Goal: Communication & Community: Answer question/provide support

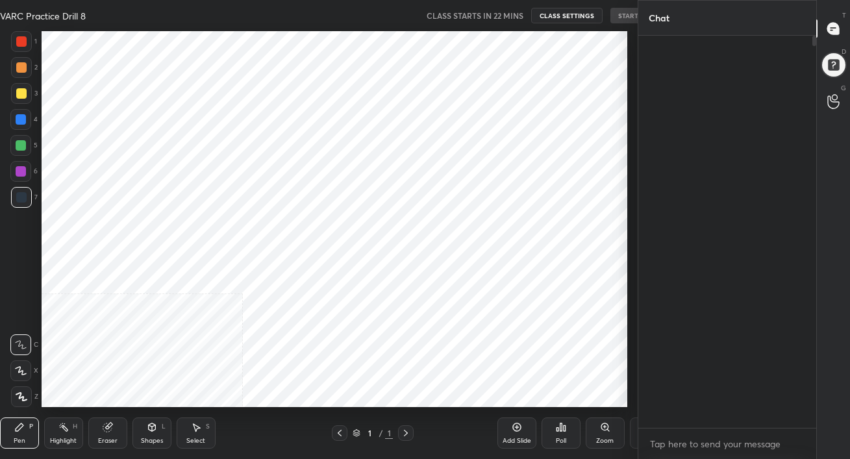
scroll to position [280, 174]
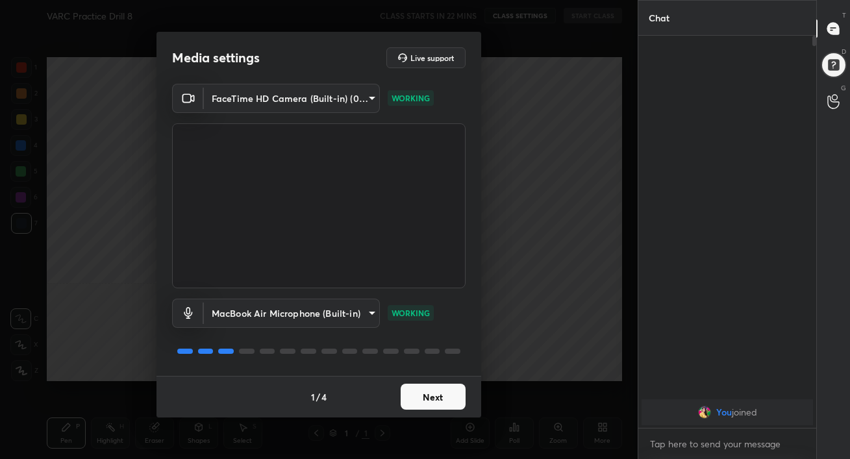
click at [426, 393] on button "Next" at bounding box center [432, 397] width 65 height 26
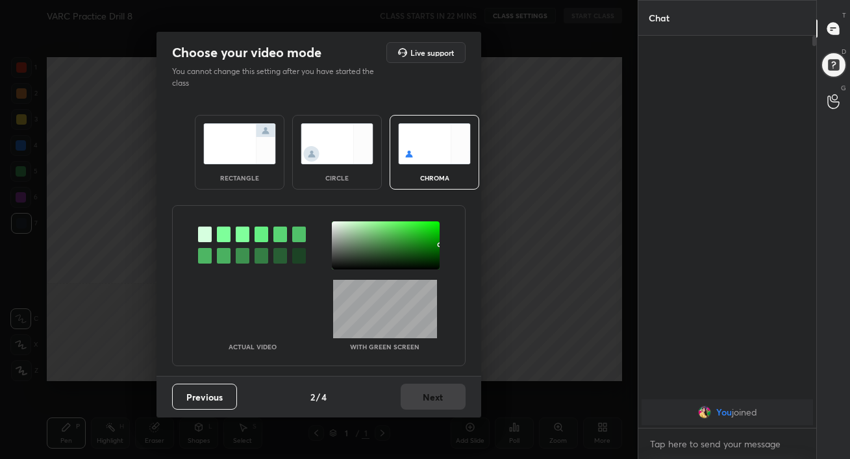
click at [240, 129] on img at bounding box center [239, 143] width 73 height 41
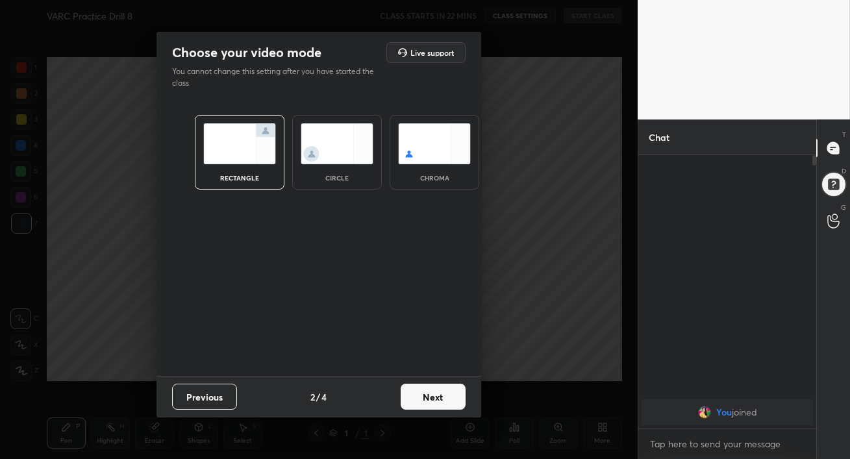
scroll to position [161, 174]
click at [441, 393] on button "Next" at bounding box center [432, 397] width 65 height 26
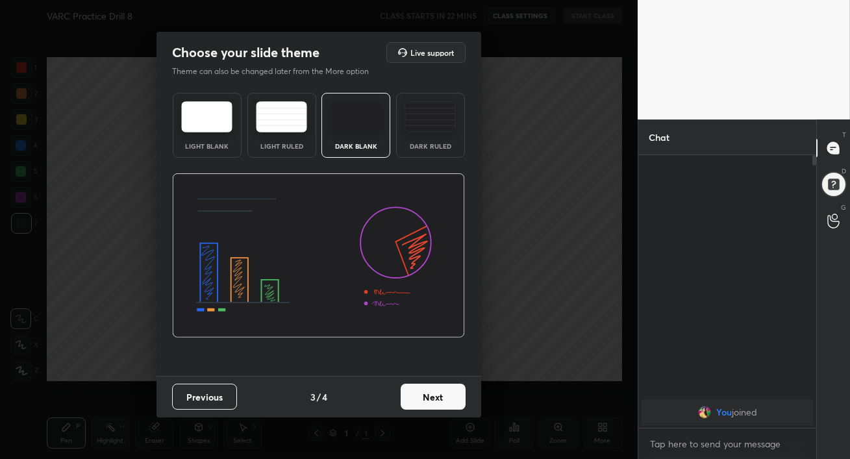
click at [442, 130] on img at bounding box center [429, 116] width 51 height 31
click at [439, 399] on button "Next" at bounding box center [432, 397] width 65 height 26
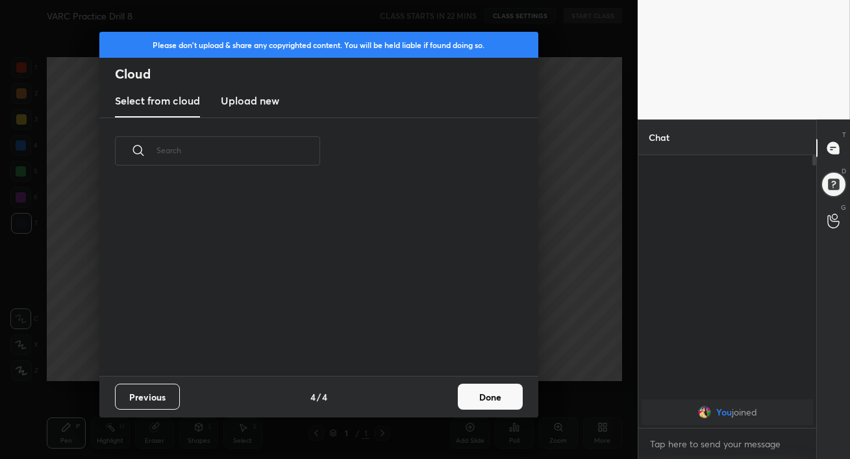
scroll to position [191, 417]
click at [266, 100] on h3 "Upload new" at bounding box center [250, 101] width 58 height 16
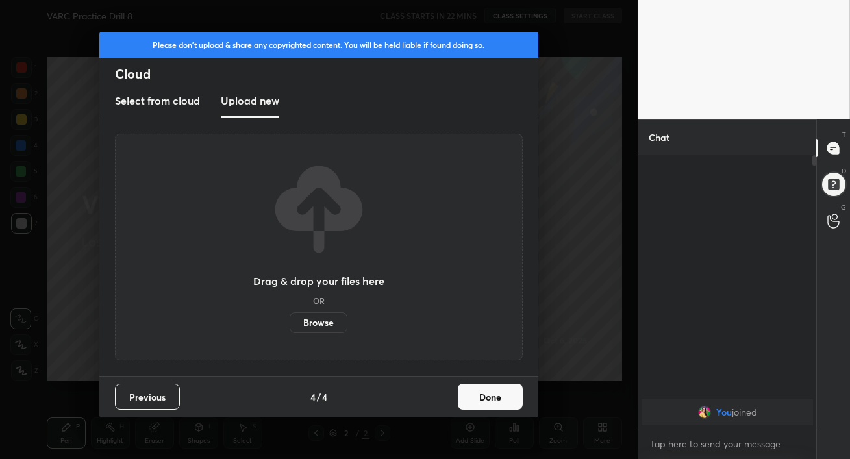
click at [321, 327] on label "Browse" at bounding box center [318, 322] width 58 height 21
click at [289, 327] on input "Browse" at bounding box center [289, 322] width 0 height 21
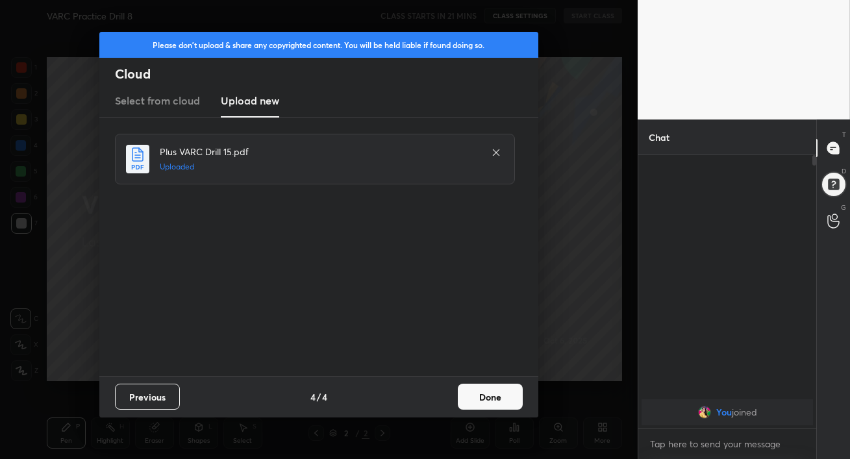
click at [482, 393] on button "Done" at bounding box center [490, 397] width 65 height 26
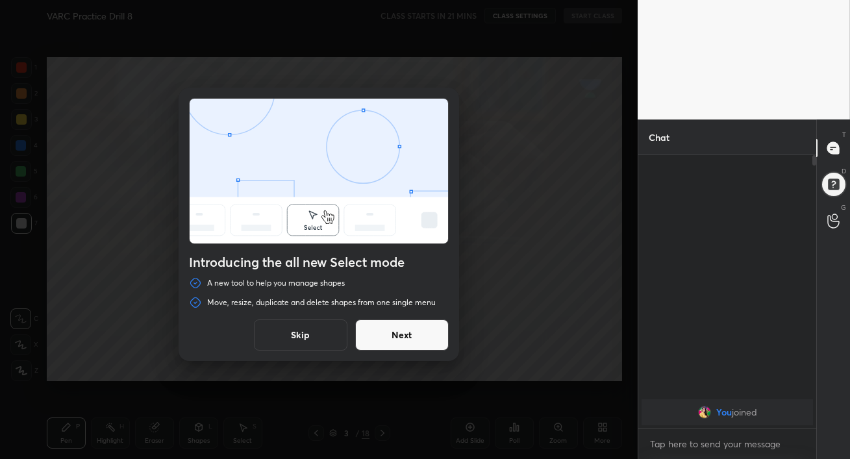
click at [395, 332] on button "Next" at bounding box center [401, 334] width 93 height 31
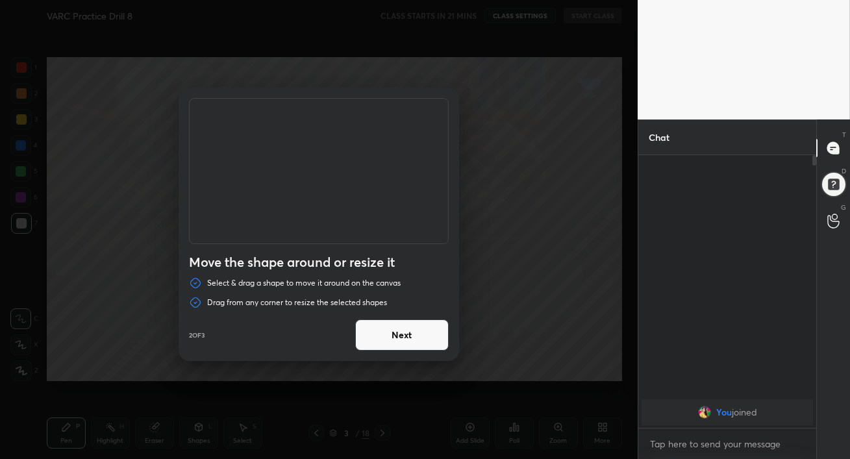
click at [395, 332] on button "Next" at bounding box center [401, 334] width 93 height 31
click at [395, 332] on button "Done" at bounding box center [401, 334] width 93 height 31
click at [395, 332] on div "Duplicate or delete a shape Duplicate or delete selected shapes quickly by usin…" at bounding box center [318, 229] width 637 height 459
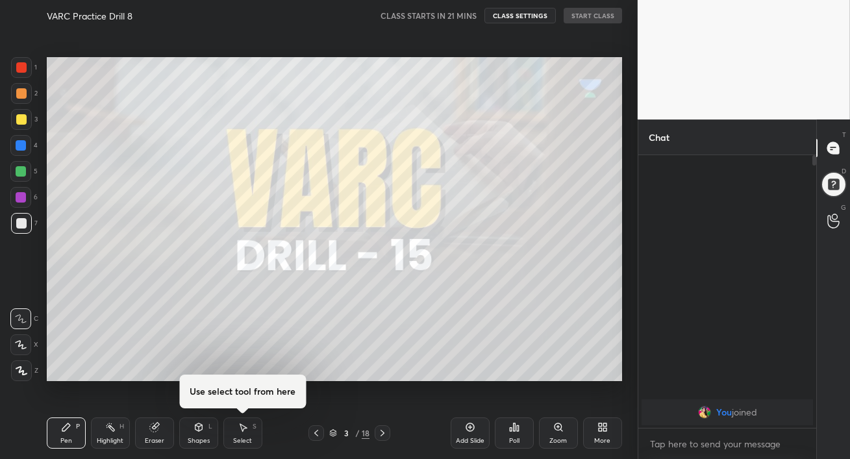
click at [19, 369] on icon at bounding box center [21, 371] width 10 height 8
click at [385, 432] on icon at bounding box center [382, 433] width 10 height 10
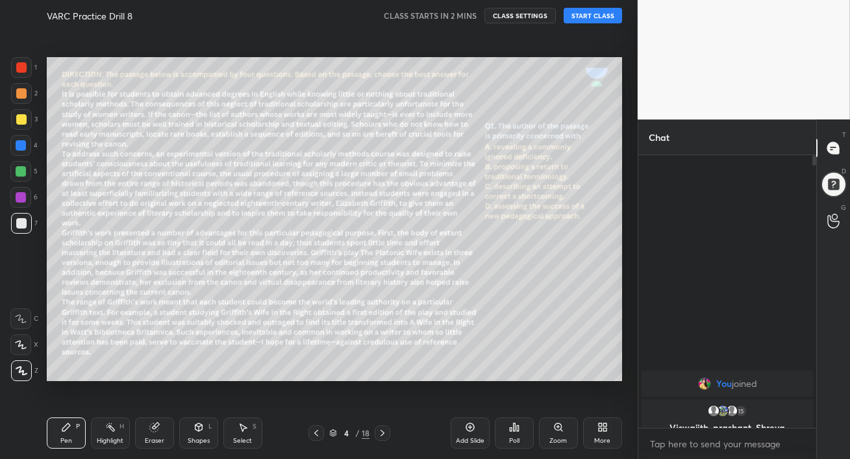
click at [21, 121] on div at bounding box center [21, 119] width 10 height 10
click at [21, 100] on div at bounding box center [21, 93] width 21 height 21
click at [317, 434] on icon at bounding box center [316, 433] width 10 height 10
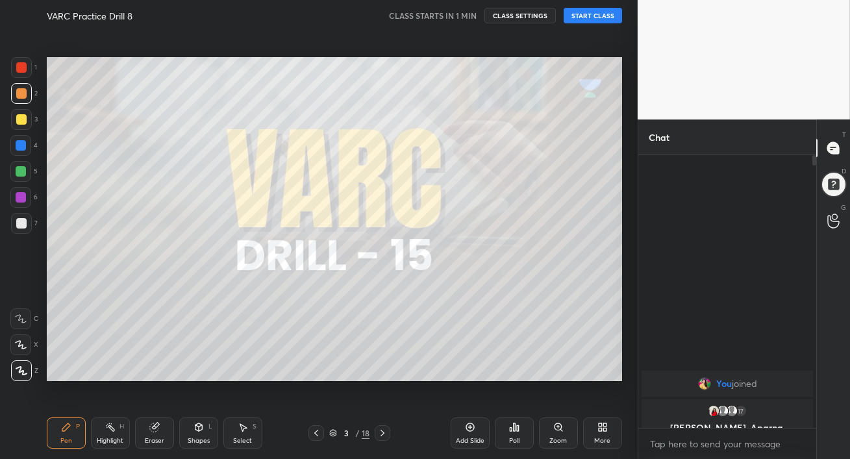
click at [465, 431] on icon at bounding box center [470, 427] width 10 height 10
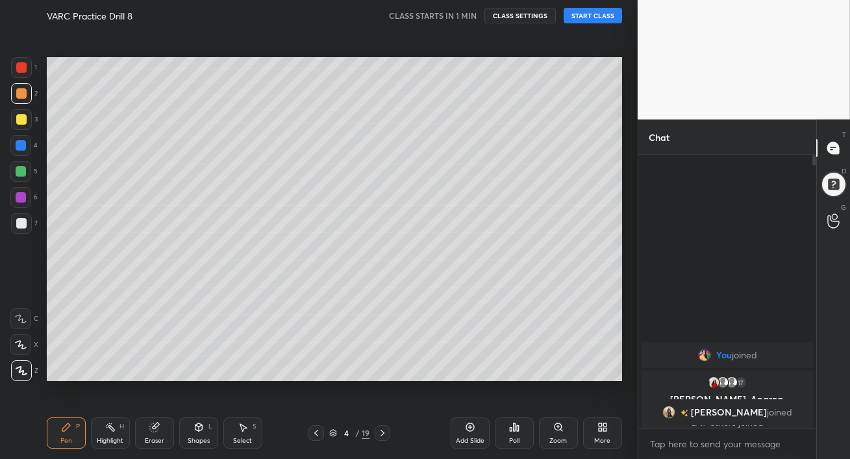
click at [598, 16] on button "START CLASS" at bounding box center [592, 16] width 58 height 16
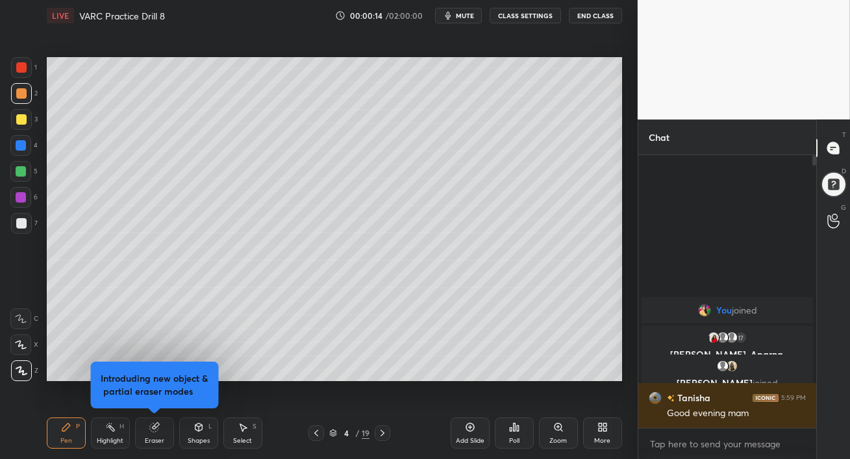
click at [22, 147] on div at bounding box center [21, 145] width 10 height 10
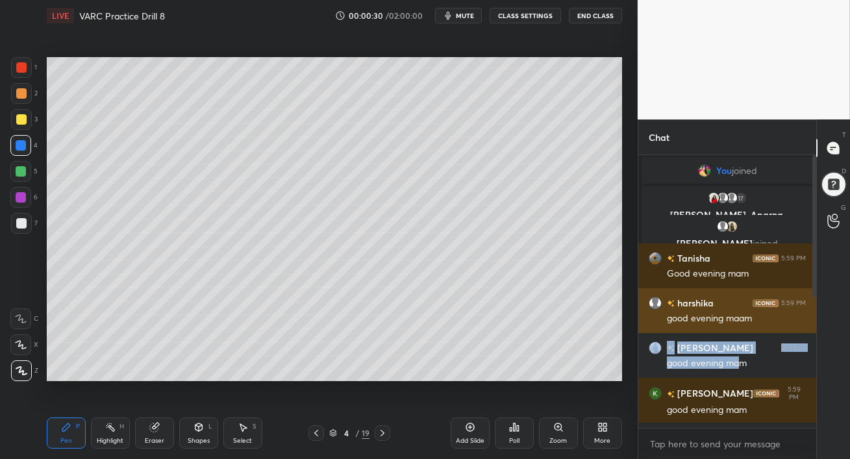
drag, startPoint x: 737, startPoint y: 363, endPoint x: 741, endPoint y: 327, distance: 36.5
click at [740, 328] on div "You joined 17 [PERSON_NAME], [GEOGRAPHIC_DATA], [PERSON_NAME] & 17 others joine…" at bounding box center [727, 423] width 178 height 536
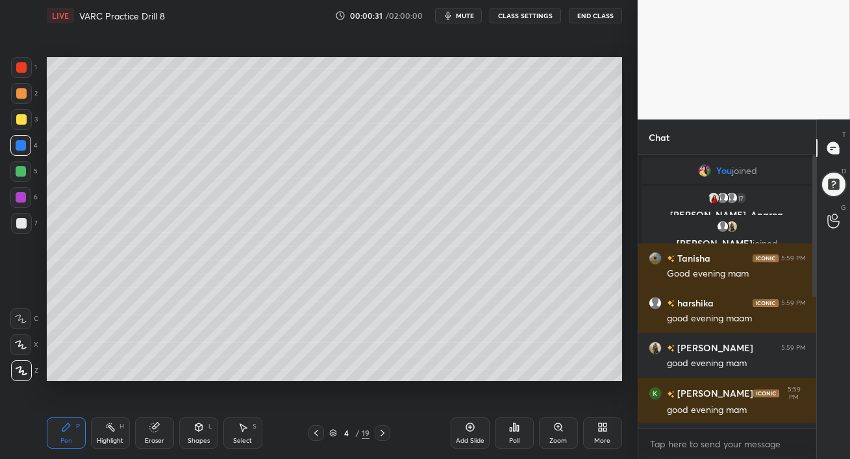
drag, startPoint x: 813, startPoint y: 294, endPoint x: 814, endPoint y: 304, distance: 9.8
click at [813, 304] on div at bounding box center [812, 291] width 8 height 273
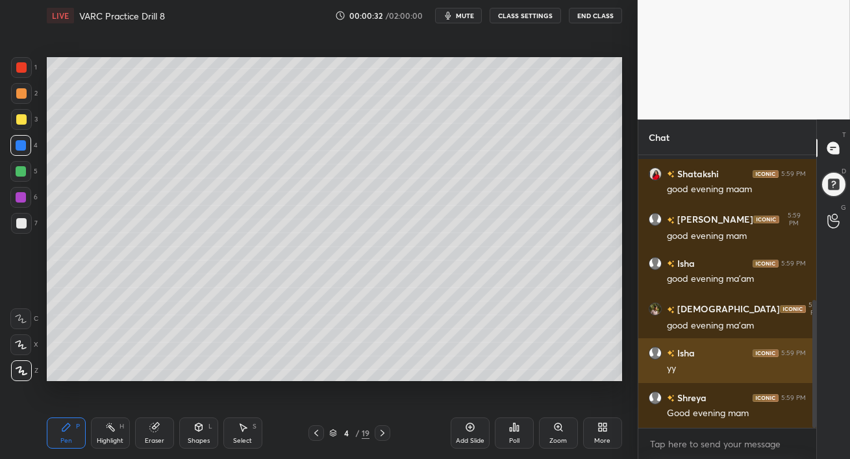
drag, startPoint x: 815, startPoint y: 292, endPoint x: 802, endPoint y: 372, distance: 80.9
click at [804, 367] on div "[PERSON_NAME] 5:59 PM good evening mam [PERSON_NAME] 5:59 PM Good evening [PERS…" at bounding box center [727, 291] width 178 height 273
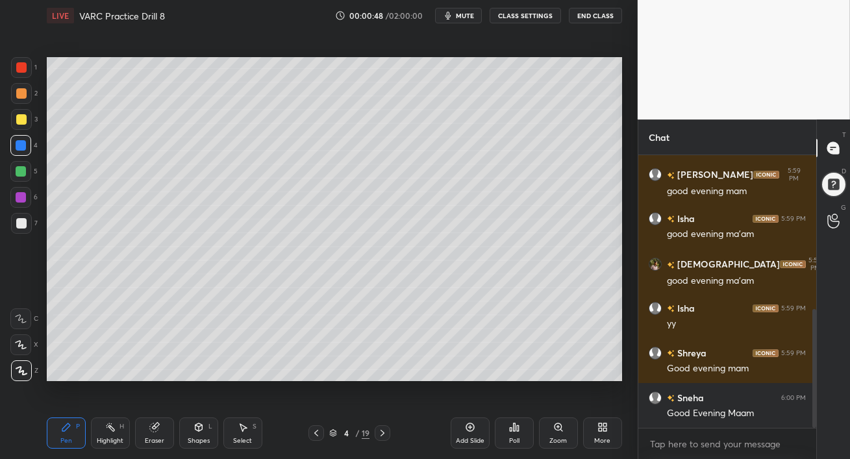
scroll to position [384, 0]
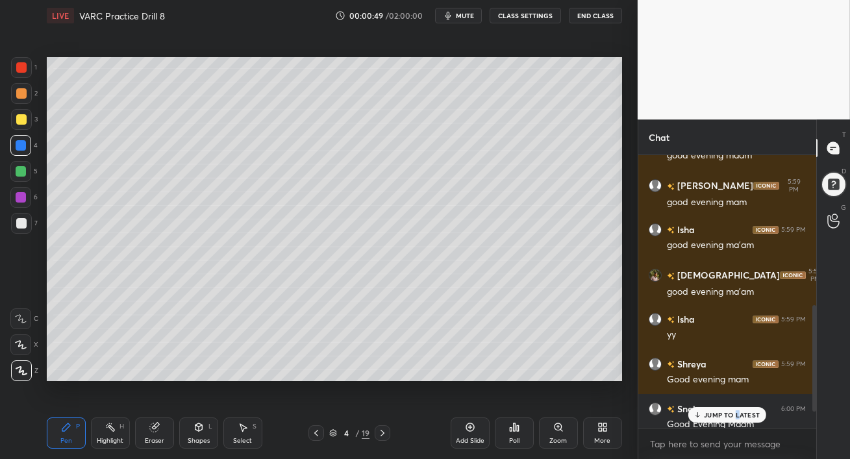
click at [737, 418] on p "JUMP TO LATEST" at bounding box center [732, 415] width 56 height 8
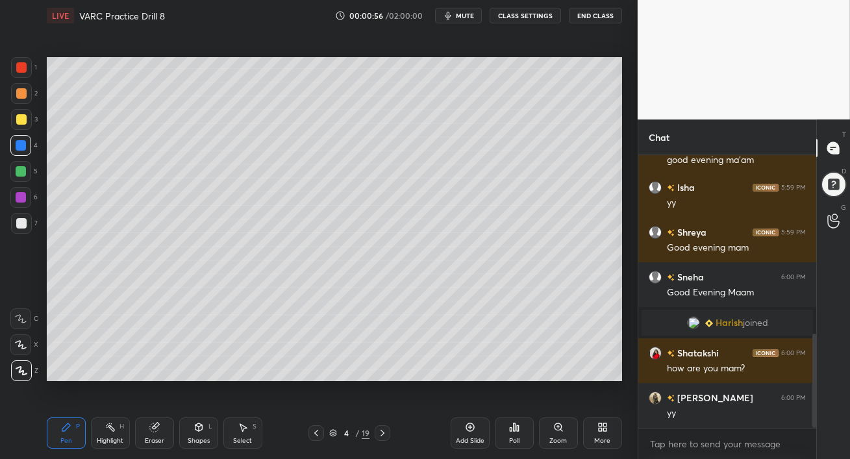
scroll to position [571, 0]
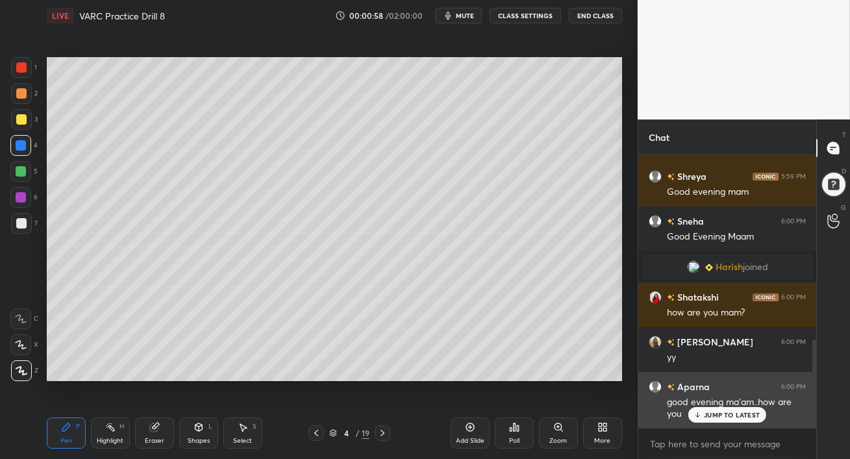
click at [714, 411] on p "JUMP TO LATEST" at bounding box center [732, 415] width 56 height 8
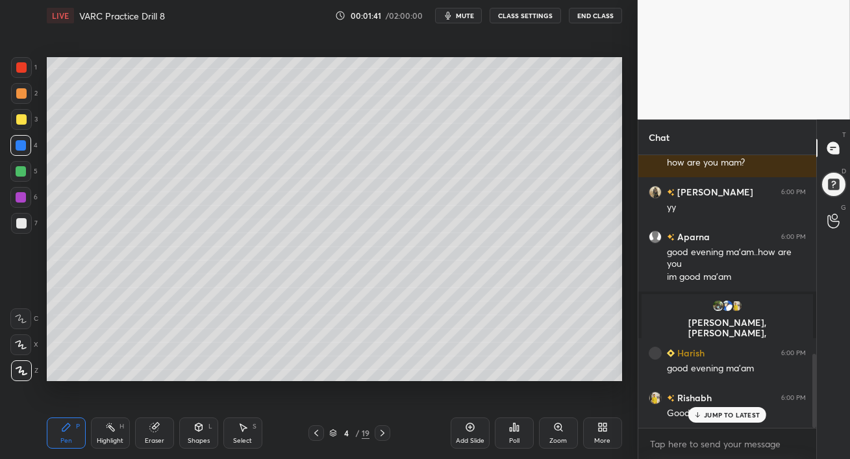
scroll to position [731, 0]
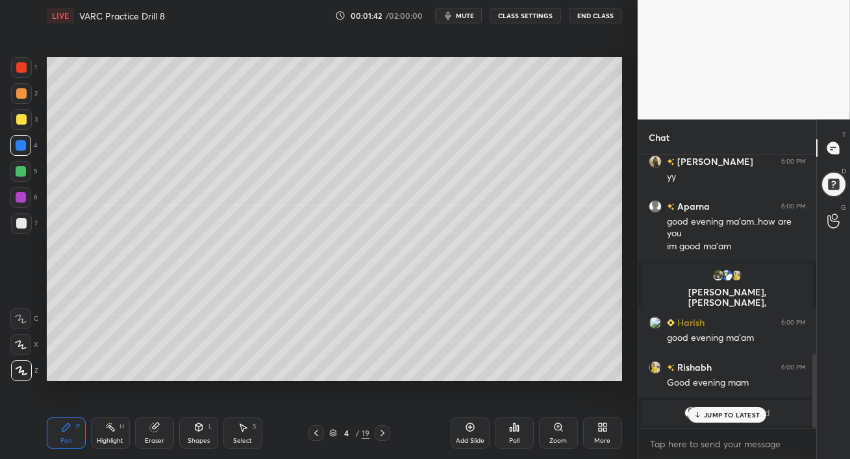
click at [463, 10] on button "mute" at bounding box center [458, 16] width 47 height 16
click at [723, 415] on p "JUMP TO LATEST" at bounding box center [732, 415] width 56 height 8
click at [470, 17] on span "unmute" at bounding box center [463, 15] width 28 height 9
drag, startPoint x: 19, startPoint y: 122, endPoint x: 27, endPoint y: 125, distance: 8.2
click at [19, 122] on div at bounding box center [21, 119] width 10 height 10
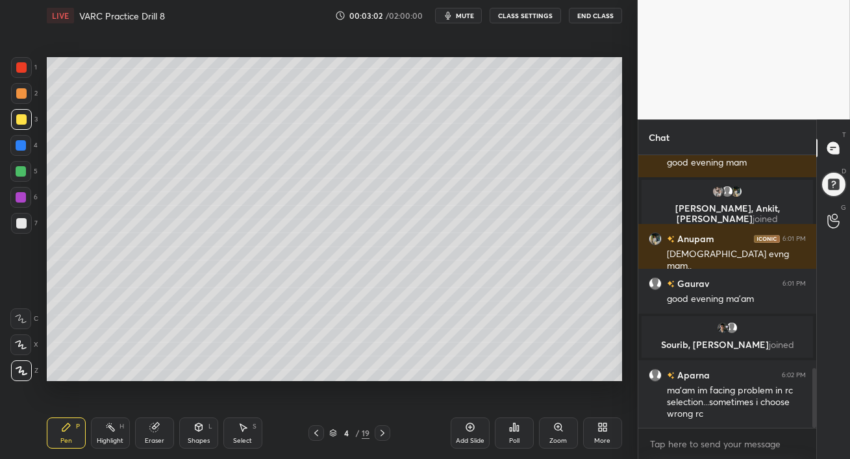
scroll to position [973, 0]
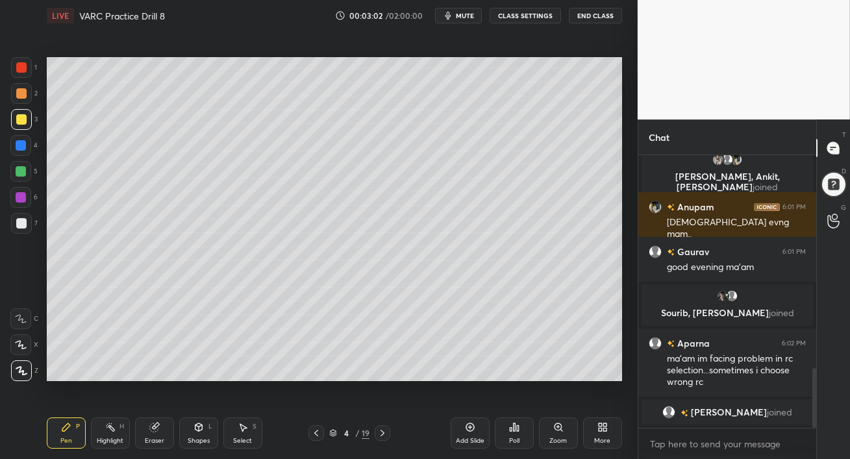
click at [732, 413] on div "prashant 6:01 PM good evening mam [PERSON_NAME], [PERSON_NAME], [PERSON_NAME] j…" at bounding box center [727, 291] width 178 height 273
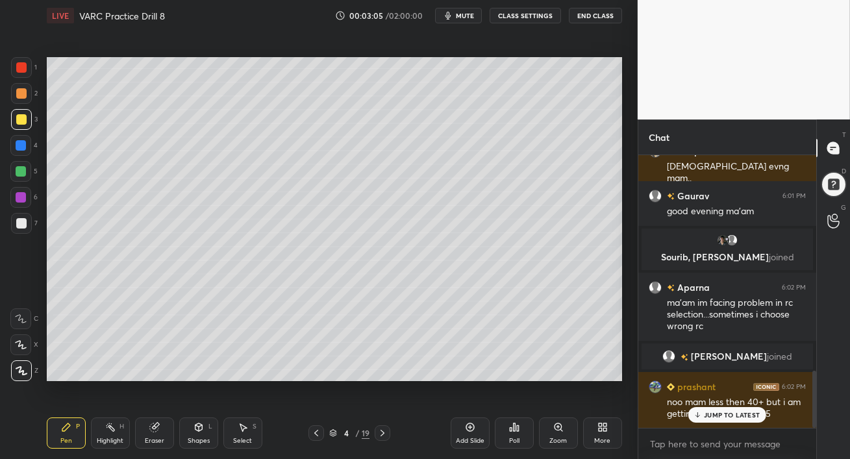
click at [709, 415] on p "JUMP TO LATEST" at bounding box center [732, 415] width 56 height 8
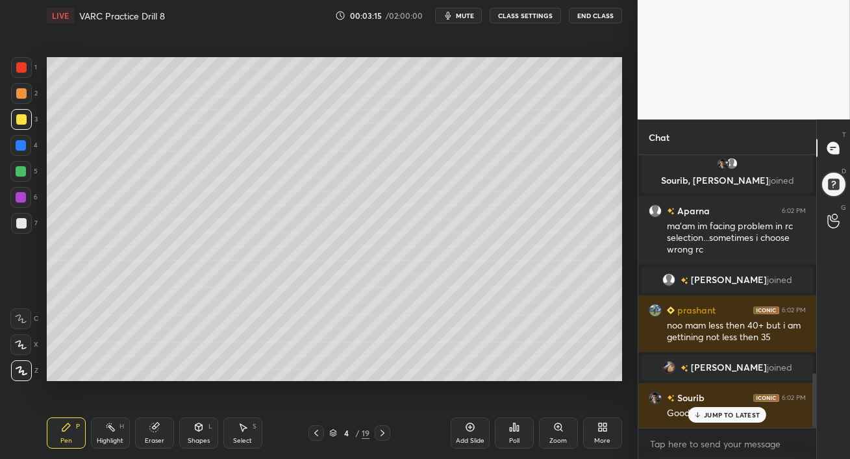
scroll to position [1088, 0]
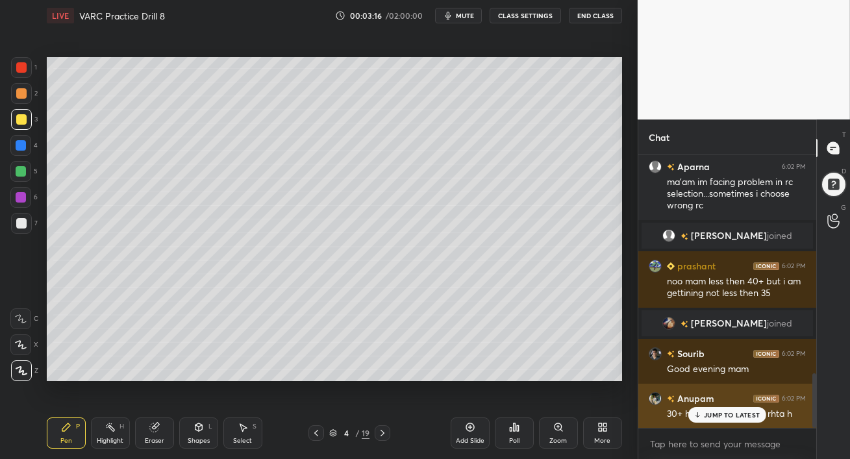
click at [696, 416] on icon at bounding box center [697, 416] width 4 height 2
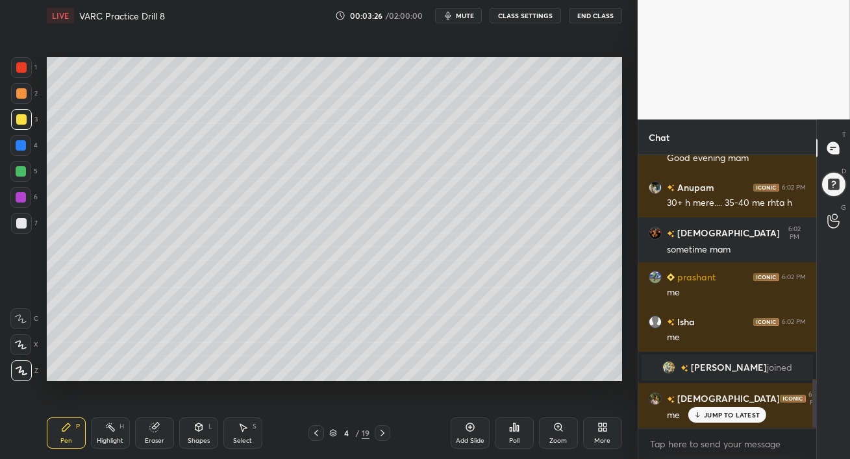
scroll to position [1244, 0]
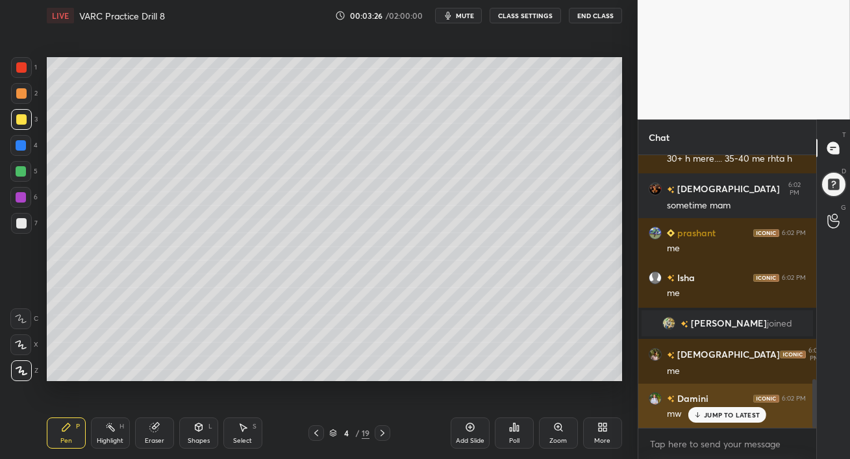
click at [707, 415] on p "JUMP TO LATEST" at bounding box center [732, 415] width 56 height 8
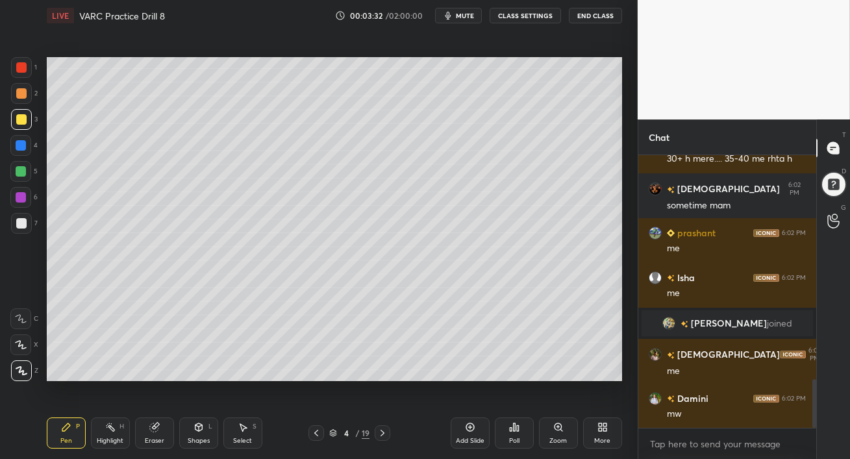
scroll to position [1288, 0]
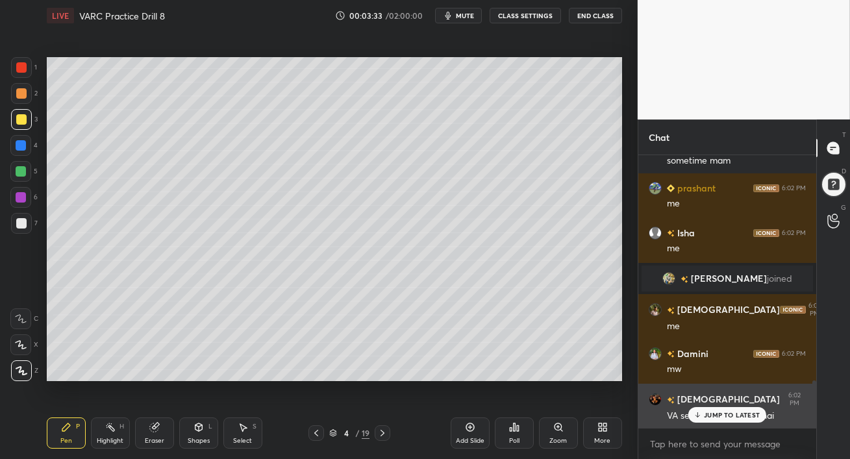
click at [706, 415] on p "JUMP TO LATEST" at bounding box center [732, 415] width 56 height 8
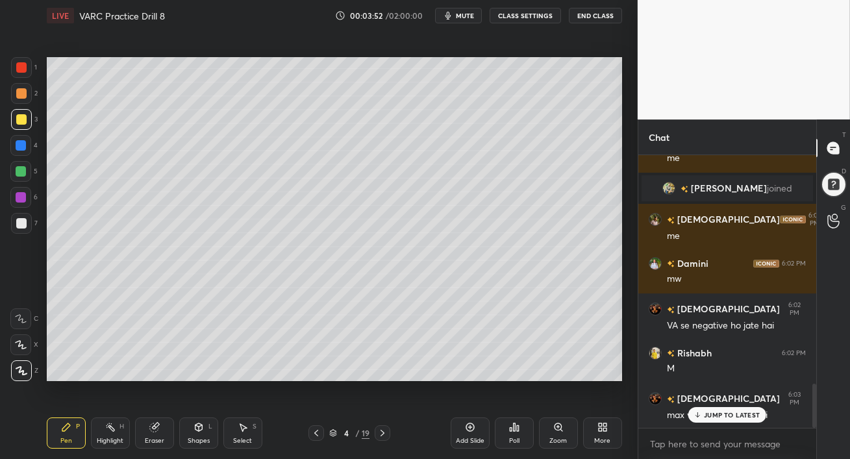
scroll to position [1409, 0]
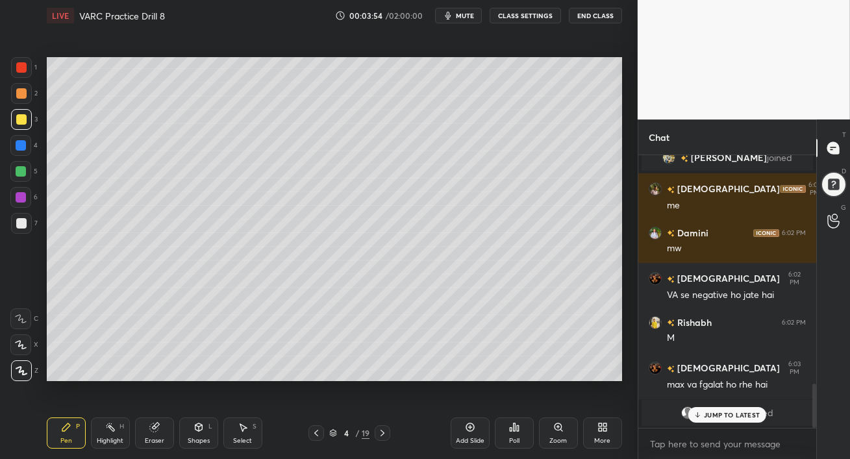
drag, startPoint x: 728, startPoint y: 413, endPoint x: 719, endPoint y: 416, distance: 9.6
click at [728, 413] on p "JUMP TO LATEST" at bounding box center [732, 415] width 56 height 8
drag, startPoint x: 20, startPoint y: 177, endPoint x: 31, endPoint y: 221, distance: 46.1
click at [19, 177] on div at bounding box center [20, 171] width 21 height 21
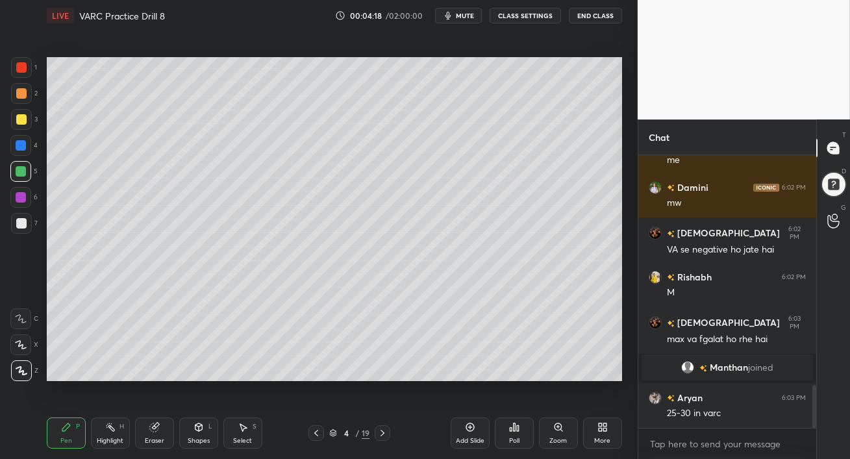
scroll to position [1449, 0]
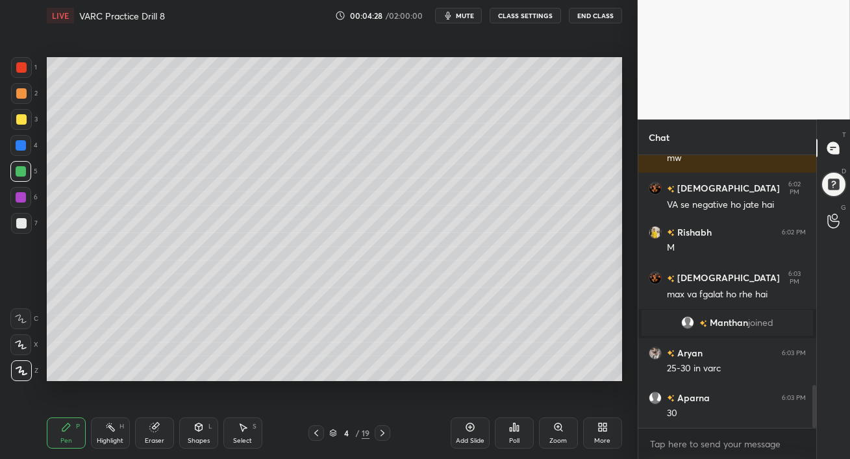
click at [17, 170] on div at bounding box center [21, 171] width 10 height 10
click at [22, 150] on div at bounding box center [21, 145] width 10 height 10
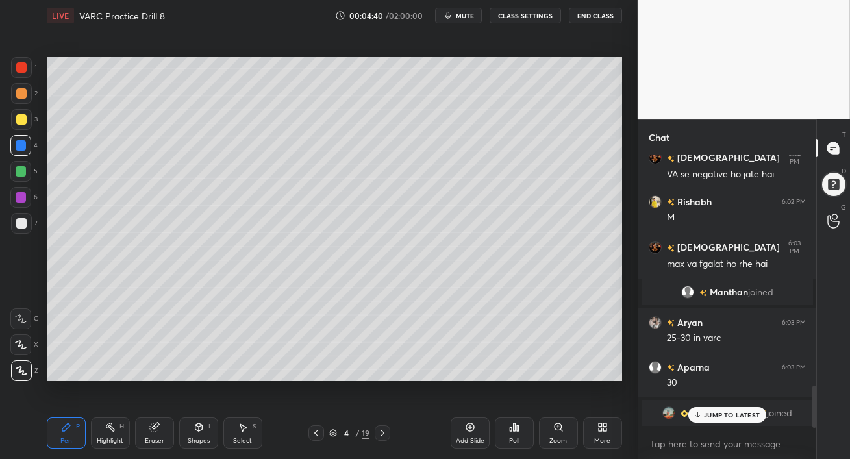
click at [722, 419] on div "JUMP TO LATEST" at bounding box center [727, 415] width 78 height 16
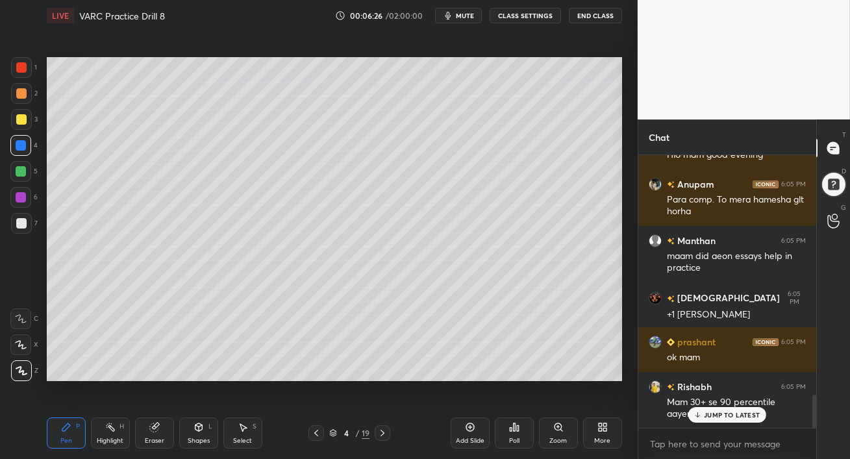
scroll to position [1954, 0]
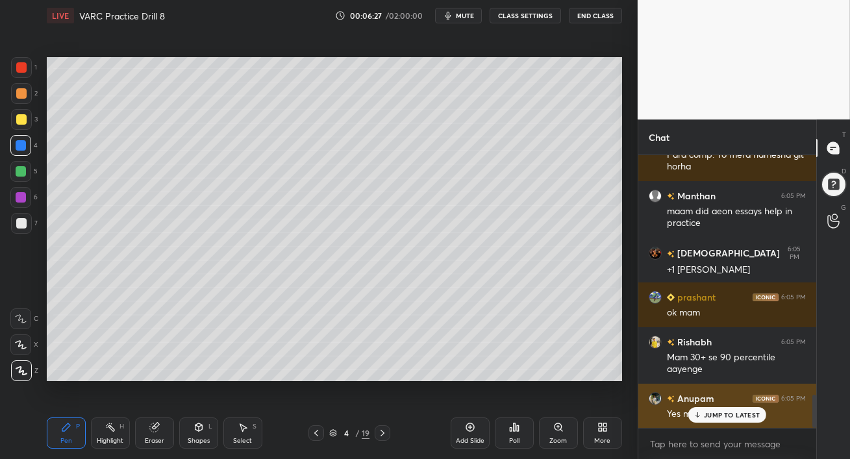
click at [728, 415] on p "JUMP TO LATEST" at bounding box center [732, 415] width 56 height 8
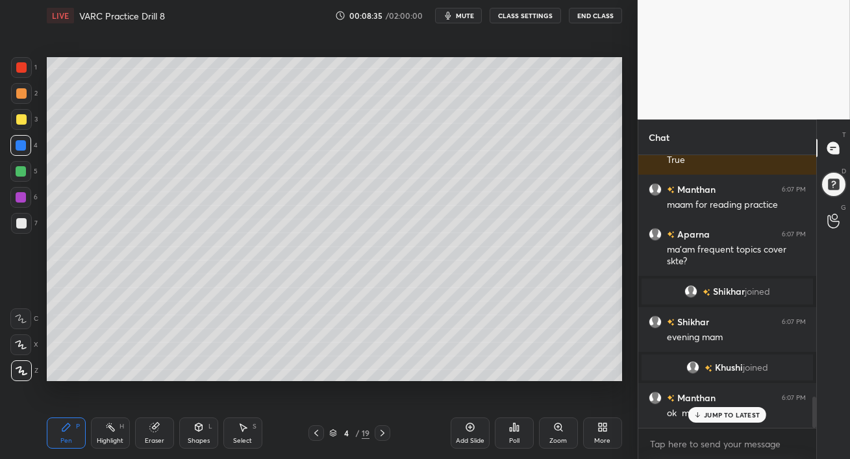
scroll to position [2096, 0]
click at [24, 93] on div at bounding box center [21, 93] width 21 height 21
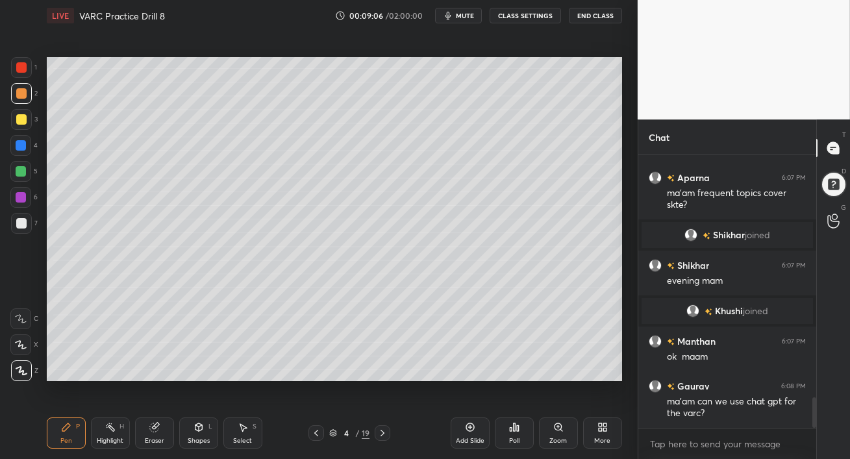
scroll to position [2198, 0]
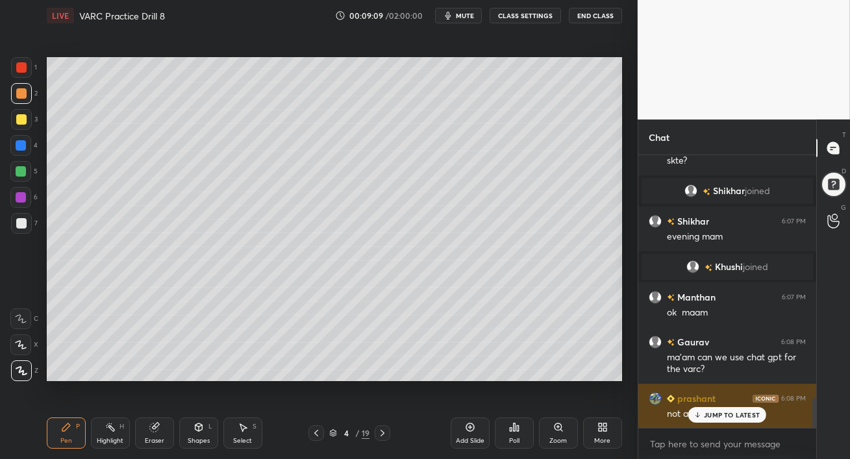
click at [707, 416] on p "JUMP TO LATEST" at bounding box center [732, 415] width 56 height 8
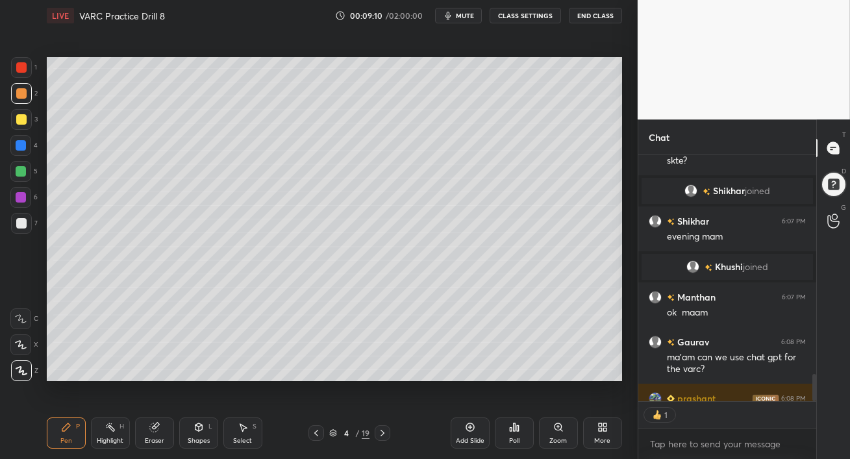
scroll to position [4, 4]
click at [17, 178] on div at bounding box center [20, 171] width 21 height 21
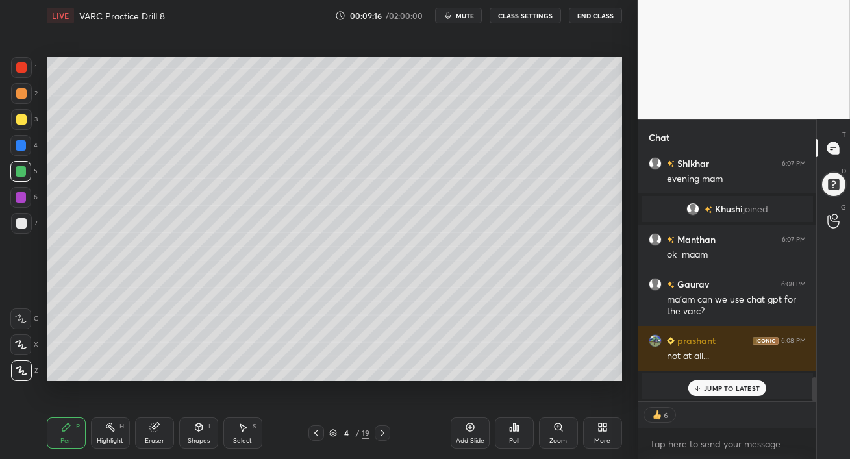
click at [717, 391] on p "JUMP TO LATEST" at bounding box center [732, 388] width 56 height 8
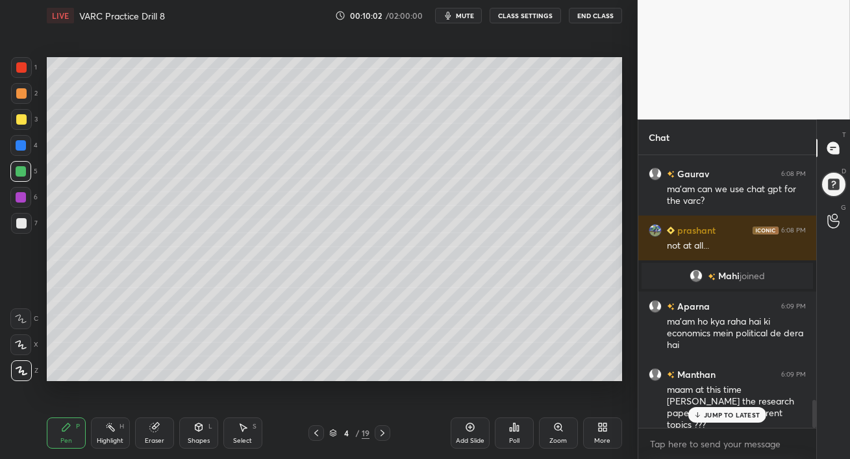
scroll to position [2386, 0]
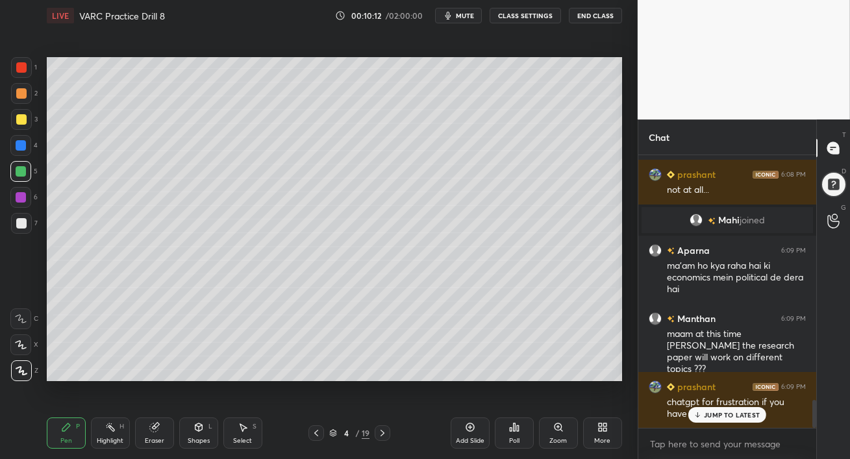
click at [734, 417] on p "JUMP TO LATEST" at bounding box center [732, 415] width 56 height 8
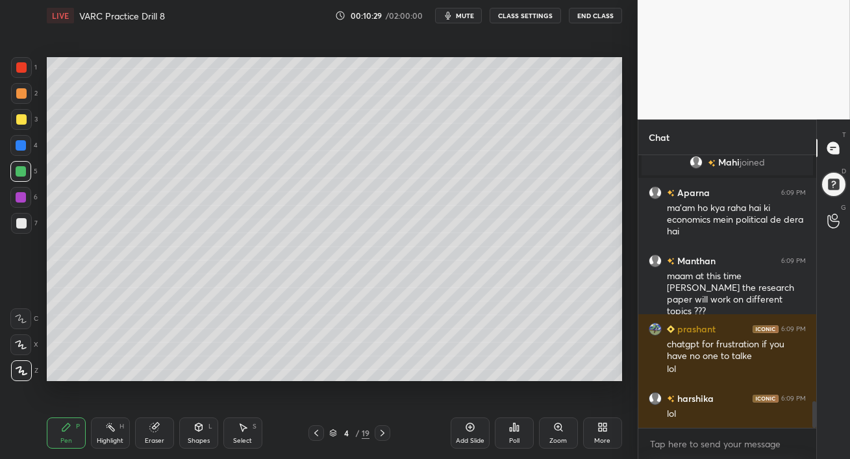
scroll to position [2489, 0]
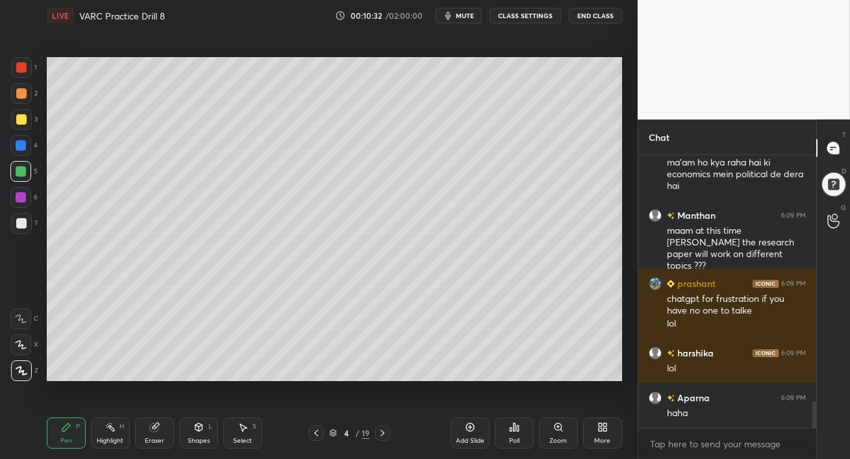
click at [16, 151] on div at bounding box center [20, 145] width 21 height 21
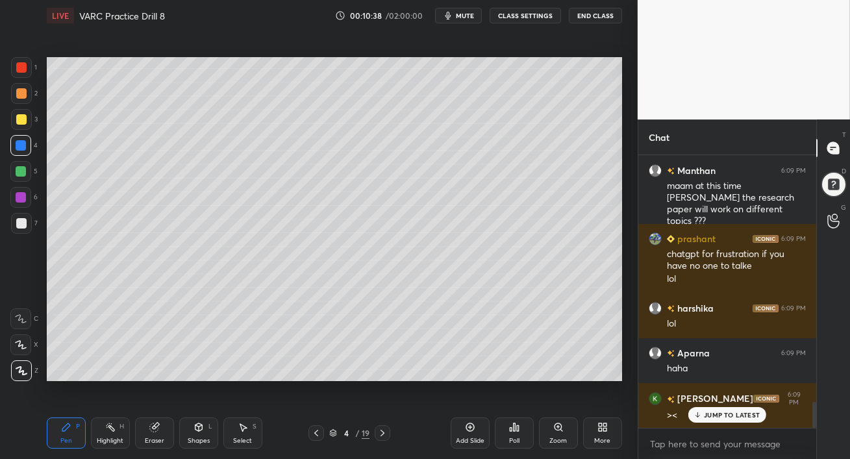
scroll to position [2590, 0]
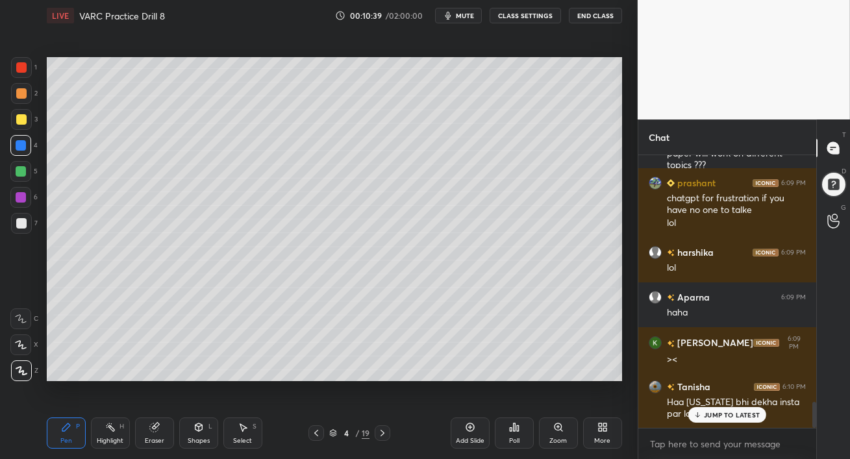
click at [714, 415] on p "JUMP TO LATEST" at bounding box center [732, 415] width 56 height 8
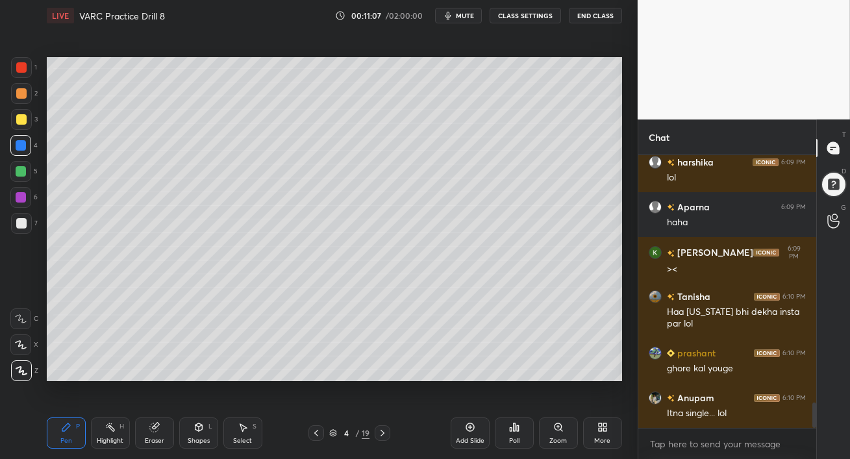
scroll to position [2748, 0]
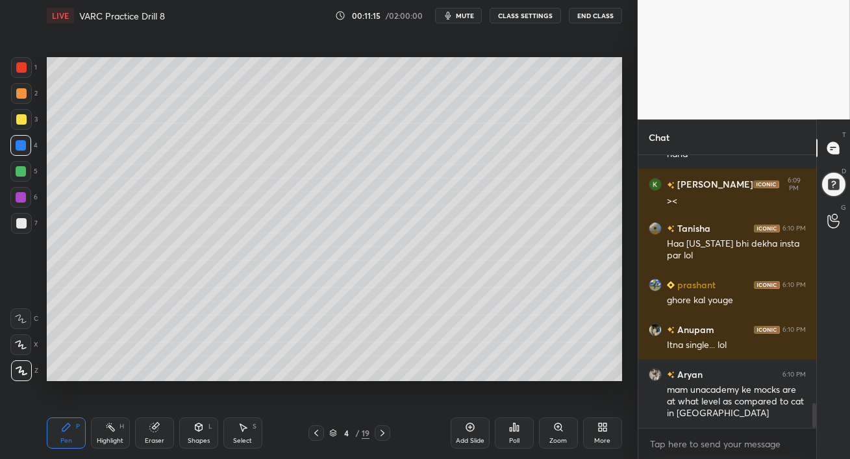
click at [468, 432] on icon at bounding box center [470, 427] width 10 height 10
click at [21, 99] on div at bounding box center [21, 93] width 21 height 21
click at [22, 125] on div at bounding box center [21, 119] width 21 height 21
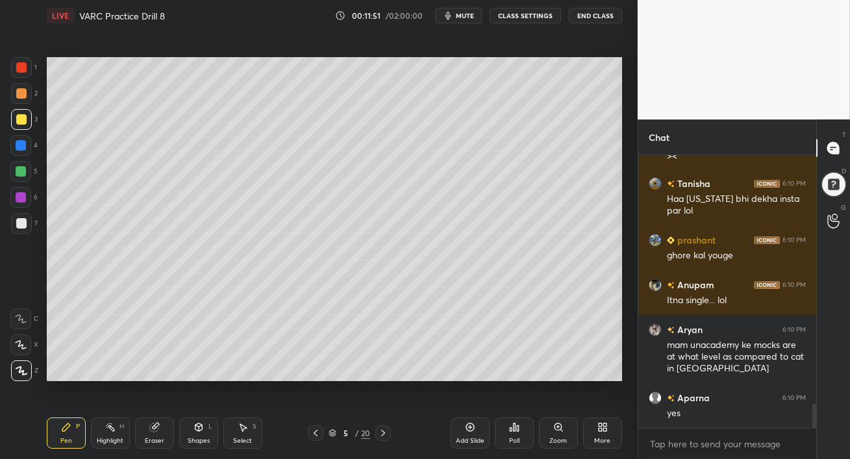
click at [29, 145] on div at bounding box center [20, 145] width 21 height 21
click at [16, 172] on div at bounding box center [21, 171] width 10 height 10
click at [22, 202] on div at bounding box center [20, 197] width 21 height 21
click at [22, 148] on div at bounding box center [21, 145] width 10 height 10
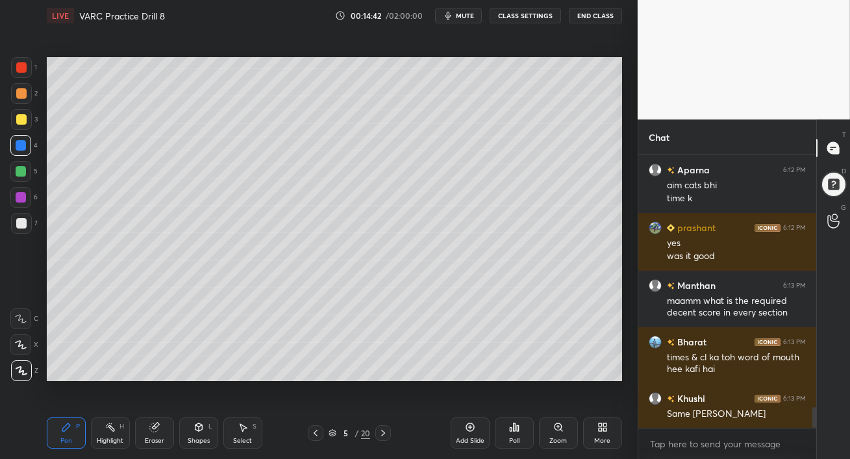
scroll to position [3313, 0]
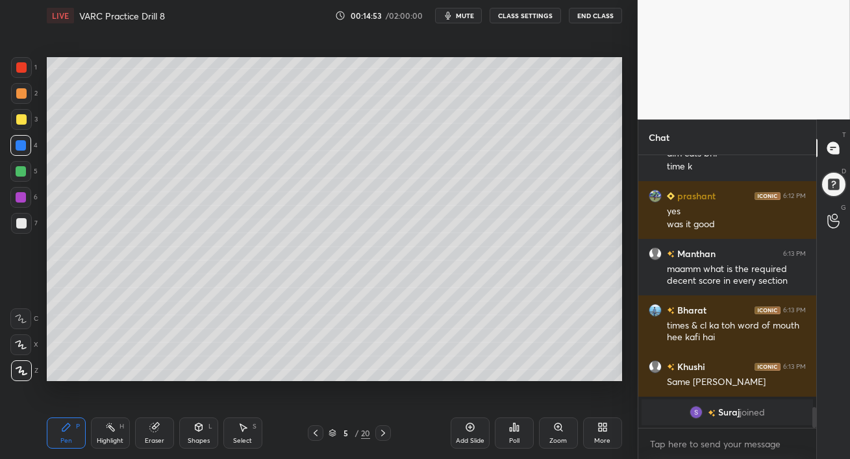
click at [21, 118] on div at bounding box center [21, 119] width 10 height 10
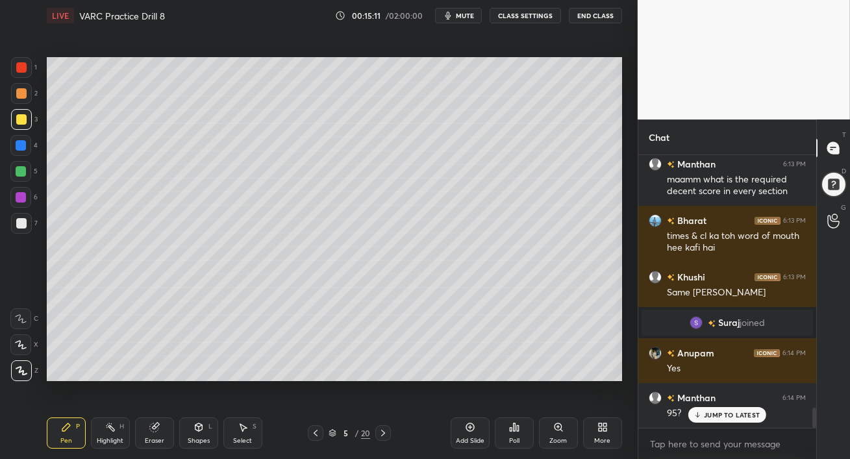
scroll to position [3447, 0]
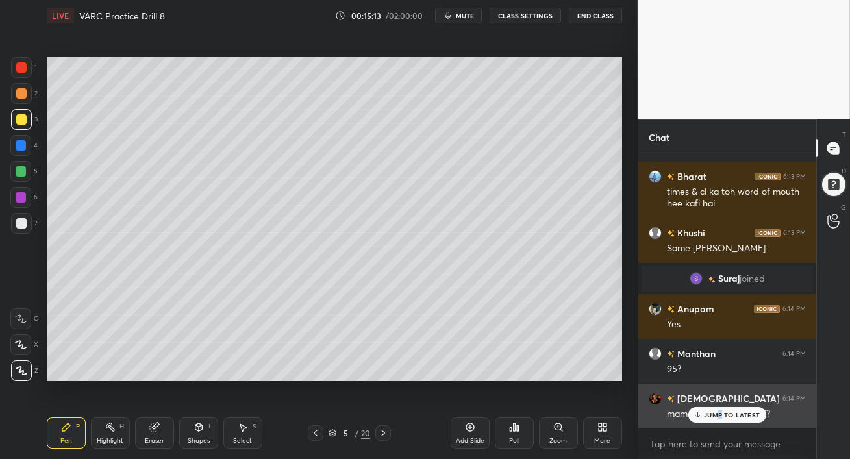
click at [720, 417] on p "JUMP TO LATEST" at bounding box center [732, 415] width 56 height 8
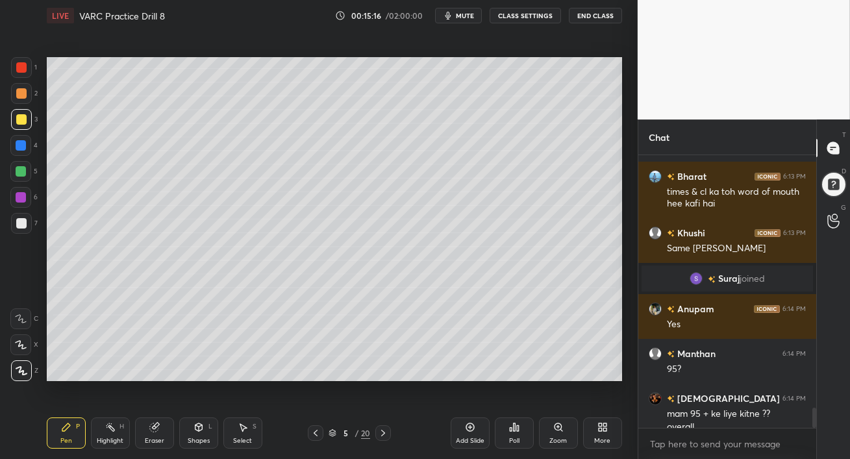
scroll to position [3460, 0]
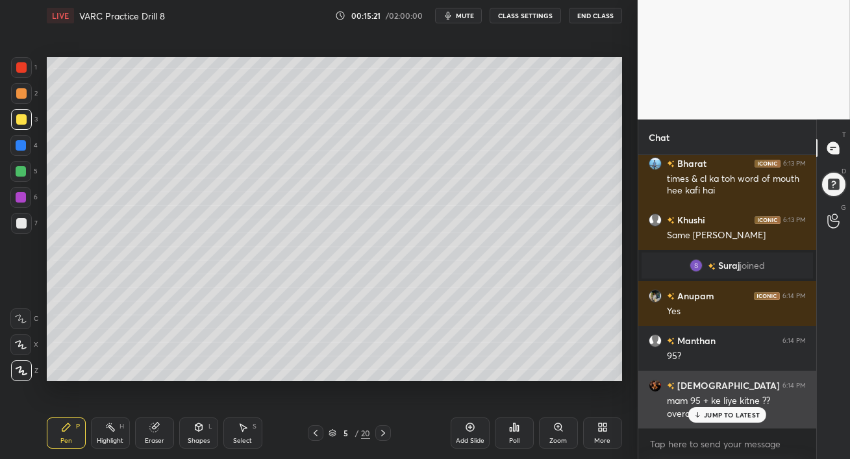
click at [705, 415] on p "JUMP TO LATEST" at bounding box center [732, 415] width 56 height 8
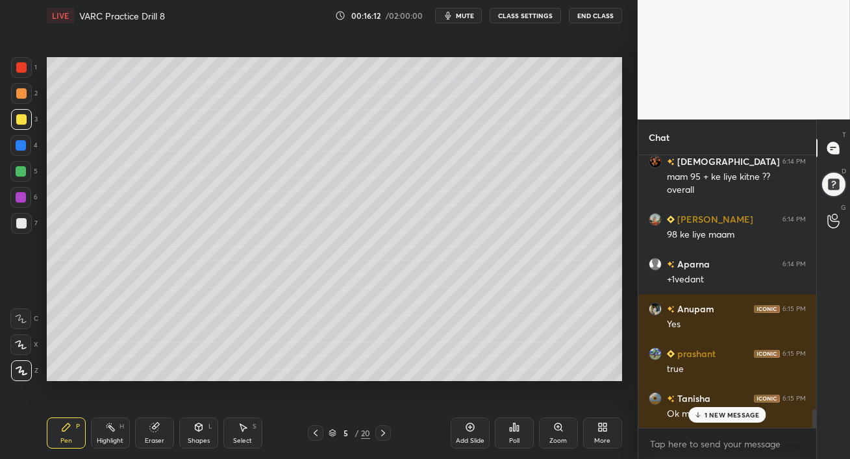
scroll to position [3729, 0]
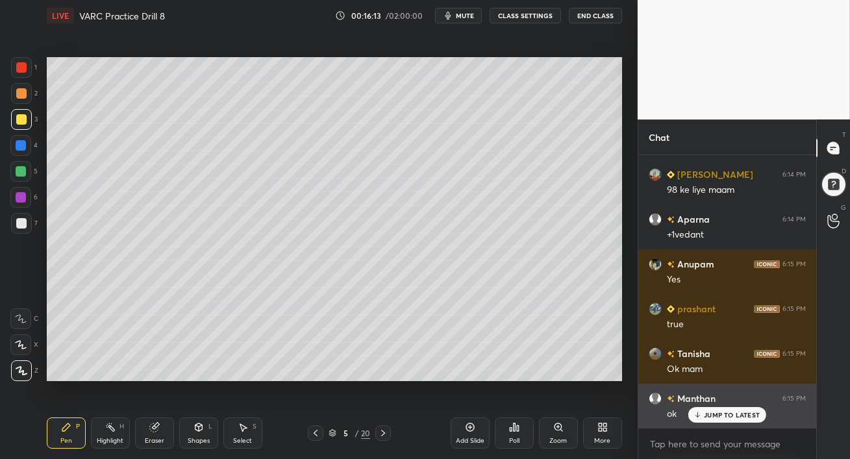
click at [716, 413] on p "JUMP TO LATEST" at bounding box center [732, 415] width 56 height 8
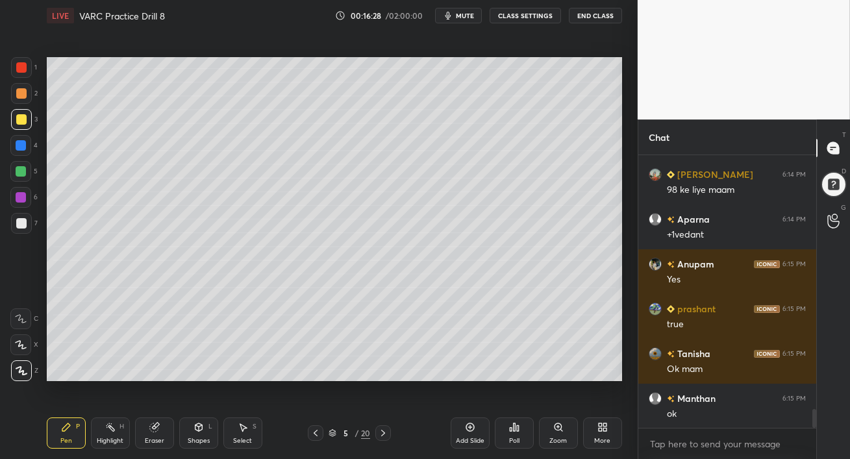
click at [384, 432] on icon at bounding box center [383, 433] width 10 height 10
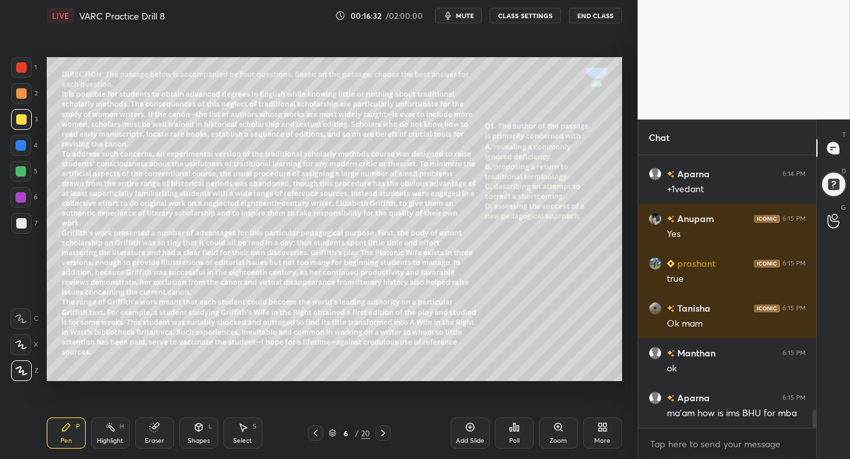
scroll to position [3819, 0]
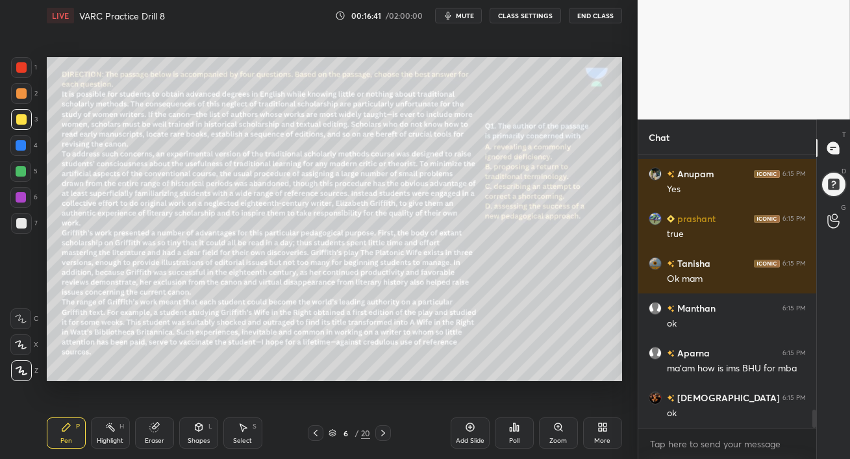
click at [20, 171] on div at bounding box center [21, 171] width 10 height 10
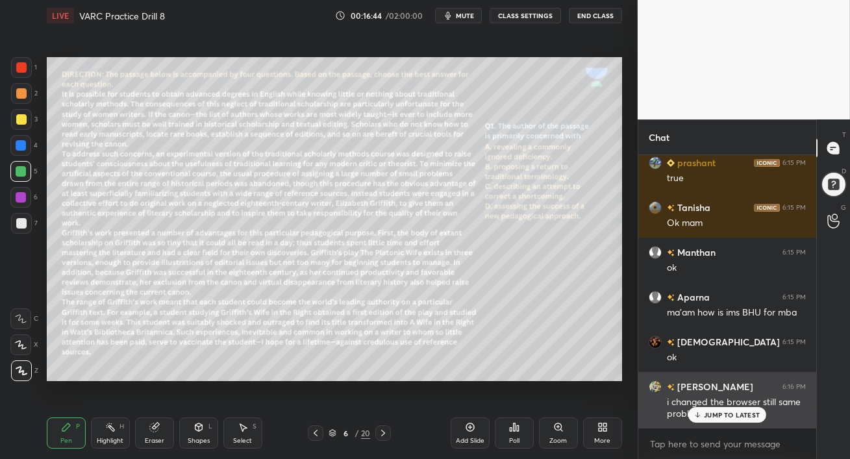
click at [704, 414] on p "JUMP TO LATEST" at bounding box center [732, 415] width 56 height 8
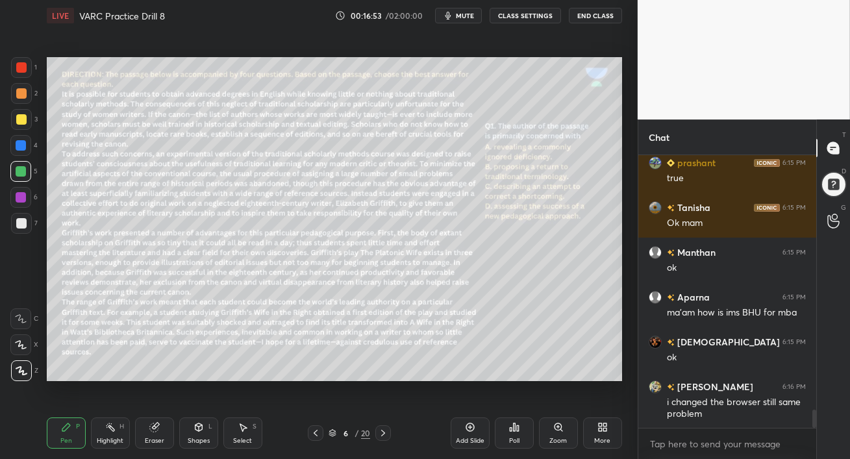
click at [20, 147] on div at bounding box center [21, 145] width 10 height 10
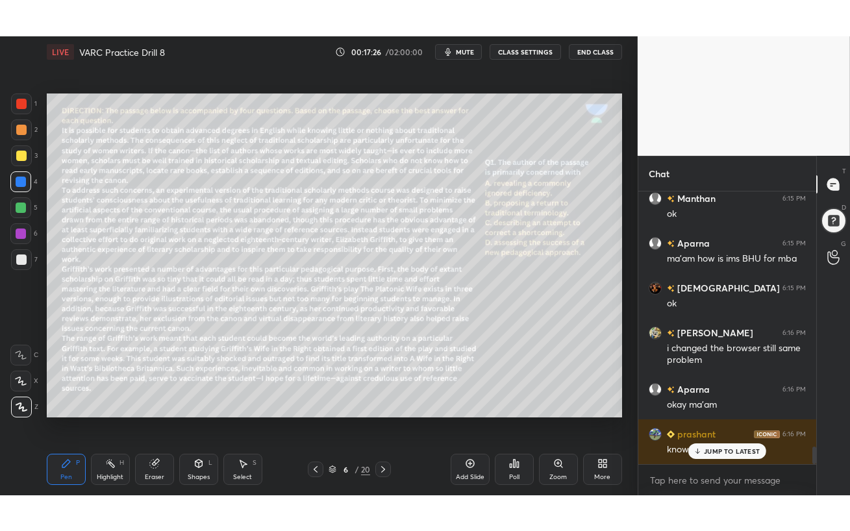
scroll to position [3995, 0]
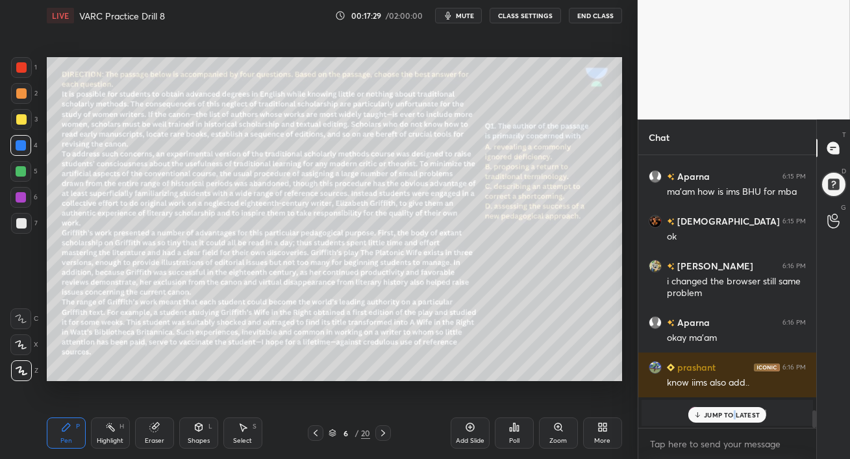
click at [734, 415] on p "JUMP TO LATEST" at bounding box center [732, 415] width 56 height 8
click at [460, 18] on span "mute" at bounding box center [465, 15] width 18 height 9
click at [605, 432] on div "More" at bounding box center [602, 432] width 39 height 31
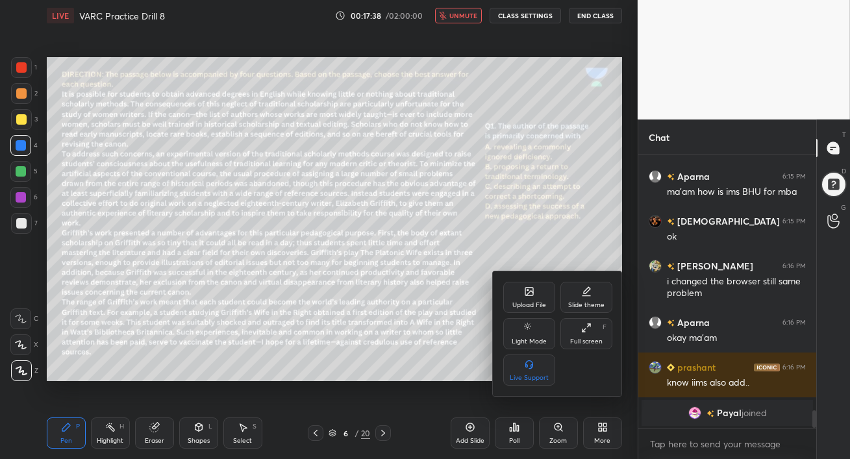
click at [589, 336] on div "Full screen F" at bounding box center [586, 333] width 52 height 31
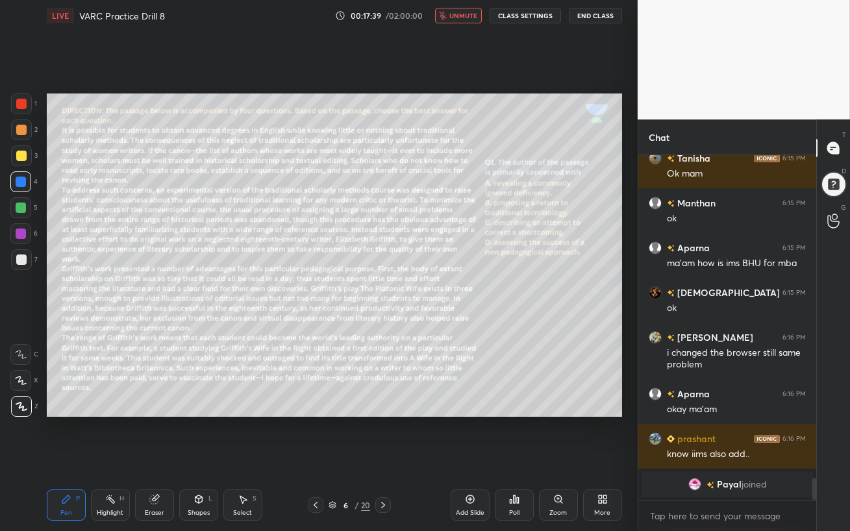
scroll to position [3923, 0]
click at [726, 458] on p "JUMP TO LATEST" at bounding box center [732, 487] width 56 height 8
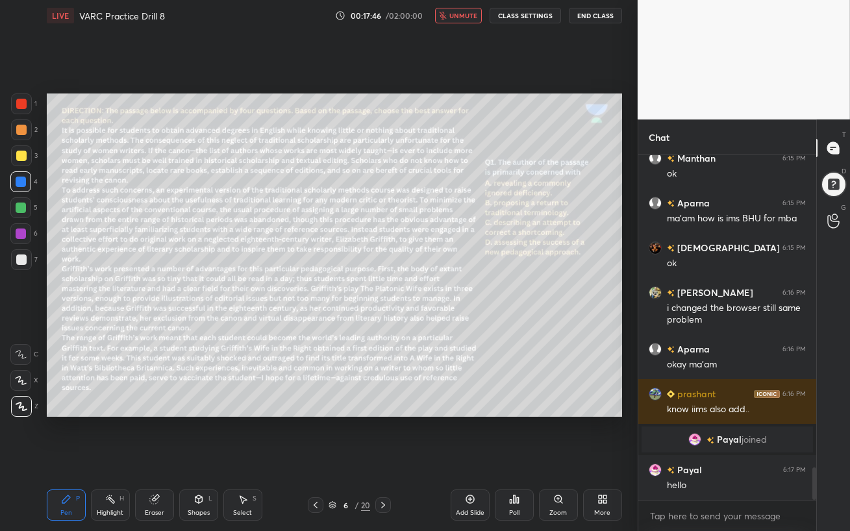
click at [463, 14] on span "unmute" at bounding box center [463, 15] width 28 height 9
click at [460, 17] on span "mute" at bounding box center [465, 15] width 18 height 9
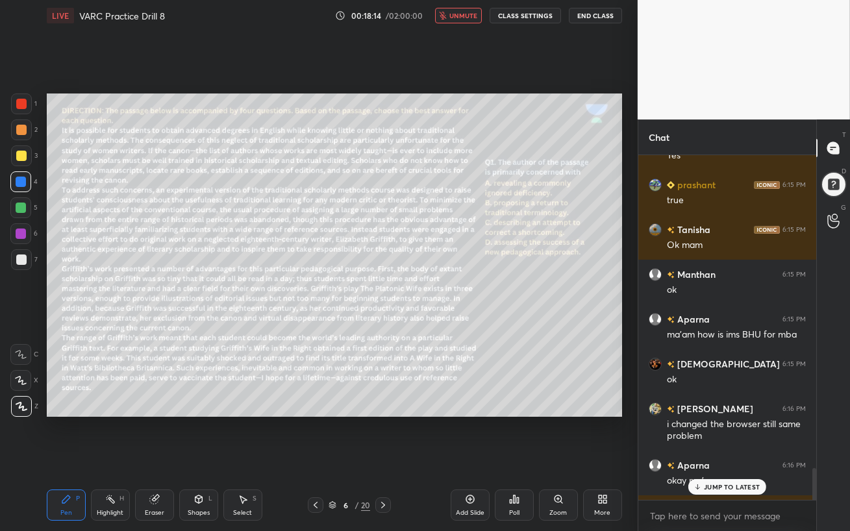
scroll to position [4562, 0]
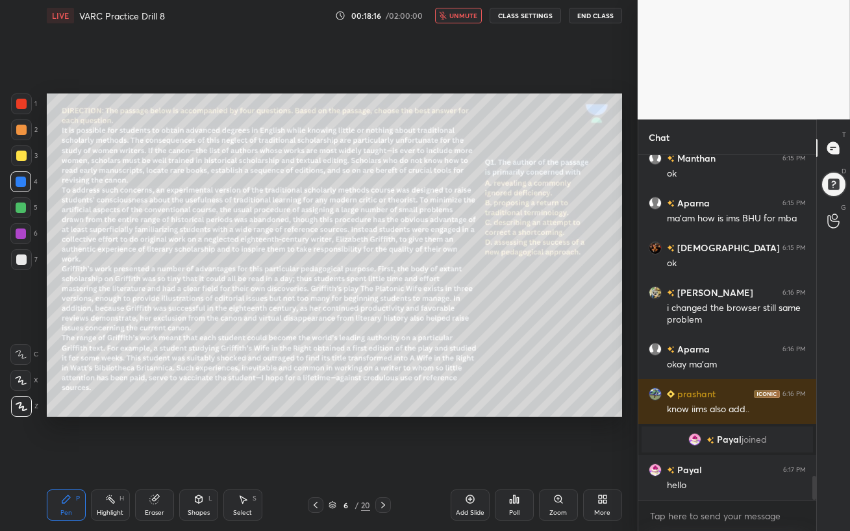
click at [458, 16] on span "unmute" at bounding box center [463, 15] width 28 height 9
click at [326, 458] on div "LIVE VARC Practice Drill 8 00:18:18 / 02:00:00 mute CLASS SETTINGS End Class Se…" at bounding box center [334, 265] width 585 height 531
click at [19, 129] on div at bounding box center [21, 130] width 10 height 10
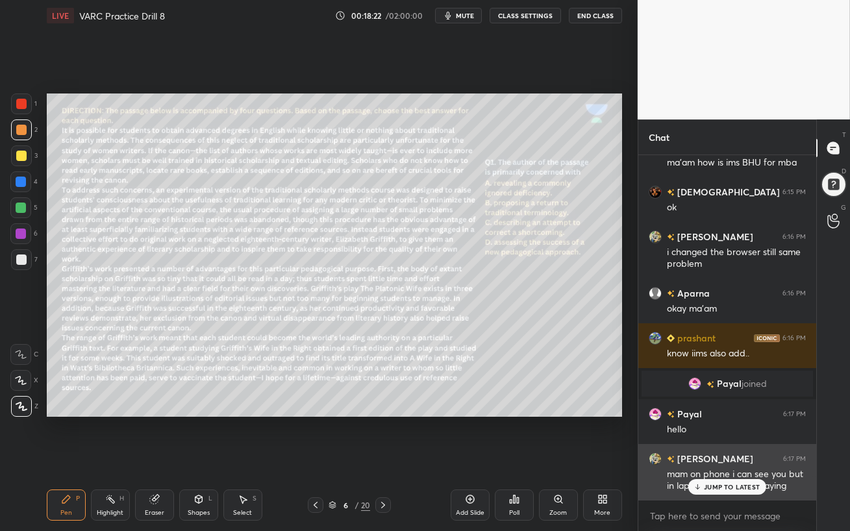
click at [712, 458] on p "JUMP TO LATEST" at bounding box center [732, 487] width 56 height 8
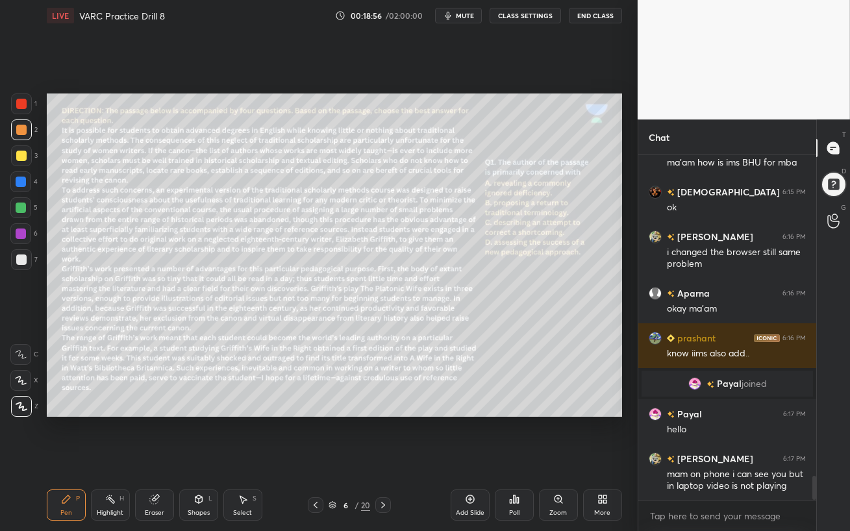
scroll to position [4663, 0]
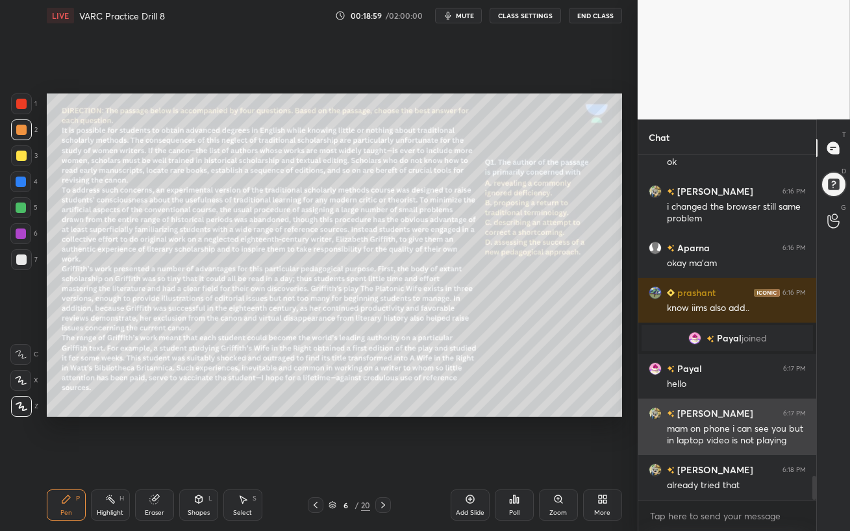
click at [694, 414] on h6 "[PERSON_NAME]" at bounding box center [713, 413] width 79 height 14
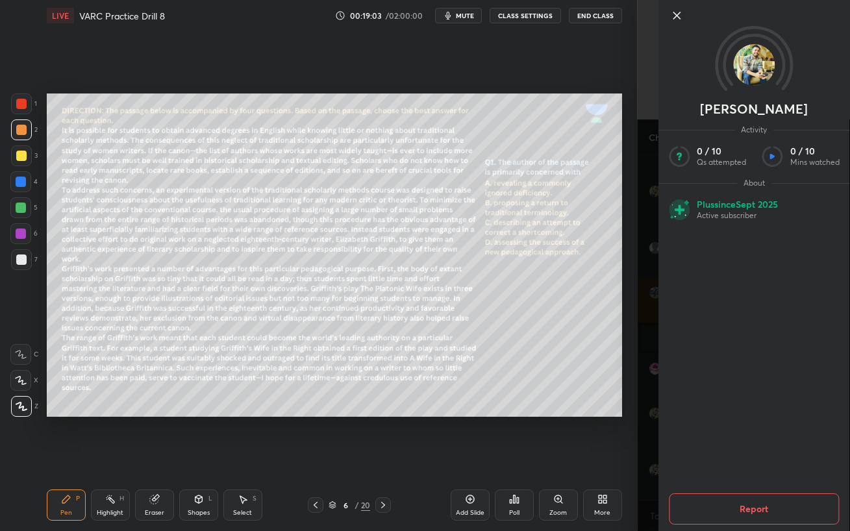
drag, startPoint x: 676, startPoint y: 11, endPoint x: 676, endPoint y: 452, distance: 440.7
click at [676, 11] on icon at bounding box center [676, 16] width 16 height 16
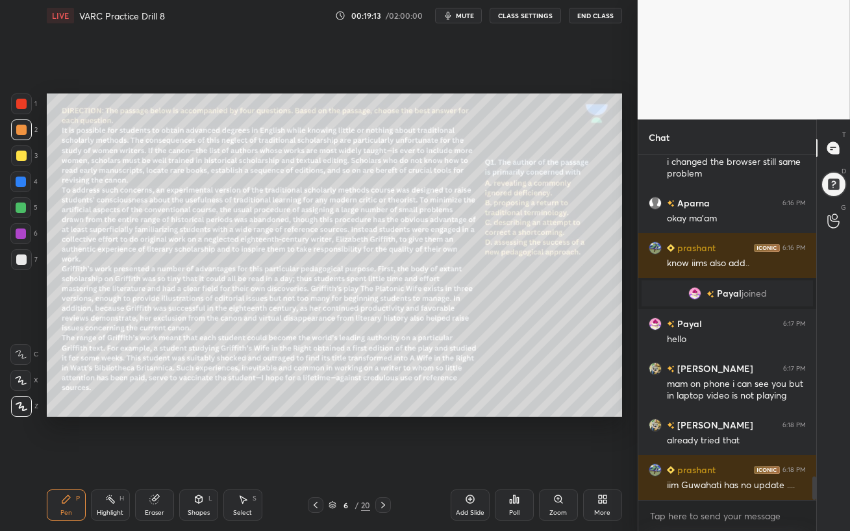
scroll to position [4764, 0]
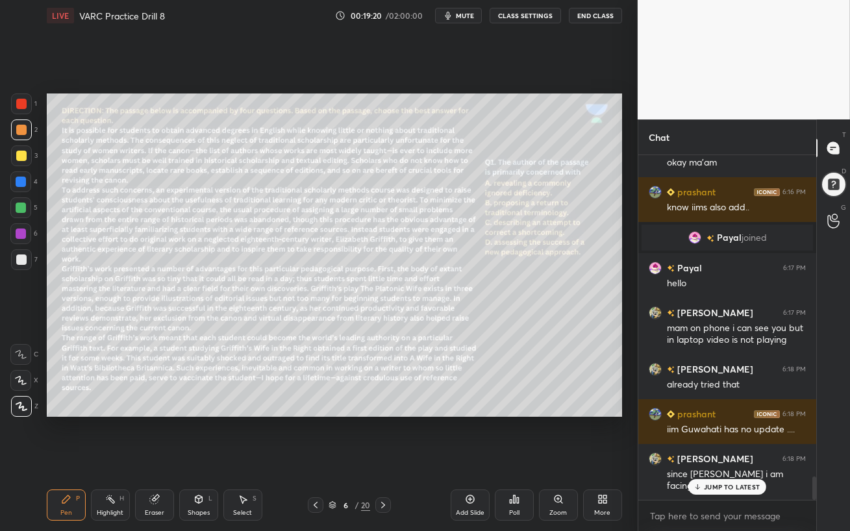
click at [752, 458] on p "JUMP TO LATEST" at bounding box center [732, 487] width 56 height 8
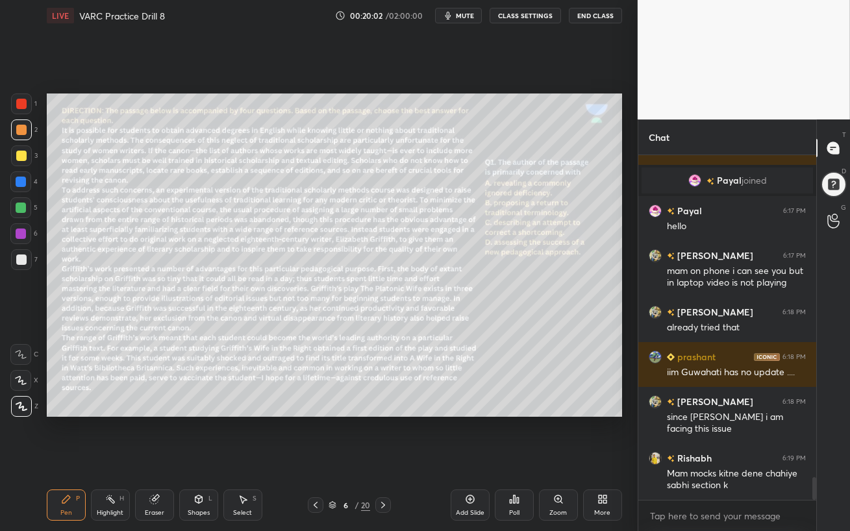
click at [462, 14] on span "mute" at bounding box center [465, 15] width 18 height 9
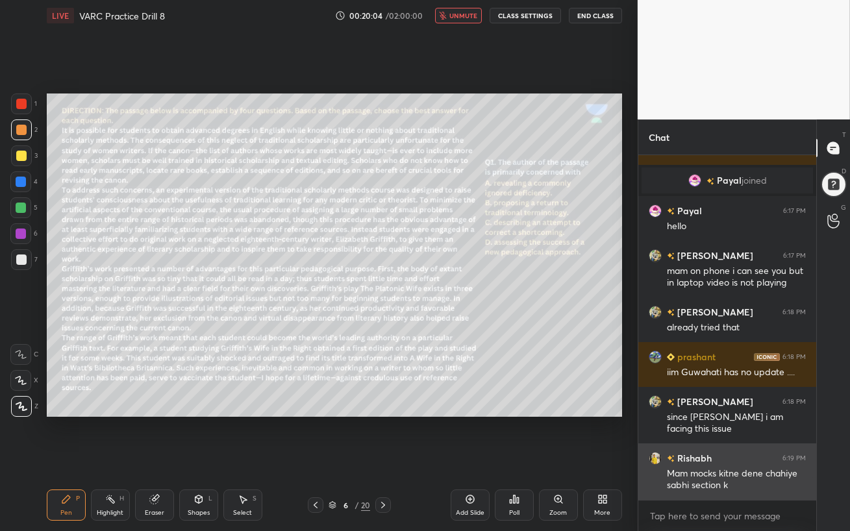
click at [687, 458] on h6 "Rishabh" at bounding box center [692, 458] width 37 height 14
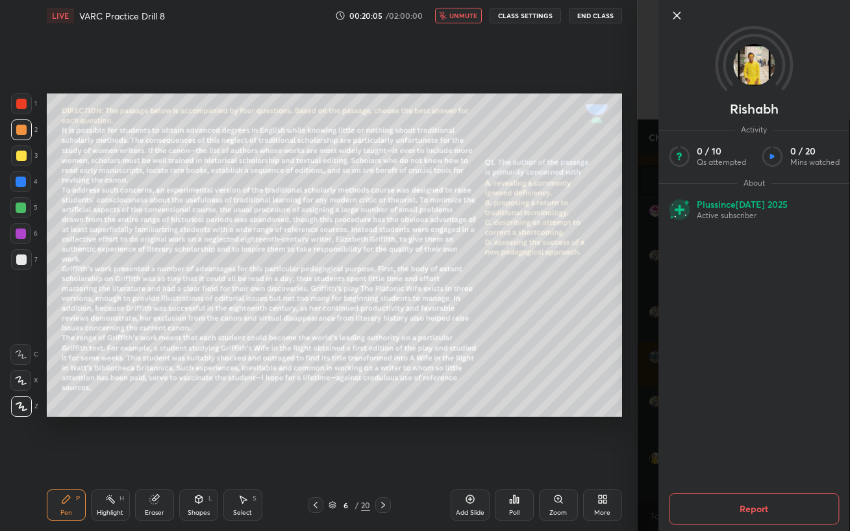
click at [748, 61] on img at bounding box center [754, 65] width 42 height 42
click at [677, 19] on icon at bounding box center [676, 16] width 16 height 16
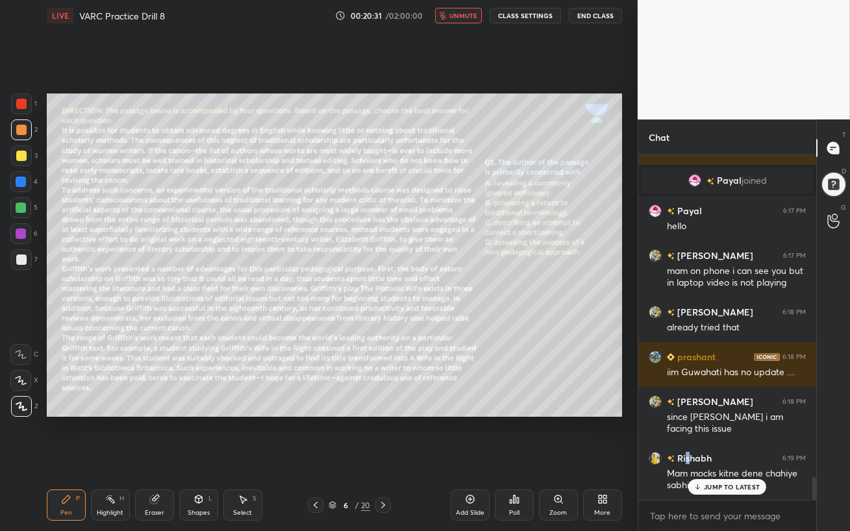
scroll to position [4851, 0]
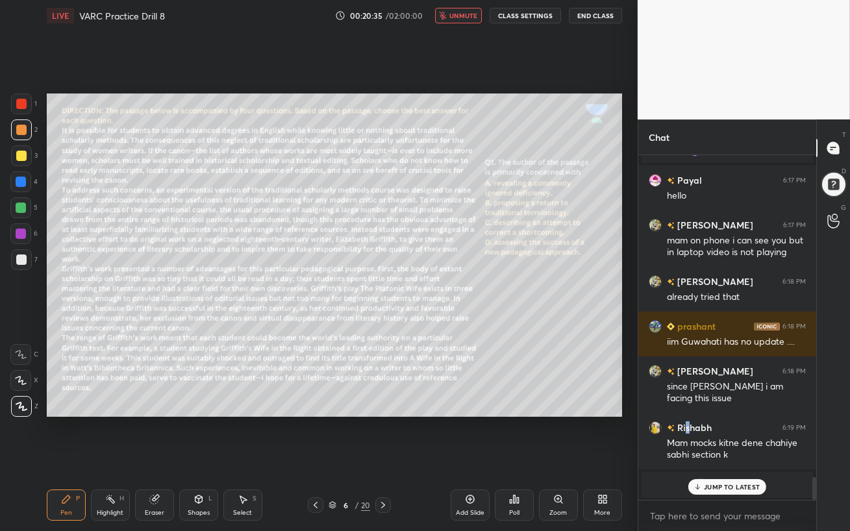
click at [742, 458] on p "JUMP TO LATEST" at bounding box center [732, 487] width 56 height 8
click at [459, 15] on span "unmute" at bounding box center [463, 15] width 28 height 9
click at [458, 18] on span "mute" at bounding box center [465, 15] width 18 height 9
click at [460, 16] on span "unmute" at bounding box center [463, 15] width 28 height 9
click at [463, 15] on span "mute" at bounding box center [465, 15] width 18 height 9
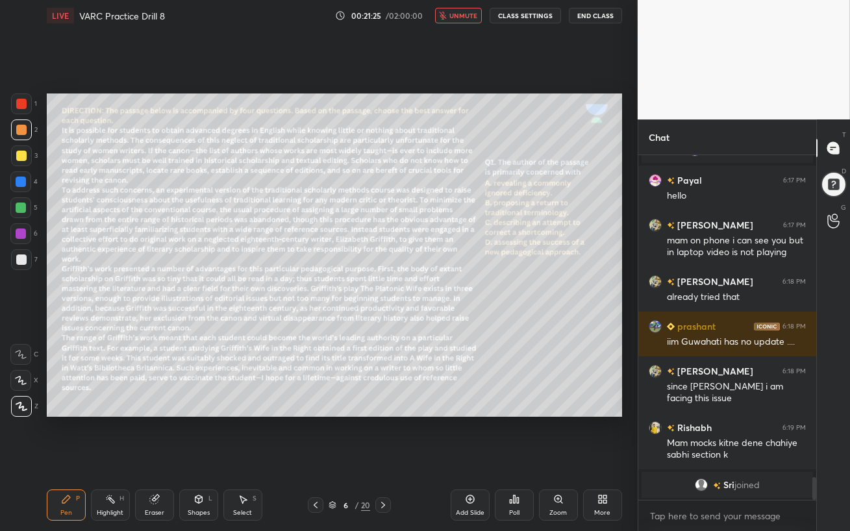
scroll to position [3544, 0]
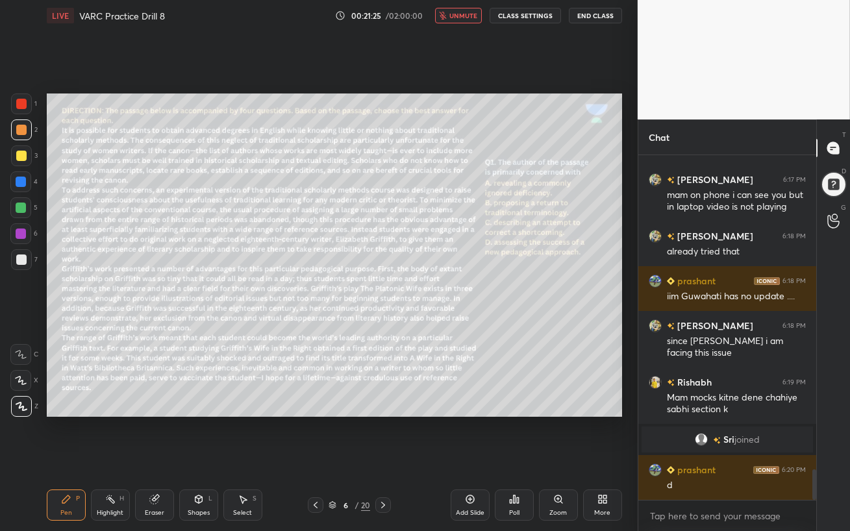
click at [461, 16] on span "unmute" at bounding box center [463, 15] width 28 height 9
click at [462, 16] on span "mute" at bounding box center [465, 15] width 18 height 9
click at [460, 16] on span "unmute" at bounding box center [463, 15] width 28 height 9
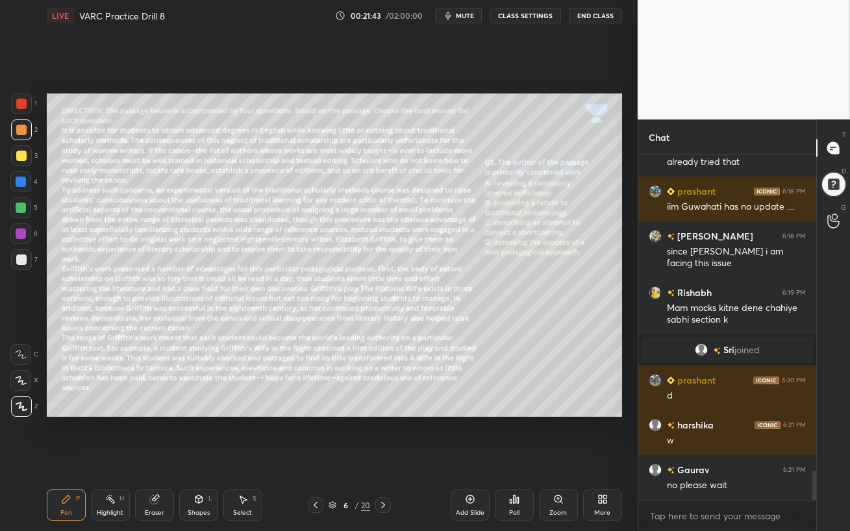
scroll to position [3690, 0]
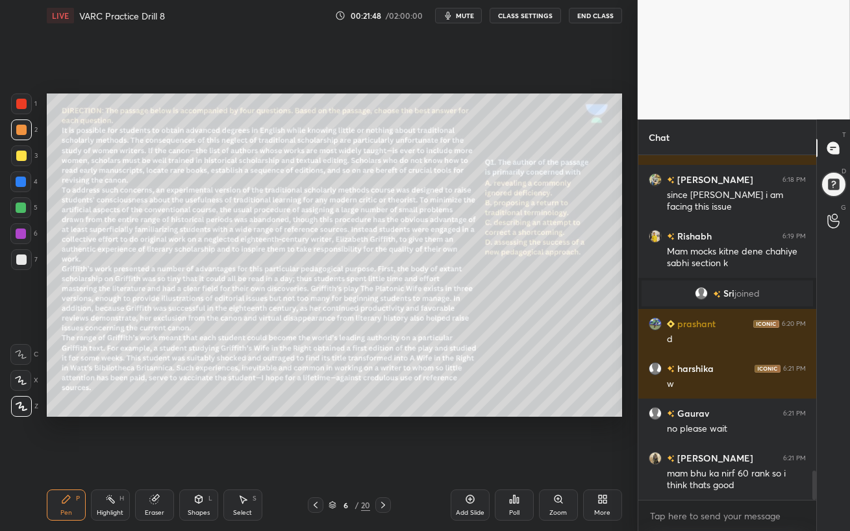
click at [156, 458] on div "Eraser" at bounding box center [154, 504] width 39 height 31
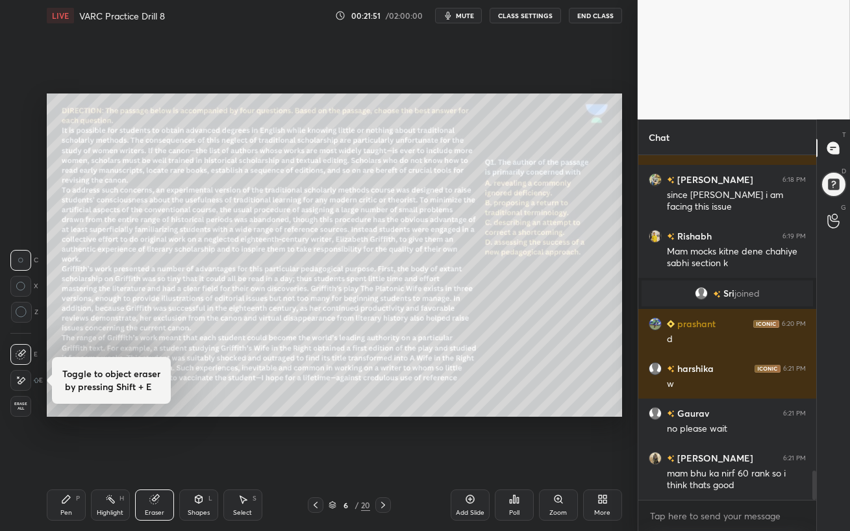
click at [24, 318] on div at bounding box center [21, 312] width 21 height 21
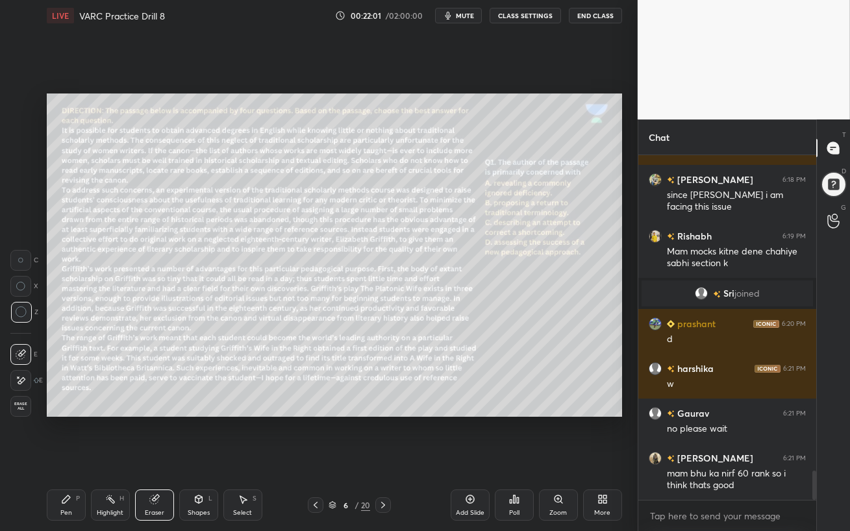
drag, startPoint x: 71, startPoint y: 502, endPoint x: 64, endPoint y: 503, distance: 7.3
click at [71, 458] on div "Pen P" at bounding box center [66, 504] width 39 height 31
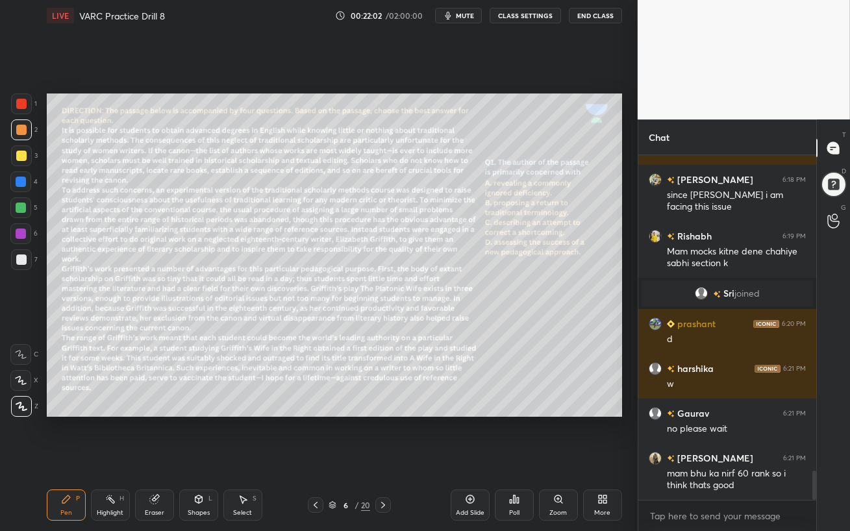
click at [19, 230] on div at bounding box center [21, 233] width 10 height 10
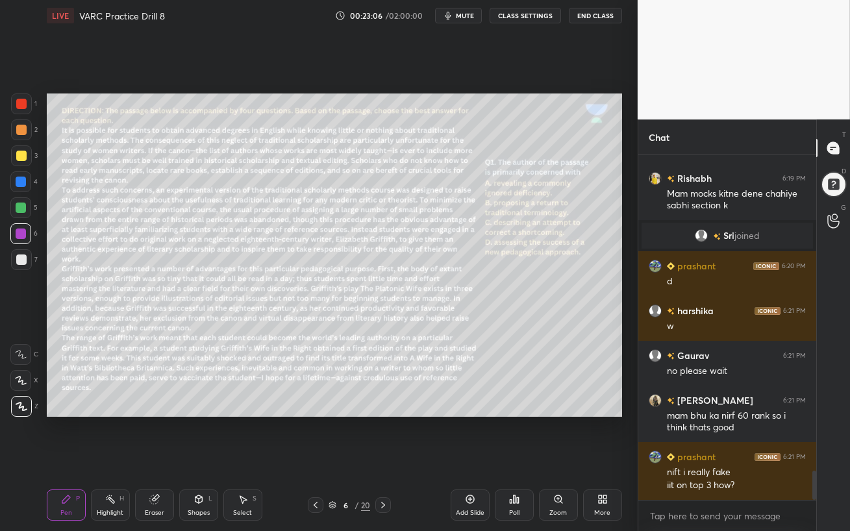
scroll to position [3816, 0]
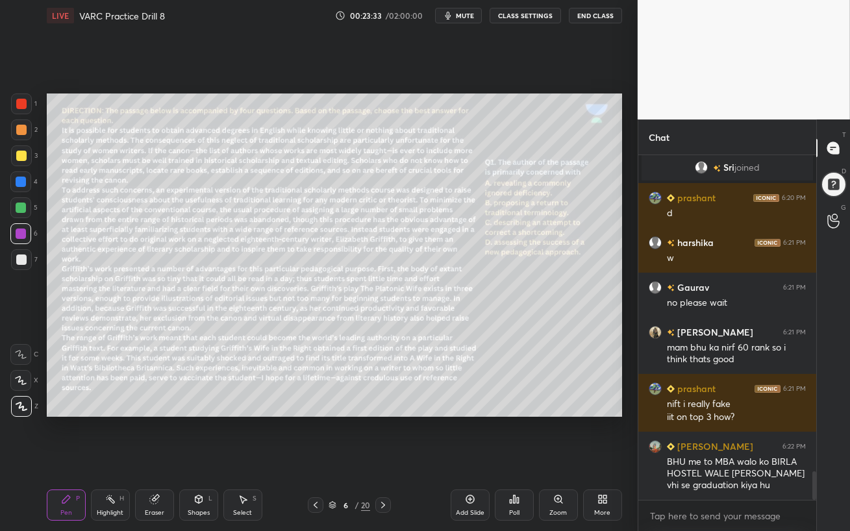
click at [15, 129] on div at bounding box center [21, 129] width 21 height 21
click at [458, 20] on button "mute" at bounding box center [458, 16] width 47 height 16
click at [454, 17] on span "unmute" at bounding box center [463, 15] width 28 height 9
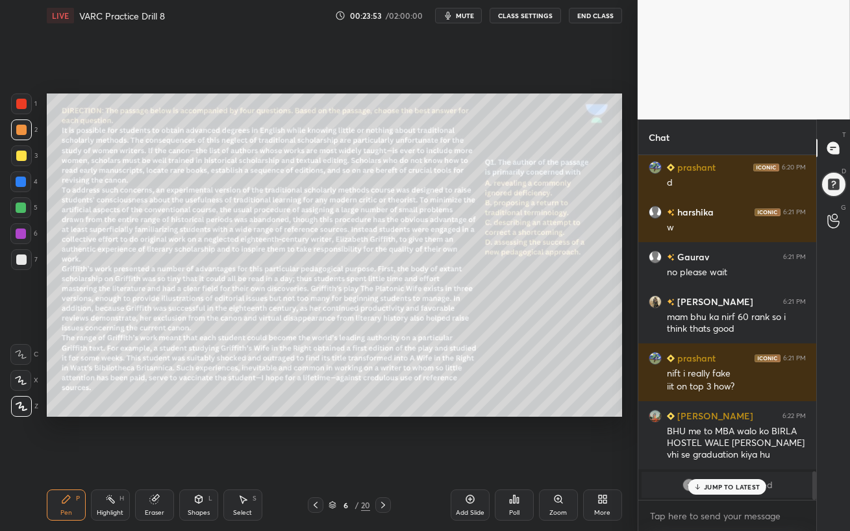
click at [722, 458] on p "JUMP TO LATEST" at bounding box center [732, 487] width 56 height 8
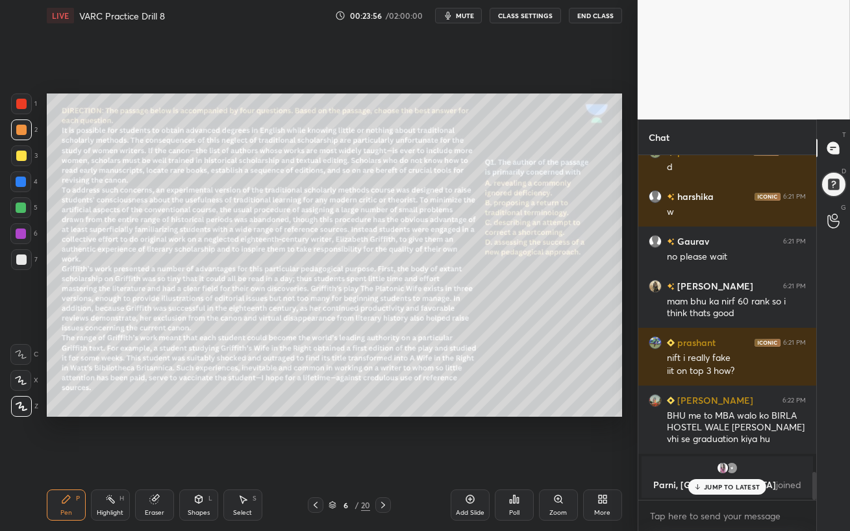
click at [708, 458] on div "JUMP TO LATEST" at bounding box center [727, 487] width 78 height 16
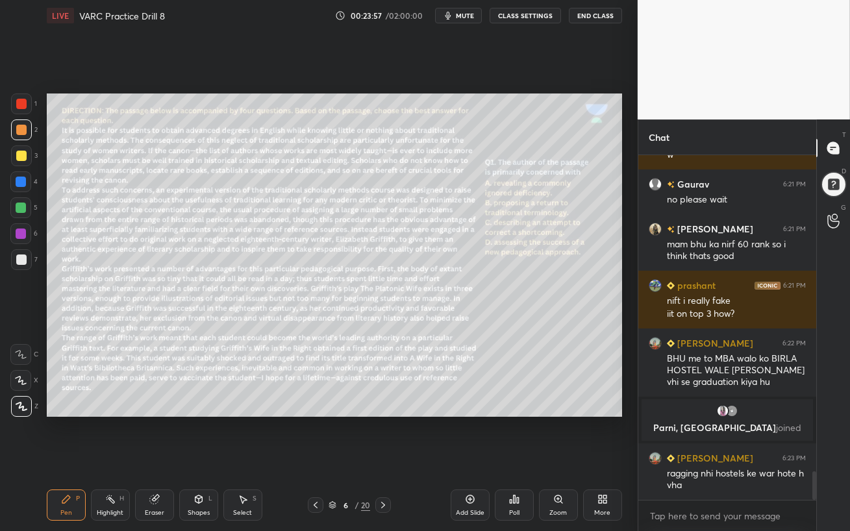
scroll to position [3808, 0]
click at [465, 17] on span "mute" at bounding box center [465, 15] width 18 height 9
click at [460, 19] on button "unmute" at bounding box center [458, 16] width 47 height 16
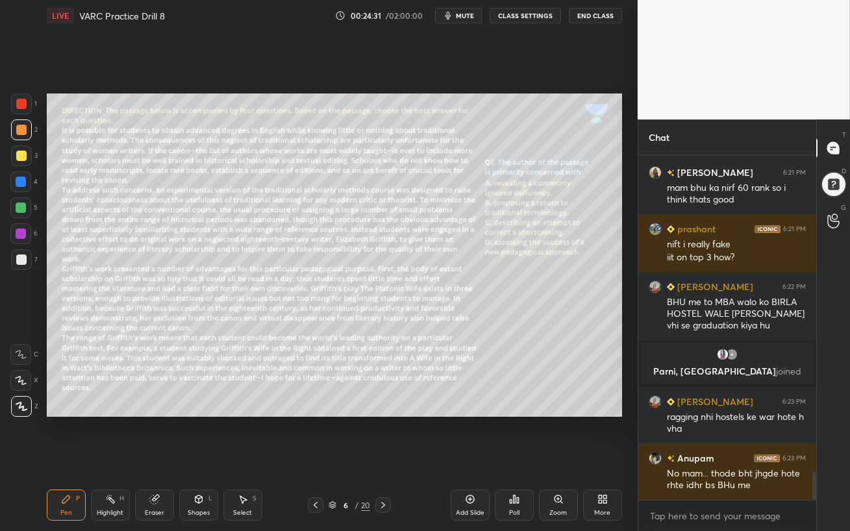
click at [18, 208] on div at bounding box center [21, 207] width 10 height 10
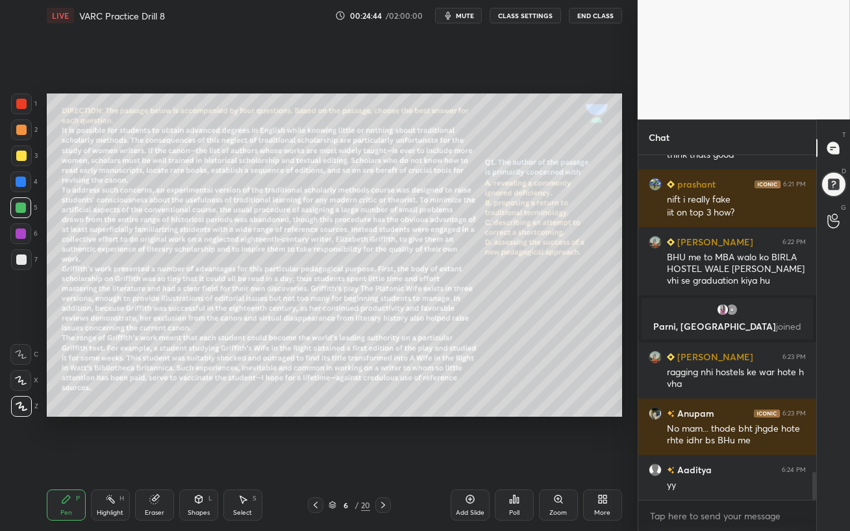
click at [383, 458] on icon at bounding box center [383, 505] width 4 height 6
click at [19, 186] on div at bounding box center [21, 182] width 10 height 10
click at [467, 16] on span "mute" at bounding box center [465, 15] width 18 height 9
click at [467, 17] on span "unmute" at bounding box center [463, 15] width 28 height 9
click at [463, 15] on span "mute" at bounding box center [465, 15] width 18 height 9
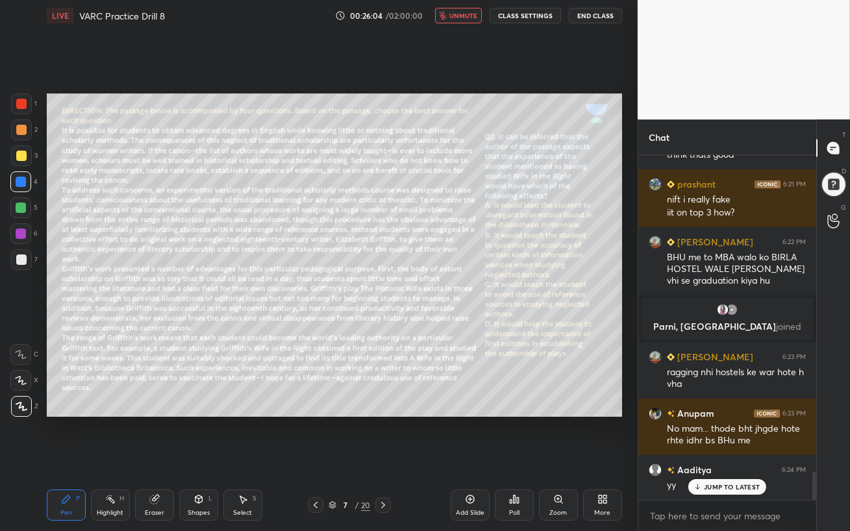
scroll to position [3940, 0]
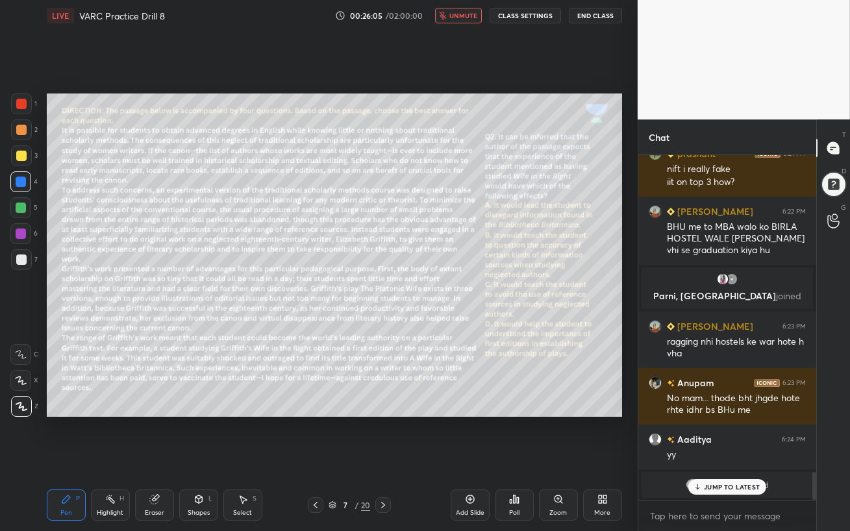
click at [734, 458] on p "JUMP TO LATEST" at bounding box center [732, 487] width 56 height 8
click at [721, 458] on span "[DATE]" at bounding box center [728, 485] width 29 height 10
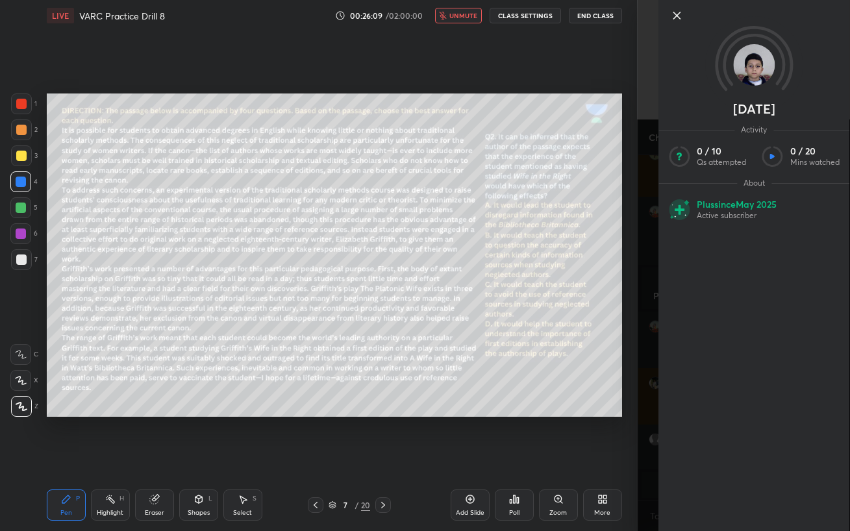
click at [755, 67] on img at bounding box center [754, 65] width 42 height 42
click at [677, 14] on icon at bounding box center [676, 16] width 16 height 16
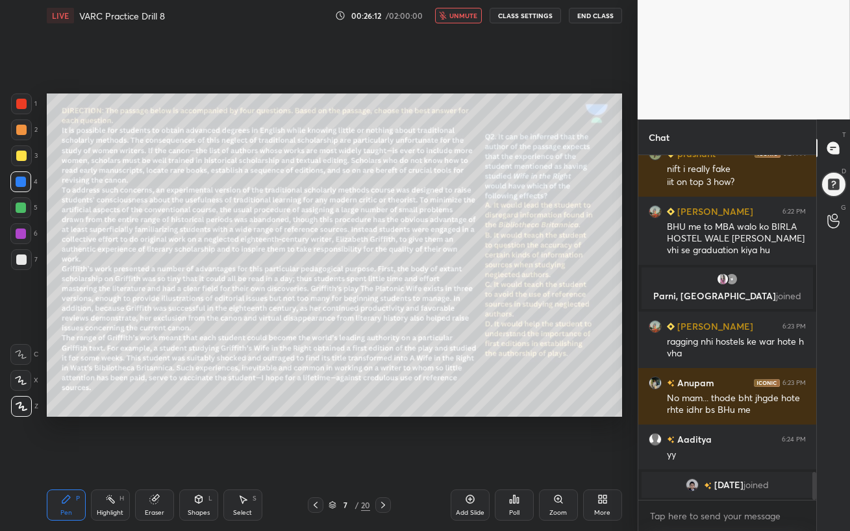
click at [470, 17] on span "unmute" at bounding box center [463, 15] width 28 height 9
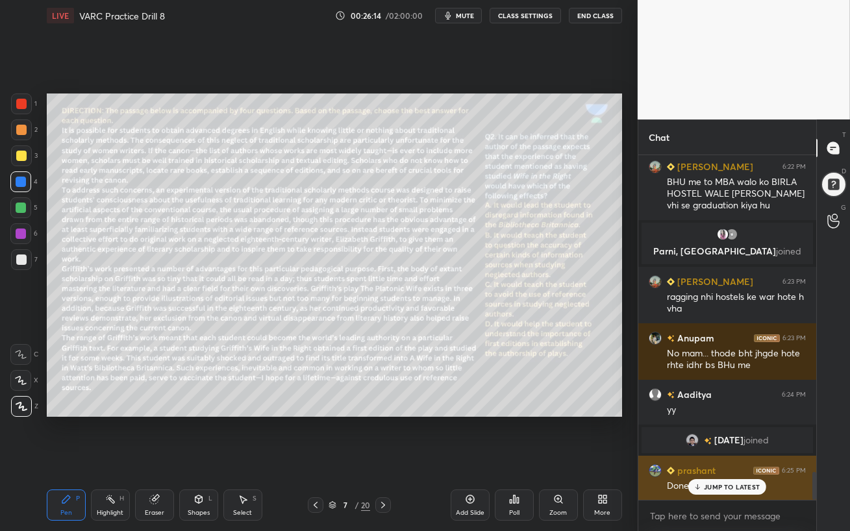
click at [711, 458] on p "JUMP TO LATEST" at bounding box center [732, 487] width 56 height 8
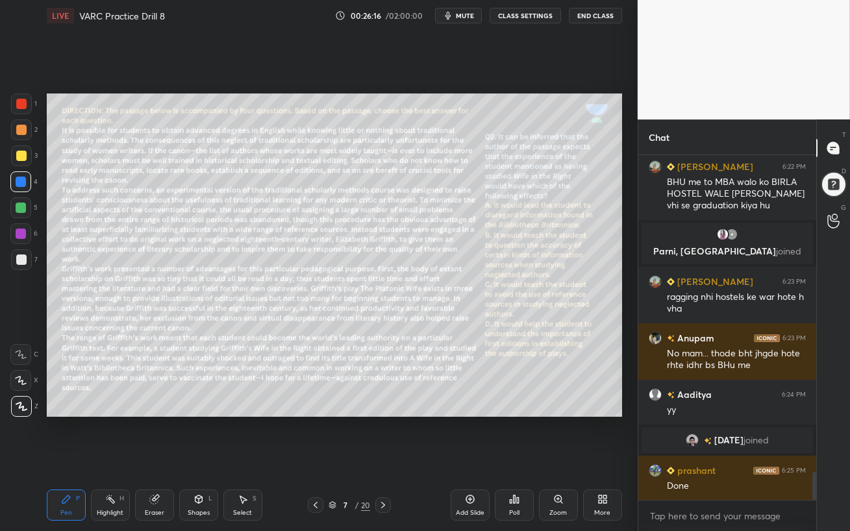
click at [743, 438] on span "joined" at bounding box center [755, 440] width 25 height 10
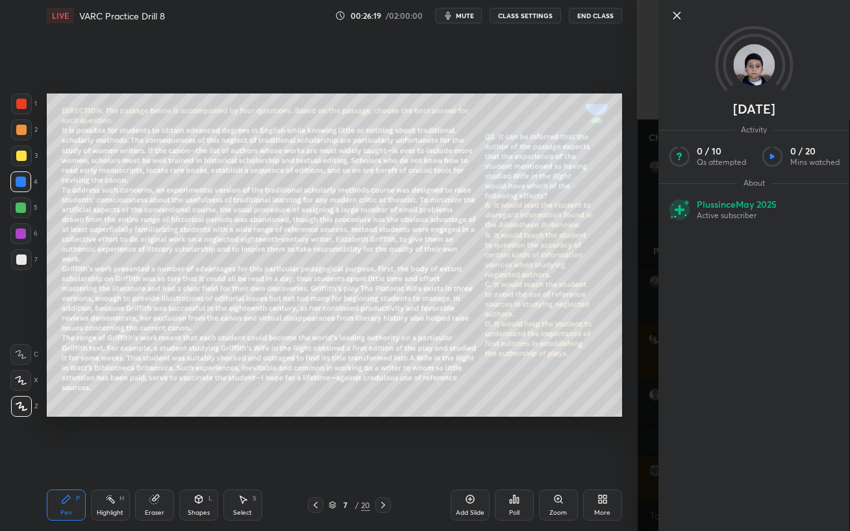
click at [674, 18] on icon at bounding box center [676, 16] width 16 height 16
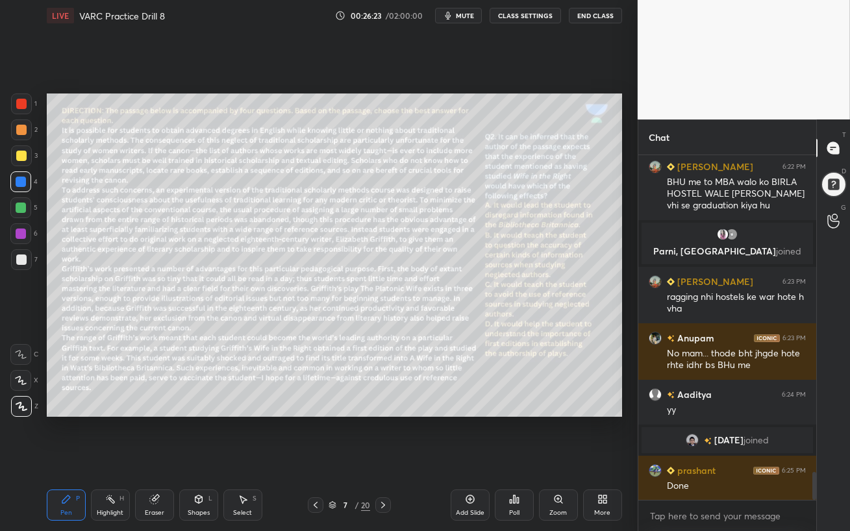
scroll to position [3995, 0]
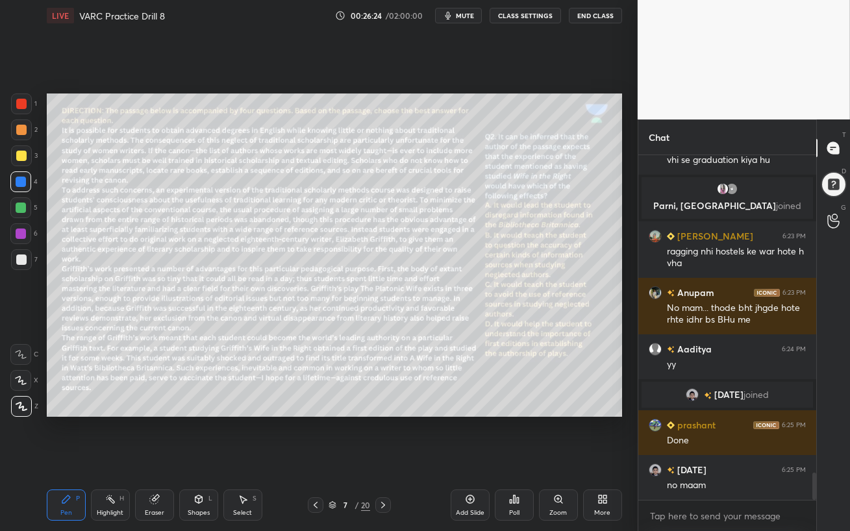
click at [18, 238] on div at bounding box center [21, 233] width 10 height 10
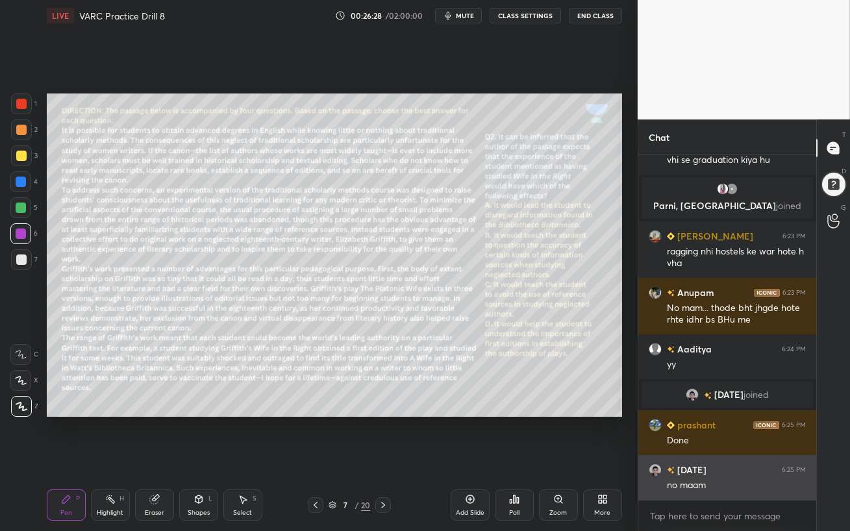
click at [686, 458] on h6 "[DATE]" at bounding box center [690, 470] width 32 height 14
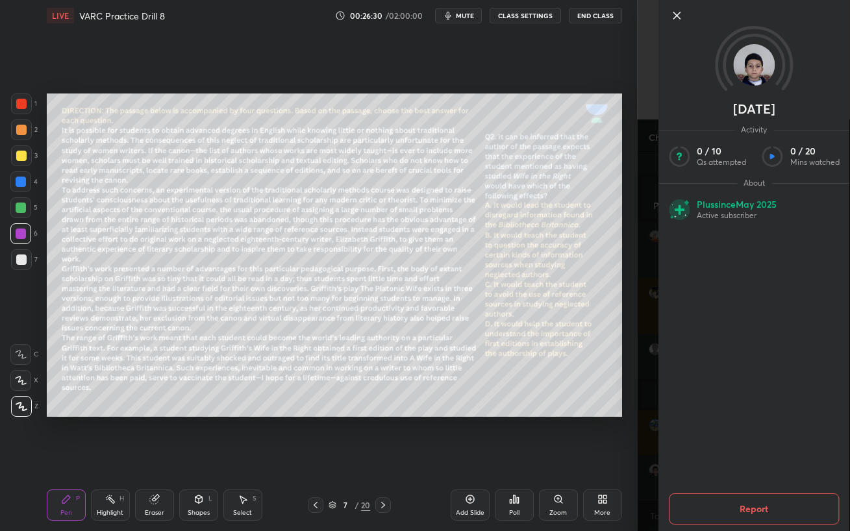
click at [683, 18] on icon at bounding box center [676, 16] width 16 height 16
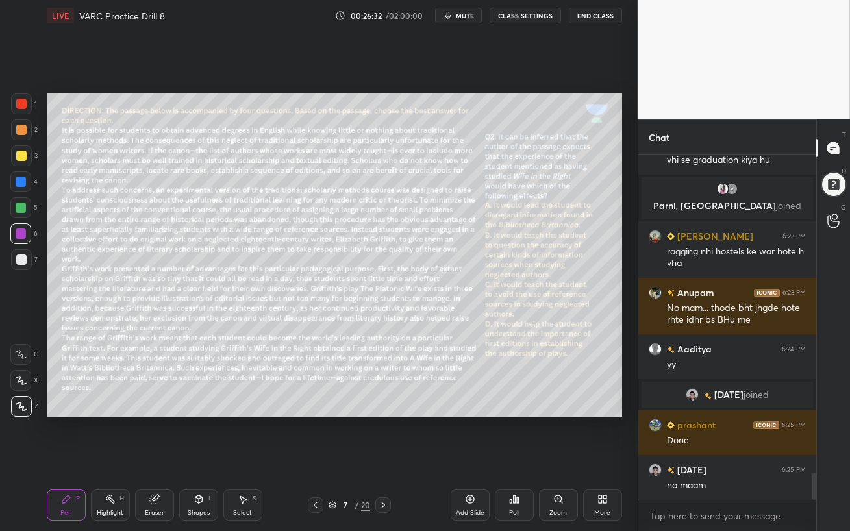
click at [460, 16] on span "mute" at bounding box center [465, 15] width 18 height 9
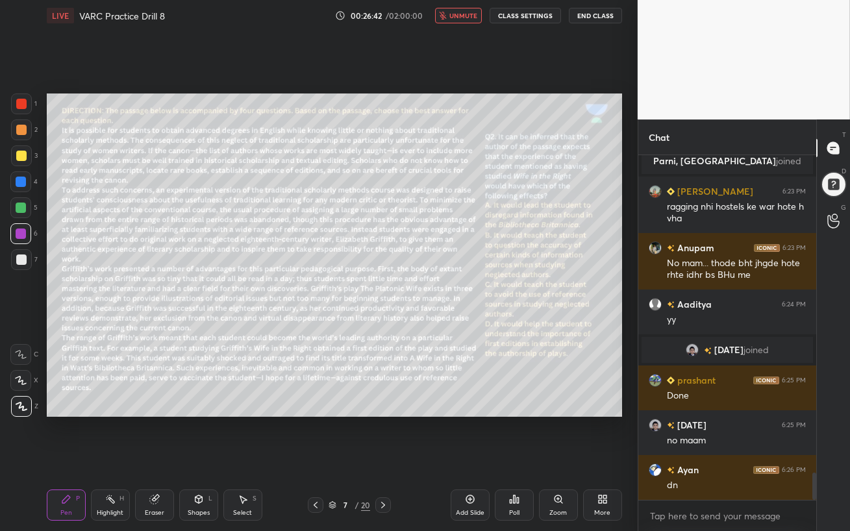
scroll to position [4084, 0]
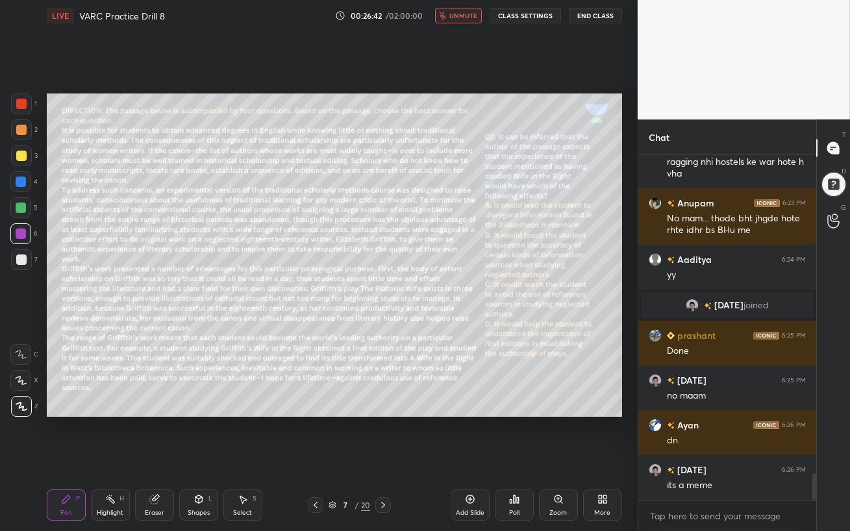
click at [458, 13] on span "unmute" at bounding box center [463, 15] width 28 height 9
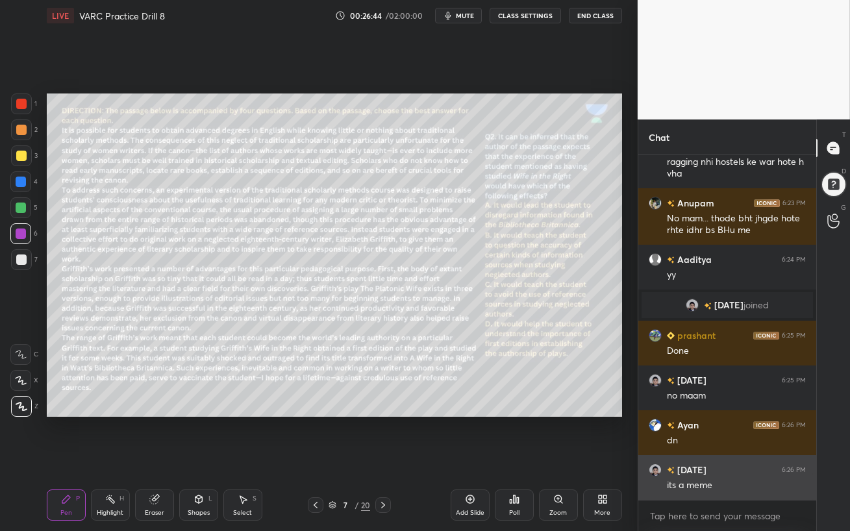
click at [680, 458] on h6 "[DATE]" at bounding box center [690, 470] width 32 height 14
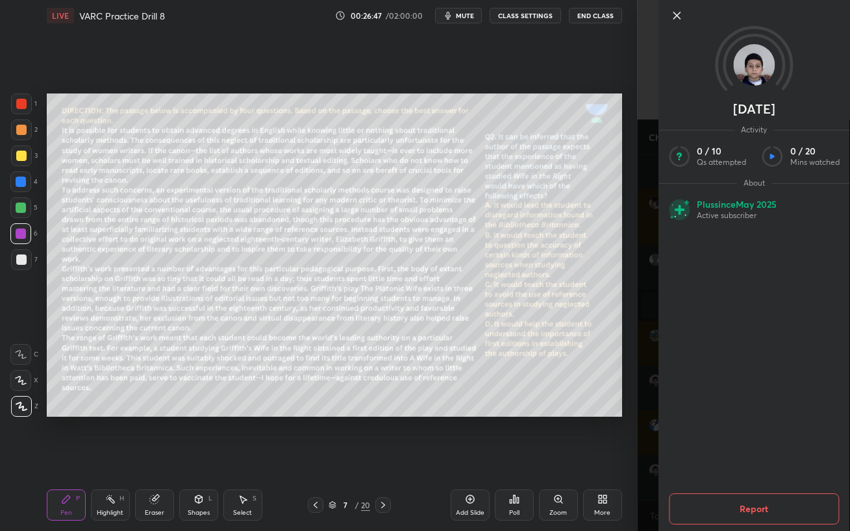
click at [676, 14] on icon at bounding box center [676, 15] width 6 height 6
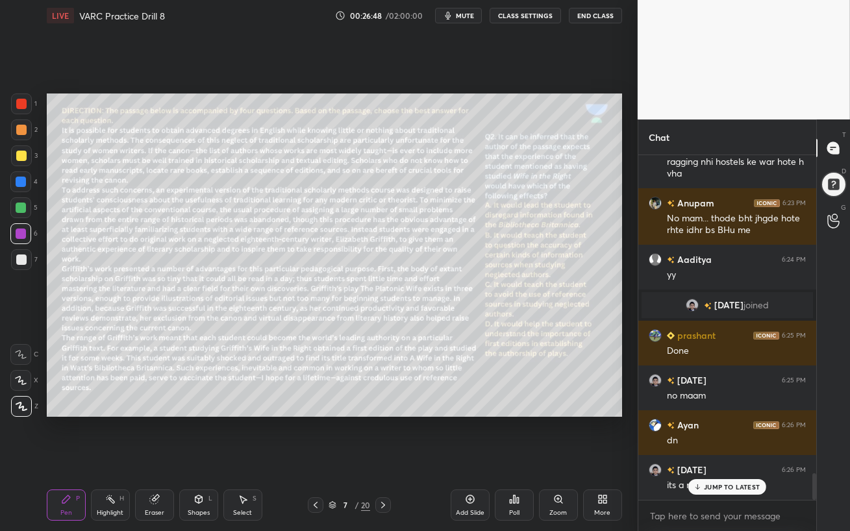
scroll to position [4128, 0]
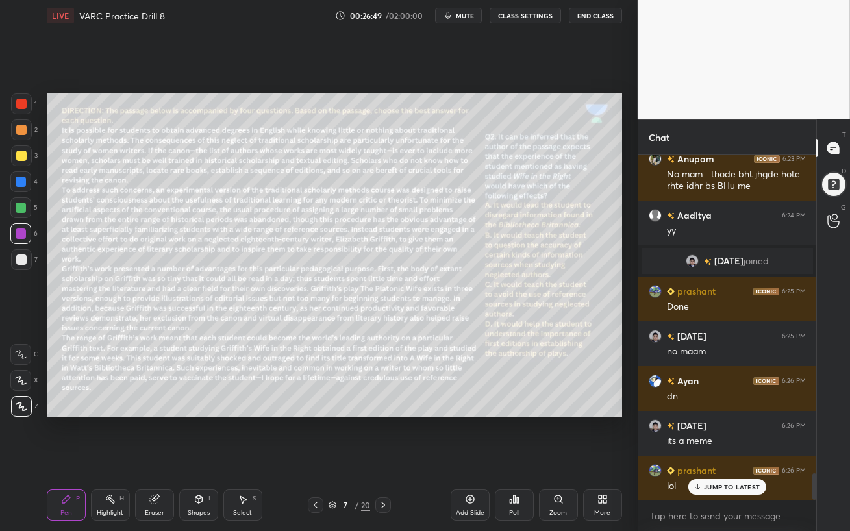
click at [707, 458] on p "JUMP TO LATEST" at bounding box center [732, 487] width 56 height 8
click at [17, 208] on div at bounding box center [21, 207] width 10 height 10
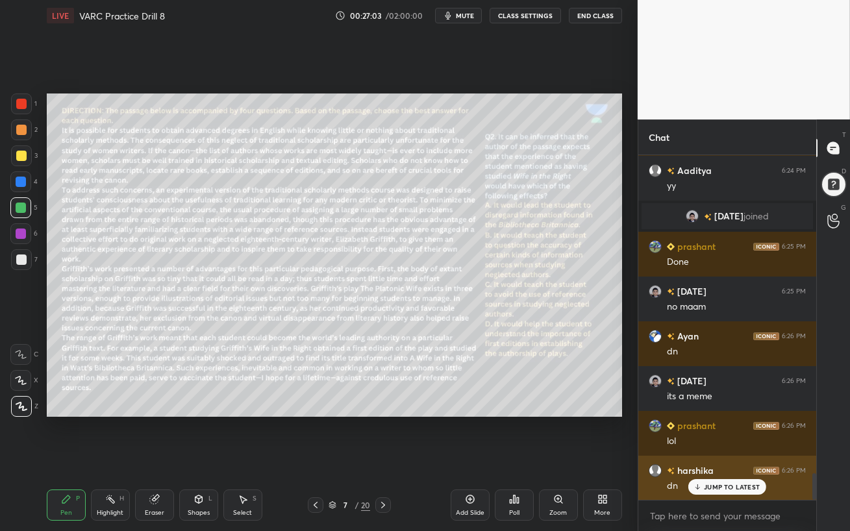
click at [709, 458] on p "JUMP TO LATEST" at bounding box center [732, 487] width 56 height 8
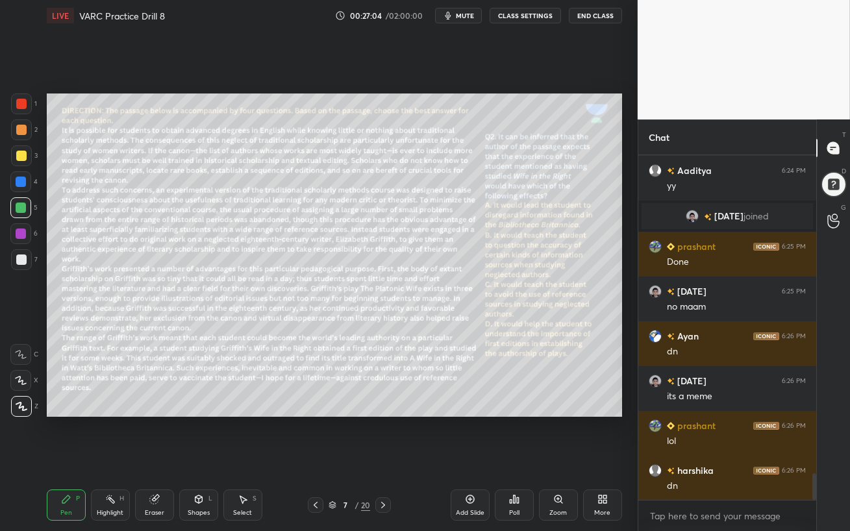
click at [518, 458] on div "Poll" at bounding box center [514, 512] width 10 height 6
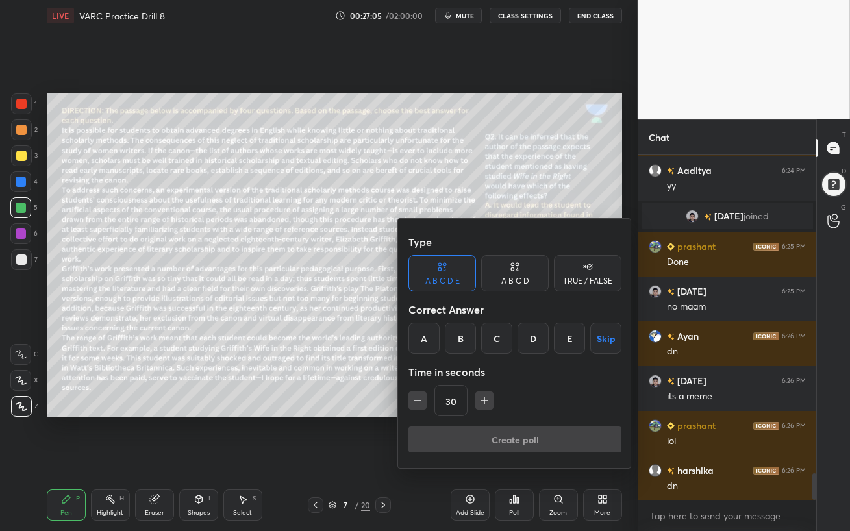
drag, startPoint x: 521, startPoint y: 278, endPoint x: 502, endPoint y: 309, distance: 35.8
click at [521, 278] on div "A B C D" at bounding box center [515, 281] width 28 height 8
click at [469, 341] on div "B" at bounding box center [471, 338] width 38 height 31
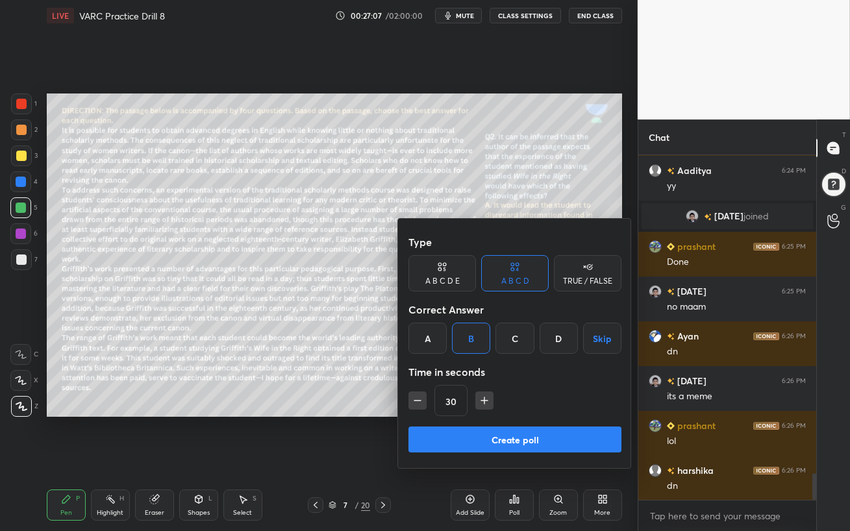
click at [525, 434] on button "Create poll" at bounding box center [514, 439] width 213 height 26
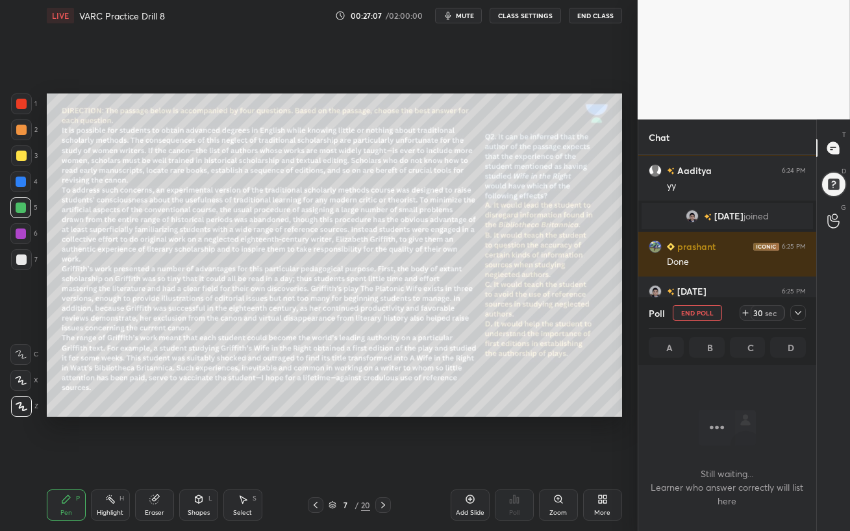
scroll to position [5, 4]
click at [460, 18] on span "mute" at bounding box center [465, 15] width 18 height 9
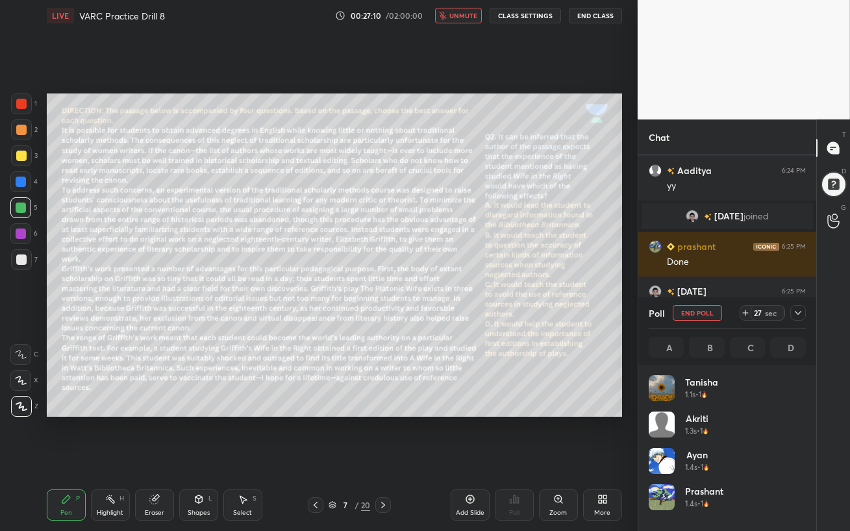
scroll to position [152, 153]
click at [461, 16] on span "unmute" at bounding box center [463, 15] width 28 height 9
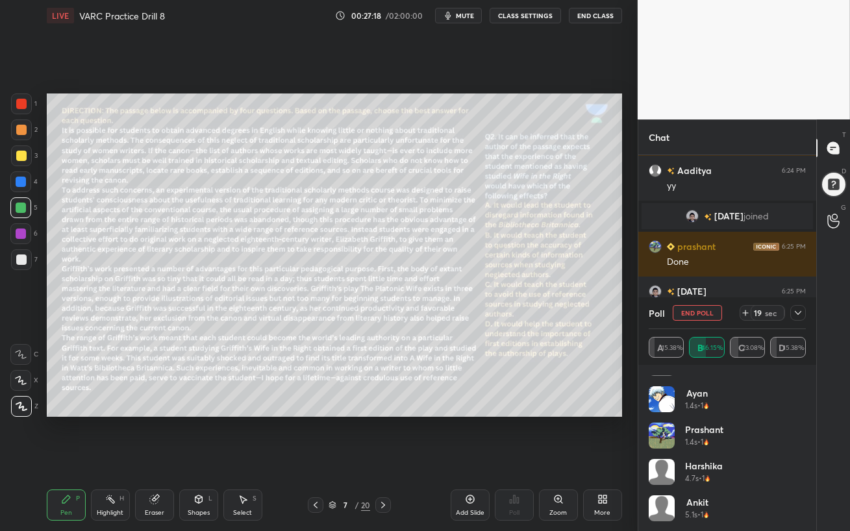
scroll to position [0, 0]
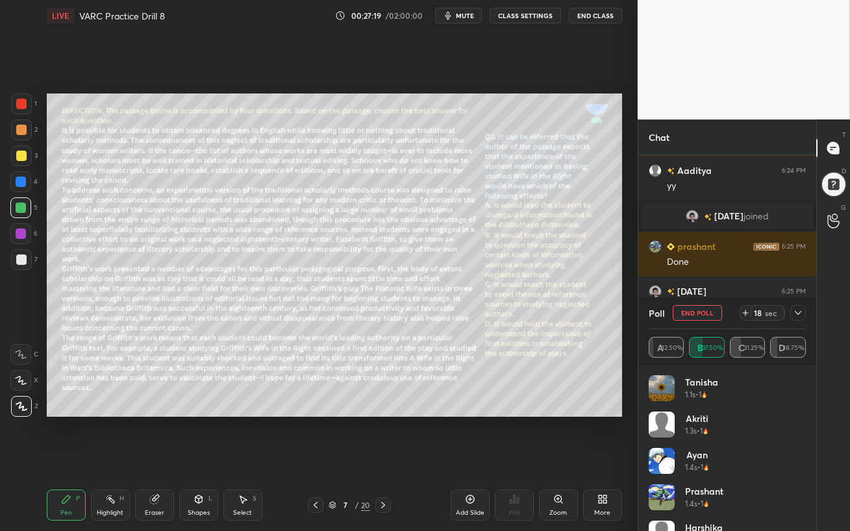
drag, startPoint x: 792, startPoint y: 364, endPoint x: 795, endPoint y: 331, distance: 33.2
click at [792, 361] on div "A 12.50% B 37.50% C 31.25% D 18.75%" at bounding box center [726, 347] width 157 height 36
click at [798, 317] on icon at bounding box center [797, 313] width 10 height 10
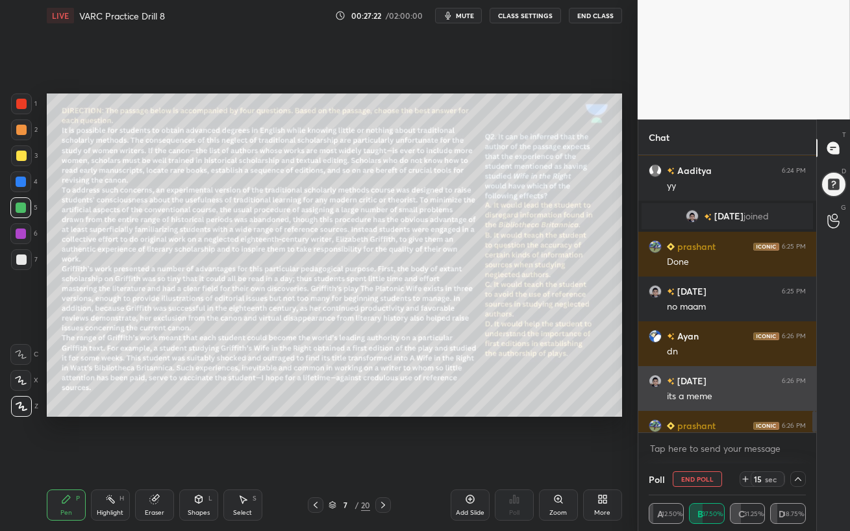
scroll to position [4273, 0]
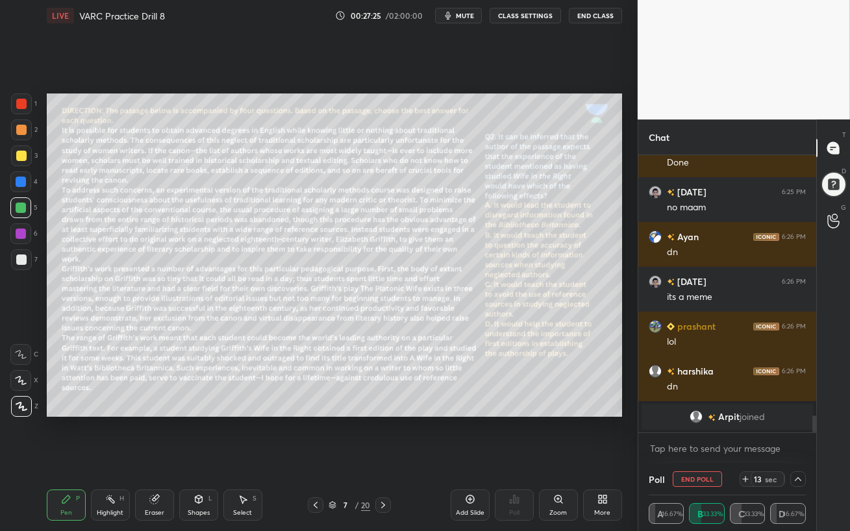
click at [152, 458] on div "Eraser" at bounding box center [154, 504] width 39 height 31
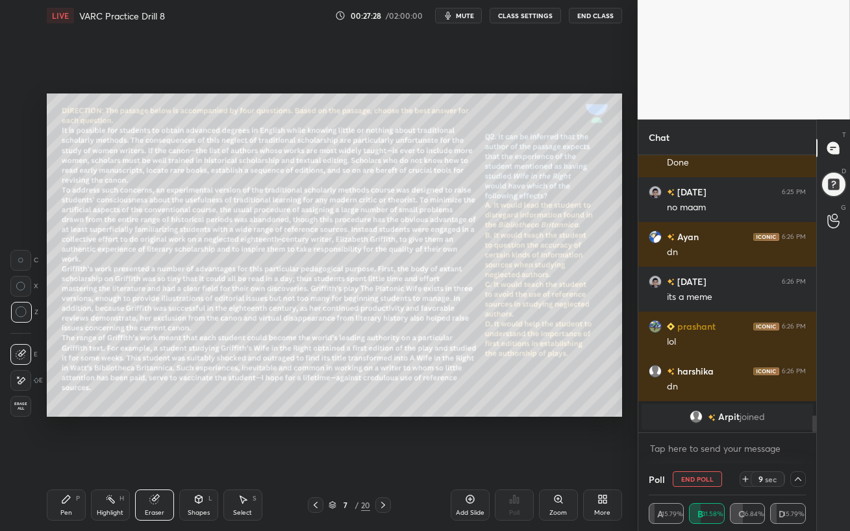
click at [73, 458] on div "Pen P" at bounding box center [66, 504] width 39 height 31
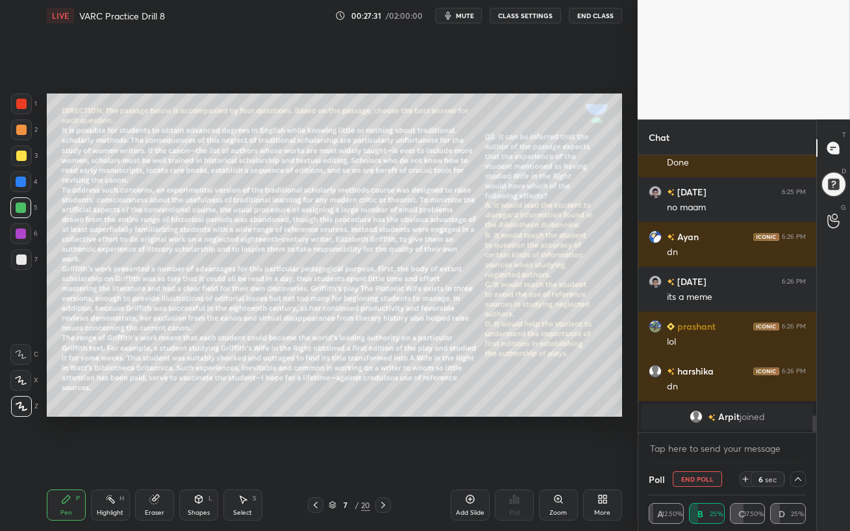
click at [732, 419] on span "Arpit" at bounding box center [728, 416] width 21 height 10
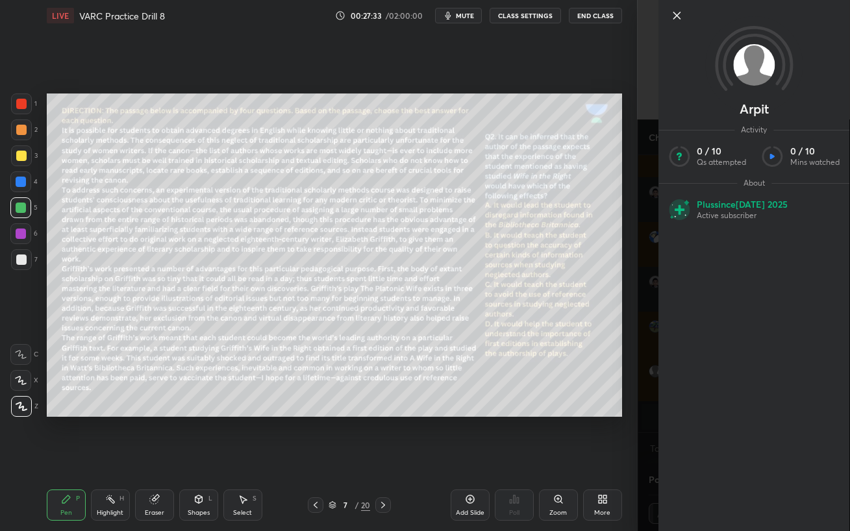
click at [675, 16] on icon at bounding box center [676, 15] width 6 height 6
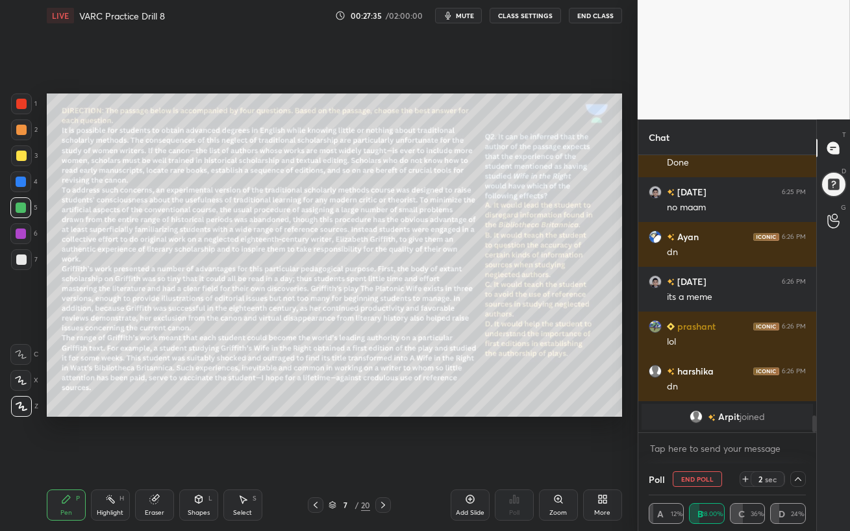
click at [157, 458] on div "Eraser" at bounding box center [154, 504] width 39 height 31
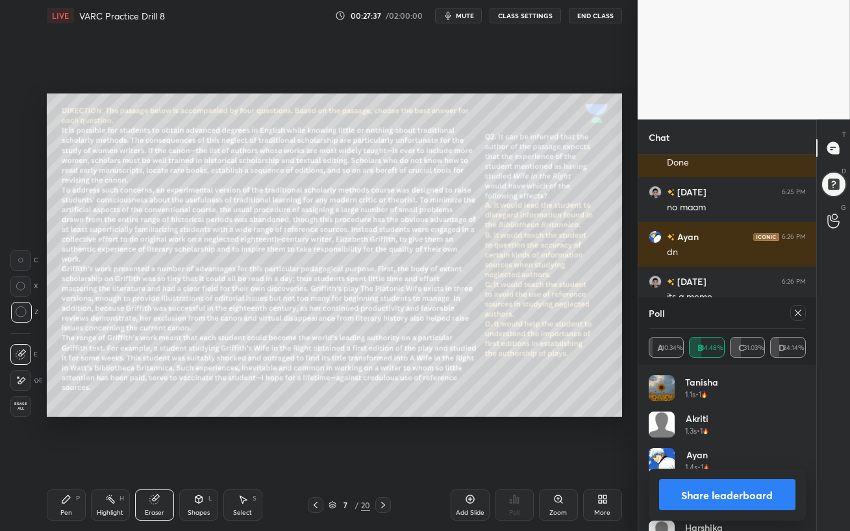
scroll to position [152, 153]
click at [802, 313] on icon at bounding box center [797, 313] width 10 height 10
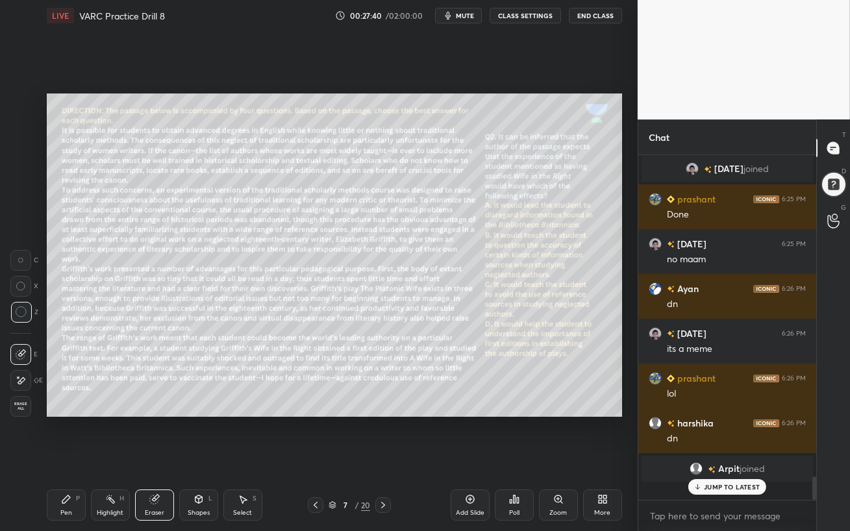
scroll to position [0, 0]
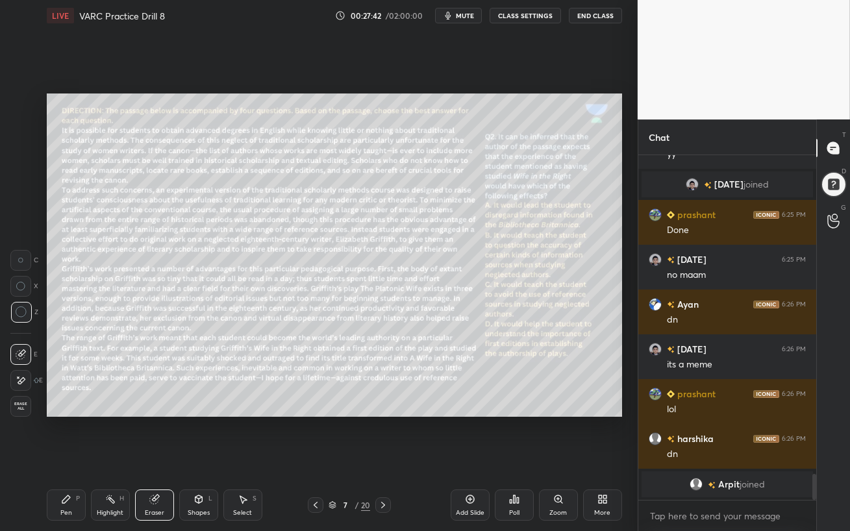
click at [64, 458] on icon at bounding box center [66, 499] width 10 height 10
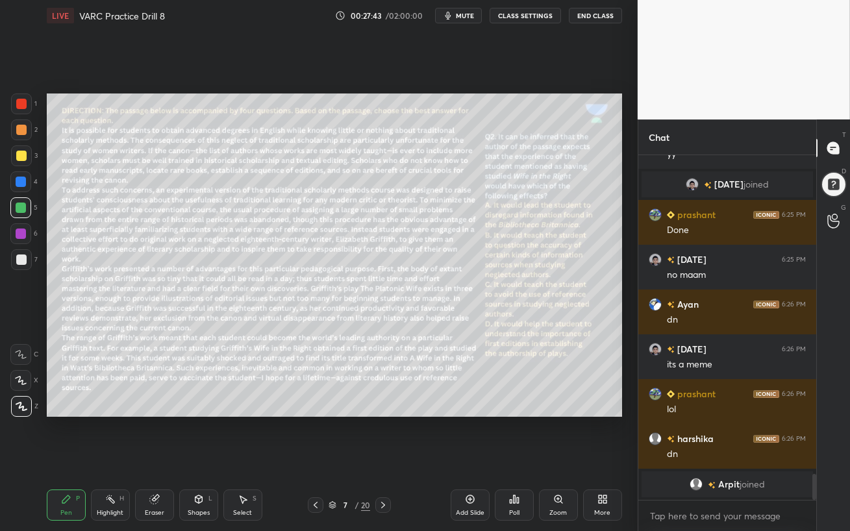
click at [22, 181] on div at bounding box center [21, 182] width 10 height 10
click at [16, 236] on div at bounding box center [21, 233] width 10 height 10
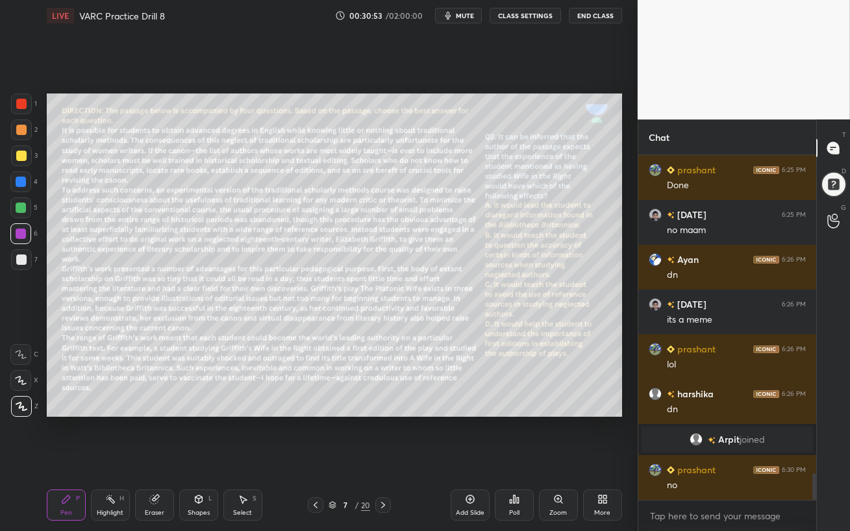
click at [384, 458] on icon at bounding box center [383, 505] width 10 height 10
click at [14, 202] on div at bounding box center [20, 207] width 21 height 21
click at [464, 13] on span "mute" at bounding box center [465, 15] width 18 height 9
click at [158, 458] on div "Eraser" at bounding box center [154, 504] width 39 height 31
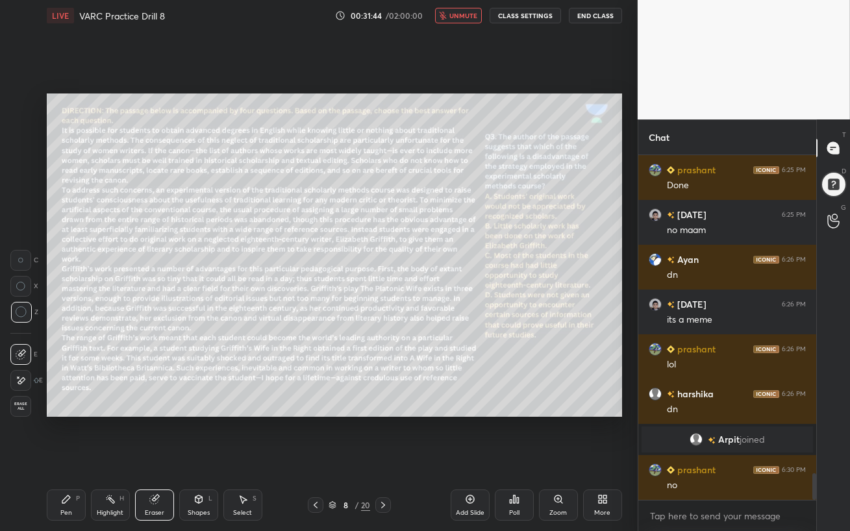
scroll to position [4184, 0]
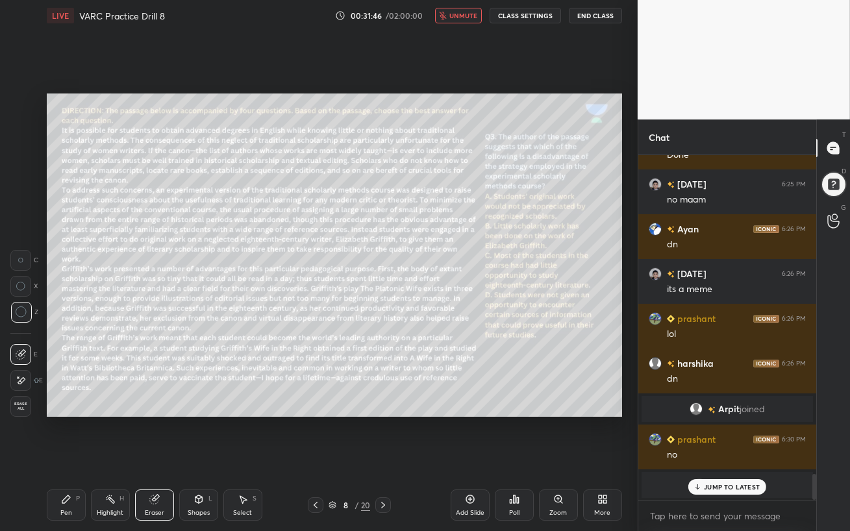
click at [727, 458] on p "JUMP TO LATEST" at bounding box center [732, 487] width 56 height 8
click at [452, 14] on span "unmute" at bounding box center [463, 15] width 28 height 9
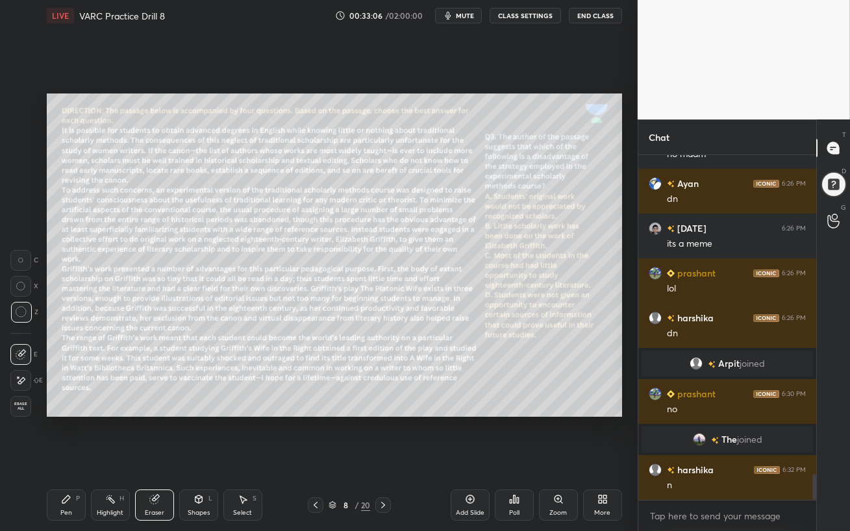
scroll to position [4263, 0]
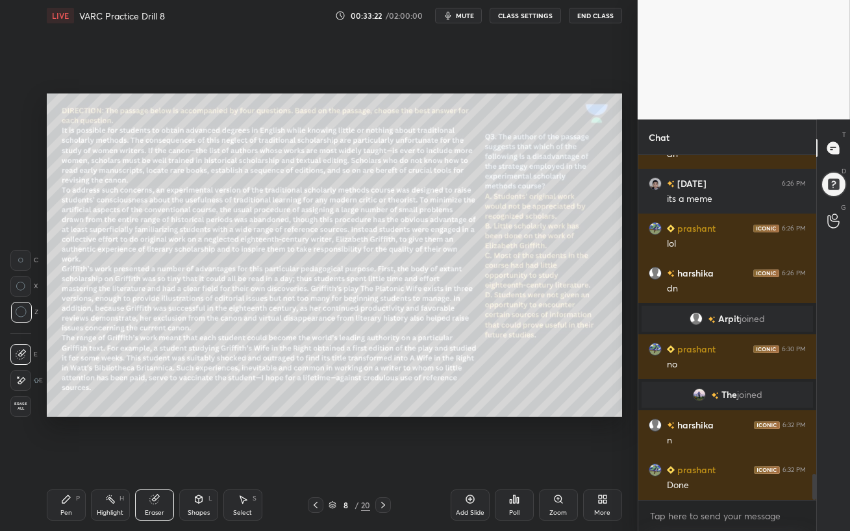
click at [64, 458] on icon at bounding box center [66, 499] width 10 height 10
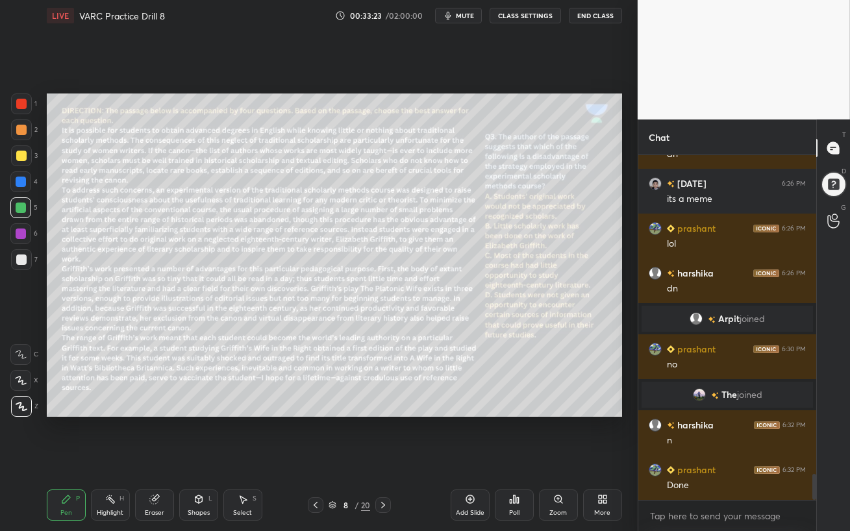
click at [21, 178] on div at bounding box center [21, 182] width 10 height 10
click at [471, 14] on span "mute" at bounding box center [465, 15] width 18 height 9
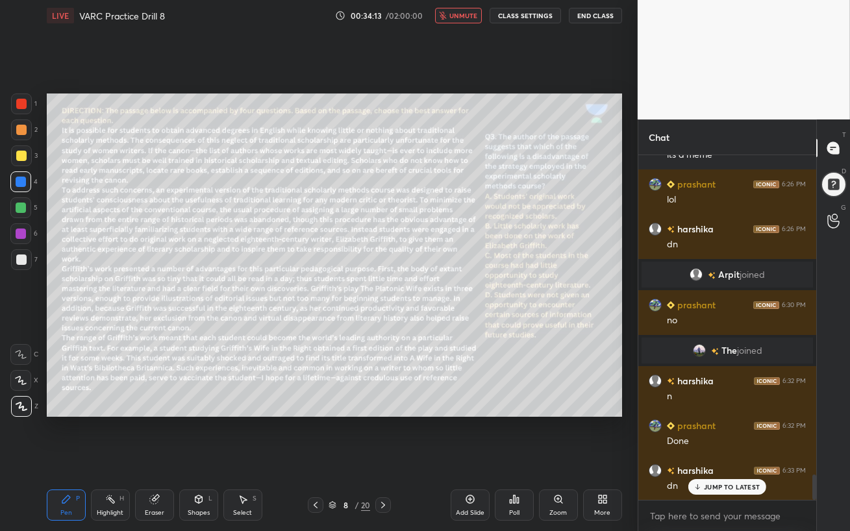
scroll to position [4339, 0]
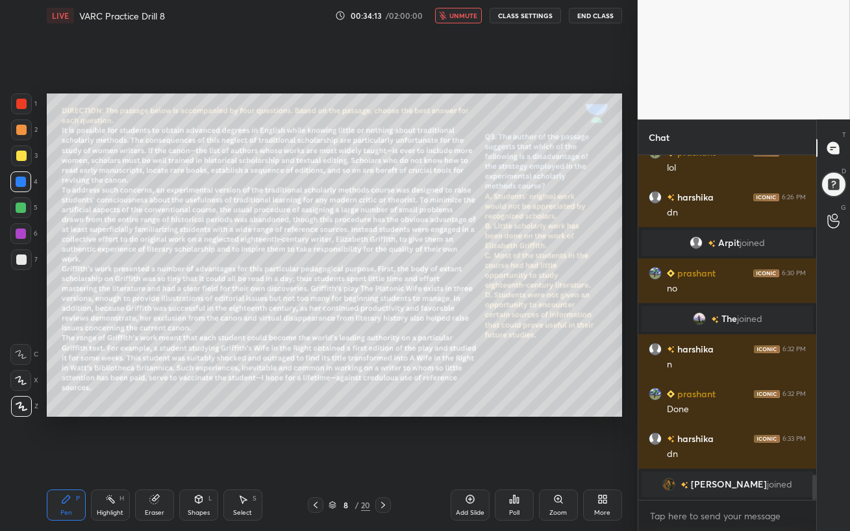
drag, startPoint x: 468, startPoint y: 453, endPoint x: 472, endPoint y: 29, distance: 423.8
click at [467, 12] on span "unmute" at bounding box center [463, 15] width 28 height 9
click at [717, 458] on span "[PERSON_NAME]" at bounding box center [729, 484] width 76 height 10
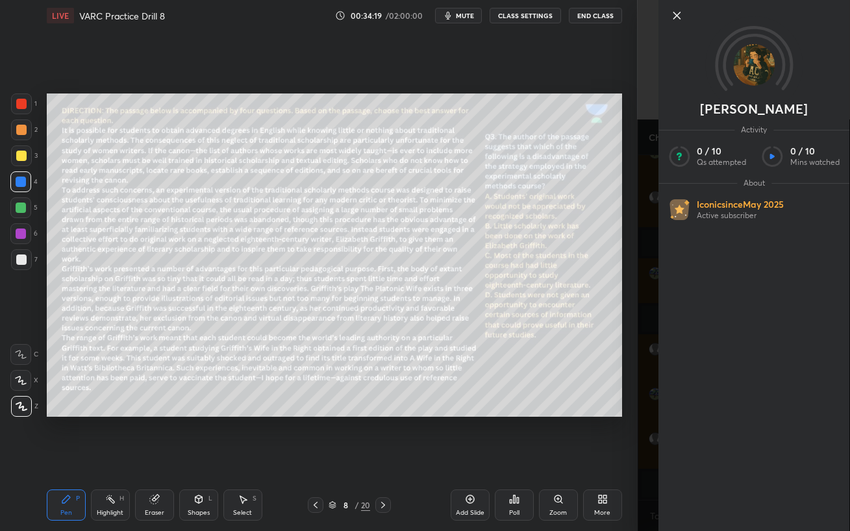
click at [678, 16] on icon at bounding box center [676, 16] width 16 height 16
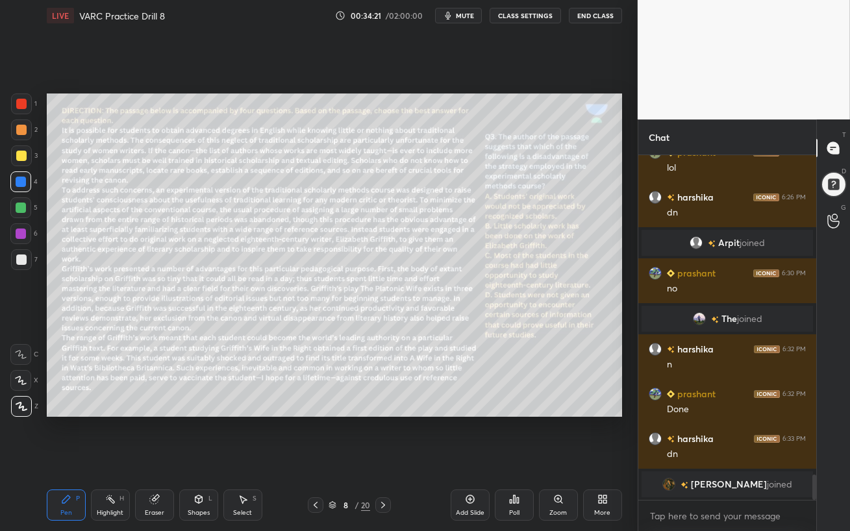
scroll to position [4384, 0]
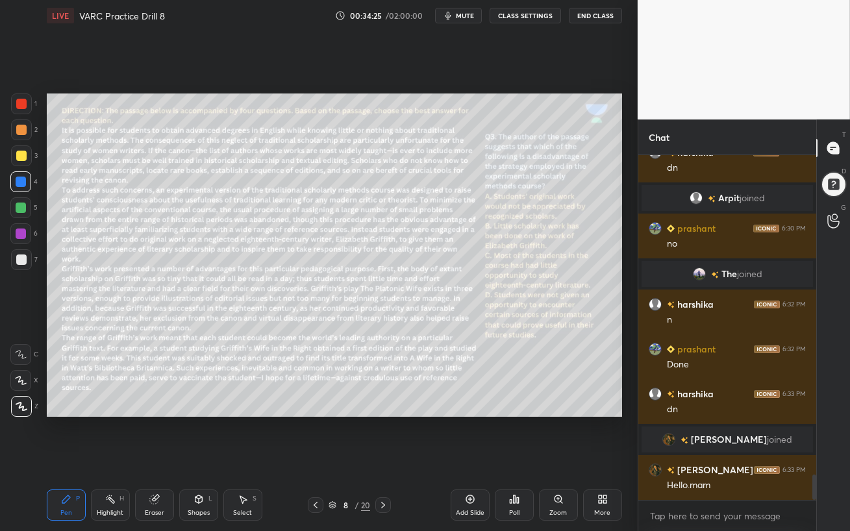
click at [520, 458] on div "Poll" at bounding box center [514, 504] width 39 height 31
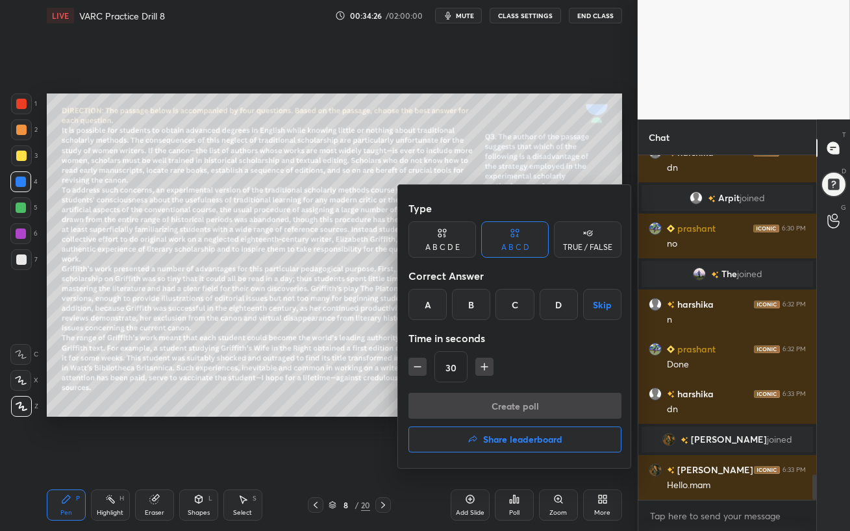
click at [560, 299] on div "D" at bounding box center [558, 304] width 38 height 31
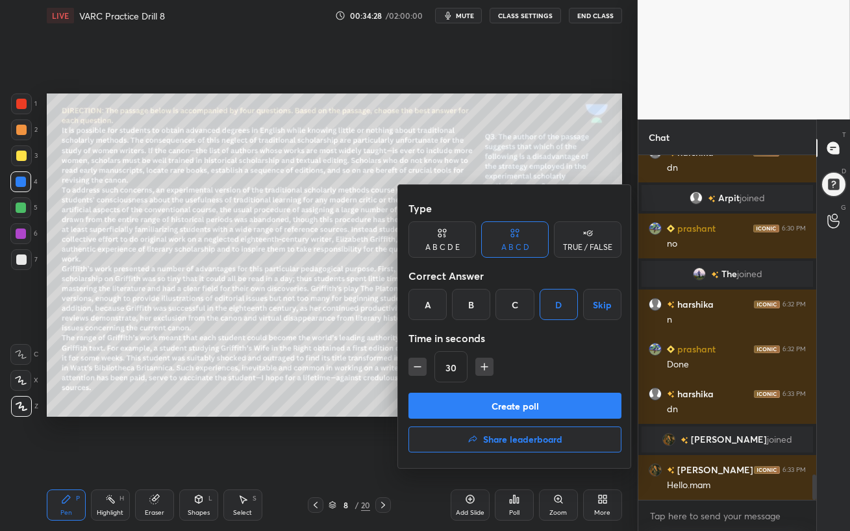
click at [559, 406] on button "Create poll" at bounding box center [514, 406] width 213 height 26
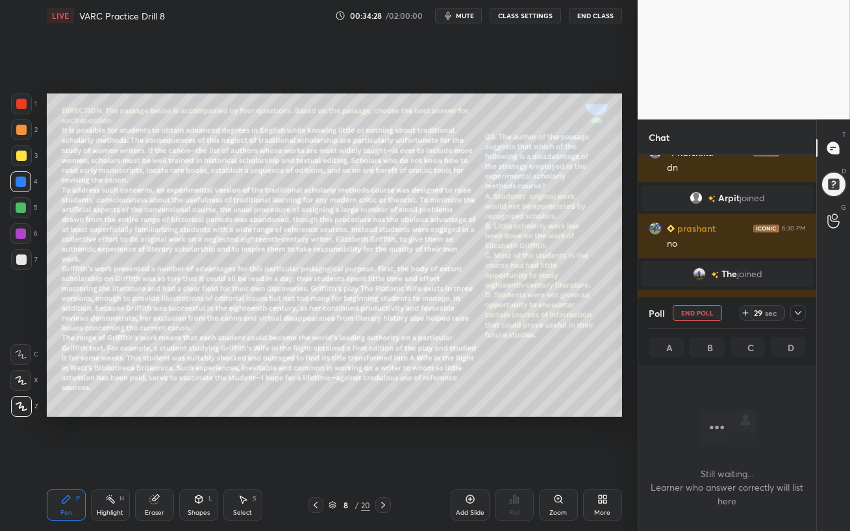
scroll to position [4, 4]
click at [467, 16] on span "mute" at bounding box center [465, 15] width 18 height 9
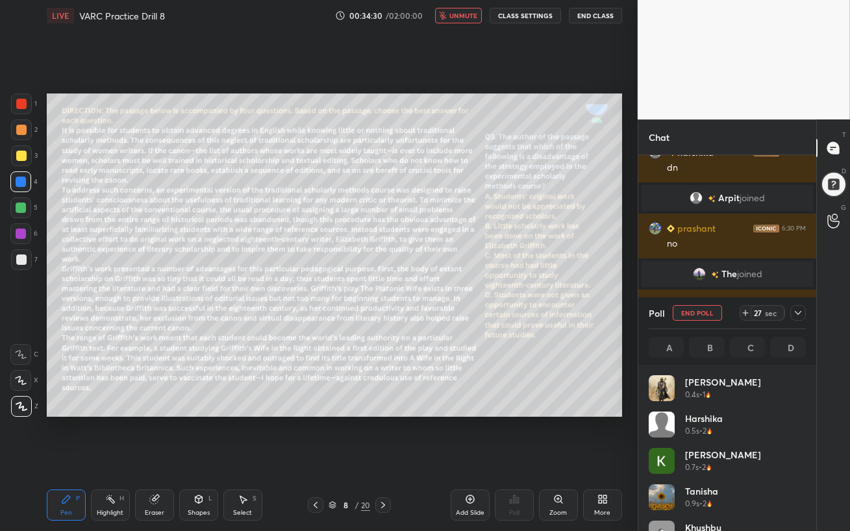
scroll to position [152, 153]
click at [463, 18] on span "unmute" at bounding box center [463, 15] width 28 height 9
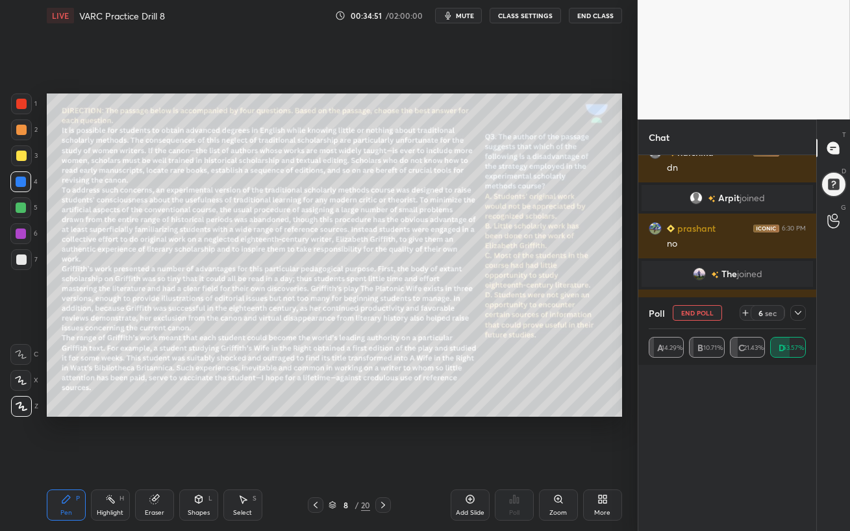
scroll to position [0, 0]
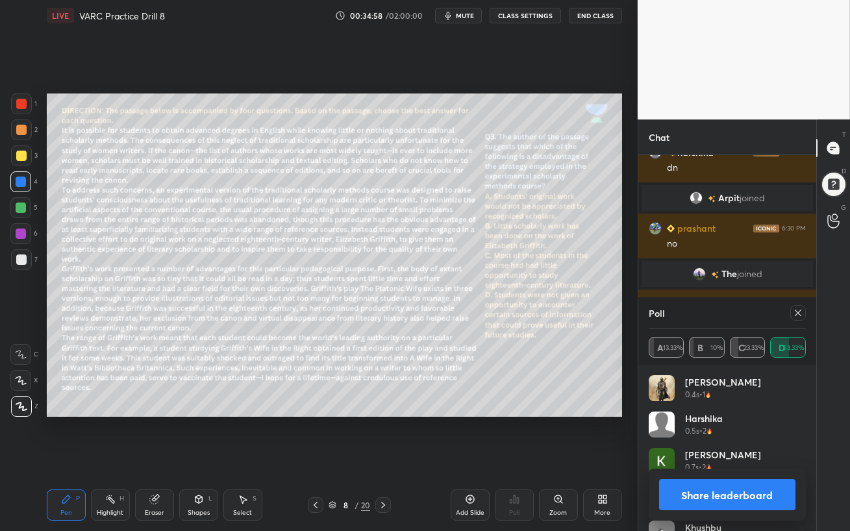
click at [799, 313] on icon at bounding box center [797, 313] width 10 height 10
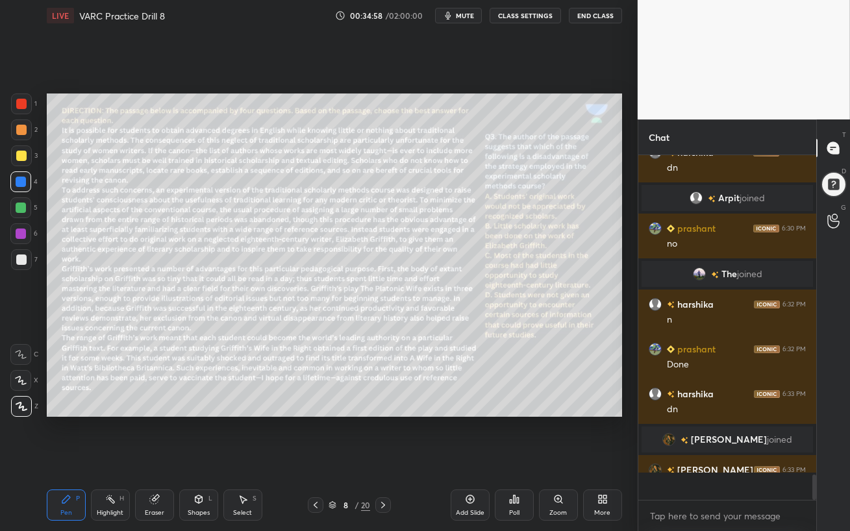
scroll to position [4, 4]
click at [22, 206] on div at bounding box center [21, 207] width 10 height 10
click at [19, 236] on div at bounding box center [21, 233] width 10 height 10
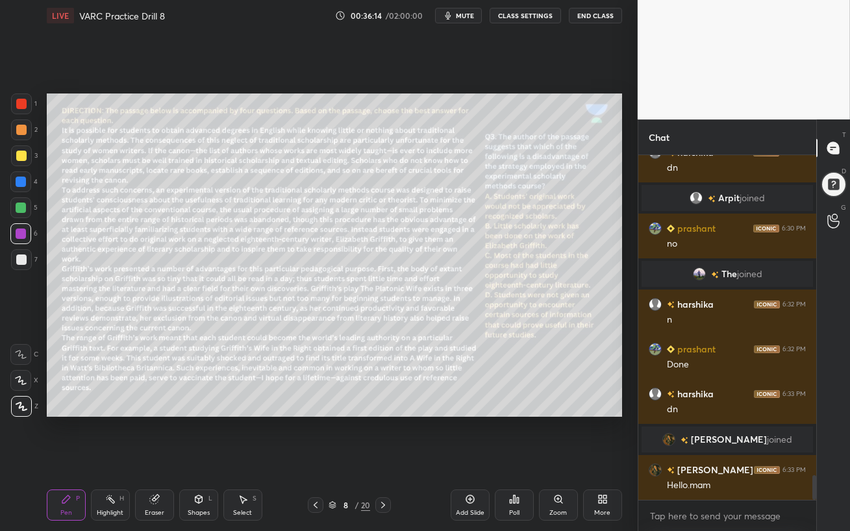
scroll to position [4439, 0]
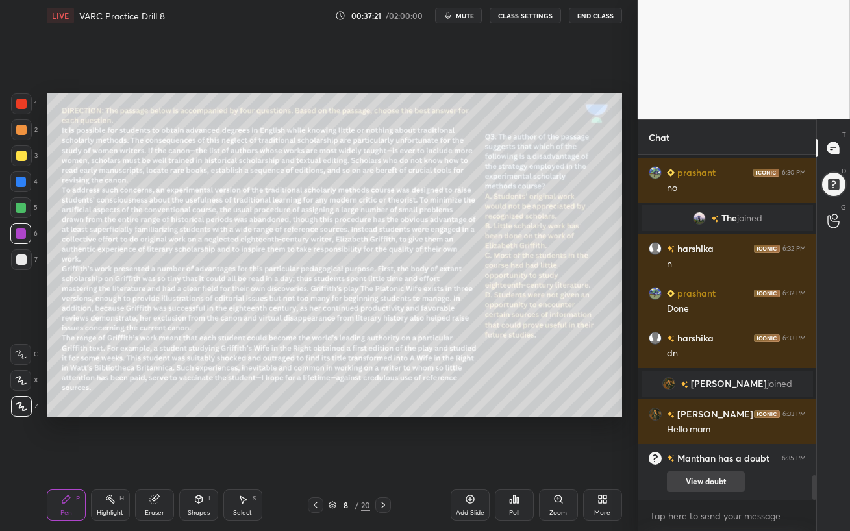
click at [720, 458] on button "View doubt" at bounding box center [706, 481] width 78 height 21
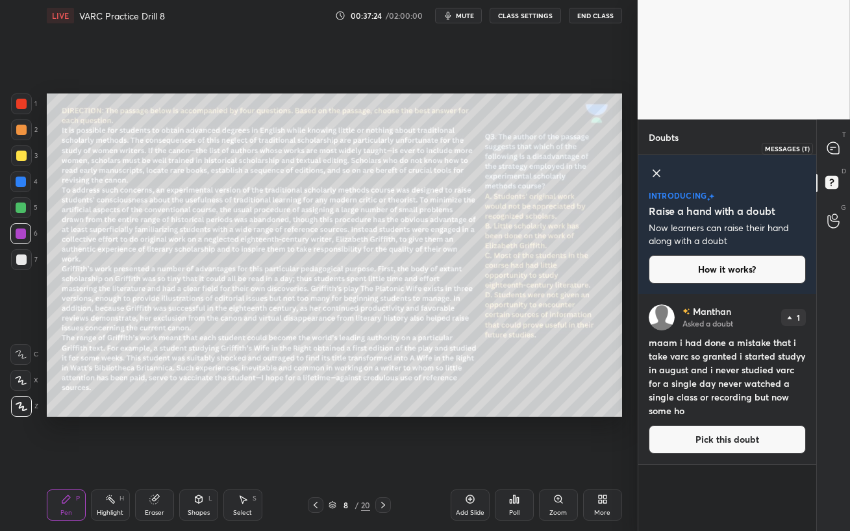
click at [836, 153] on icon at bounding box center [833, 148] width 12 height 12
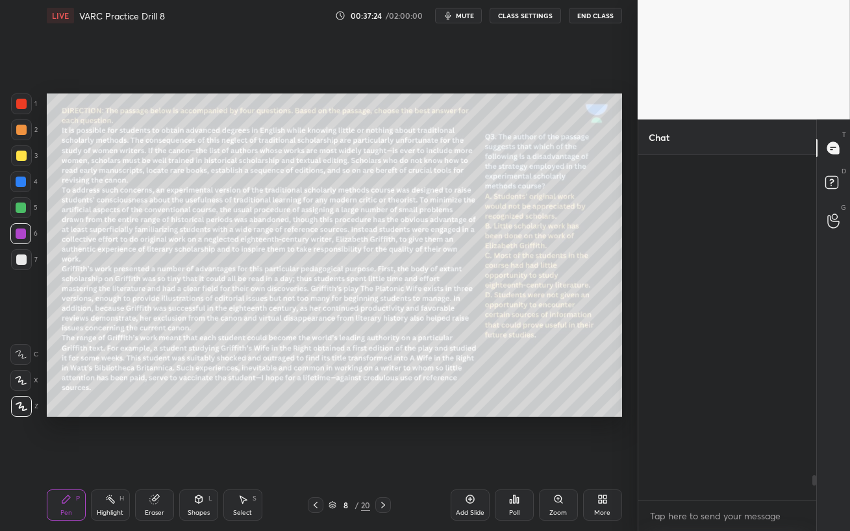
scroll to position [341, 174]
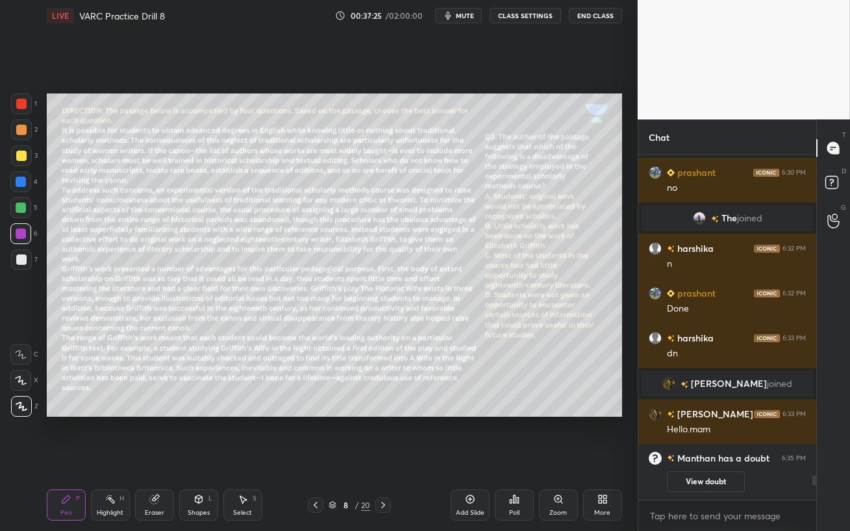
drag, startPoint x: 10, startPoint y: 202, endPoint x: 37, endPoint y: 204, distance: 26.7
click at [12, 202] on div at bounding box center [20, 207] width 21 height 21
drag, startPoint x: 157, startPoint y: 515, endPoint x: 162, endPoint y: 490, distance: 25.1
click at [158, 458] on div "Eraser" at bounding box center [154, 512] width 19 height 6
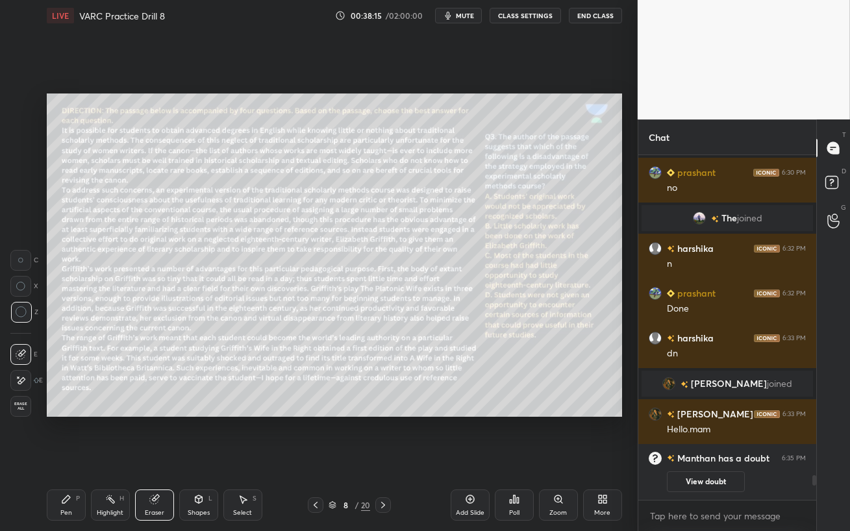
click at [70, 458] on div "Pen" at bounding box center [66, 512] width 12 height 6
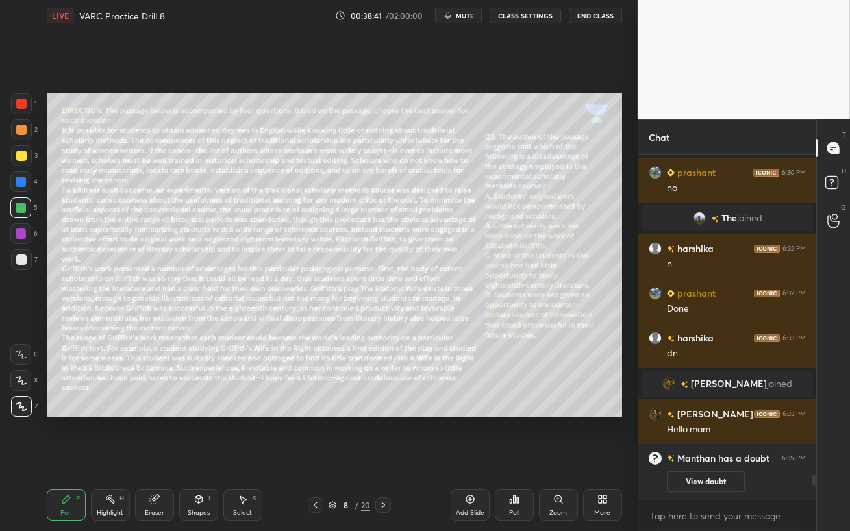
click at [624, 278] on div "Setting up your live class Poll for secs No correct answer Start poll" at bounding box center [334, 255] width 585 height 448
click at [626, 274] on div "1 2 3 4 5 6 7 C X Z C X Z E E Erase all H H LIVE VARC Practice Drill 8 00:38:41…" at bounding box center [318, 265] width 637 height 531
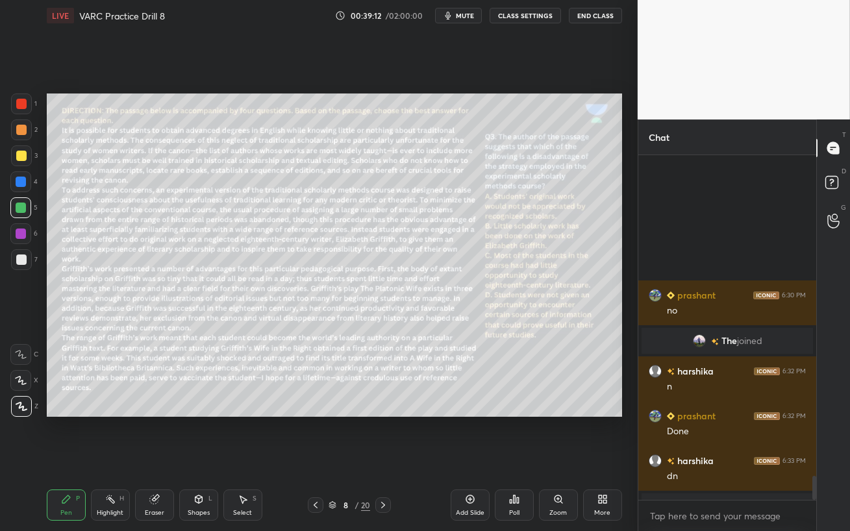
scroll to position [4654, 0]
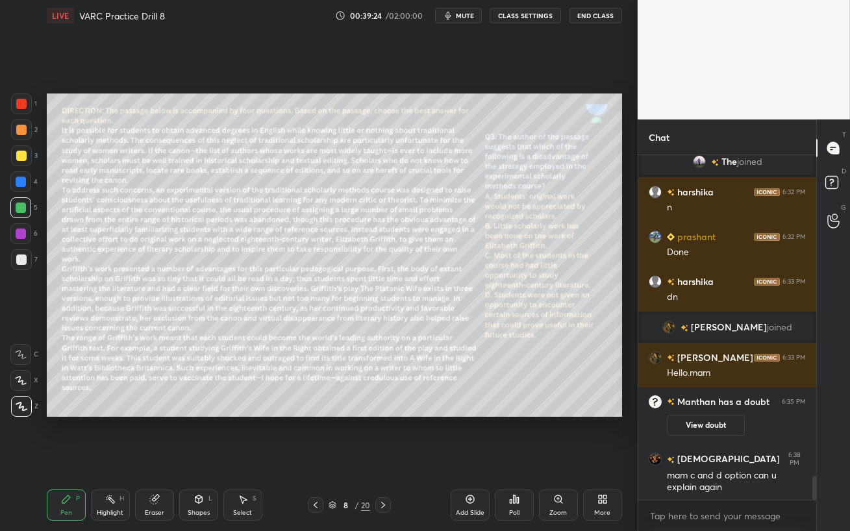
click at [157, 458] on div "Eraser" at bounding box center [154, 504] width 39 height 31
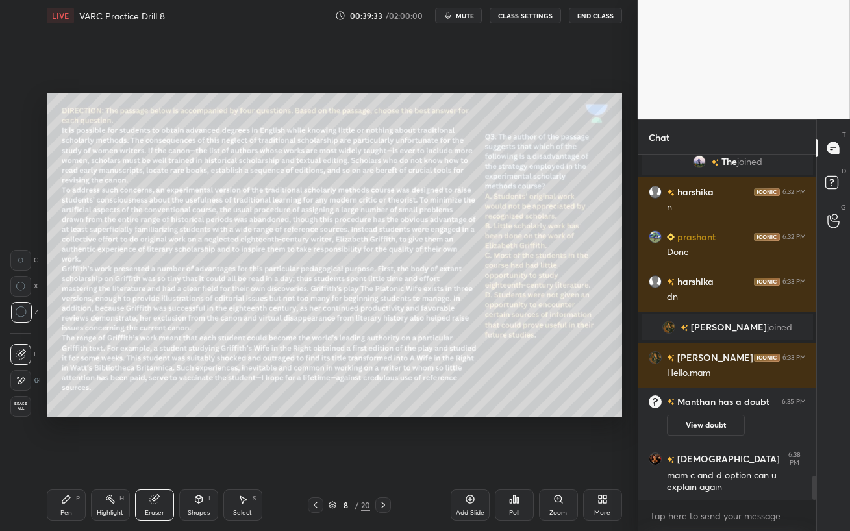
click at [43, 458] on div "LIVE VARC Practice Drill 8 00:39:33 / 02:00:00 mute CLASS SETTINGS End Class Se…" at bounding box center [334, 265] width 585 height 531
click at [73, 458] on div "Pen P" at bounding box center [66, 504] width 39 height 31
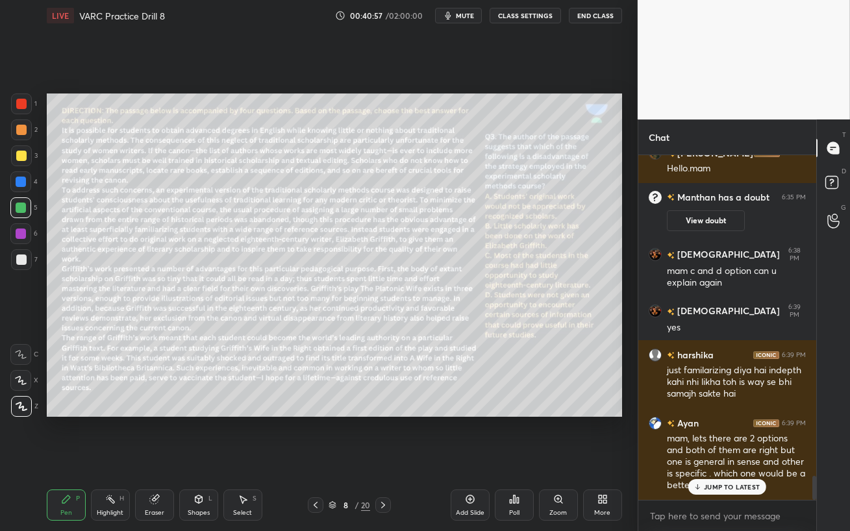
scroll to position [4608, 0]
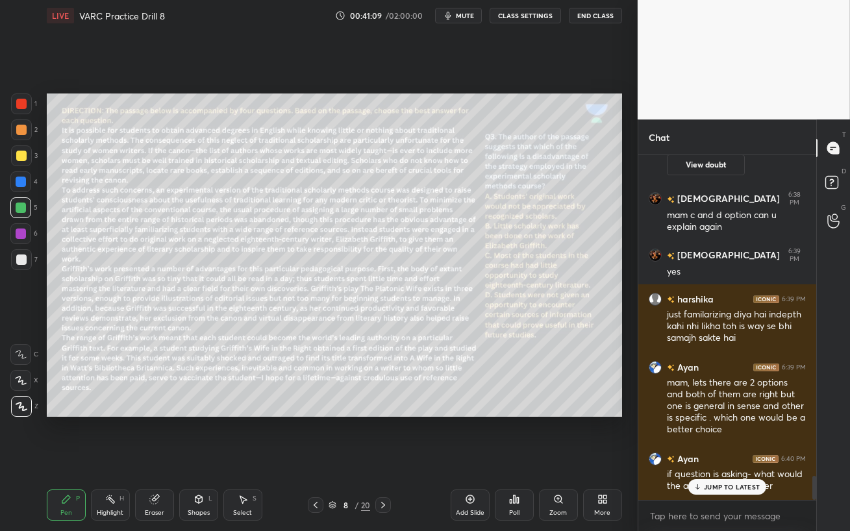
click at [172, 458] on div "Eraser" at bounding box center [154, 504] width 39 height 31
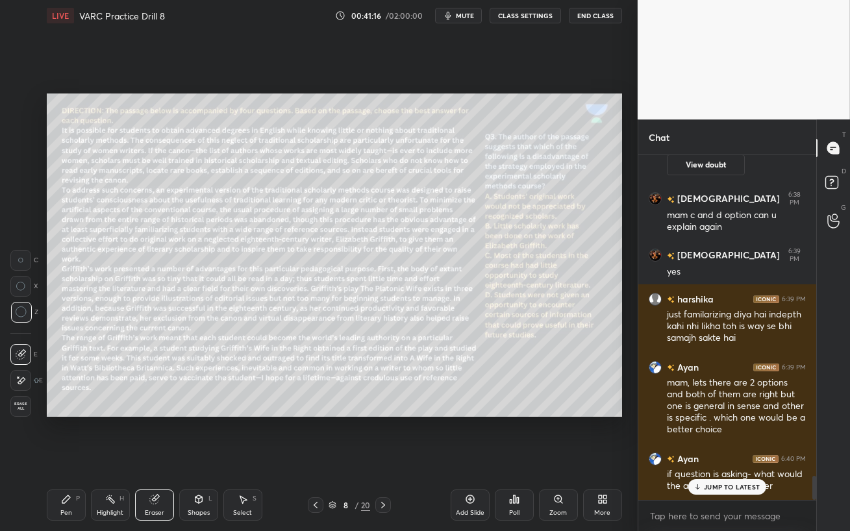
click at [61, 458] on div "Pen P Highlight H Eraser Shapes L Select S 8 / 20 Add Slide Poll Zoom More" at bounding box center [334, 505] width 575 height 52
click at [67, 458] on div "Pen P" at bounding box center [66, 504] width 39 height 31
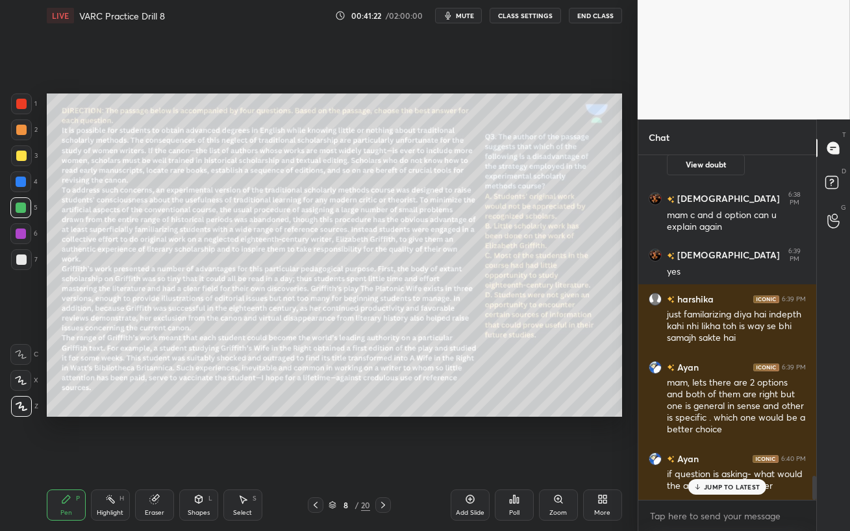
click at [735, 458] on p "JUMP TO LATEST" at bounding box center [732, 487] width 56 height 8
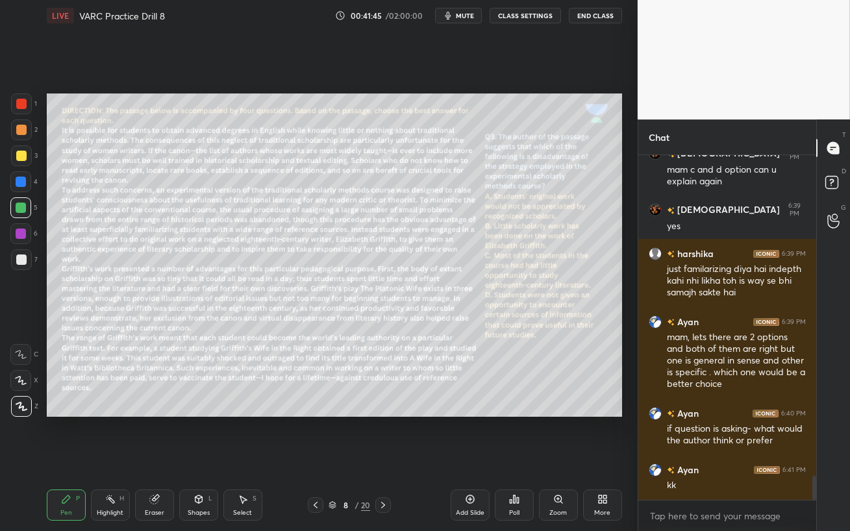
click at [154, 458] on div "Eraser" at bounding box center [154, 512] width 19 height 6
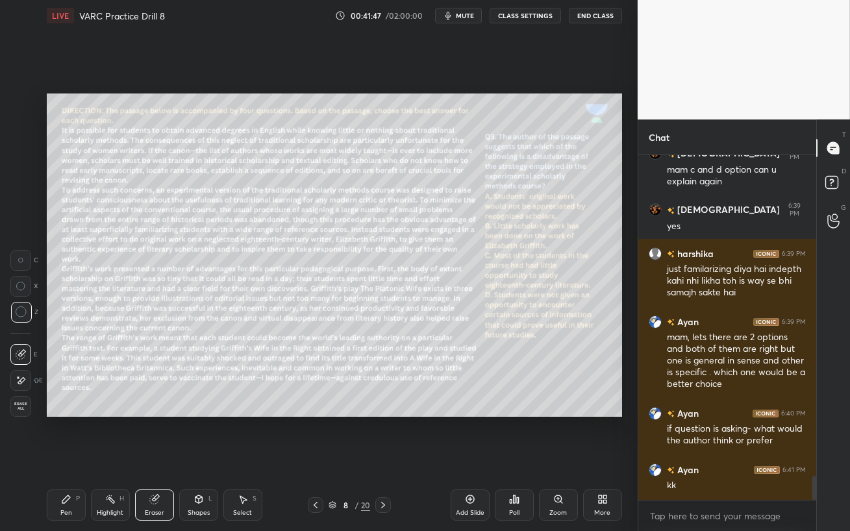
scroll to position [4666, 0]
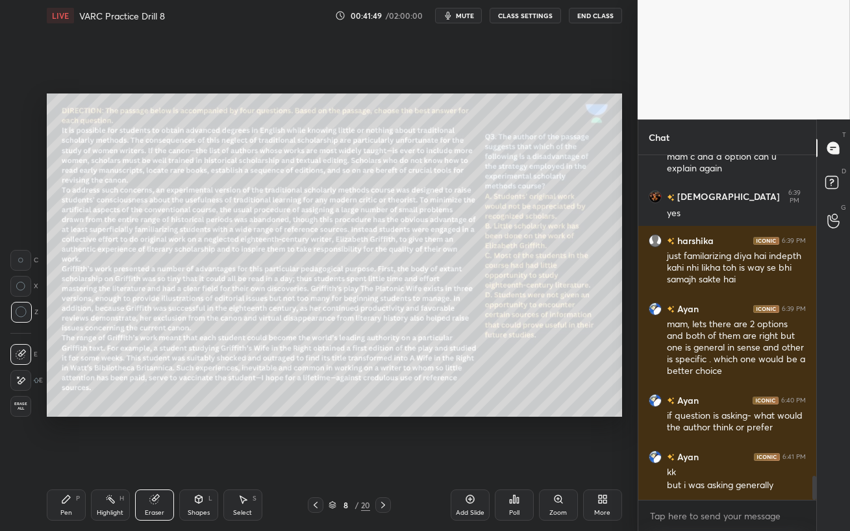
click at [62, 458] on icon at bounding box center [66, 499] width 10 height 10
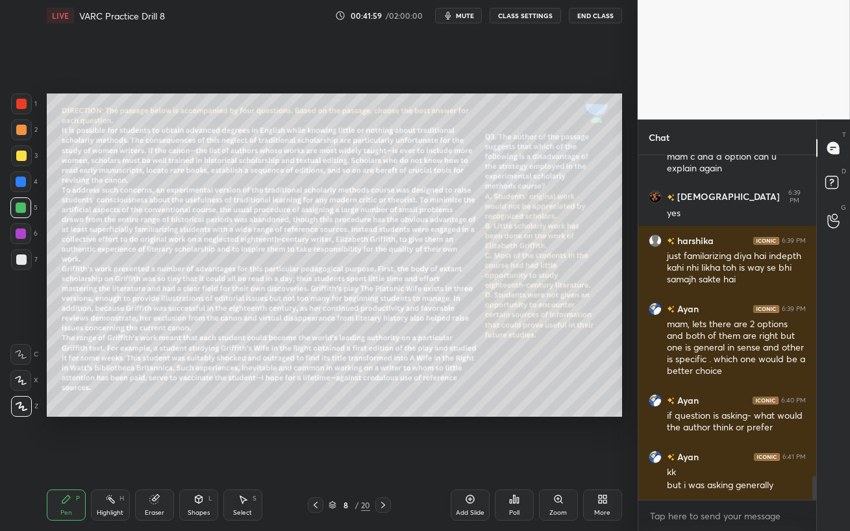
scroll to position [4679, 0]
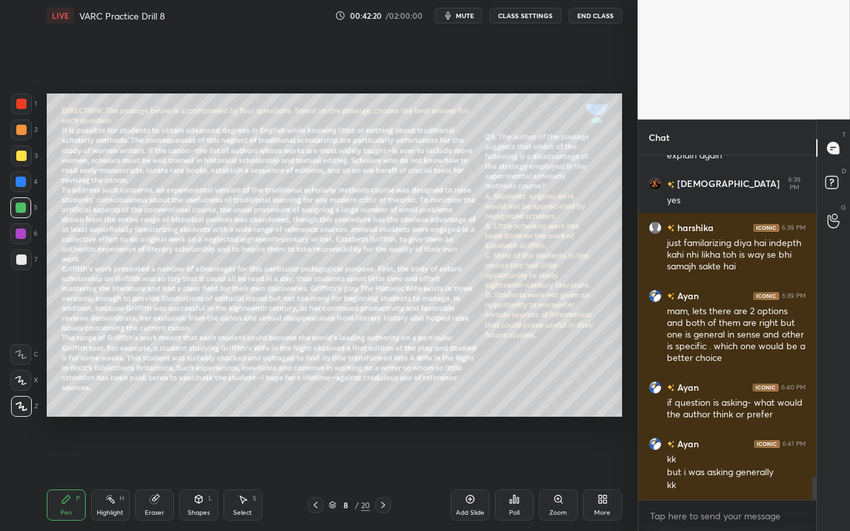
click at [382, 458] on icon at bounding box center [383, 505] width 10 height 10
click at [13, 184] on div at bounding box center [20, 181] width 21 height 21
click at [463, 18] on span "mute" at bounding box center [465, 15] width 18 height 9
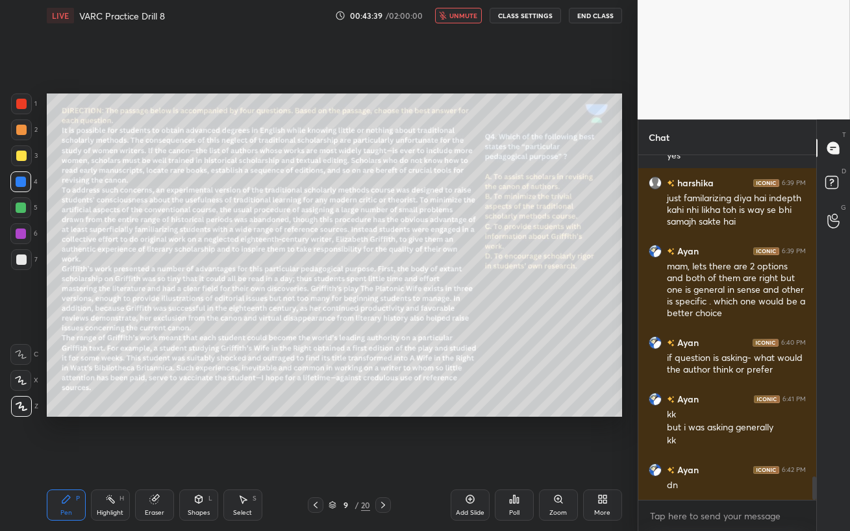
click at [454, 14] on span "unmute" at bounding box center [463, 15] width 28 height 9
click at [463, 19] on span "mute" at bounding box center [465, 15] width 18 height 9
drag, startPoint x: 463, startPoint y: 17, endPoint x: 466, endPoint y: 23, distance: 7.0
click at [463, 16] on span "unmute" at bounding box center [463, 15] width 28 height 9
click at [465, 12] on span "mute" at bounding box center [465, 15] width 18 height 9
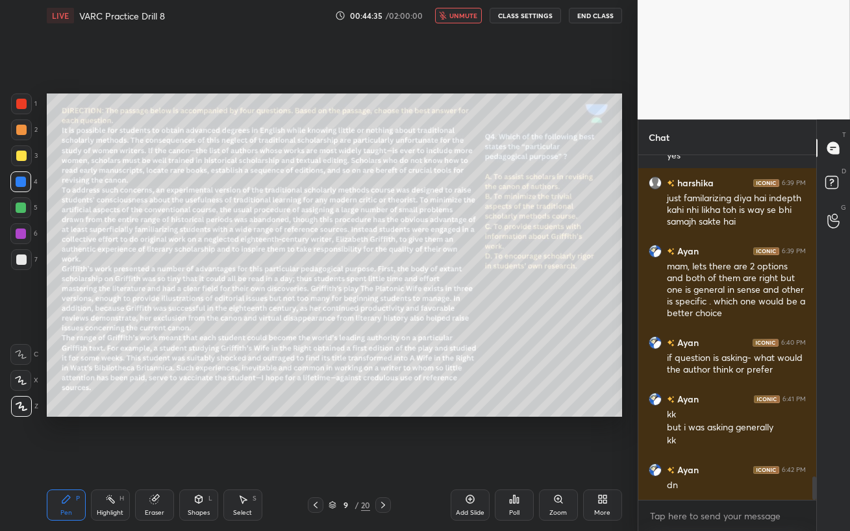
click at [474, 13] on span "unmute" at bounding box center [463, 15] width 28 height 9
click at [19, 129] on div at bounding box center [21, 130] width 10 height 10
click at [517, 458] on div "Poll" at bounding box center [514, 512] width 10 height 6
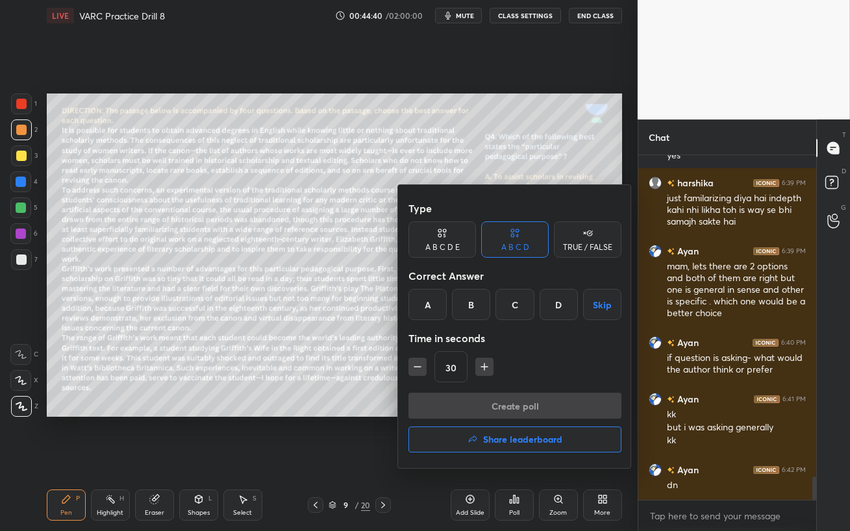
click at [561, 304] on div "D" at bounding box center [558, 304] width 38 height 31
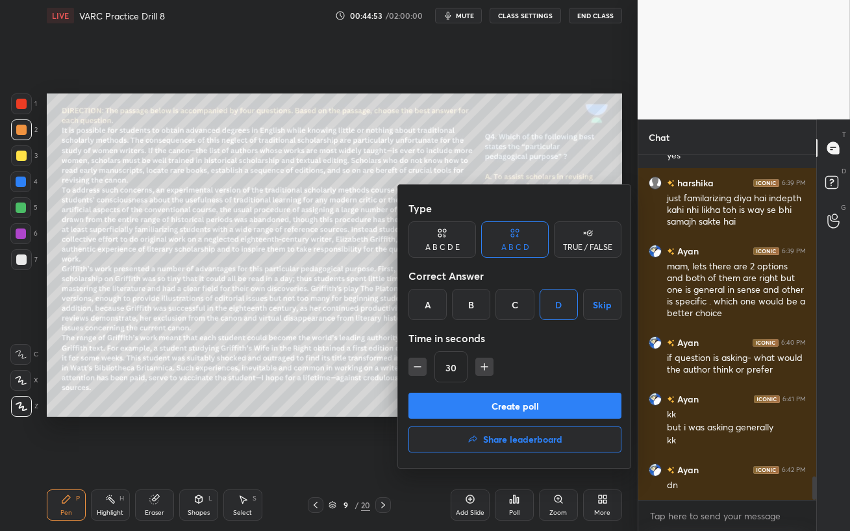
click at [482, 111] on div at bounding box center [425, 265] width 850 height 531
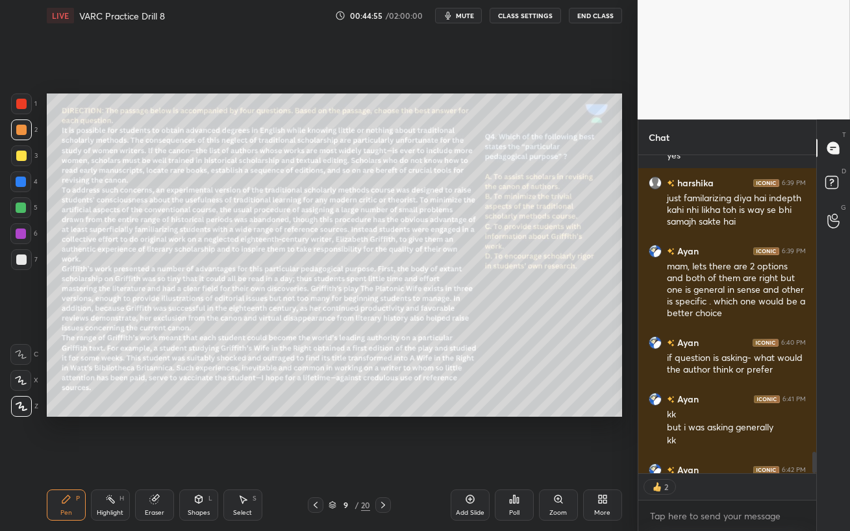
scroll to position [314, 174]
click at [456, 13] on button "mute" at bounding box center [458, 16] width 47 height 16
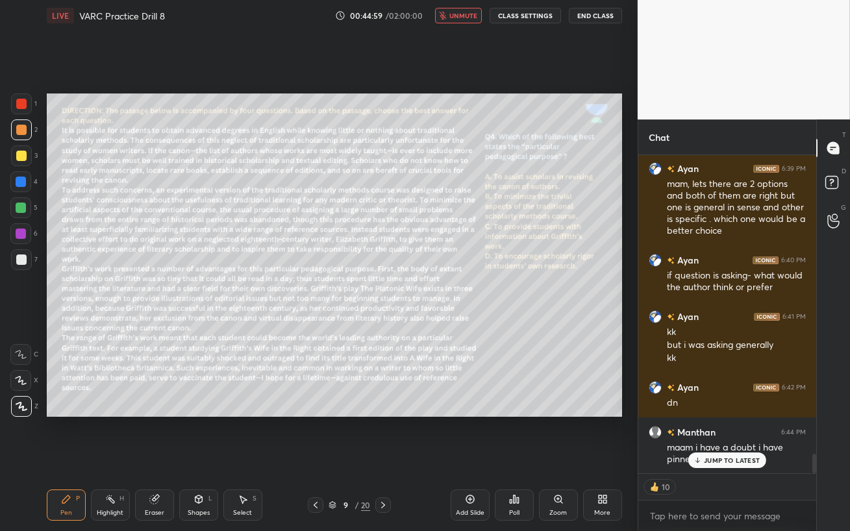
click at [711, 458] on p "JUMP TO LATEST" at bounding box center [732, 460] width 56 height 8
click at [463, 16] on span "unmute" at bounding box center [463, 15] width 28 height 9
click at [830, 186] on icon at bounding box center [830, 185] width 1 height 1
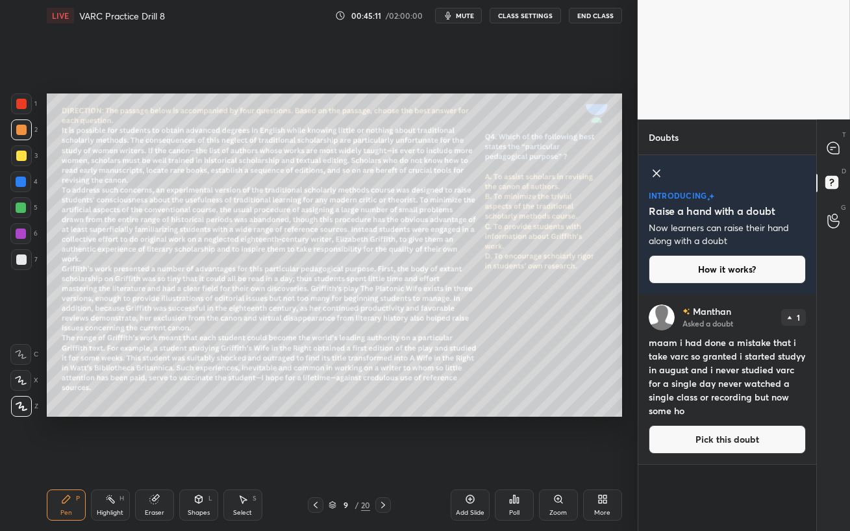
click at [745, 441] on button "Pick this doubt" at bounding box center [726, 439] width 157 height 29
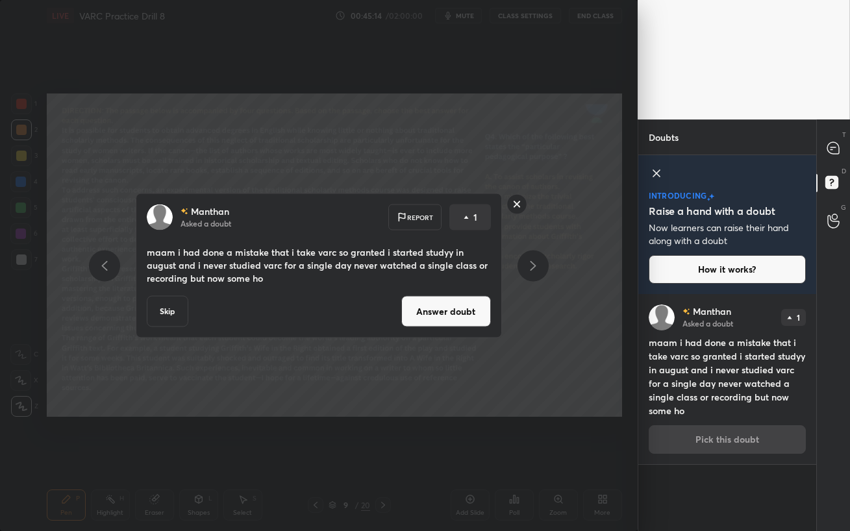
click at [520, 200] on rect at bounding box center [516, 204] width 20 height 20
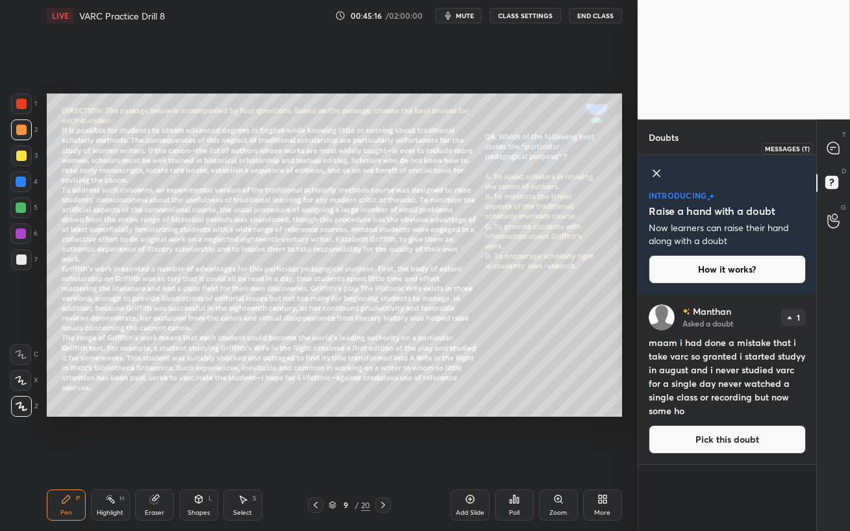
click at [832, 154] on icon at bounding box center [833, 148] width 14 height 14
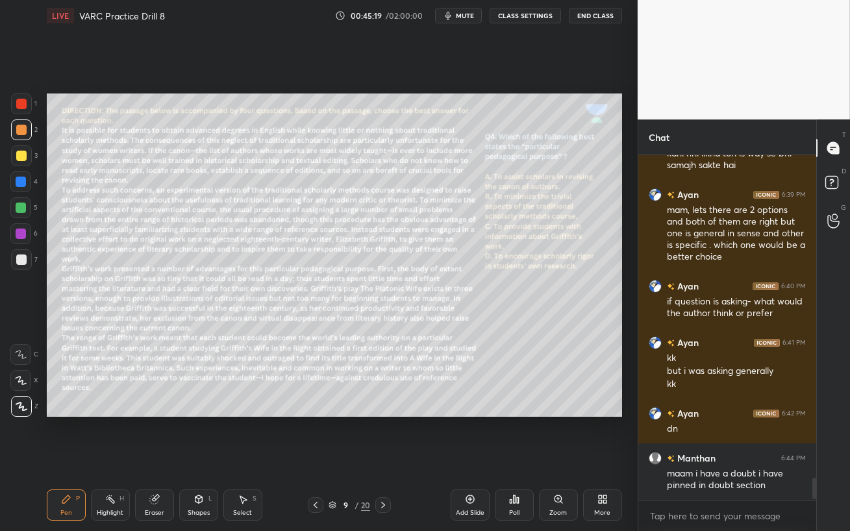
scroll to position [5036, 0]
click at [16, 181] on div at bounding box center [21, 182] width 10 height 10
click at [513, 458] on icon at bounding box center [514, 499] width 10 height 10
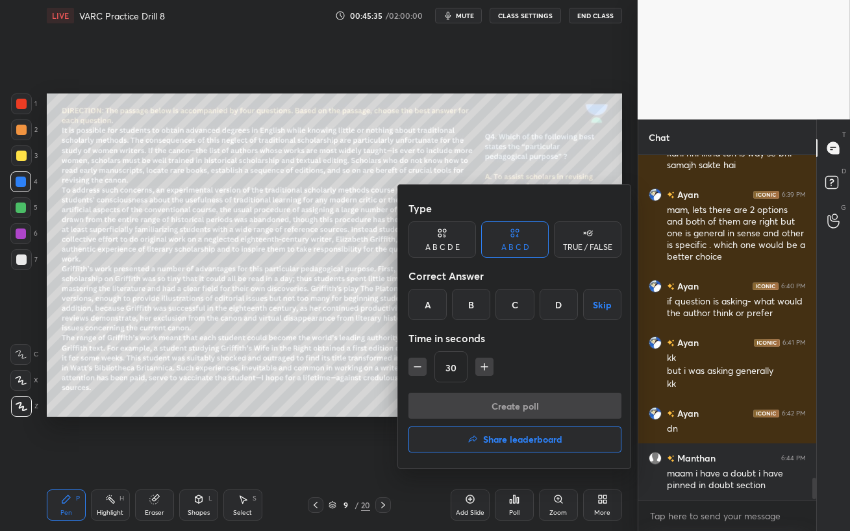
click at [551, 300] on div "D" at bounding box center [558, 304] width 38 height 31
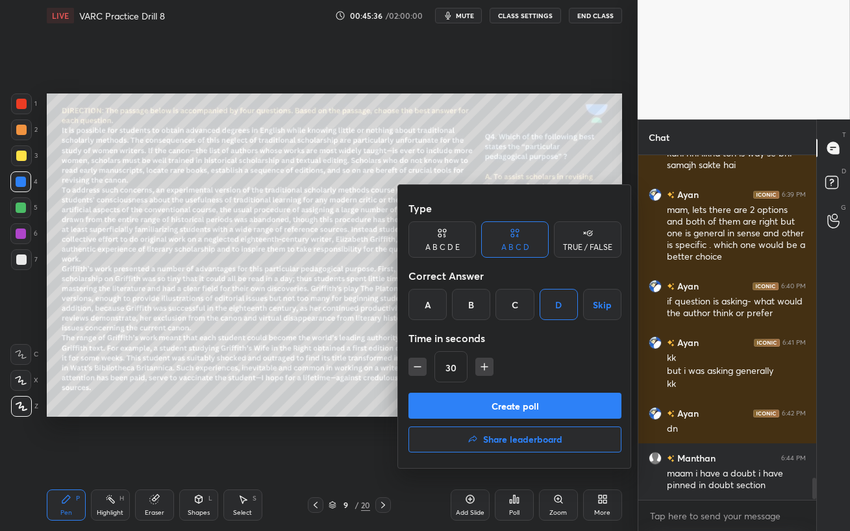
click at [572, 413] on button "Create poll" at bounding box center [514, 406] width 213 height 26
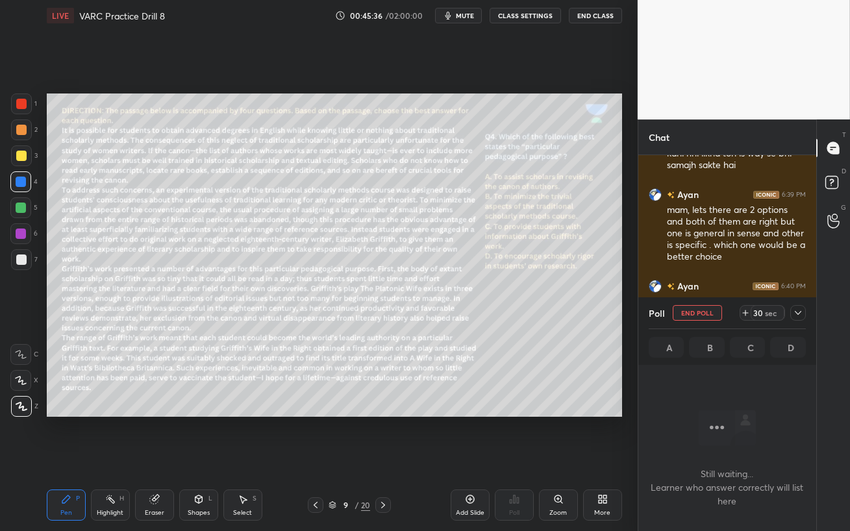
scroll to position [5, 4]
click at [460, 17] on span "mute" at bounding box center [465, 15] width 18 height 9
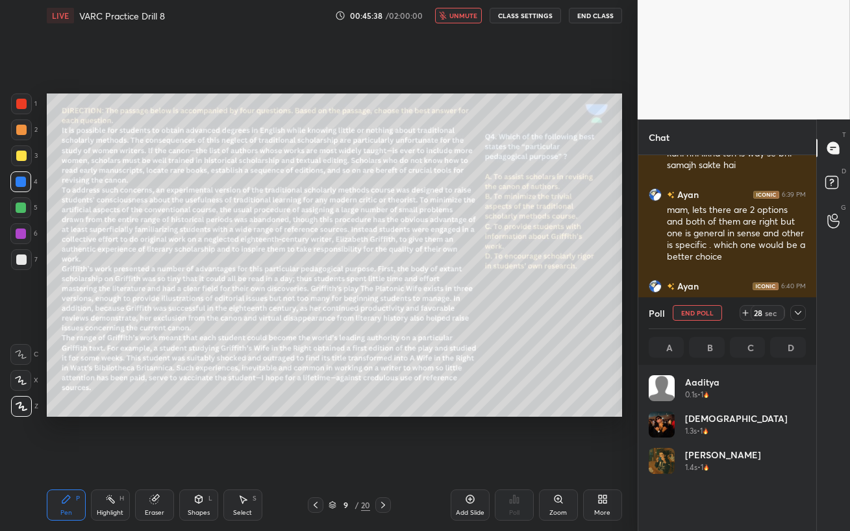
scroll to position [152, 153]
drag, startPoint x: 458, startPoint y: 454, endPoint x: 457, endPoint y: 13, distance: 440.7
click at [457, 13] on span "unmute" at bounding box center [463, 15] width 28 height 9
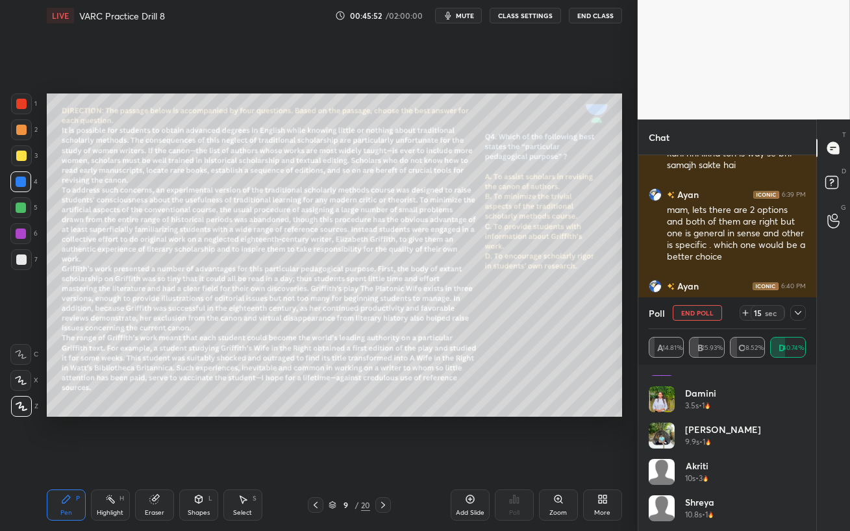
scroll to position [5147, 0]
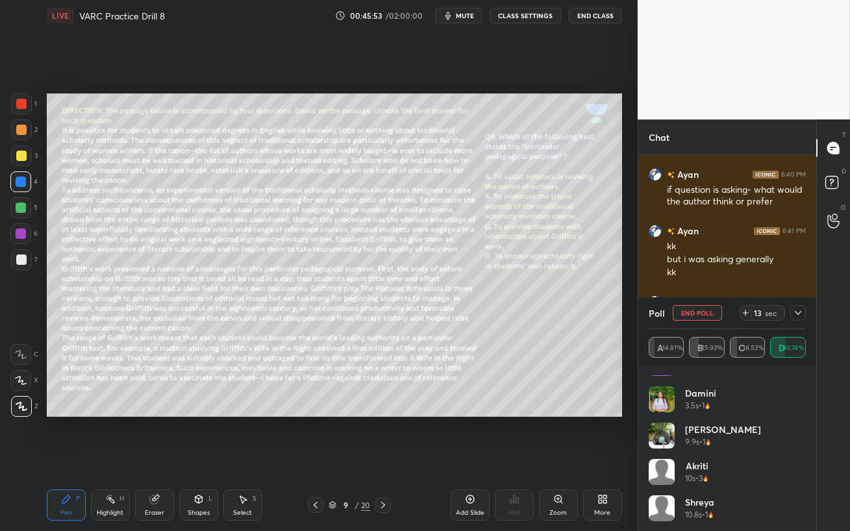
click at [793, 312] on icon at bounding box center [797, 313] width 10 height 10
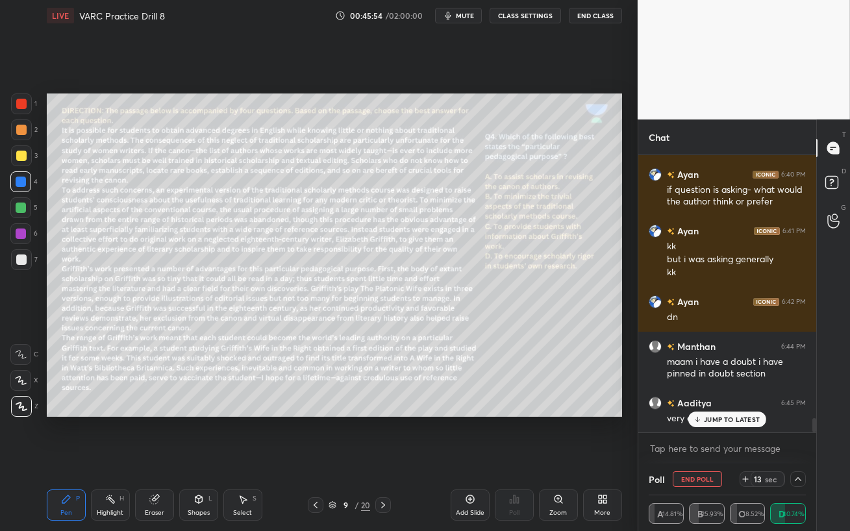
scroll to position [0, 0]
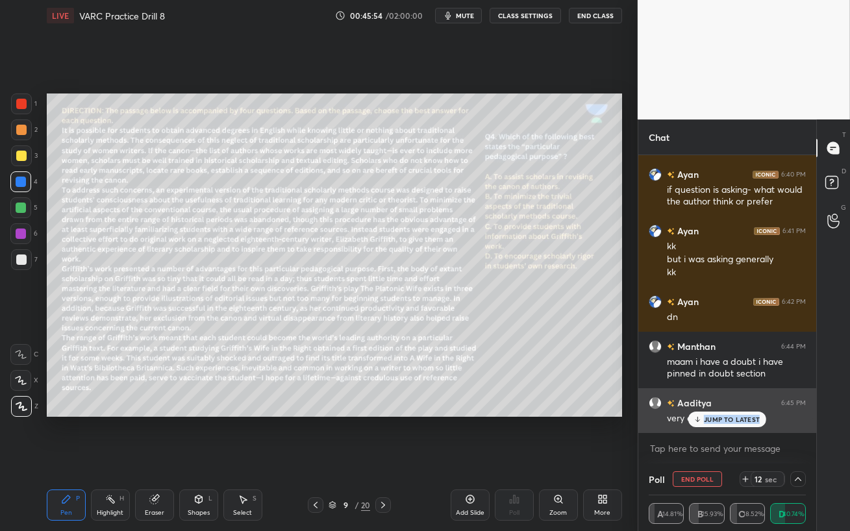
click at [717, 426] on div "The joined [PERSON_NAME] 6:32 PM n prashant 6:32 PM Done [PERSON_NAME] 6:33 PM …" at bounding box center [727, 293] width 178 height 277
click at [702, 416] on div "JUMP TO LATEST" at bounding box center [727, 419] width 78 height 16
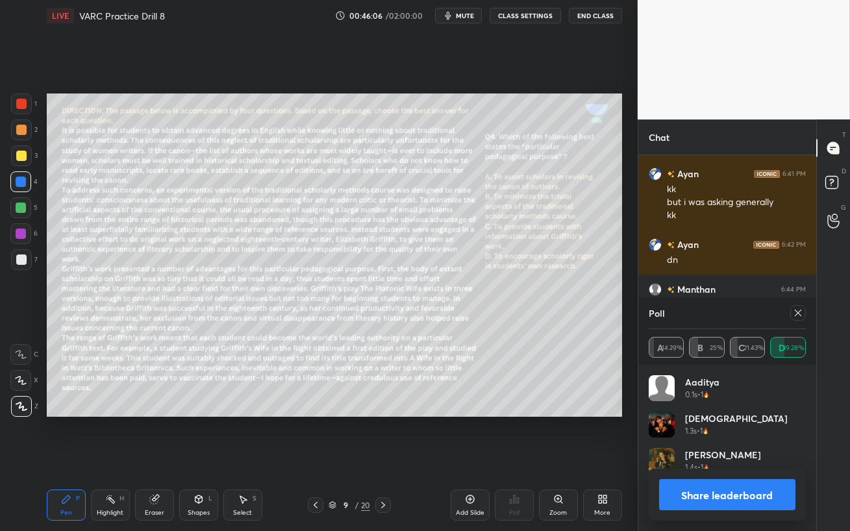
scroll to position [152, 153]
click at [801, 313] on icon at bounding box center [797, 313] width 10 height 10
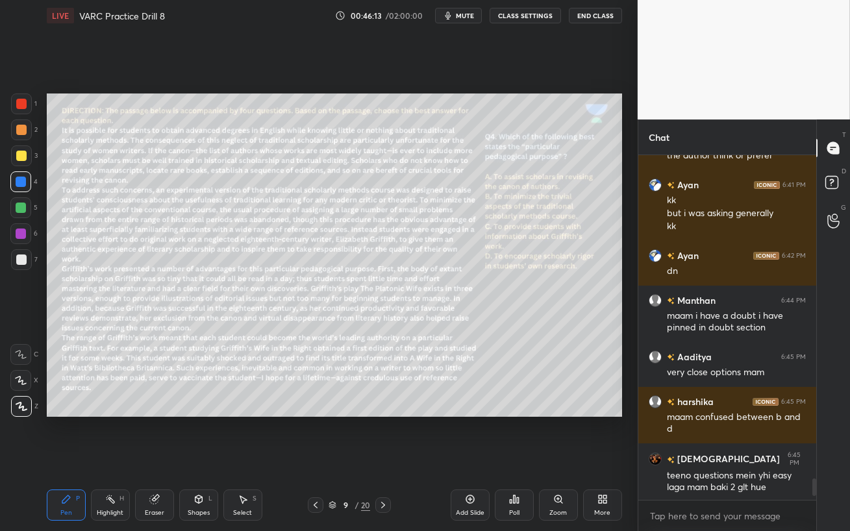
click at [16, 153] on div at bounding box center [21, 156] width 10 height 10
click at [19, 132] on div at bounding box center [21, 130] width 10 height 10
click at [20, 212] on div at bounding box center [21, 207] width 10 height 10
click at [12, 184] on div at bounding box center [20, 181] width 21 height 21
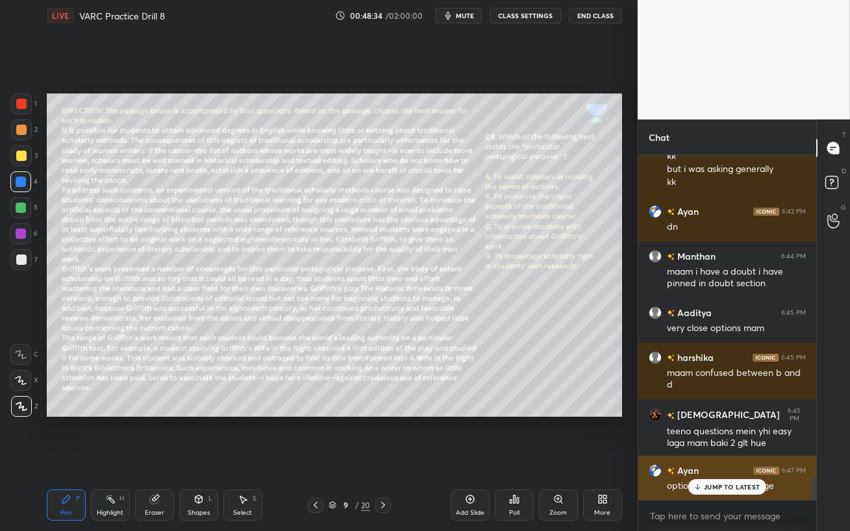
click at [719, 458] on p "JUMP TO LATEST" at bounding box center [732, 487] width 56 height 8
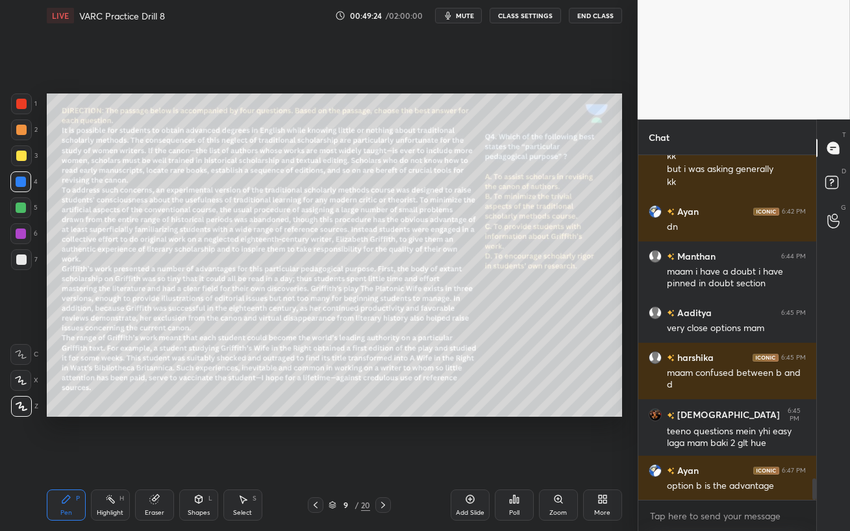
click at [157, 458] on div "Eraser" at bounding box center [154, 512] width 19 height 6
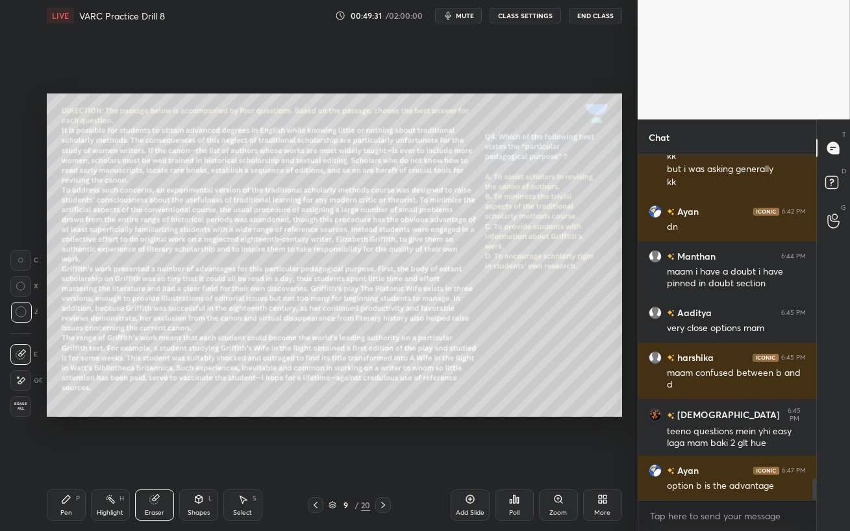
click at [65, 458] on div "Pen" at bounding box center [66, 512] width 12 height 6
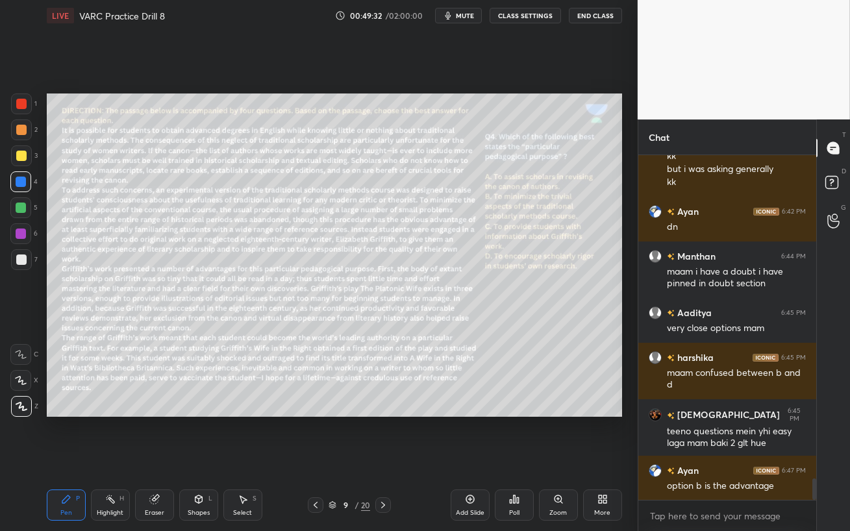
drag, startPoint x: 18, startPoint y: 162, endPoint x: 30, endPoint y: 171, distance: 15.7
click at [18, 162] on div at bounding box center [21, 155] width 21 height 21
click at [16, 238] on div at bounding box center [21, 233] width 10 height 10
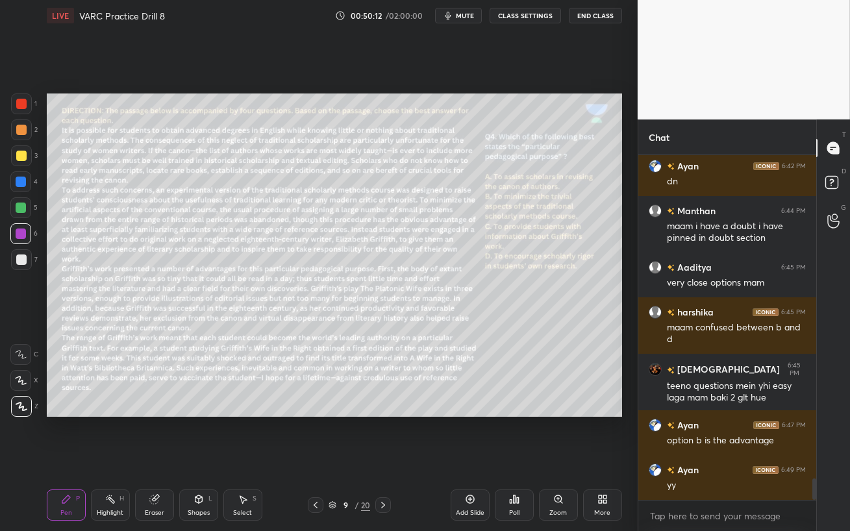
scroll to position [5328, 0]
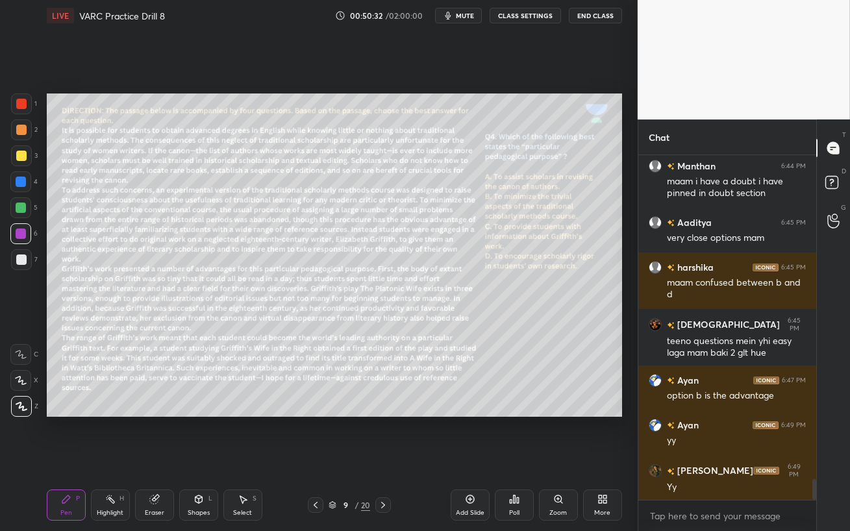
click at [19, 210] on div at bounding box center [21, 207] width 10 height 10
click at [21, 239] on div at bounding box center [20, 233] width 21 height 21
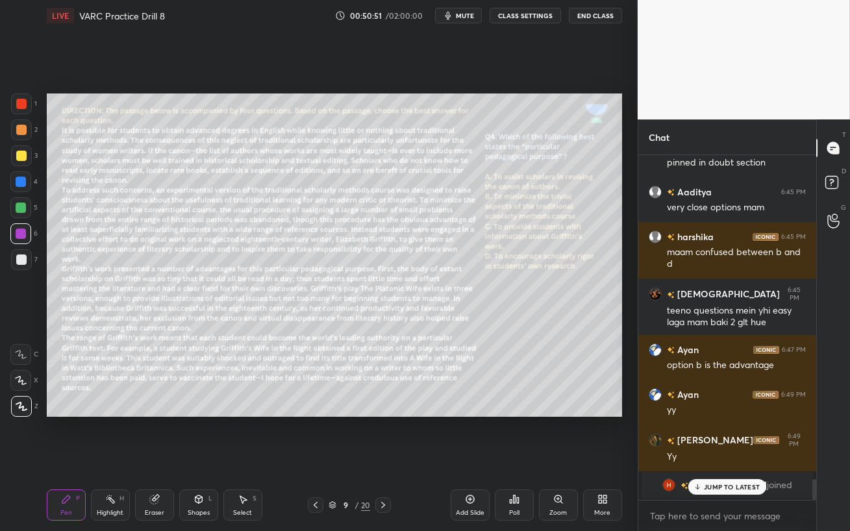
click at [714, 458] on p "JUMP TO LATEST" at bounding box center [732, 487] width 56 height 8
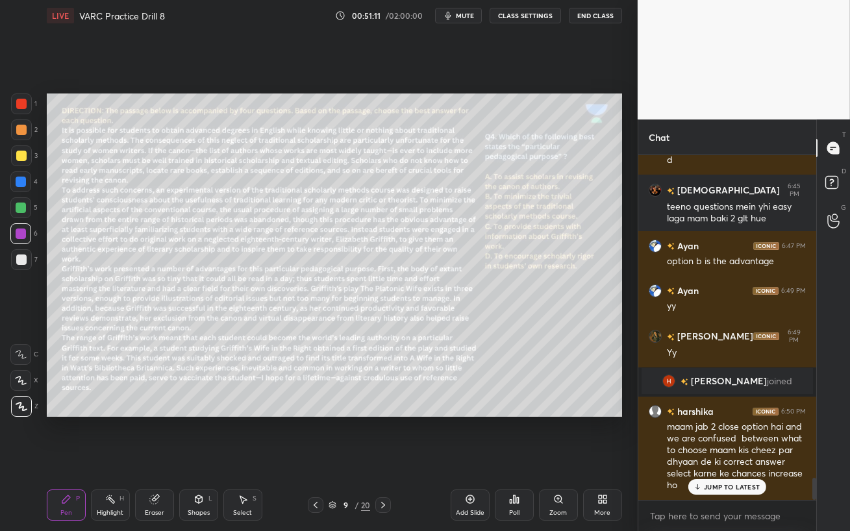
scroll to position [5096, 0]
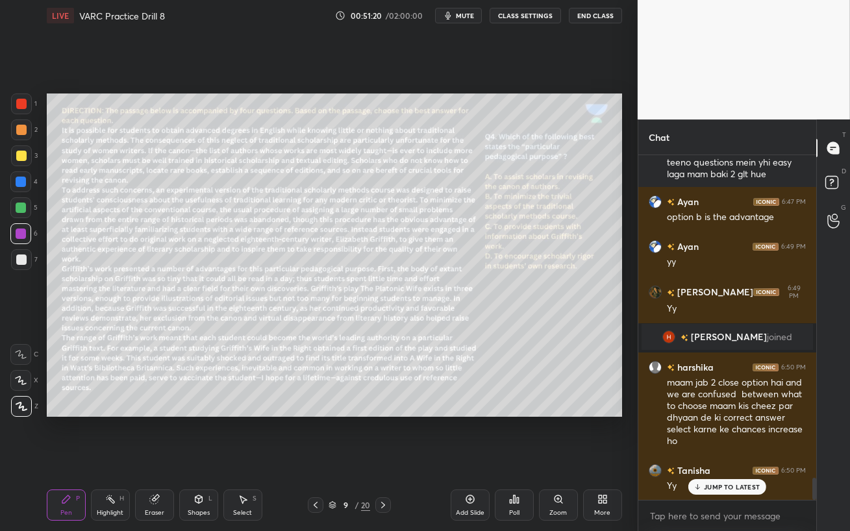
click at [167, 458] on div "Eraser" at bounding box center [154, 504] width 39 height 31
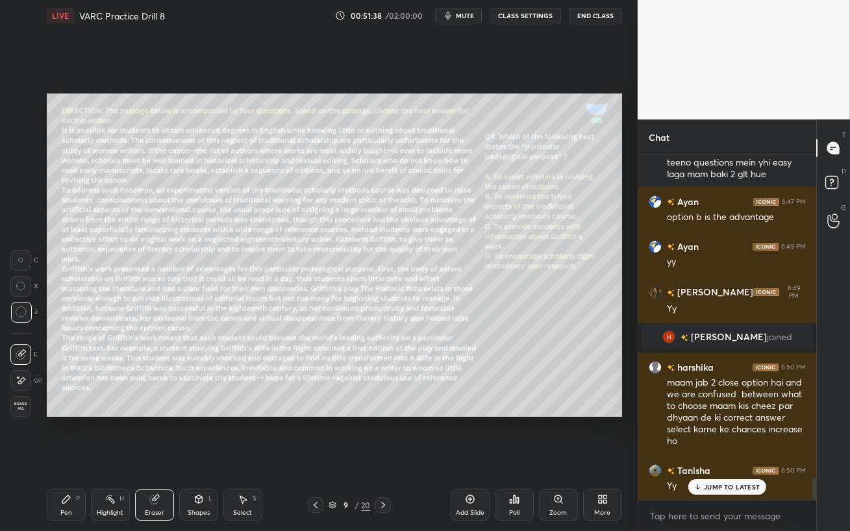
drag, startPoint x: 74, startPoint y: 510, endPoint x: 66, endPoint y: 508, distance: 8.0
click at [71, 458] on div "Pen P" at bounding box center [66, 504] width 39 height 31
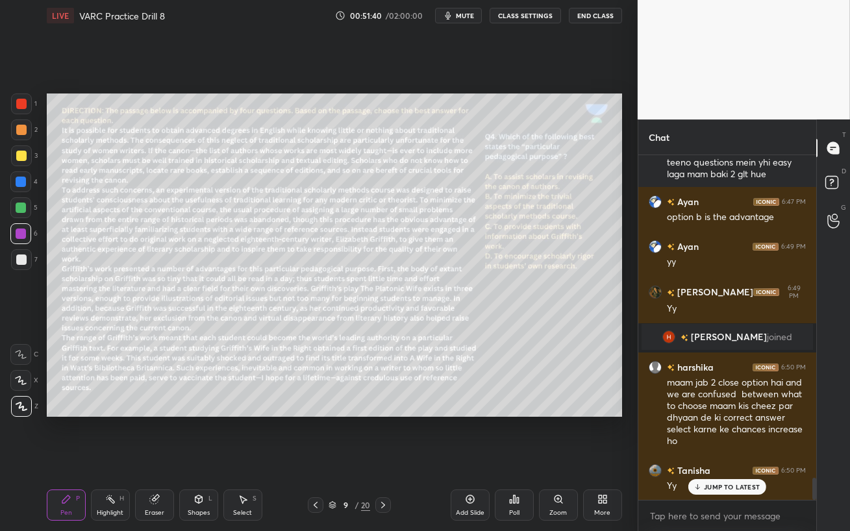
drag, startPoint x: 18, startPoint y: 205, endPoint x: 28, endPoint y: 208, distance: 10.1
click at [18, 204] on div at bounding box center [21, 207] width 10 height 10
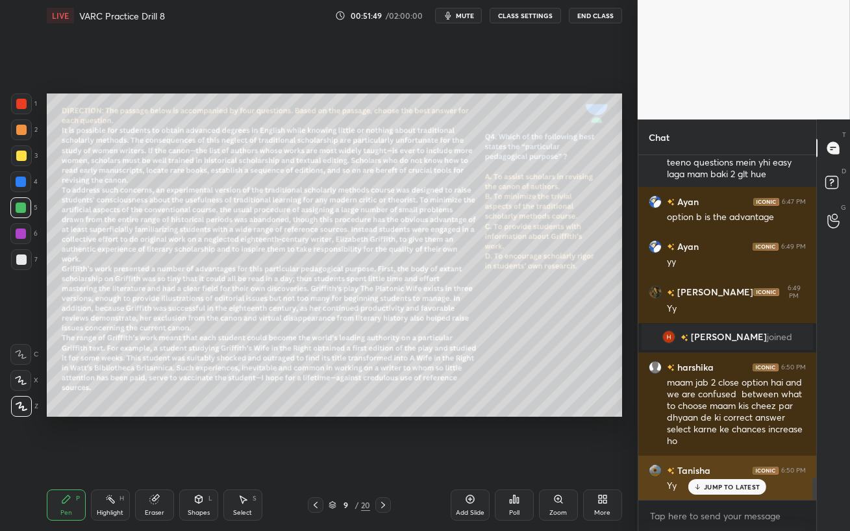
click at [717, 458] on p "JUMP TO LATEST" at bounding box center [732, 487] width 56 height 8
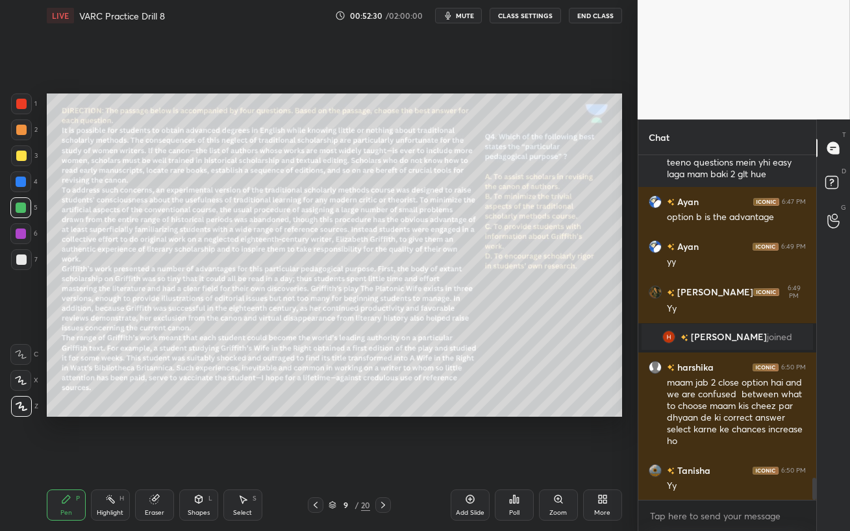
click at [29, 244] on div "6" at bounding box center [23, 236] width 27 height 26
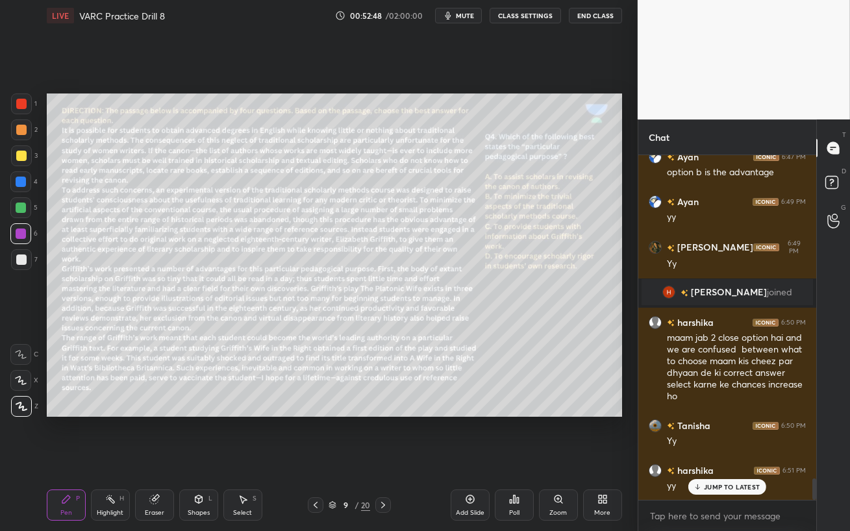
click at [715, 458] on div "JUMP TO LATEST" at bounding box center [727, 487] width 78 height 16
click at [156, 458] on div "Eraser" at bounding box center [154, 512] width 19 height 6
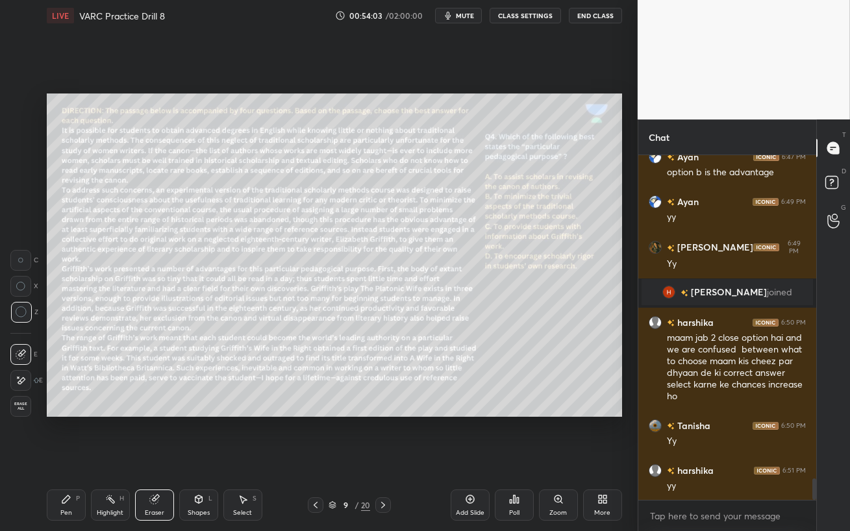
click at [60, 458] on div "Pen P" at bounding box center [66, 504] width 39 height 31
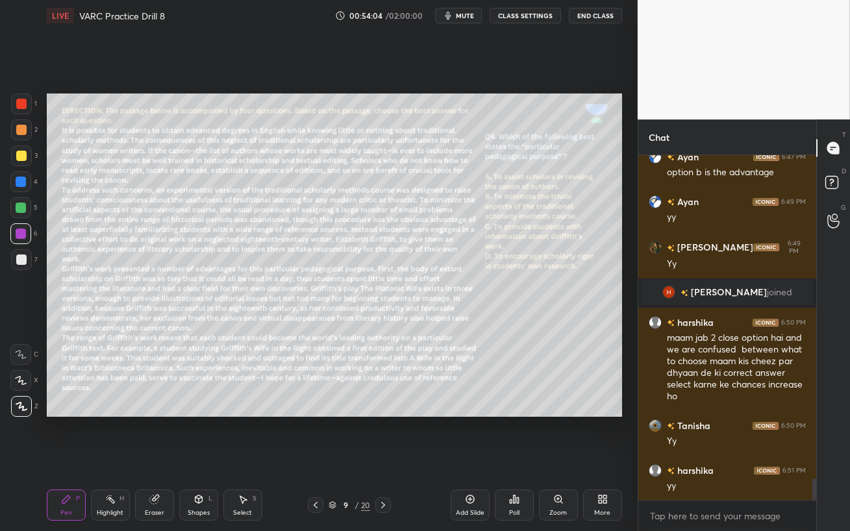
click at [18, 209] on div at bounding box center [21, 207] width 10 height 10
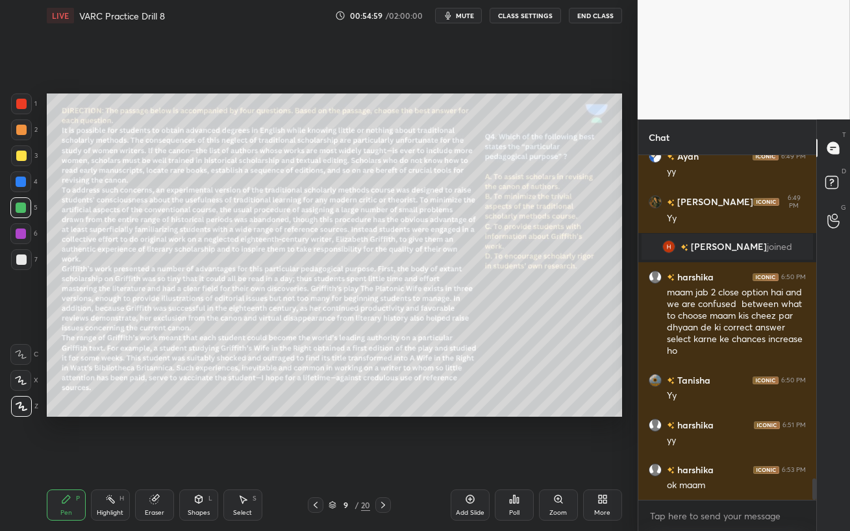
click at [315, 458] on icon at bounding box center [315, 505] width 10 height 10
click at [317, 458] on icon at bounding box center [315, 505] width 10 height 10
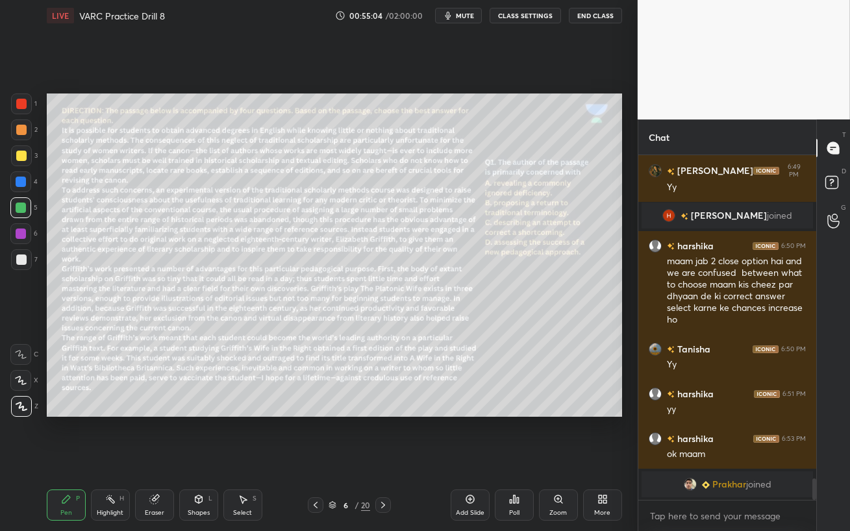
click at [25, 153] on div at bounding box center [21, 155] width 21 height 21
click at [21, 181] on div at bounding box center [21, 182] width 10 height 10
click at [463, 17] on span "mute" at bounding box center [465, 15] width 18 height 9
click at [462, 15] on span "unmute" at bounding box center [463, 15] width 28 height 9
click at [715, 458] on span "Prakhar" at bounding box center [728, 484] width 34 height 10
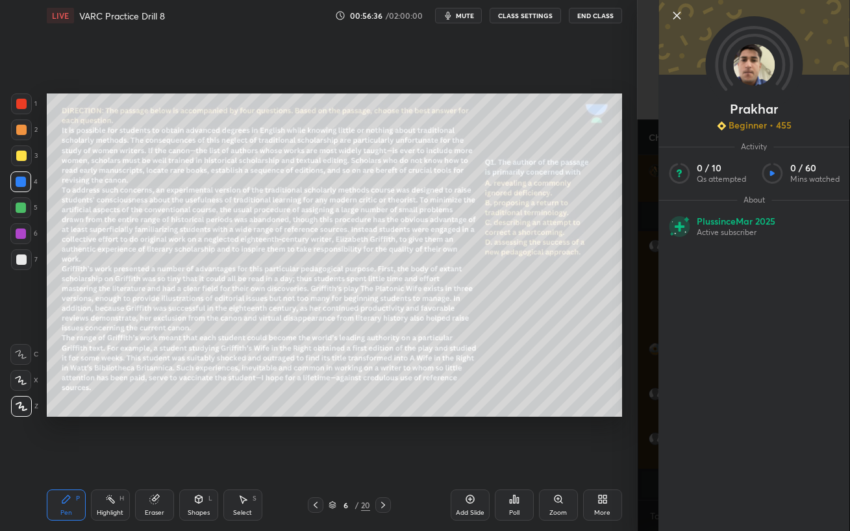
click at [678, 18] on icon at bounding box center [676, 15] width 6 height 6
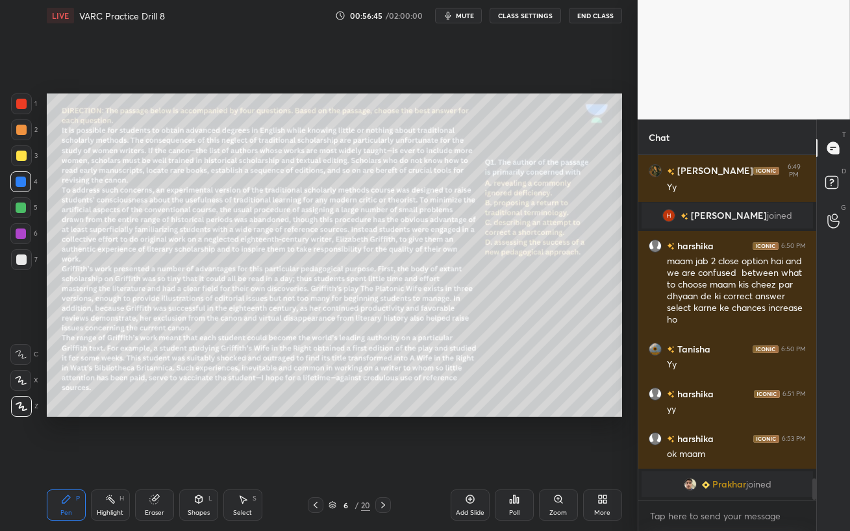
click at [465, 18] on span "mute" at bounding box center [465, 15] width 18 height 9
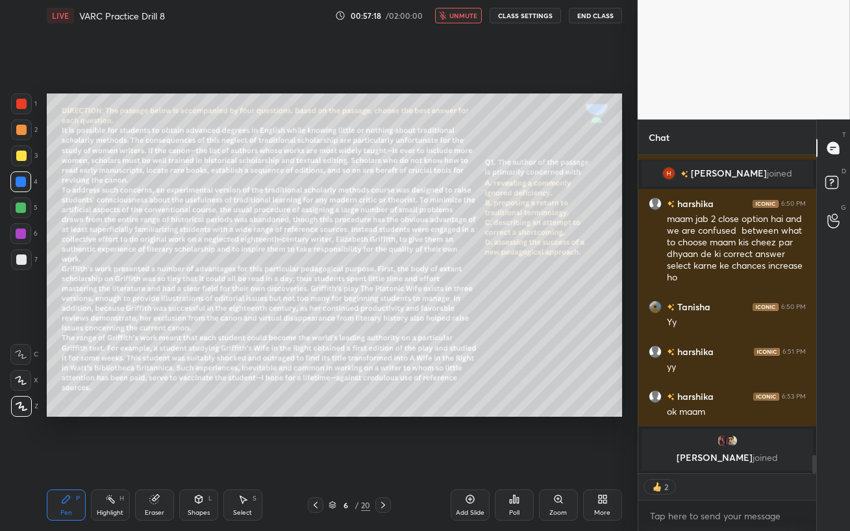
click at [458, 18] on span "unmute" at bounding box center [463, 15] width 28 height 9
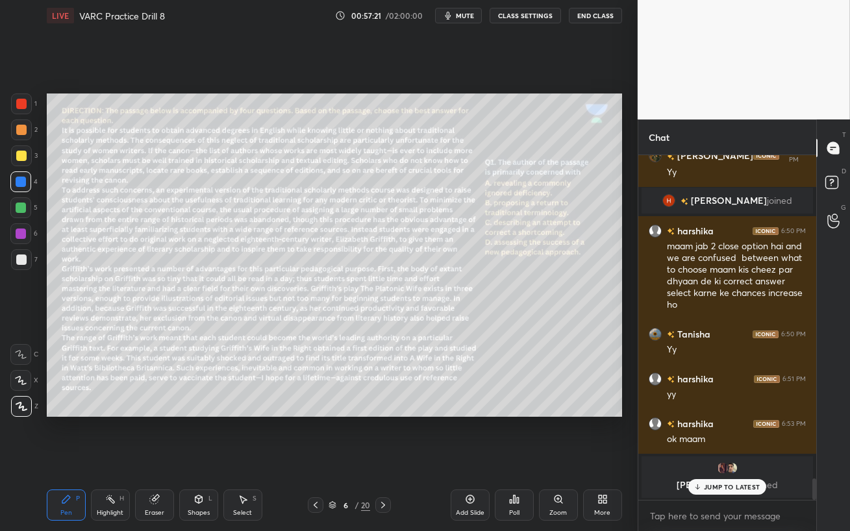
click at [709, 458] on p "JUMP TO LATEST" at bounding box center [732, 487] width 56 height 8
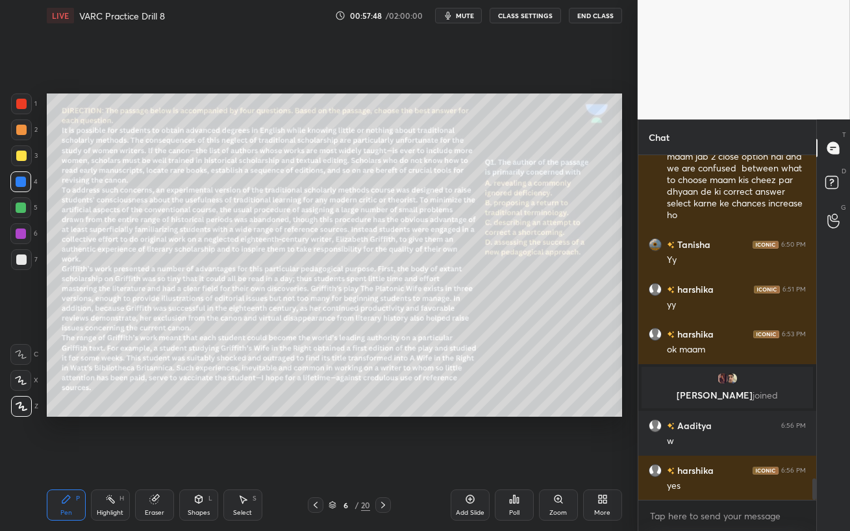
scroll to position [5260, 0]
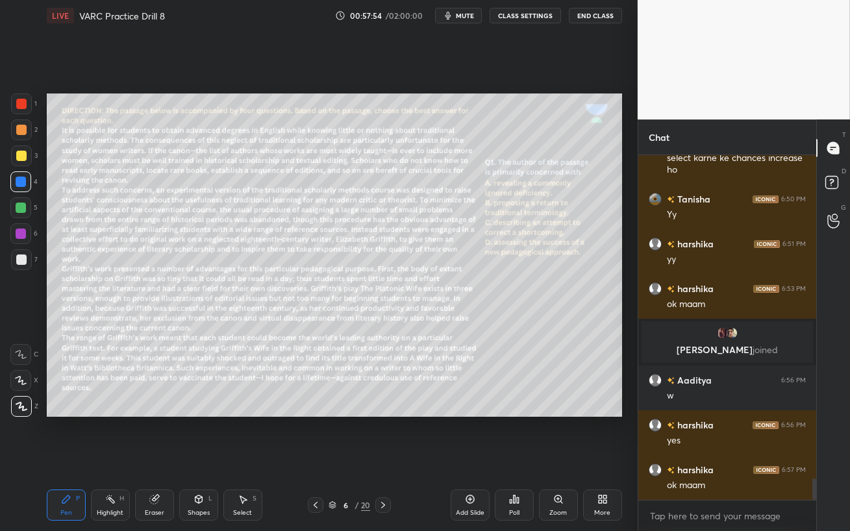
click at [463, 14] on span "mute" at bounding box center [465, 15] width 18 height 9
click at [467, 17] on span "unmute" at bounding box center [463, 15] width 28 height 9
click at [513, 458] on icon at bounding box center [514, 499] width 10 height 10
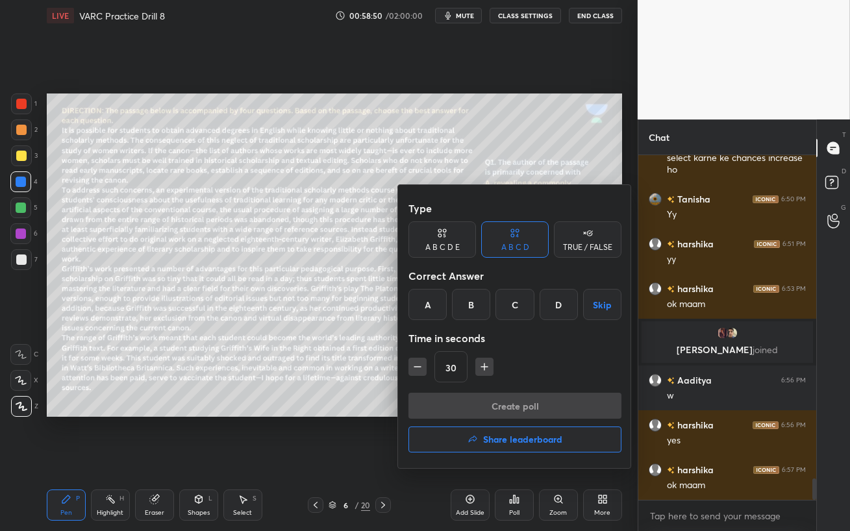
click at [512, 301] on div "C" at bounding box center [514, 304] width 38 height 31
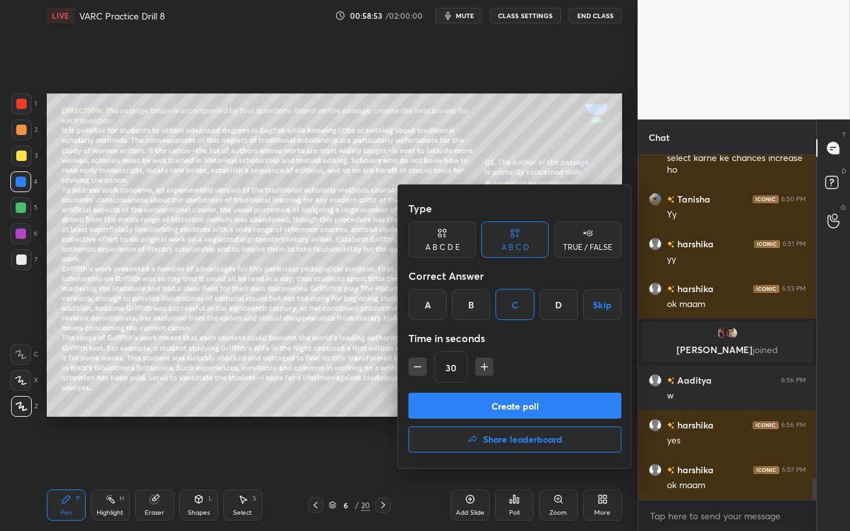
click at [556, 405] on button "Create poll" at bounding box center [514, 406] width 213 height 26
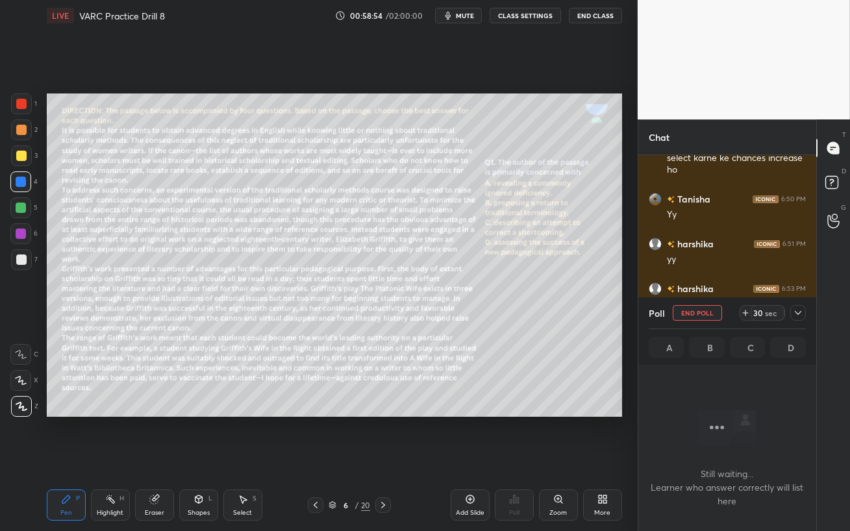
scroll to position [4, 4]
click at [467, 13] on span "mute" at bounding box center [465, 15] width 18 height 9
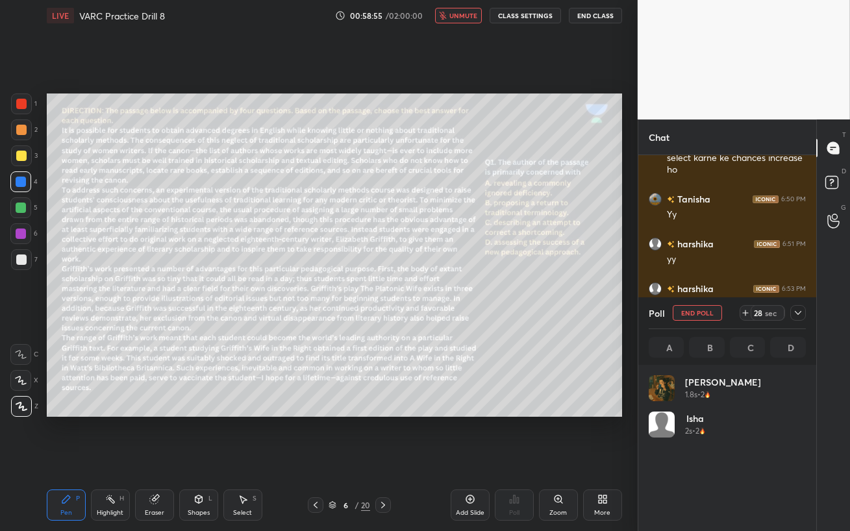
scroll to position [152, 153]
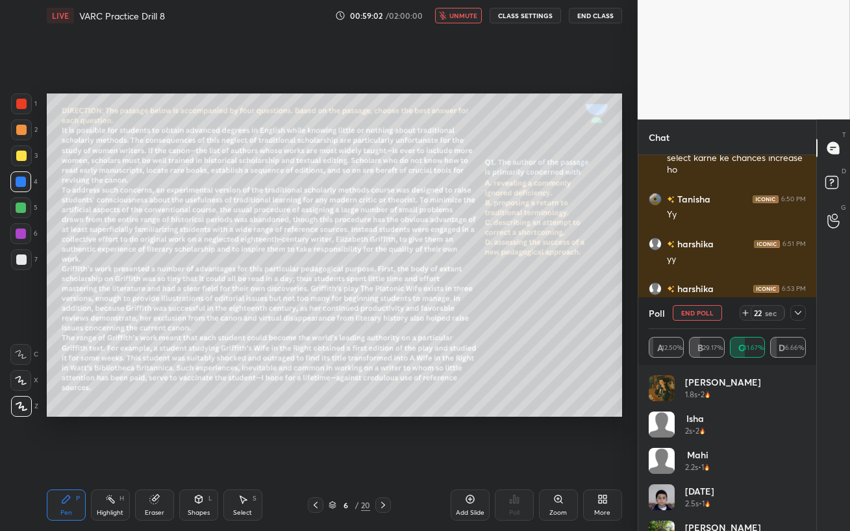
drag, startPoint x: 448, startPoint y: 16, endPoint x: 445, endPoint y: 40, distance: 23.5
click at [447, 17] on icon "button" at bounding box center [443, 16] width 8 height 8
click at [19, 128] on div at bounding box center [21, 130] width 10 height 10
click at [21, 186] on div at bounding box center [21, 182] width 10 height 10
click at [157, 458] on div "Eraser" at bounding box center [154, 512] width 19 height 6
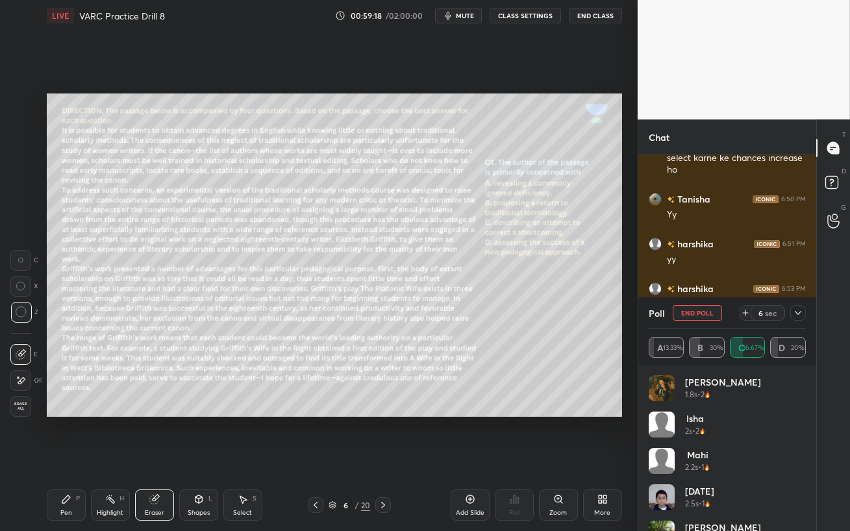
click at [75, 458] on div "Pen P" at bounding box center [66, 504] width 39 height 31
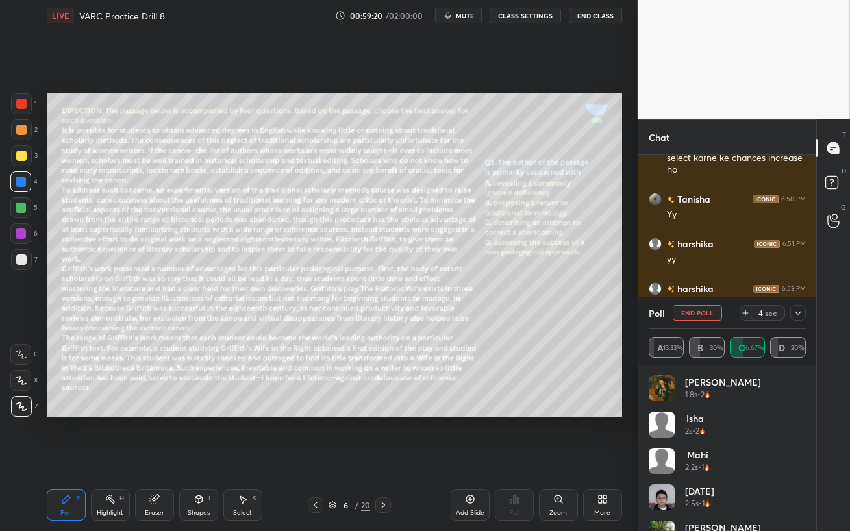
click at [18, 236] on div at bounding box center [21, 233] width 10 height 10
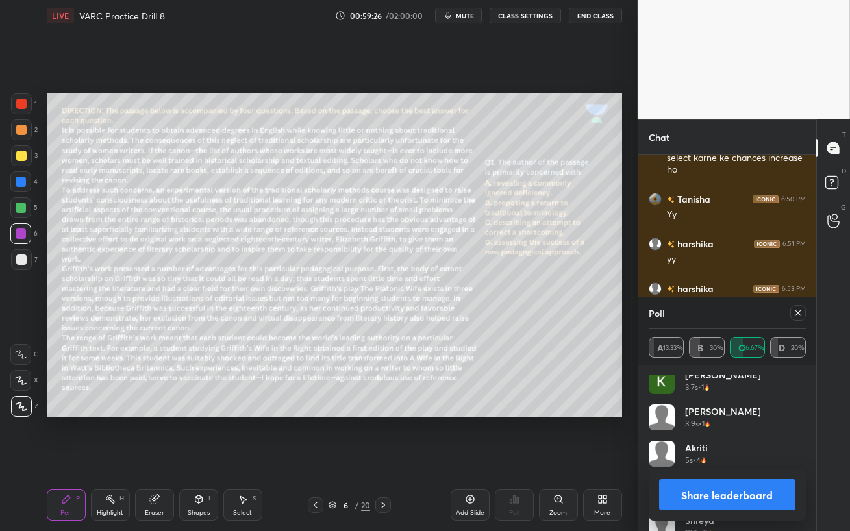
scroll to position [243, 0]
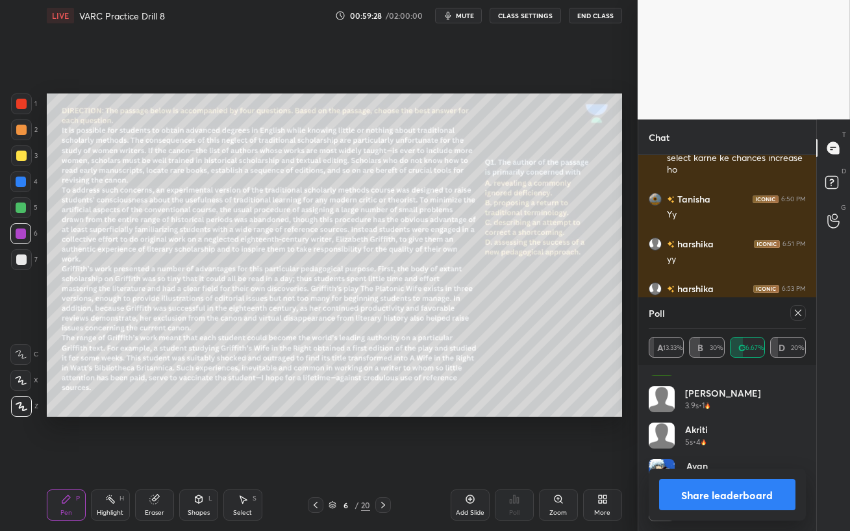
click at [796, 315] on icon at bounding box center [797, 313] width 10 height 10
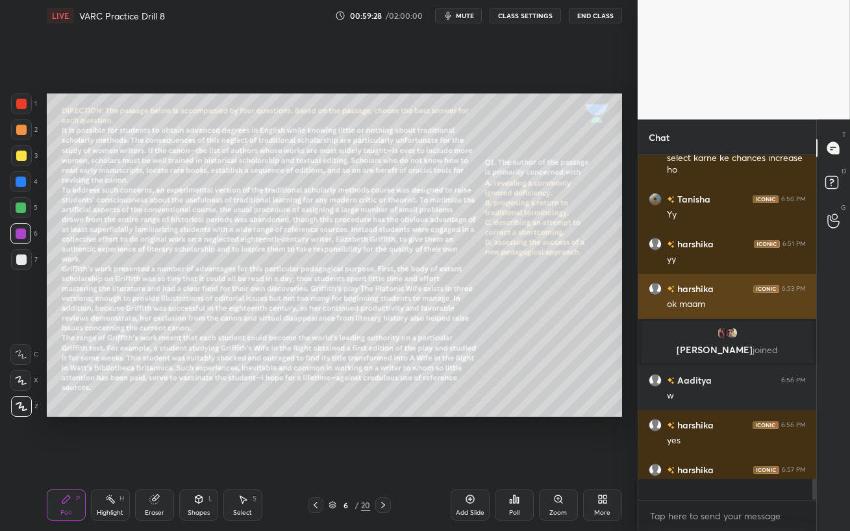
scroll to position [4, 4]
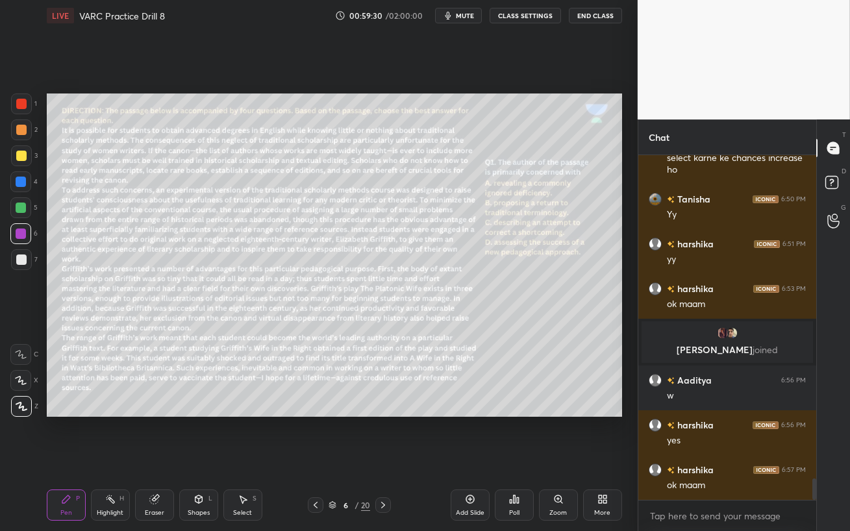
click at [18, 178] on div at bounding box center [21, 182] width 10 height 10
click at [12, 209] on div at bounding box center [20, 207] width 21 height 21
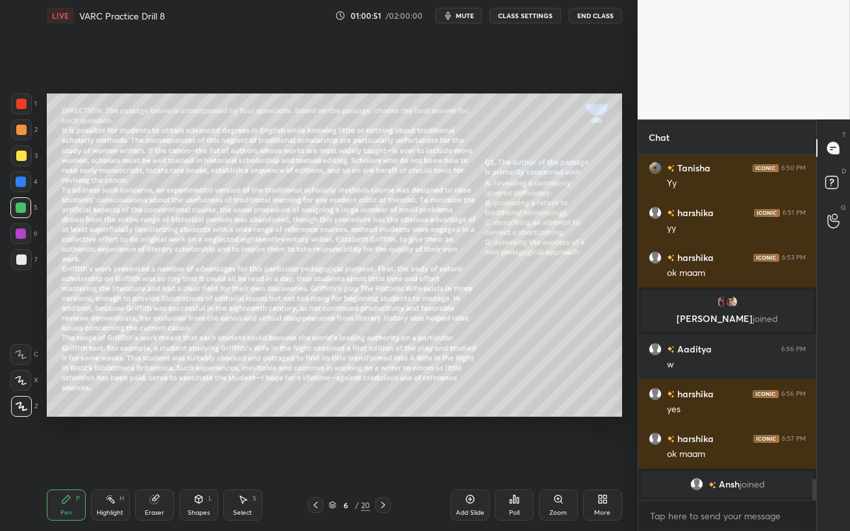
click at [16, 191] on div at bounding box center [20, 181] width 21 height 21
click at [18, 191] on div at bounding box center [20, 181] width 21 height 21
click at [18, 208] on div at bounding box center [21, 207] width 10 height 10
click at [19, 233] on div at bounding box center [21, 233] width 10 height 10
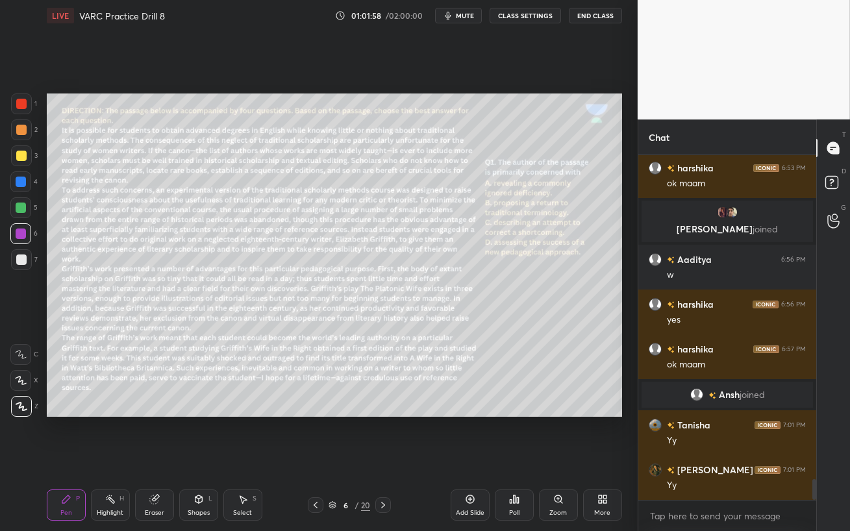
scroll to position [5474, 0]
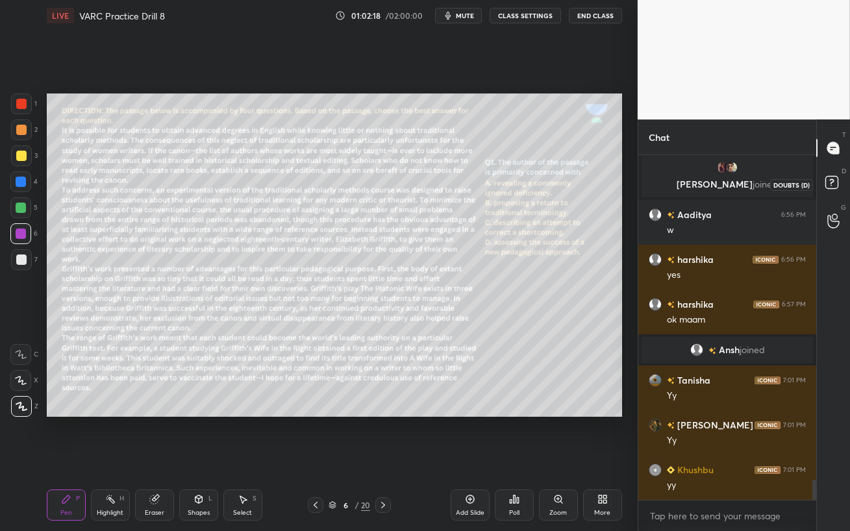
click at [829, 190] on icon at bounding box center [833, 184] width 23 height 23
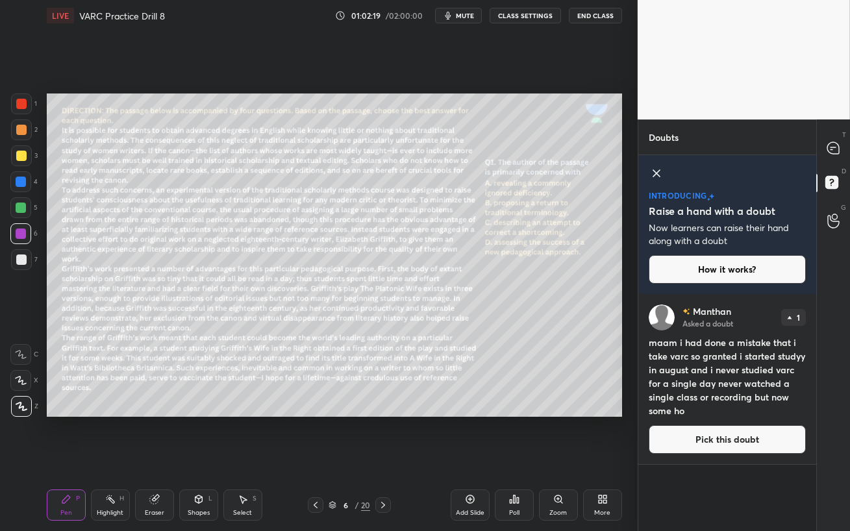
click at [733, 443] on button "Pick this doubt" at bounding box center [726, 439] width 157 height 29
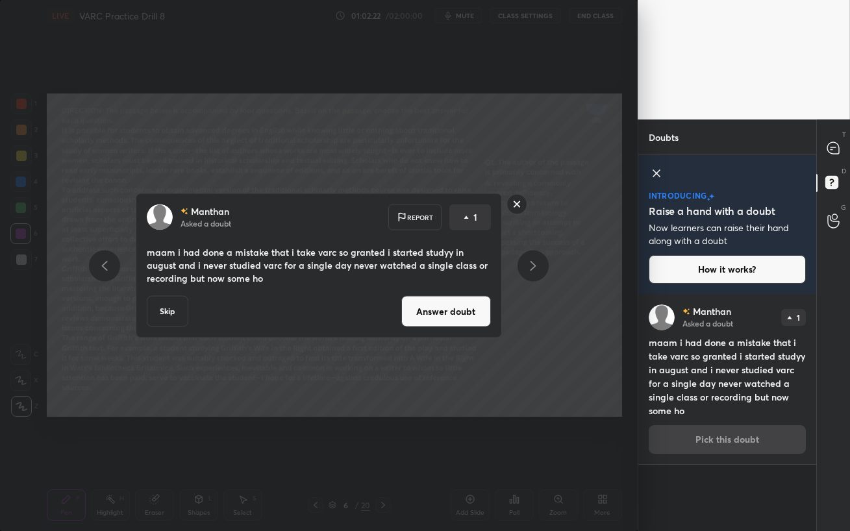
click at [443, 312] on button "Answer doubt" at bounding box center [446, 311] width 90 height 31
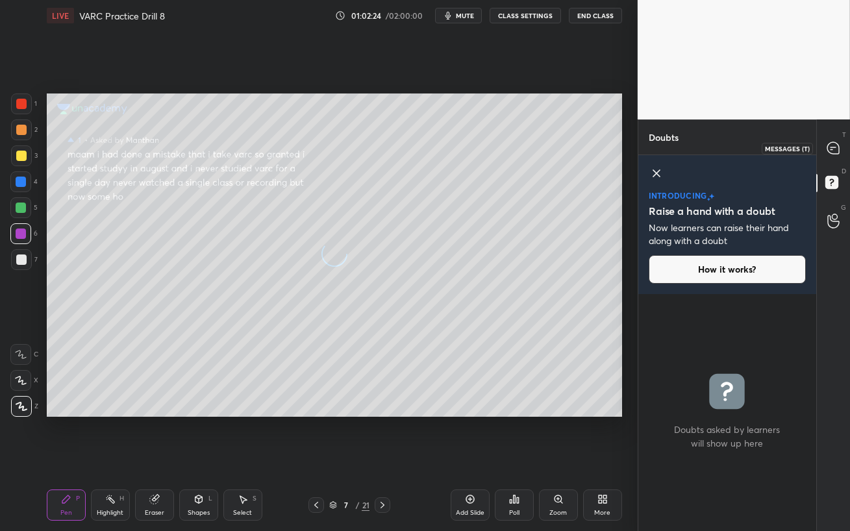
click at [837, 151] on icon at bounding box center [833, 148] width 12 height 12
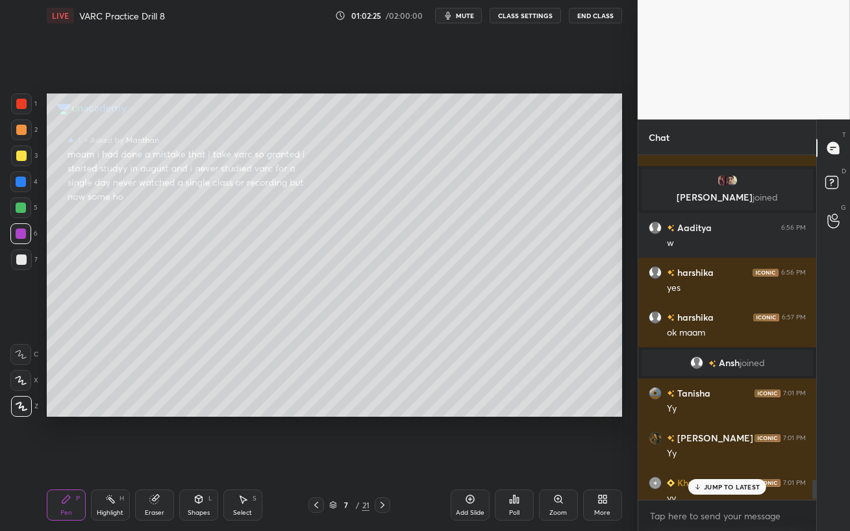
scroll to position [5754, 0]
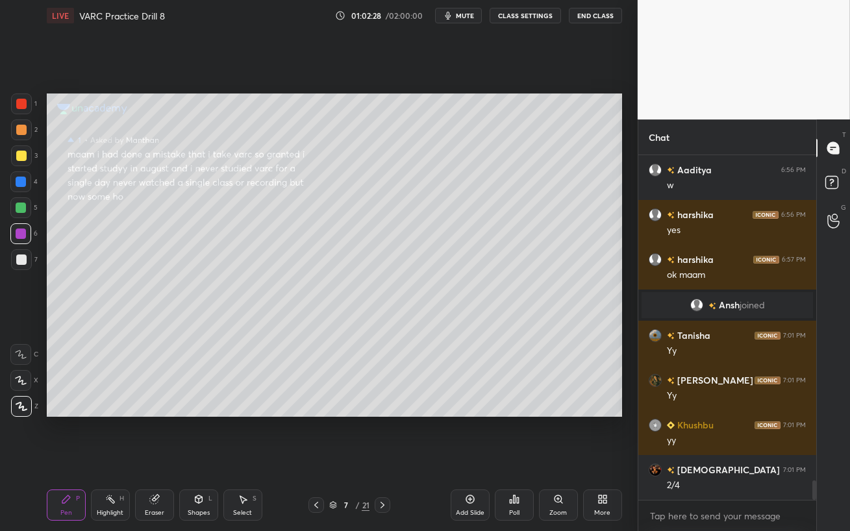
click at [16, 162] on div at bounding box center [21, 155] width 21 height 21
click at [25, 182] on div at bounding box center [21, 182] width 10 height 10
click at [19, 210] on div at bounding box center [21, 207] width 10 height 10
drag, startPoint x: 25, startPoint y: 134, endPoint x: 45, endPoint y: 136, distance: 19.5
click at [23, 134] on div at bounding box center [21, 129] width 21 height 21
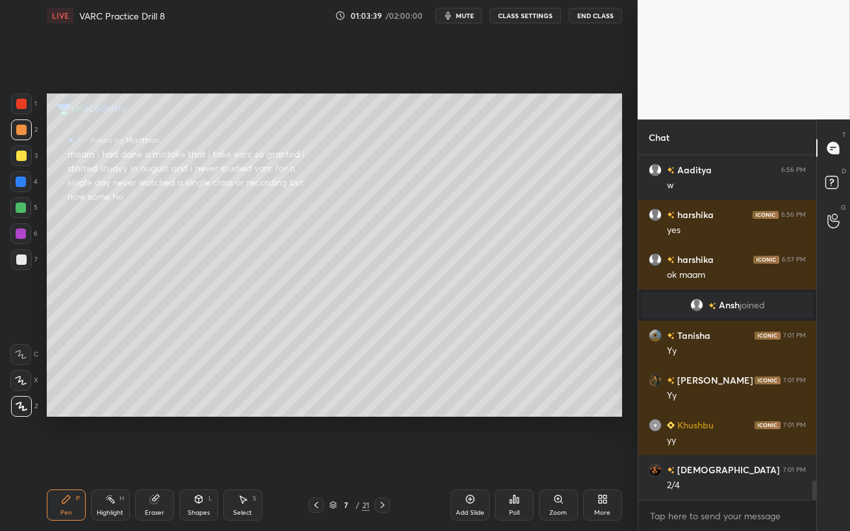
click at [622, 354] on div "Setting up your live class Poll for secs No correct answer Start poll" at bounding box center [334, 255] width 585 height 448
click at [29, 236] on div at bounding box center [20, 233] width 21 height 21
click at [23, 235] on div at bounding box center [21, 233] width 10 height 10
click at [16, 213] on div at bounding box center [20, 207] width 21 height 21
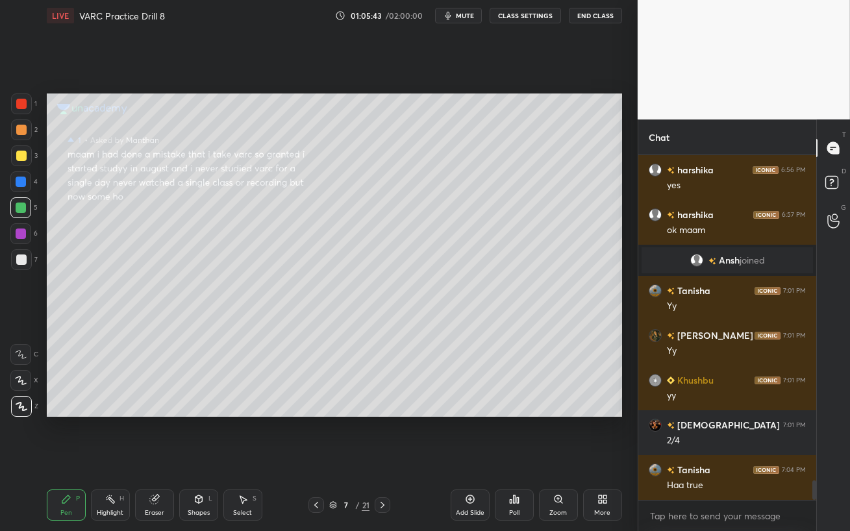
click at [20, 180] on div at bounding box center [21, 182] width 10 height 10
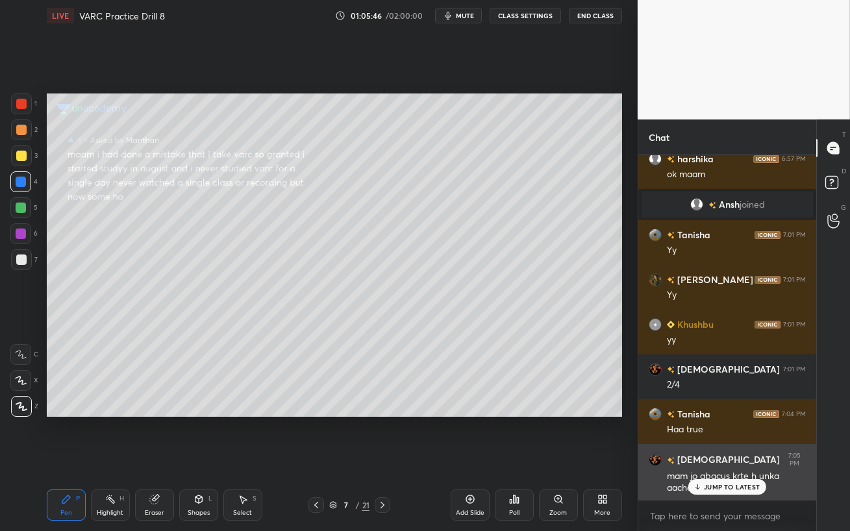
click at [717, 458] on p "JUMP TO LATEST" at bounding box center [732, 487] width 56 height 8
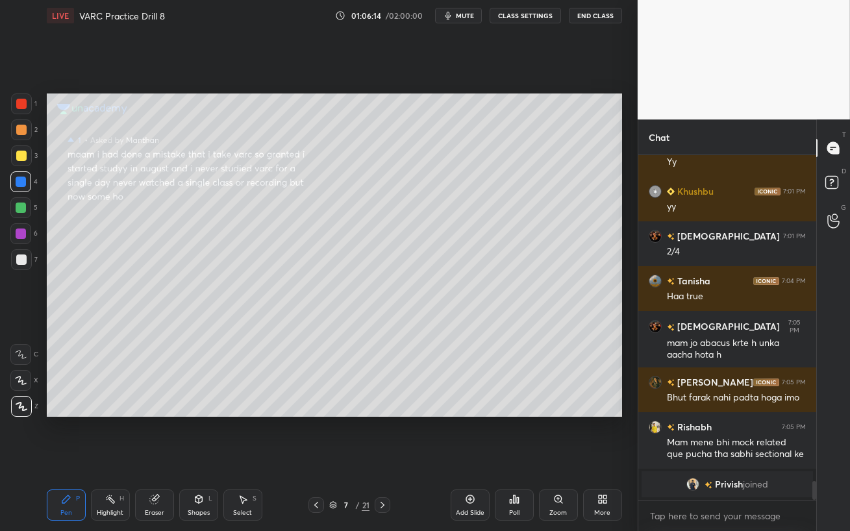
scroll to position [6032, 0]
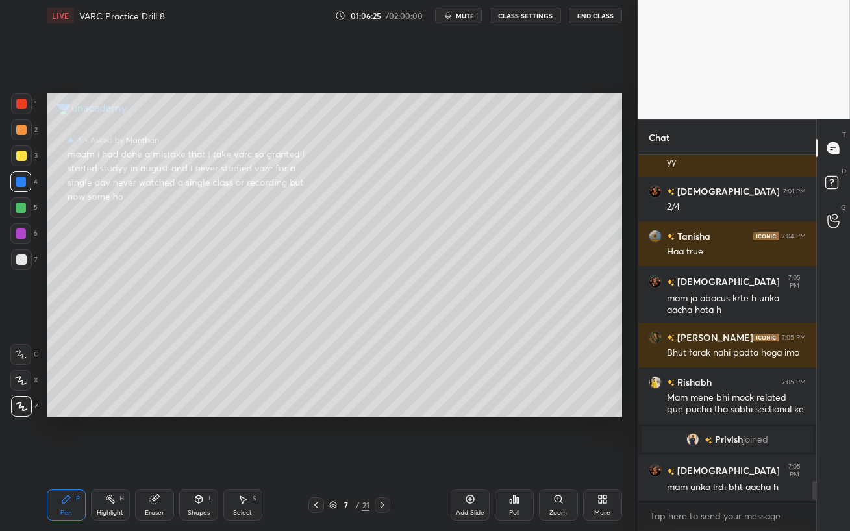
click at [472, 458] on icon at bounding box center [470, 499] width 10 height 10
drag, startPoint x: 10, startPoint y: 155, endPoint x: 39, endPoint y: 155, distance: 29.2
click at [10, 156] on div "1 2 3 4 5 6 7 C X Z C X Z E E Erase all H H" at bounding box center [21, 254] width 42 height 323
click at [18, 158] on div at bounding box center [21, 156] width 10 height 10
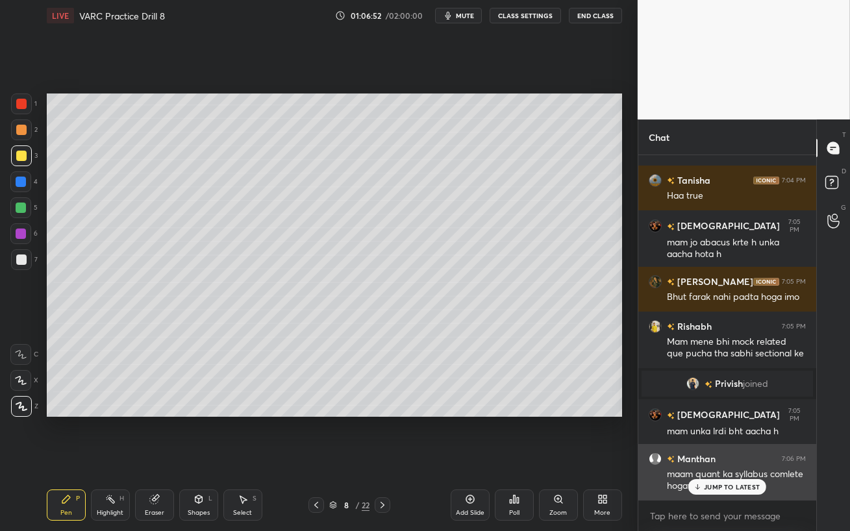
click at [696, 458] on icon at bounding box center [697, 487] width 8 height 8
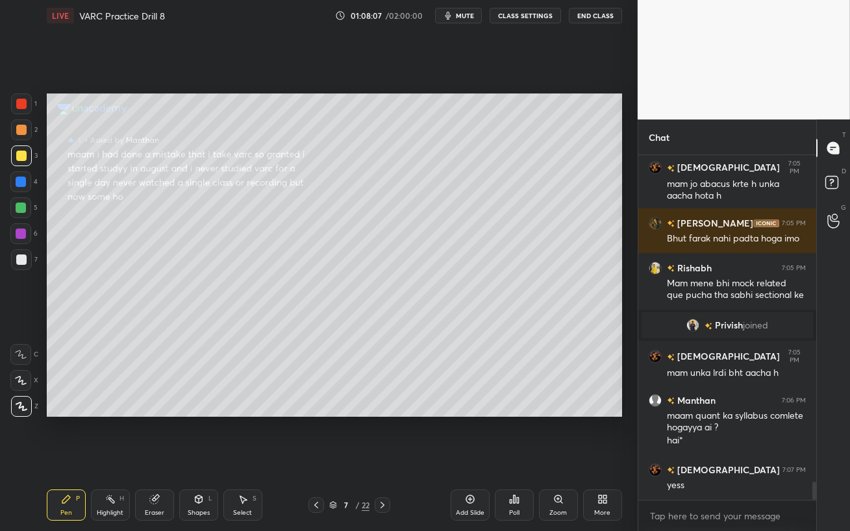
scroll to position [6214, 0]
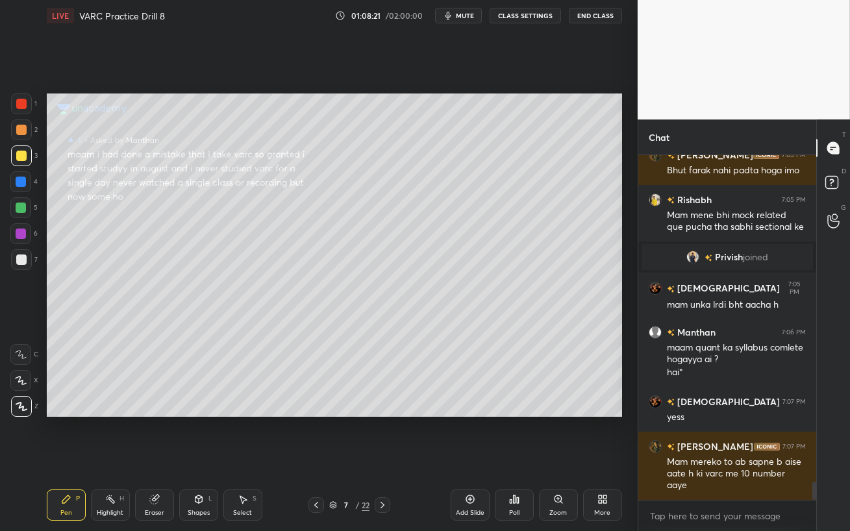
click at [469, 458] on icon at bounding box center [470, 499] width 10 height 10
click at [25, 151] on div at bounding box center [21, 155] width 21 height 21
click at [21, 135] on div at bounding box center [21, 129] width 21 height 21
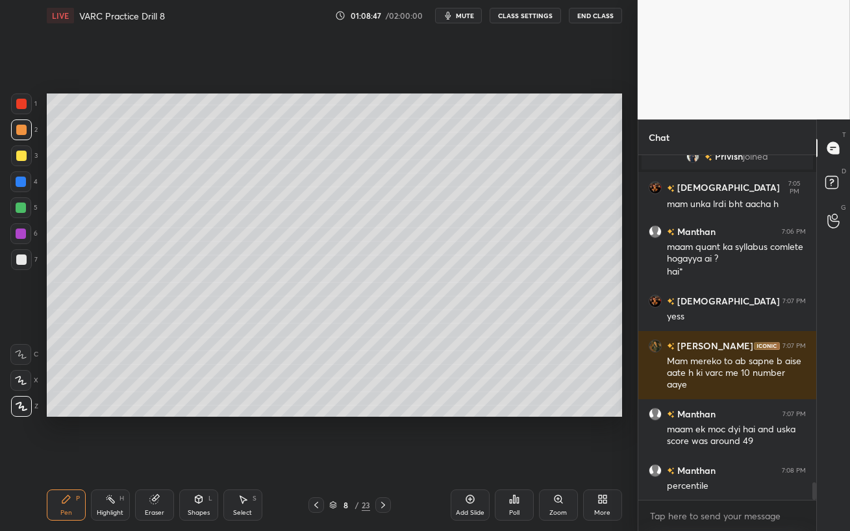
scroll to position [6360, 0]
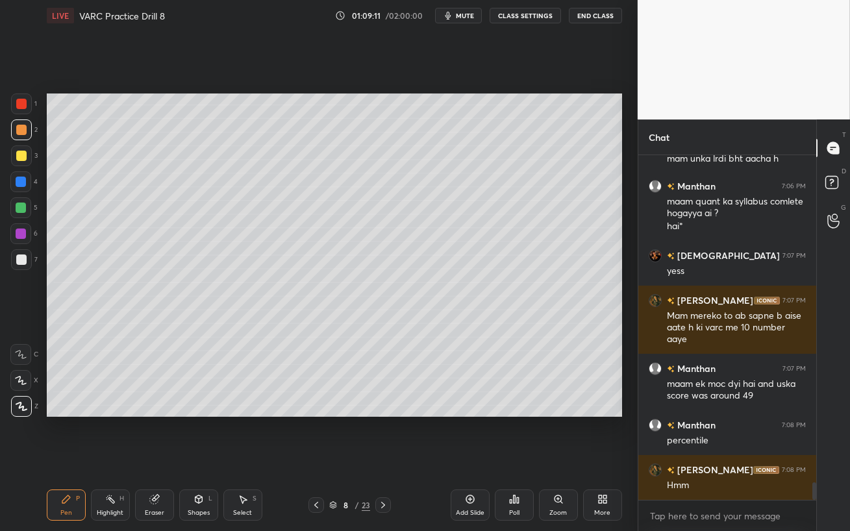
click at [20, 203] on div at bounding box center [21, 207] width 10 height 10
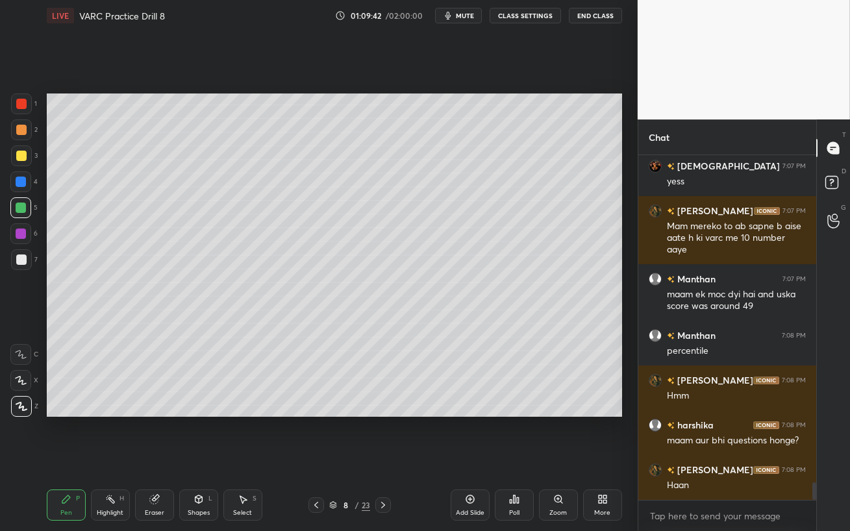
scroll to position [6481, 0]
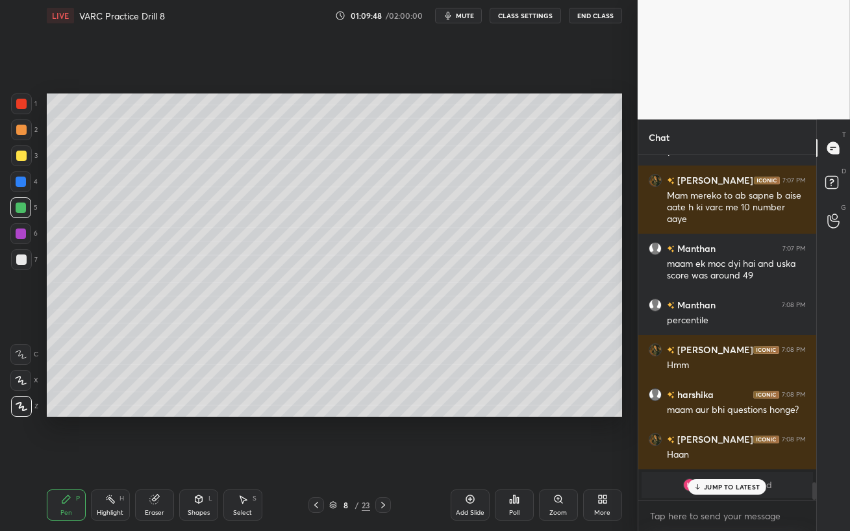
click at [719, 458] on p "JUMP TO LATEST" at bounding box center [732, 487] width 56 height 8
click at [382, 458] on icon at bounding box center [383, 505] width 4 height 6
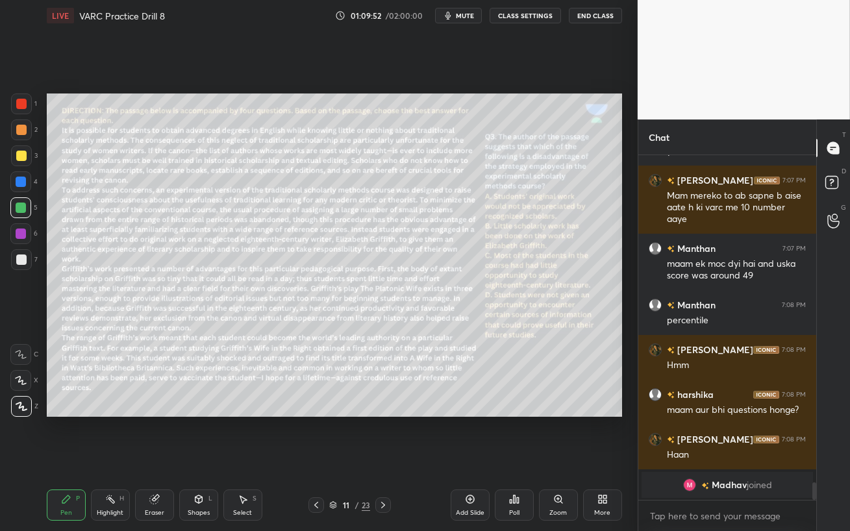
click at [382, 458] on icon at bounding box center [383, 505] width 4 height 6
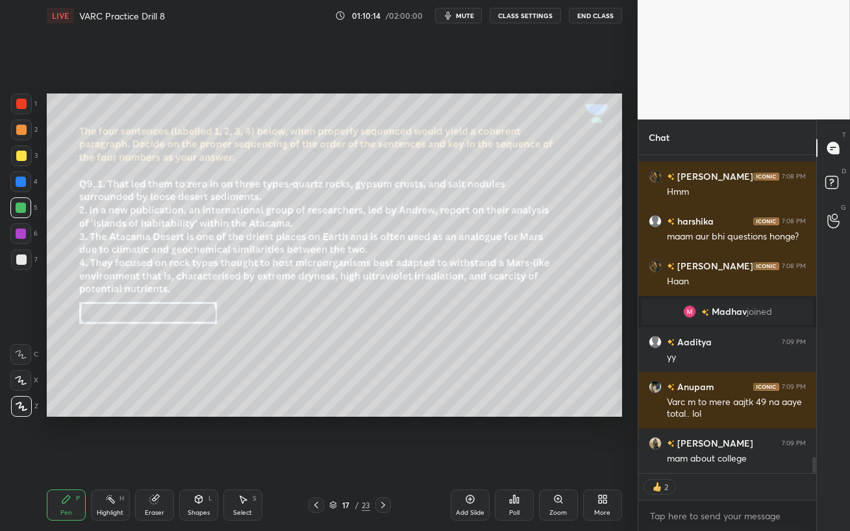
scroll to position [5888, 0]
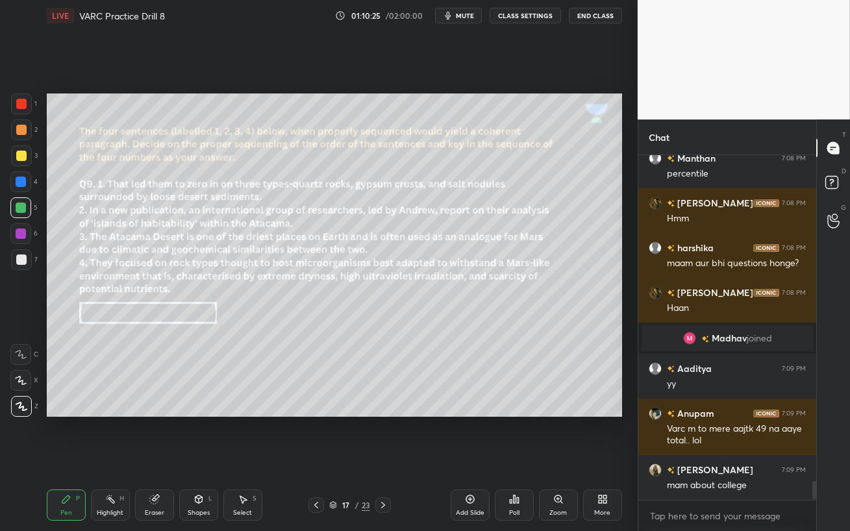
click at [475, 458] on div "Add Slide" at bounding box center [469, 504] width 39 height 31
drag, startPoint x: 20, startPoint y: 136, endPoint x: 39, endPoint y: 138, distance: 19.0
click at [19, 136] on div at bounding box center [21, 129] width 21 height 21
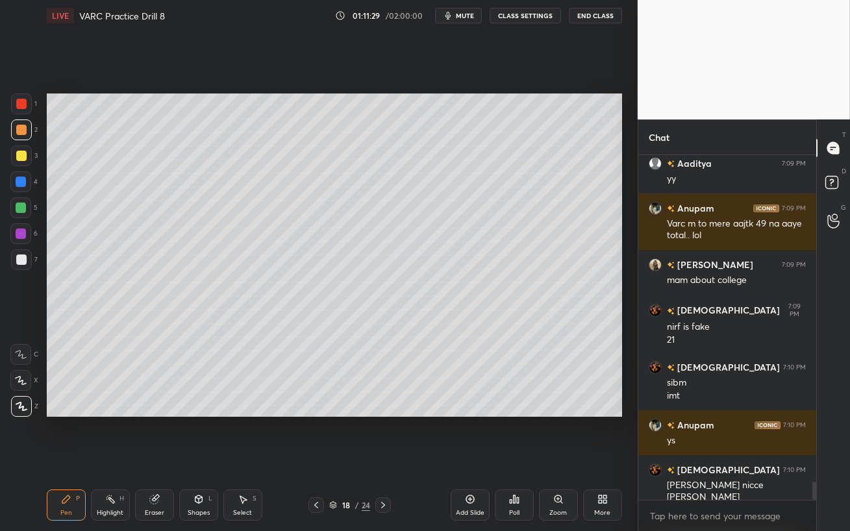
scroll to position [6137, 0]
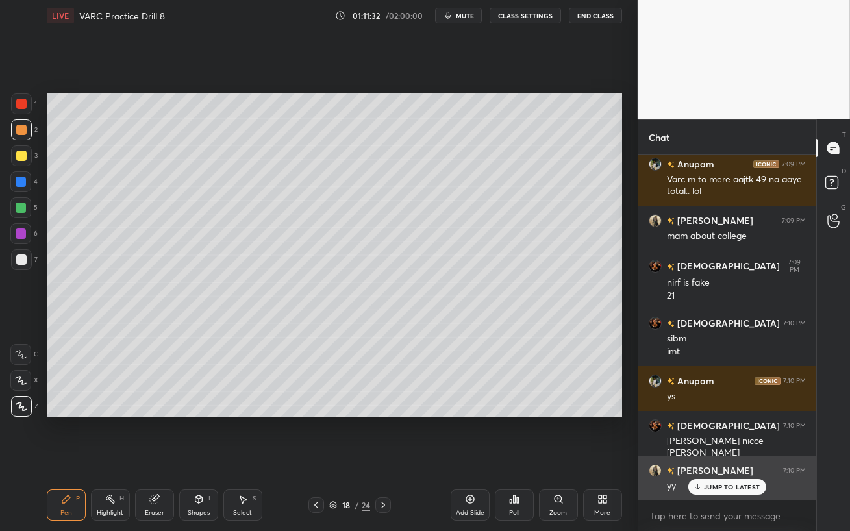
click at [701, 458] on icon at bounding box center [697, 487] width 8 height 8
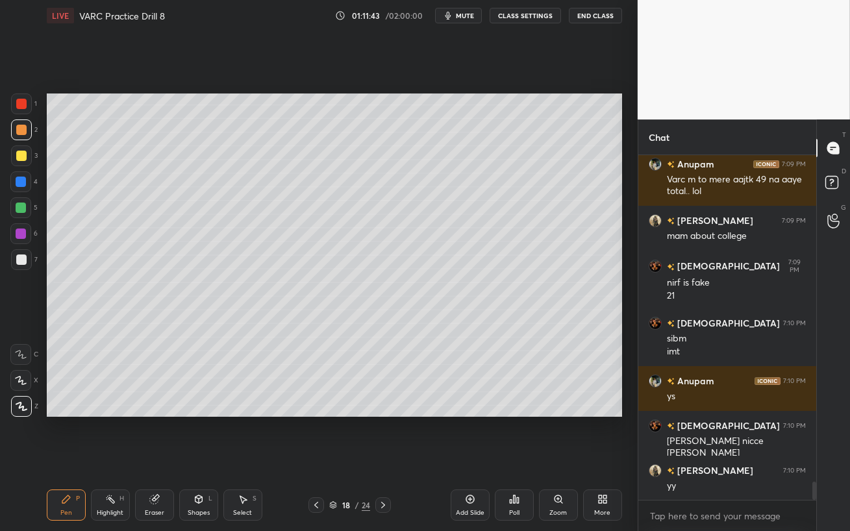
click at [12, 204] on div at bounding box center [20, 207] width 21 height 21
click at [19, 182] on div at bounding box center [21, 182] width 10 height 10
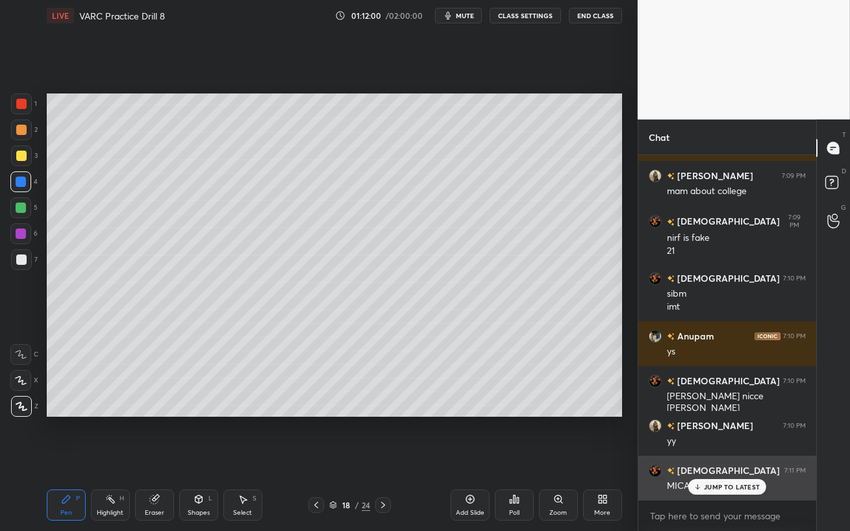
click at [713, 458] on p "JUMP TO LATEST" at bounding box center [732, 487] width 56 height 8
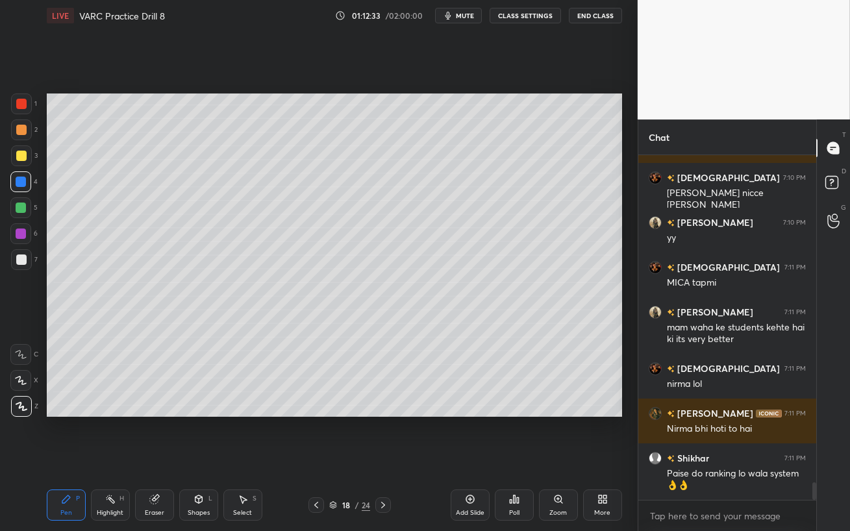
scroll to position [6429, 0]
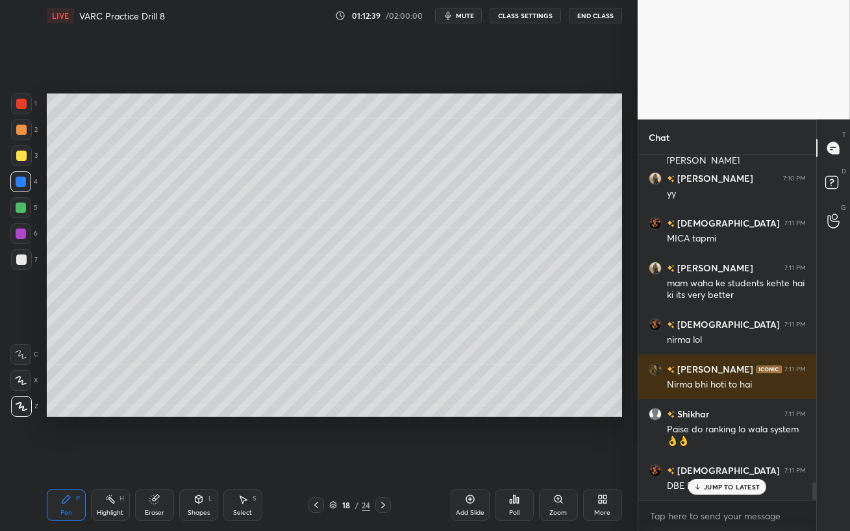
click at [704, 458] on p "JUMP TO LATEST" at bounding box center [732, 487] width 56 height 8
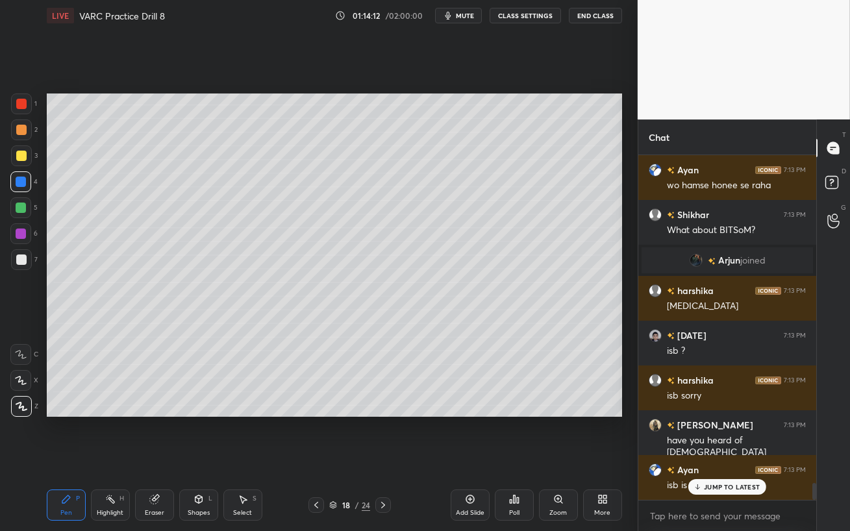
scroll to position [6630, 0]
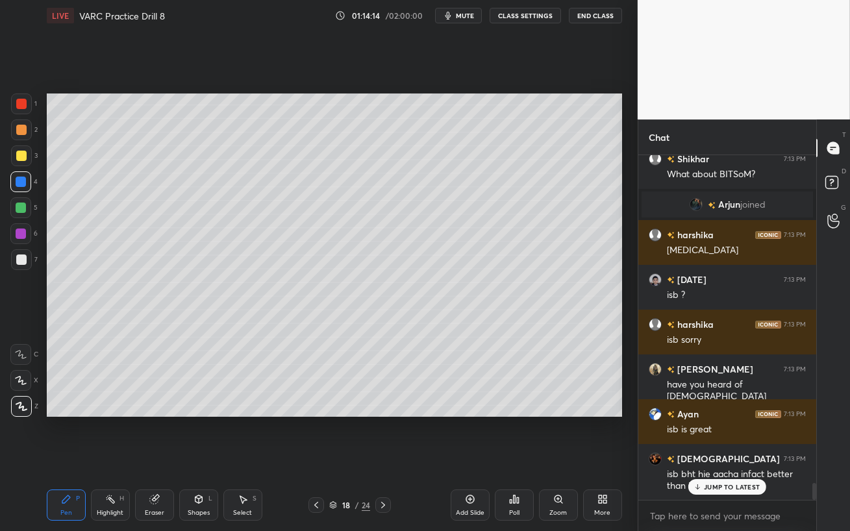
click at [709, 458] on p "JUMP TO LATEST" at bounding box center [732, 487] width 56 height 8
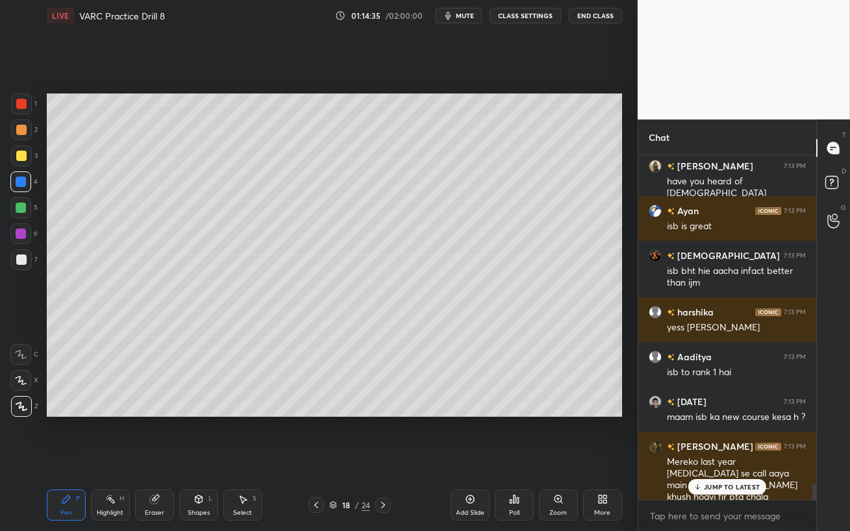
scroll to position [6877, 0]
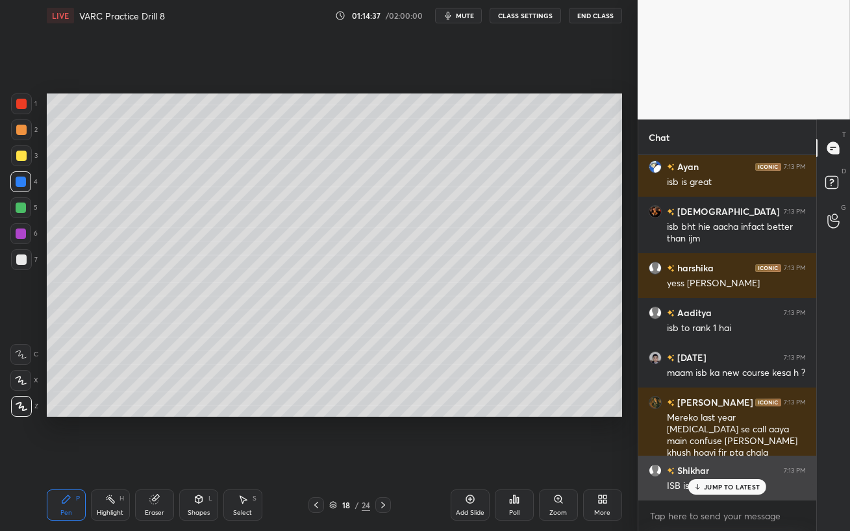
click at [711, 458] on p "JUMP TO LATEST" at bounding box center [732, 487] width 56 height 8
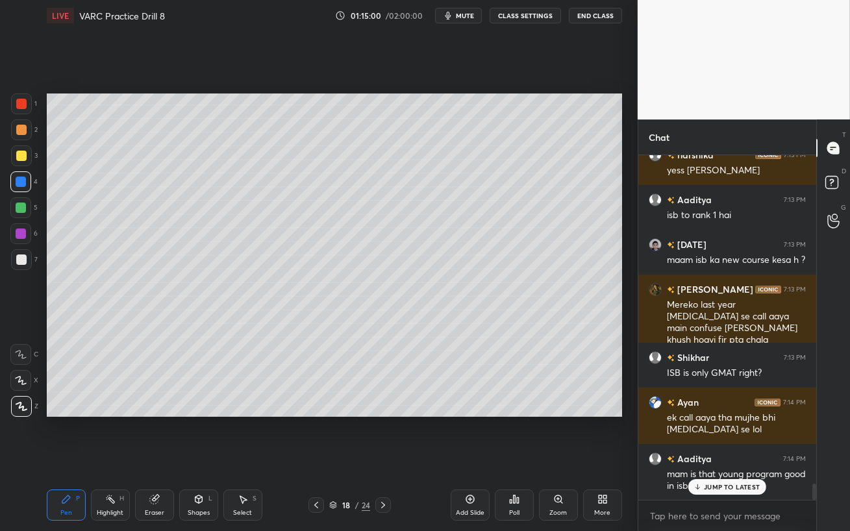
scroll to position [7058, 0]
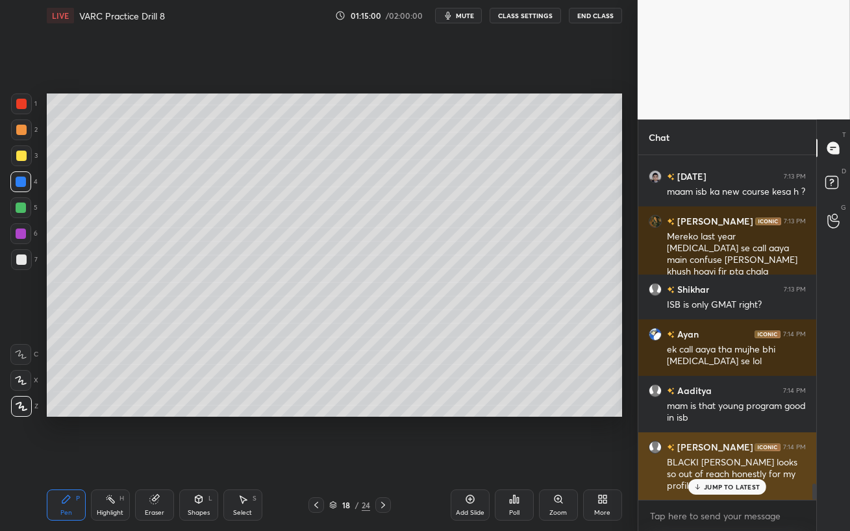
click at [741, 458] on p "JUMP TO LATEST" at bounding box center [732, 487] width 56 height 8
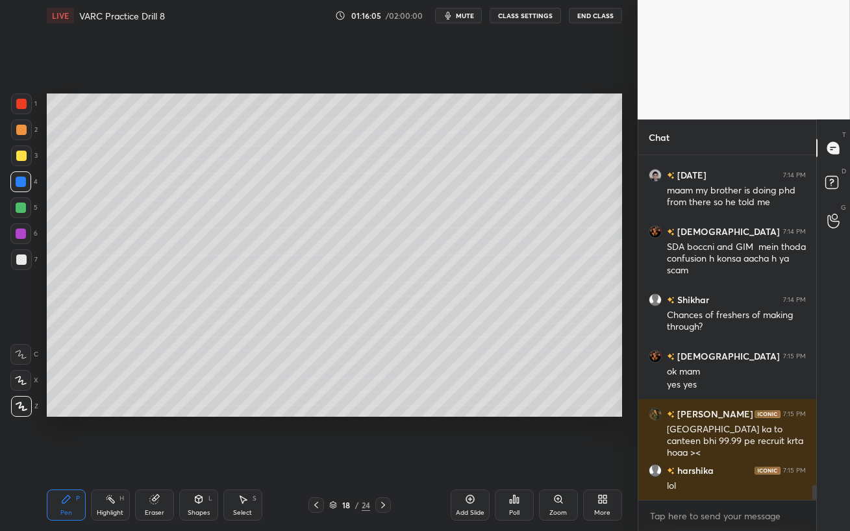
scroll to position [7545, 0]
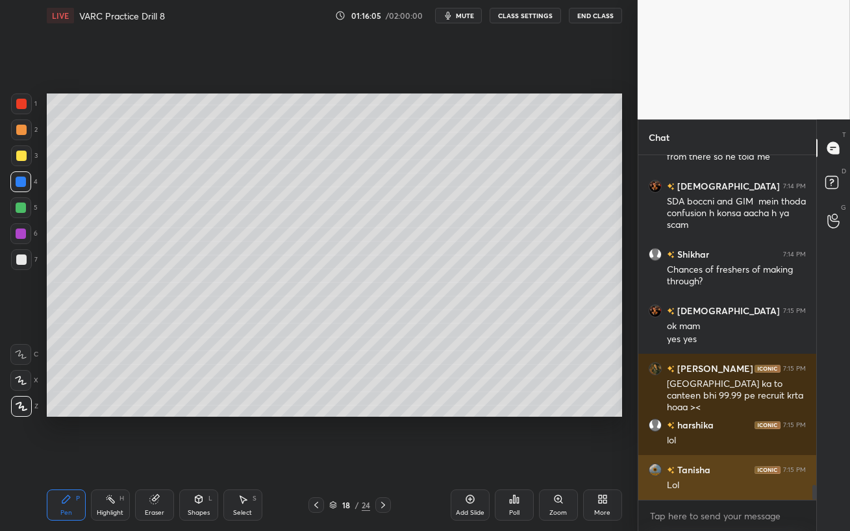
click at [722, 458] on div "Lol" at bounding box center [736, 485] width 139 height 13
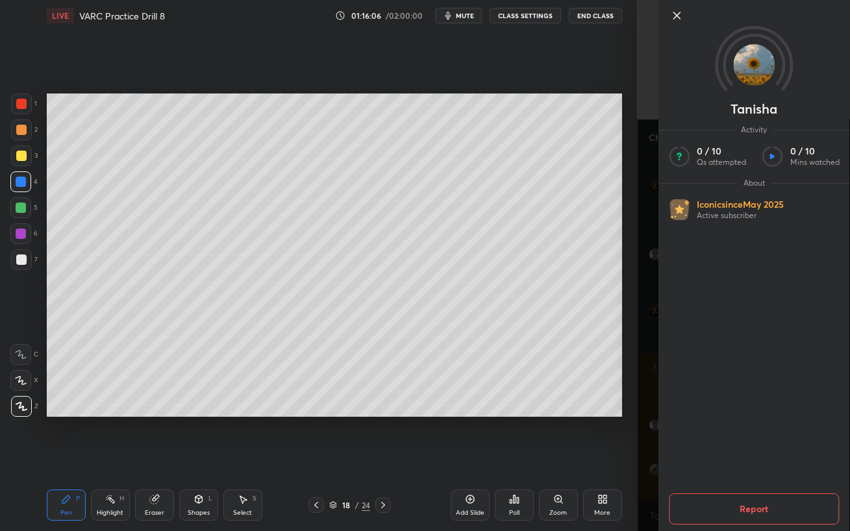
click at [579, 458] on div "Setting up your live class Poll for secs No correct answer Start poll" at bounding box center [334, 255] width 585 height 448
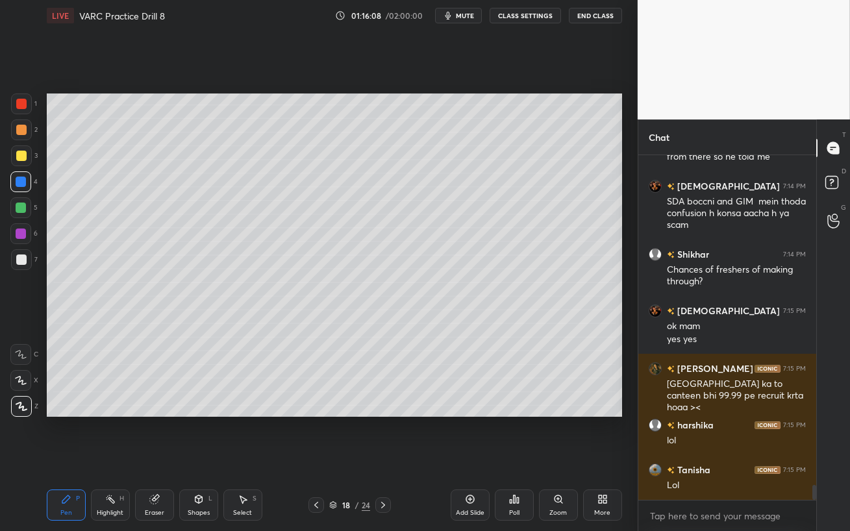
scroll to position [7601, 0]
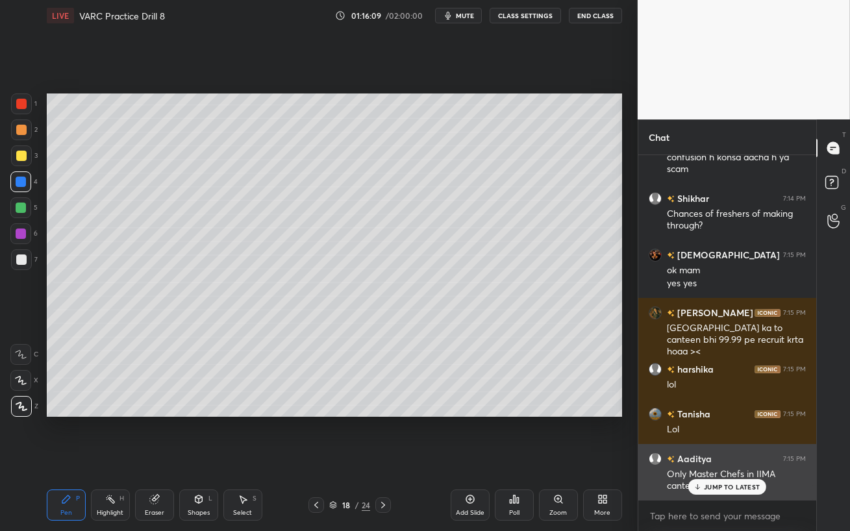
click at [714, 458] on p "JUMP TO LATEST" at bounding box center [732, 487] width 56 height 8
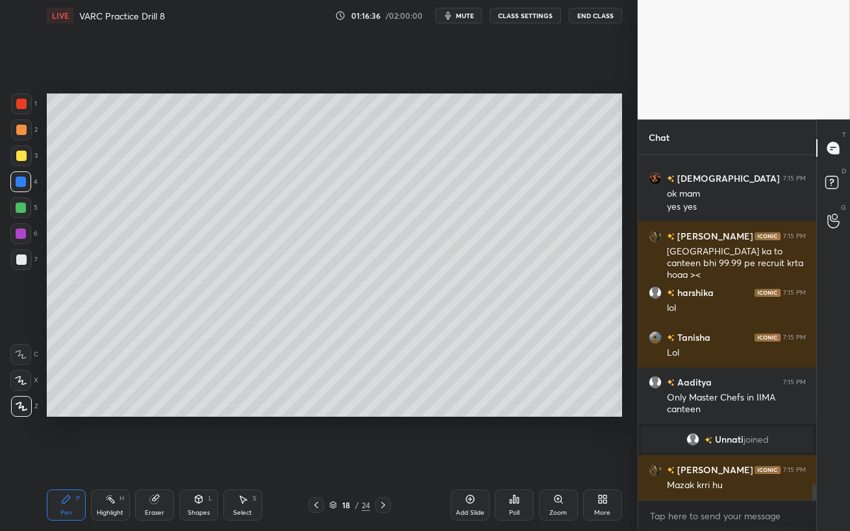
scroll to position [7359, 0]
click at [321, 458] on div at bounding box center [316, 505] width 16 height 16
click at [16, 210] on div at bounding box center [21, 207] width 10 height 10
click at [456, 14] on button "mute" at bounding box center [458, 16] width 47 height 16
drag, startPoint x: 456, startPoint y: 13, endPoint x: 456, endPoint y: 454, distance: 440.7
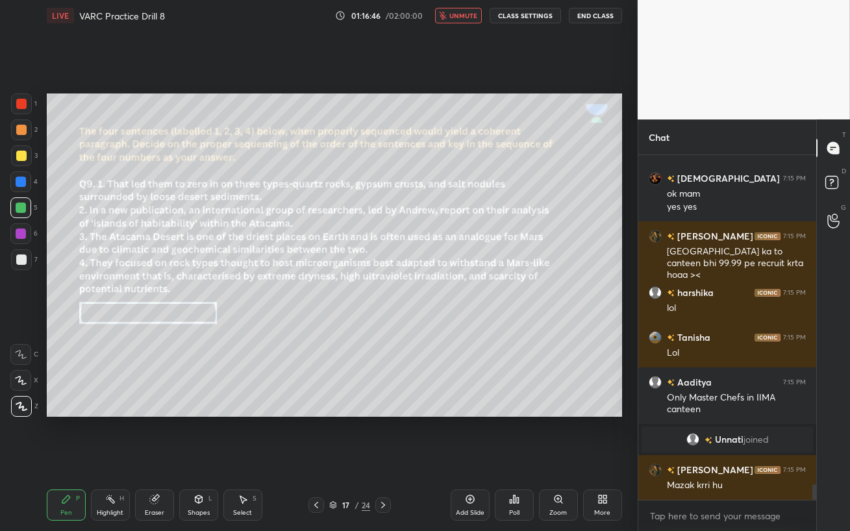
click at [456, 13] on span "unmute" at bounding box center [463, 15] width 28 height 9
click at [160, 458] on div "Eraser" at bounding box center [154, 504] width 39 height 31
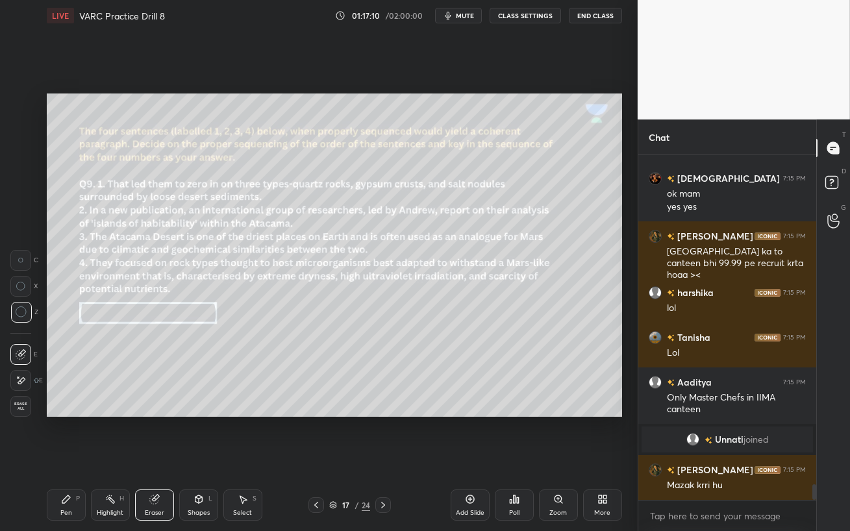
click at [463, 14] on span "mute" at bounding box center [465, 15] width 18 height 9
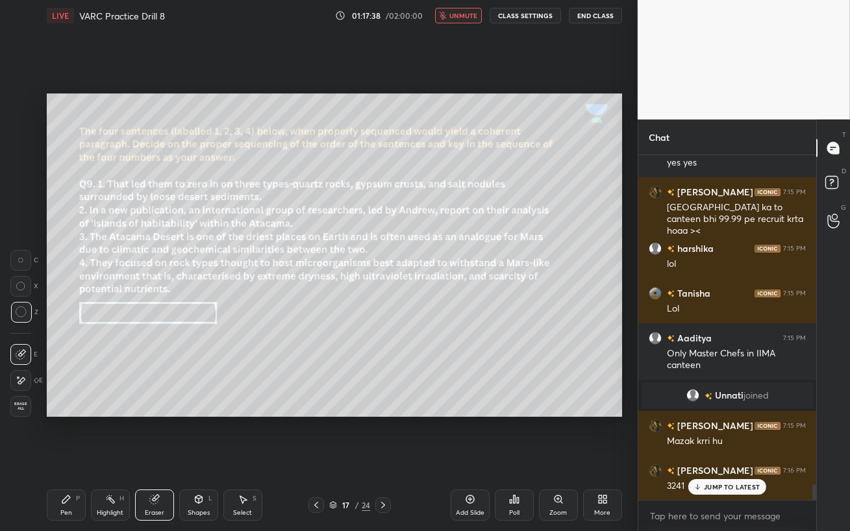
click at [465, 17] on span "unmute" at bounding box center [463, 15] width 28 height 9
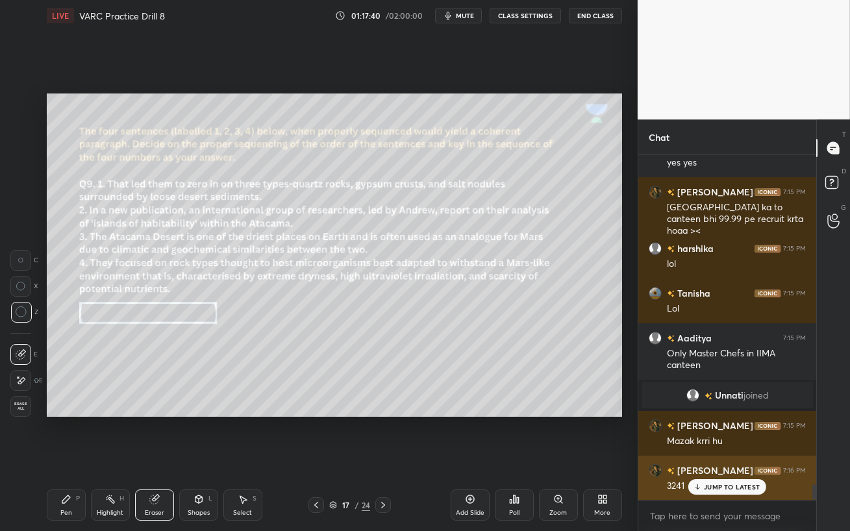
click at [721, 458] on p "JUMP TO LATEST" at bounding box center [732, 487] width 56 height 8
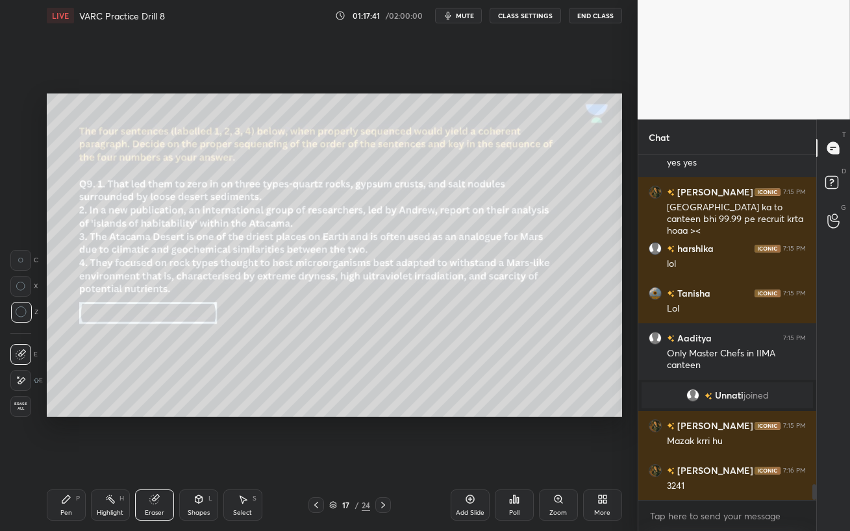
click at [62, 458] on div "Pen P" at bounding box center [66, 504] width 39 height 31
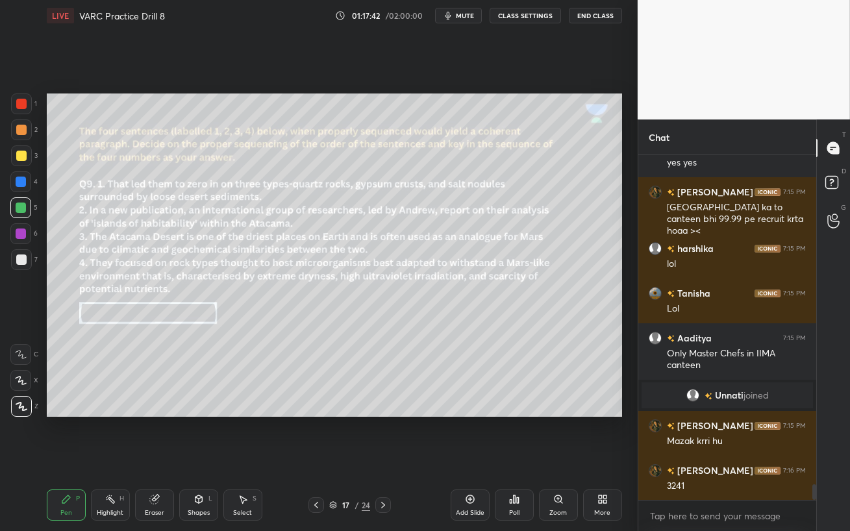
click at [24, 180] on div at bounding box center [21, 182] width 10 height 10
click at [20, 236] on div at bounding box center [21, 233] width 10 height 10
click at [20, 260] on div at bounding box center [21, 259] width 10 height 10
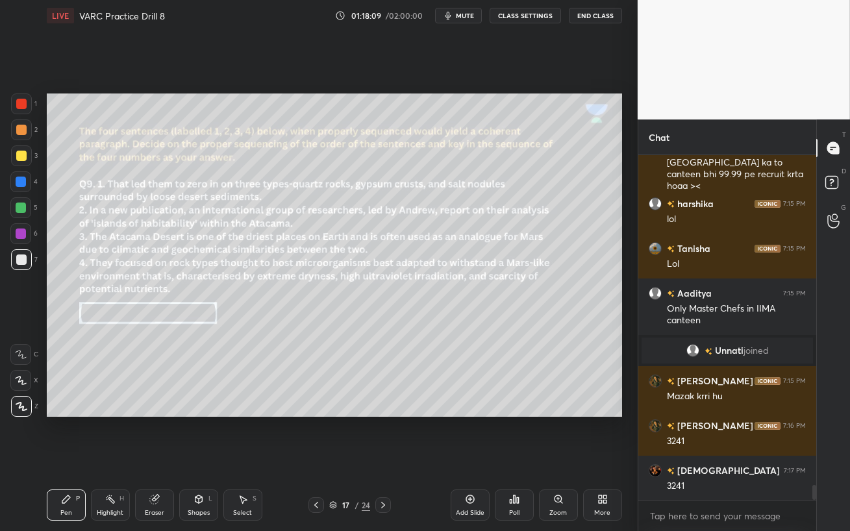
scroll to position [7493, 0]
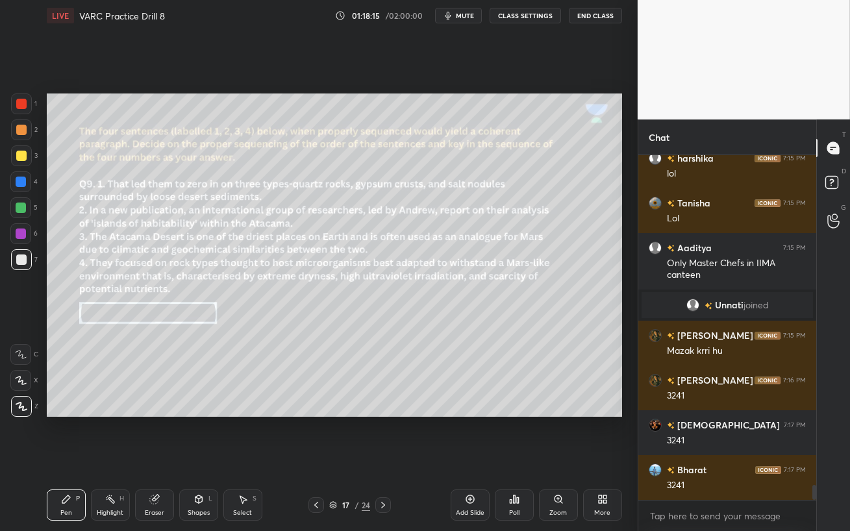
click at [517, 458] on div "Poll" at bounding box center [514, 504] width 39 height 31
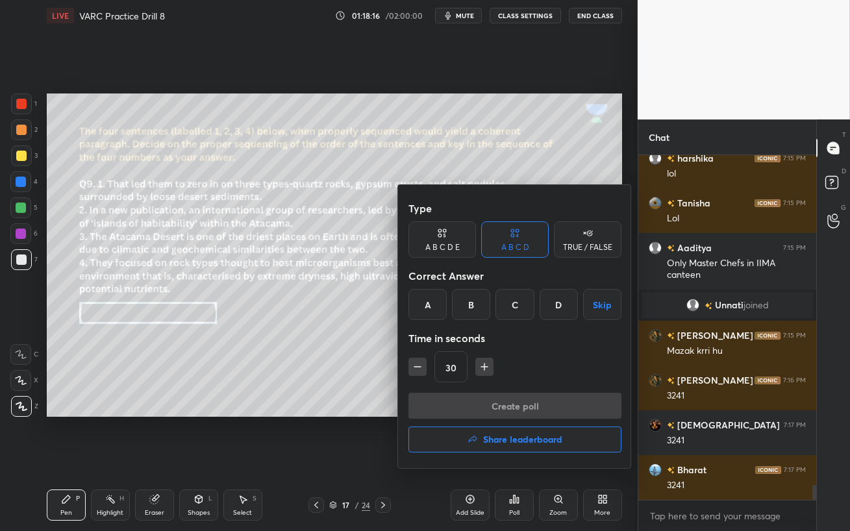
click at [429, 304] on div "A" at bounding box center [427, 304] width 38 height 31
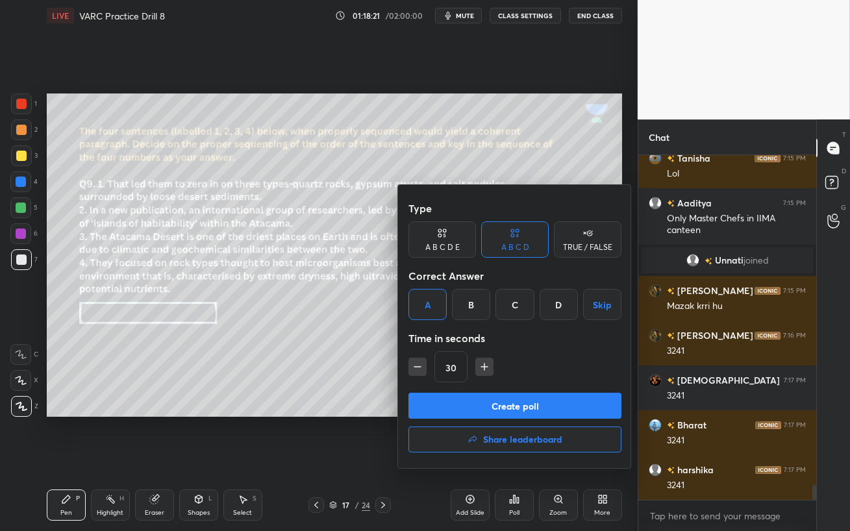
scroll to position [4, 4]
click at [484, 405] on button "Create poll" at bounding box center [514, 406] width 213 height 26
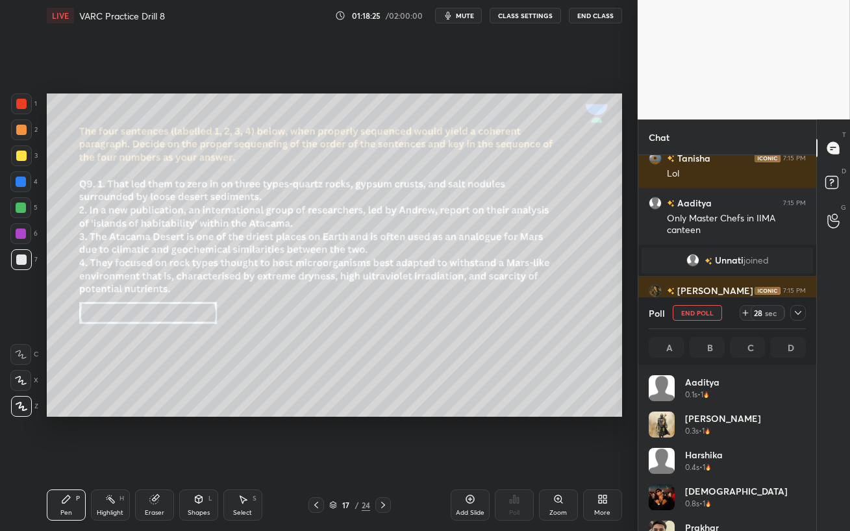
scroll to position [152, 153]
click at [463, 19] on button "mute" at bounding box center [458, 16] width 47 height 16
click at [464, 19] on span "unmute" at bounding box center [463, 15] width 28 height 9
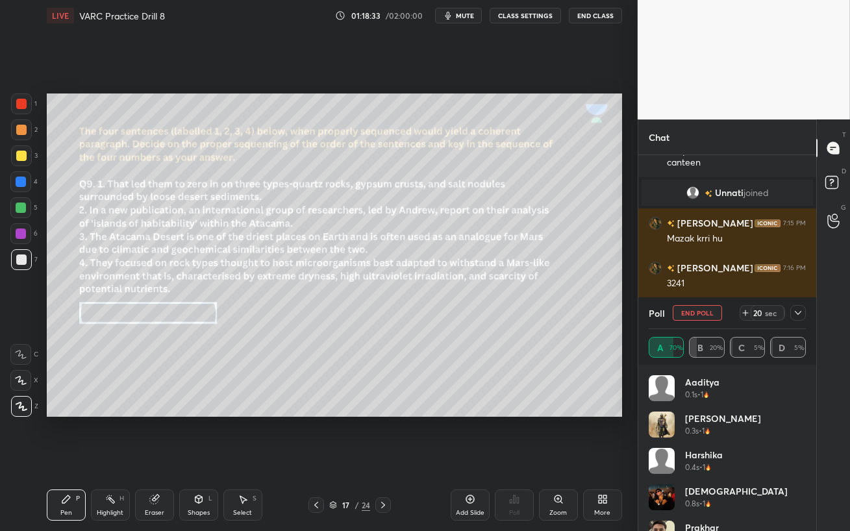
click at [800, 313] on icon at bounding box center [797, 313] width 10 height 10
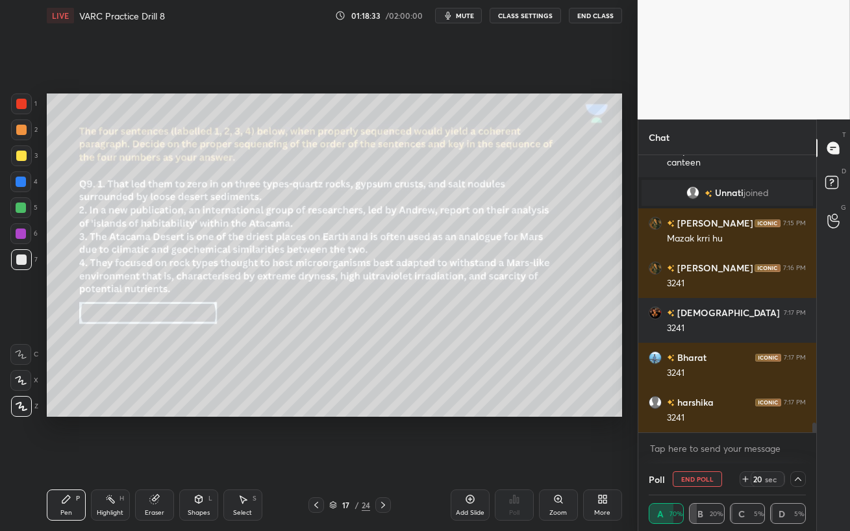
scroll to position [0, 4]
click at [18, 211] on div at bounding box center [21, 207] width 10 height 10
click at [699, 458] on button "End Poll" at bounding box center [696, 479] width 49 height 16
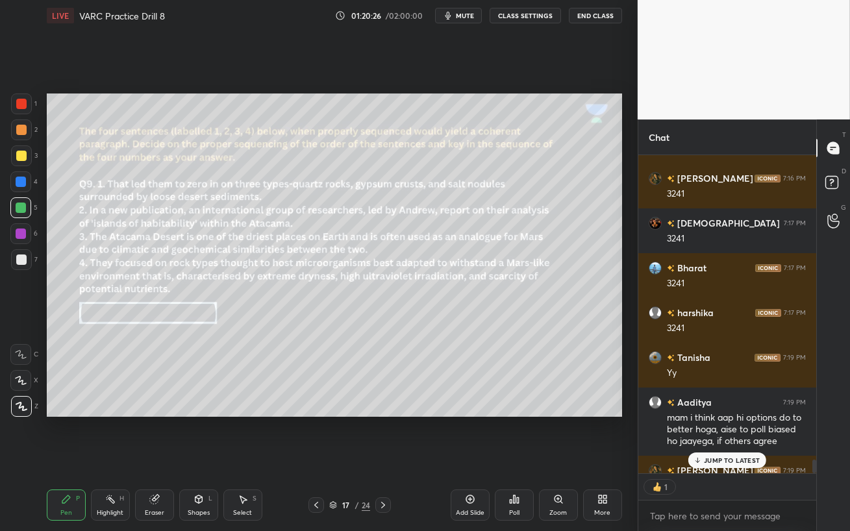
scroll to position [314, 174]
click at [720, 458] on p "JUMP TO LATEST" at bounding box center [732, 460] width 56 height 8
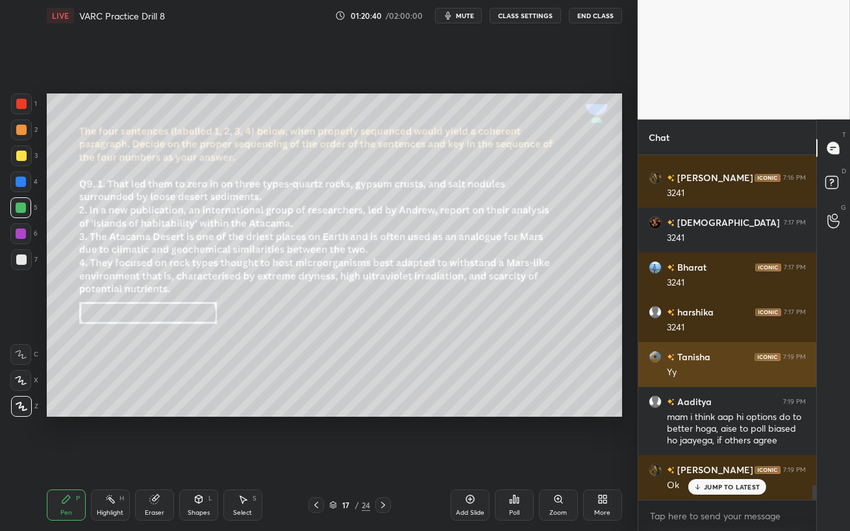
scroll to position [7740, 0]
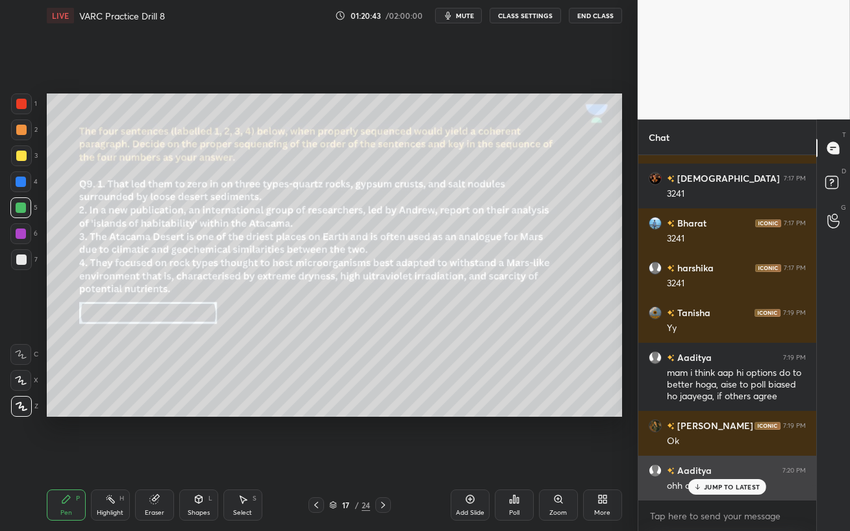
click at [703, 458] on div "JUMP TO LATEST" at bounding box center [727, 487] width 78 height 16
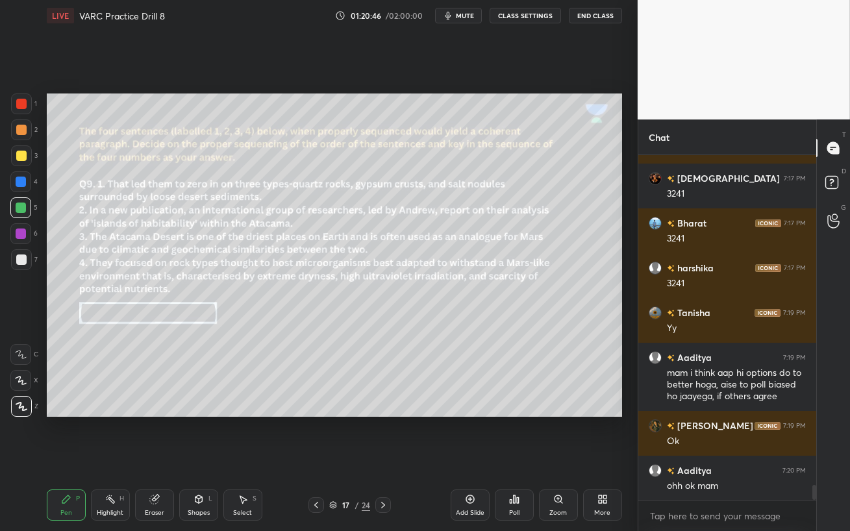
click at [384, 458] on icon at bounding box center [383, 505] width 10 height 10
click at [381, 458] on icon at bounding box center [383, 505] width 10 height 10
click at [18, 161] on div at bounding box center [21, 155] width 21 height 21
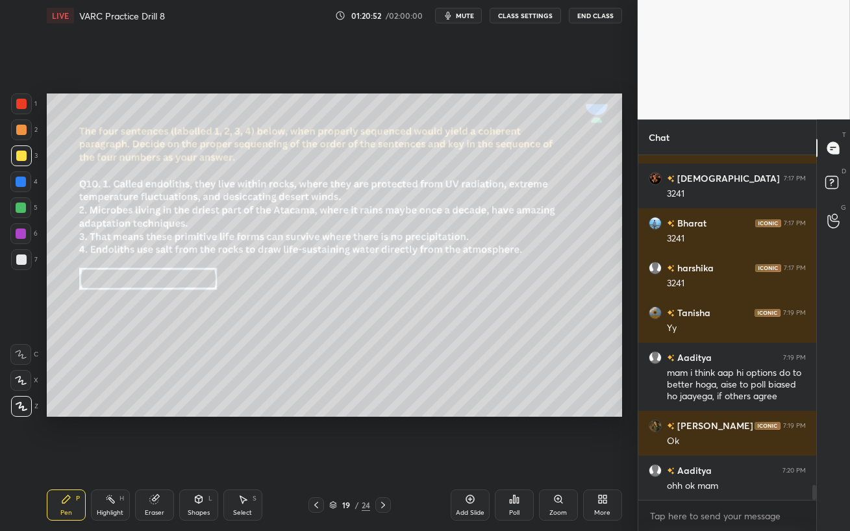
click at [21, 138] on div at bounding box center [21, 129] width 21 height 21
click at [461, 16] on span "mute" at bounding box center [465, 15] width 18 height 9
click at [464, 16] on span "unmute" at bounding box center [463, 15] width 28 height 9
click at [21, 156] on div at bounding box center [21, 156] width 10 height 10
drag, startPoint x: 16, startPoint y: 181, endPoint x: 17, endPoint y: 235, distance: 53.9
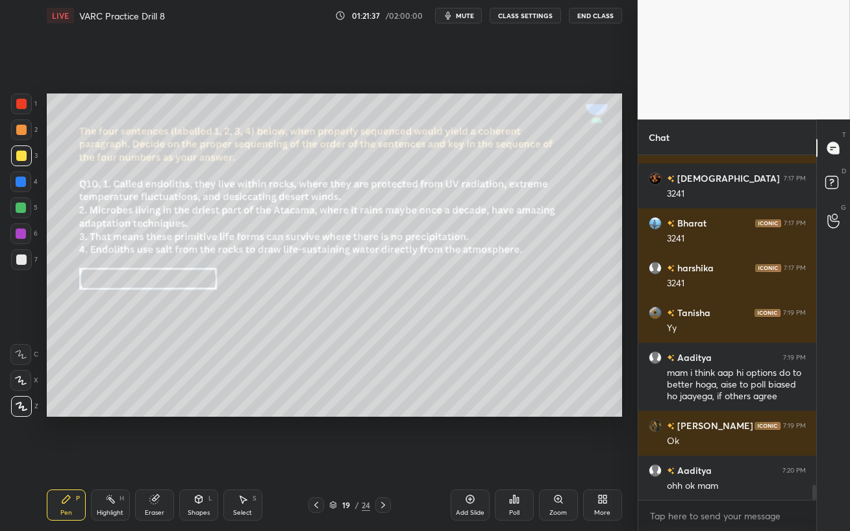
click at [16, 181] on div at bounding box center [21, 182] width 10 height 10
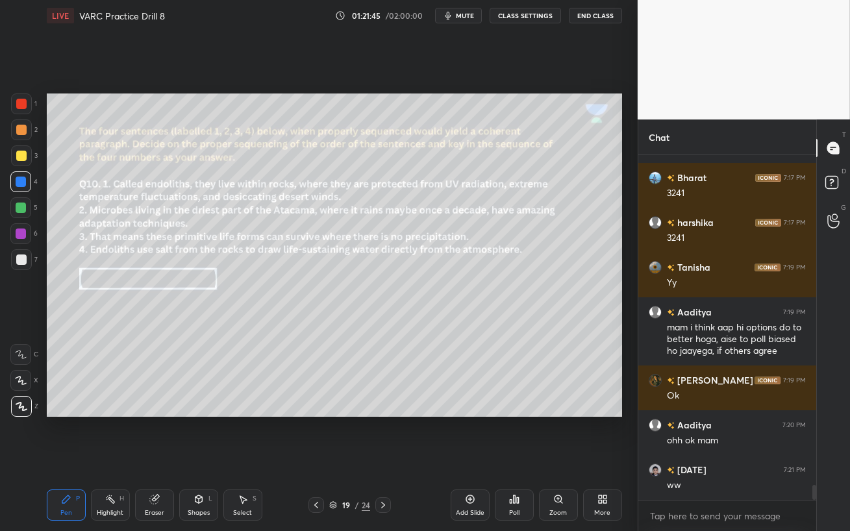
scroll to position [7830, 0]
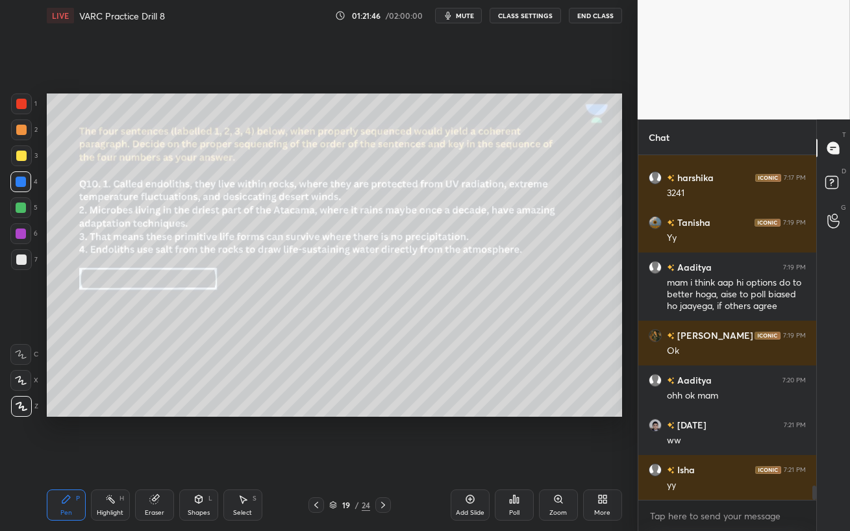
click at [456, 18] on button "mute" at bounding box center [458, 16] width 47 height 16
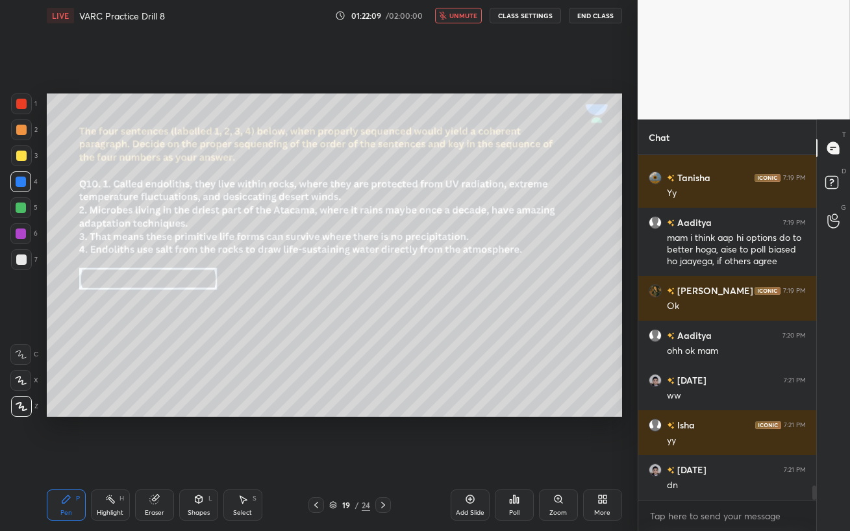
click at [23, 108] on div at bounding box center [21, 104] width 10 height 10
click at [20, 129] on div at bounding box center [21, 130] width 10 height 10
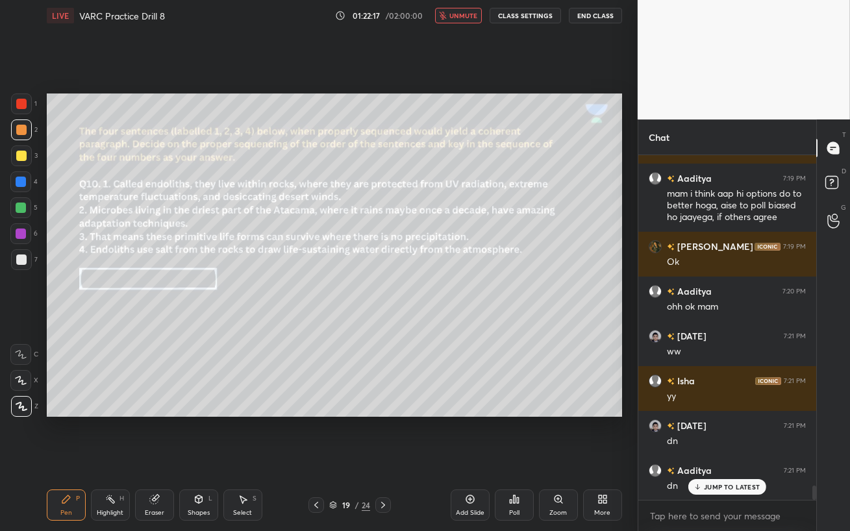
scroll to position [7964, 0]
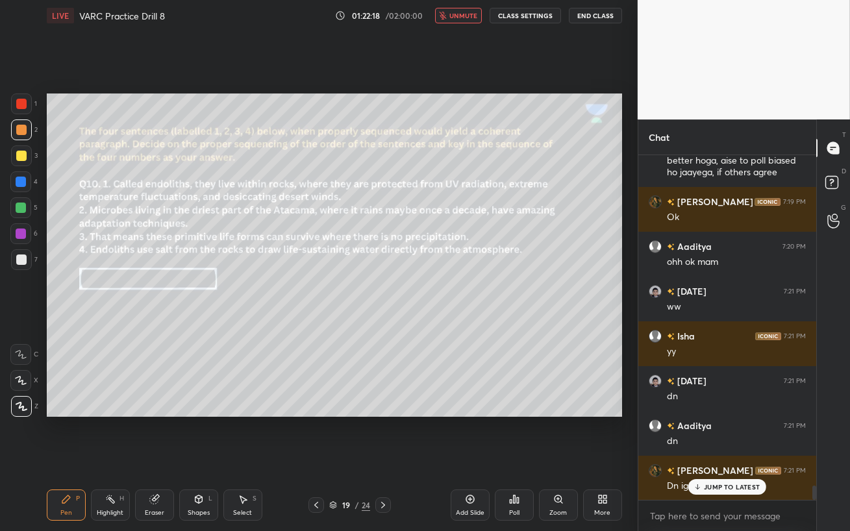
drag, startPoint x: 464, startPoint y: 14, endPoint x: 465, endPoint y: 31, distance: 16.3
click at [463, 14] on span "unmute" at bounding box center [463, 15] width 28 height 9
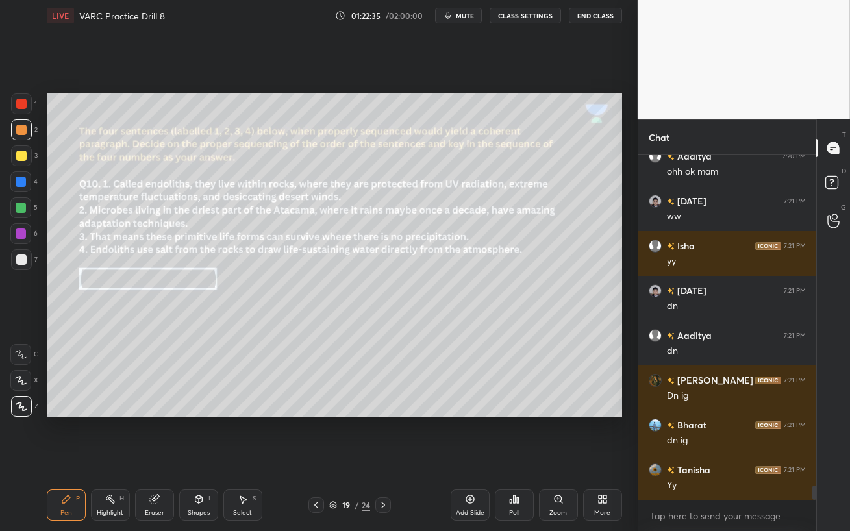
scroll to position [8099, 0]
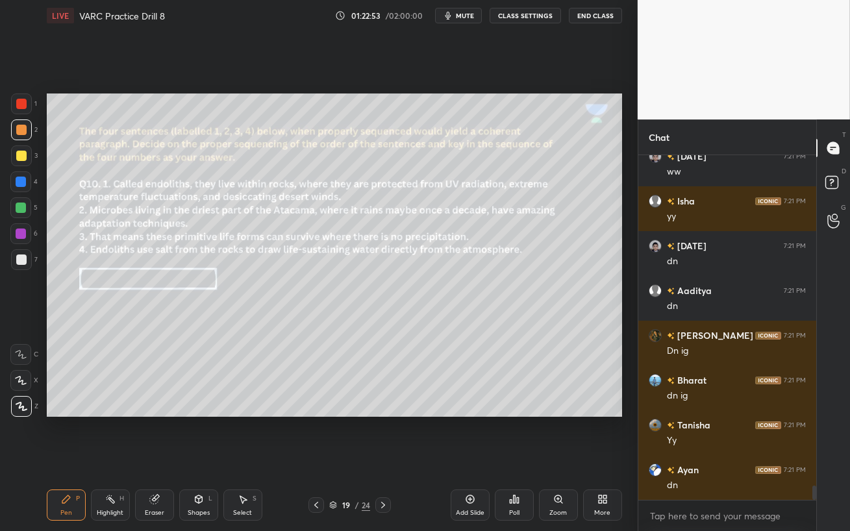
click at [518, 458] on div "Poll" at bounding box center [514, 512] width 10 height 6
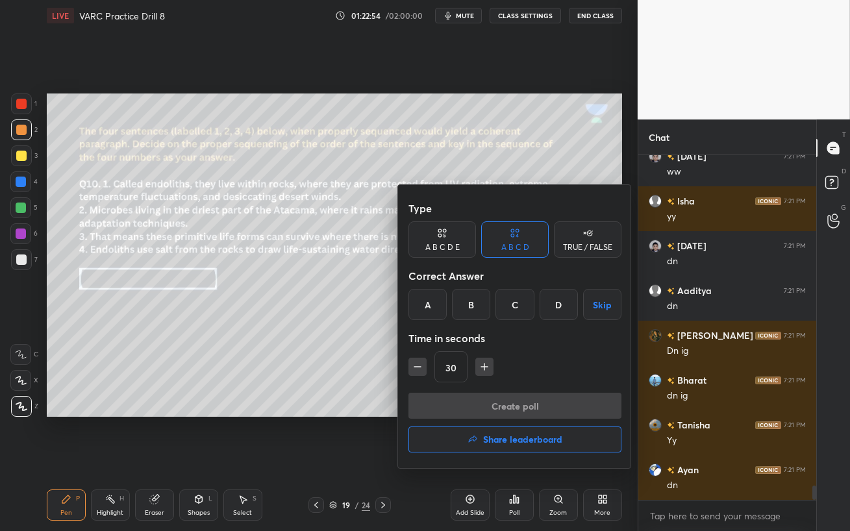
click at [474, 305] on div "B" at bounding box center [471, 304] width 38 height 31
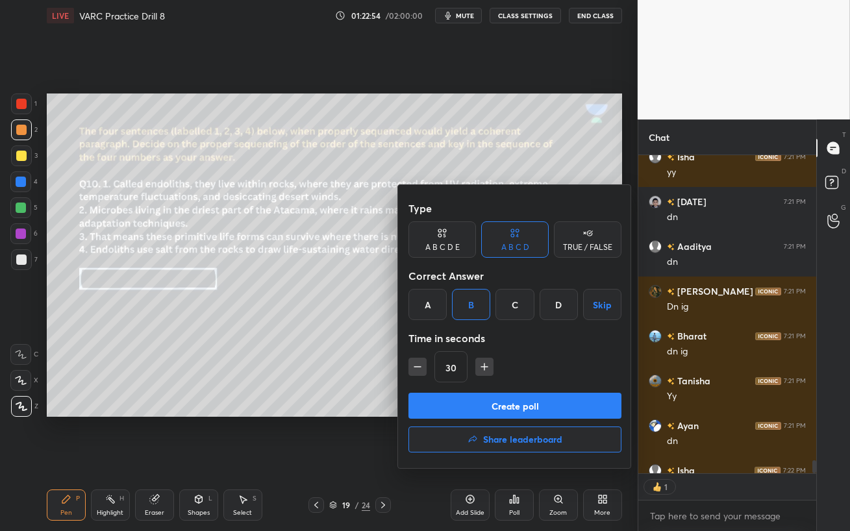
scroll to position [4, 4]
click at [517, 402] on button "Create poll" at bounding box center [514, 406] width 213 height 26
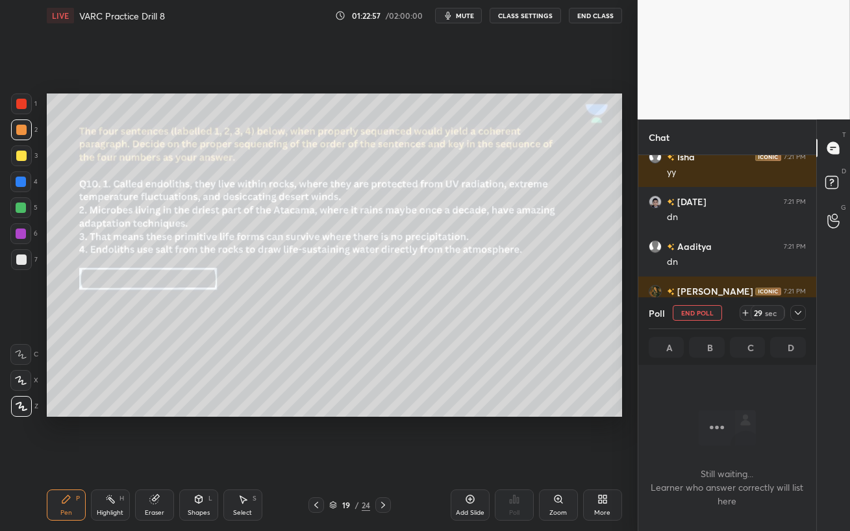
click at [466, 18] on span "mute" at bounding box center [465, 15] width 18 height 9
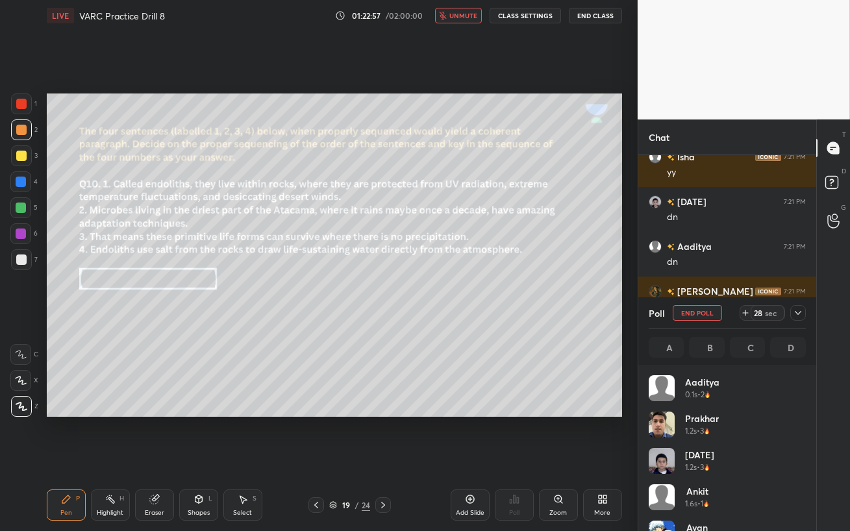
scroll to position [152, 153]
click at [463, 15] on span "unmute" at bounding box center [463, 15] width 28 height 9
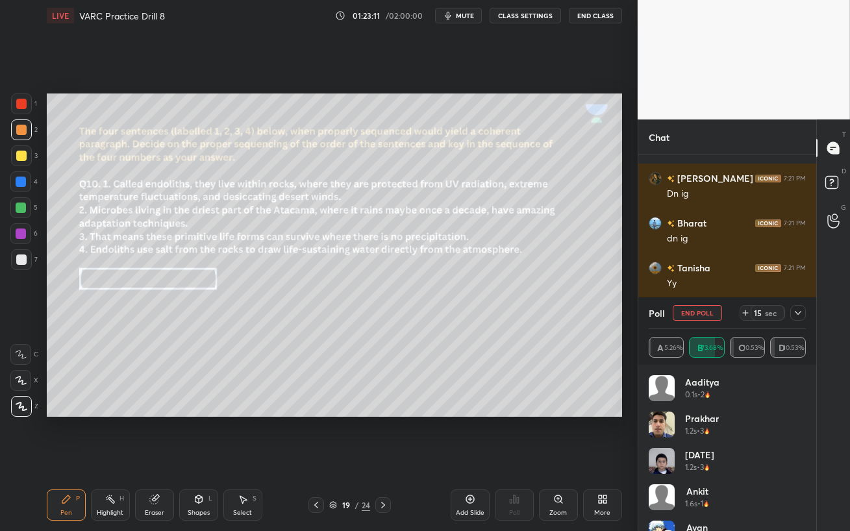
scroll to position [4, 4]
click at [796, 311] on icon at bounding box center [797, 313] width 10 height 10
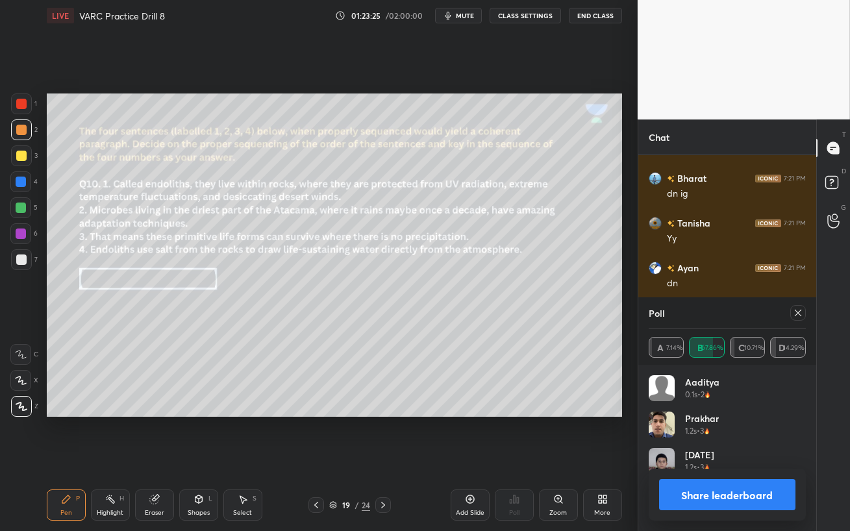
scroll to position [152, 153]
click at [800, 312] on icon at bounding box center [797, 313] width 10 height 10
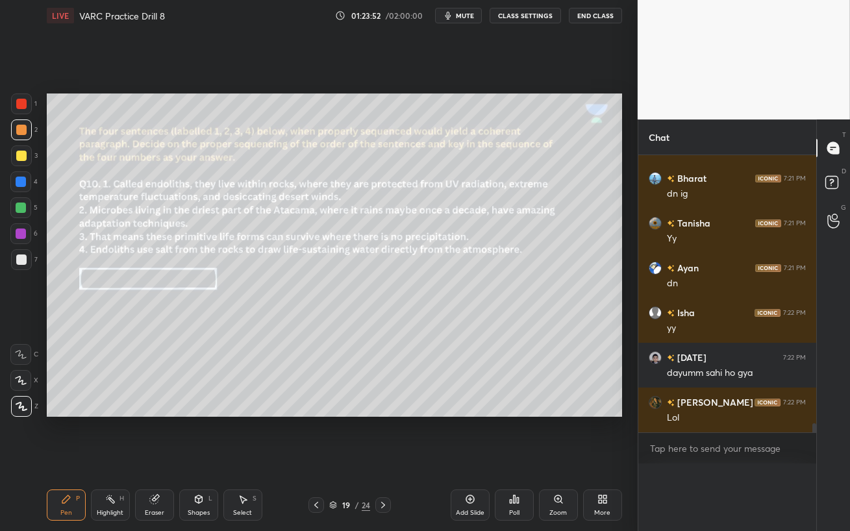
scroll to position [0, 0]
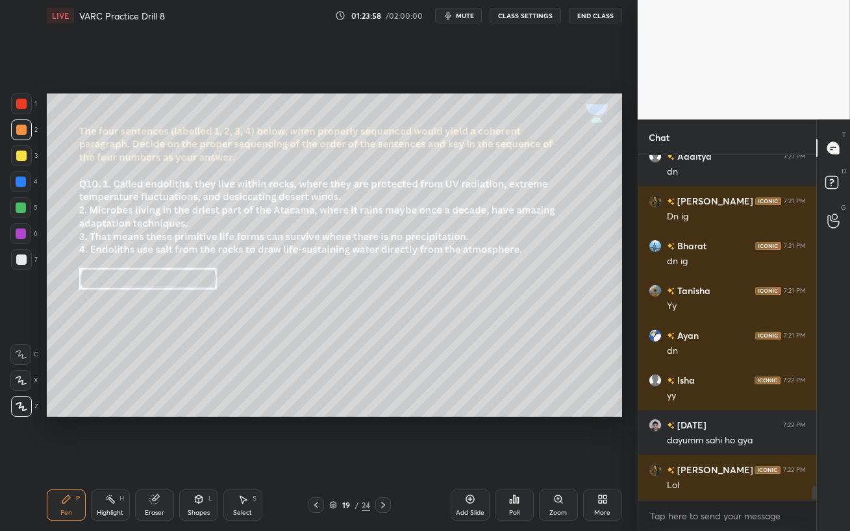
click at [21, 232] on div at bounding box center [21, 233] width 10 height 10
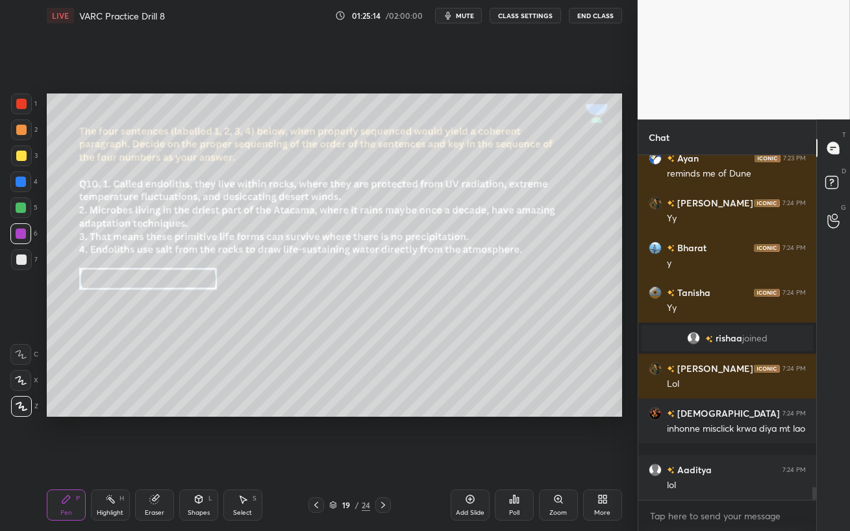
scroll to position [8645, 0]
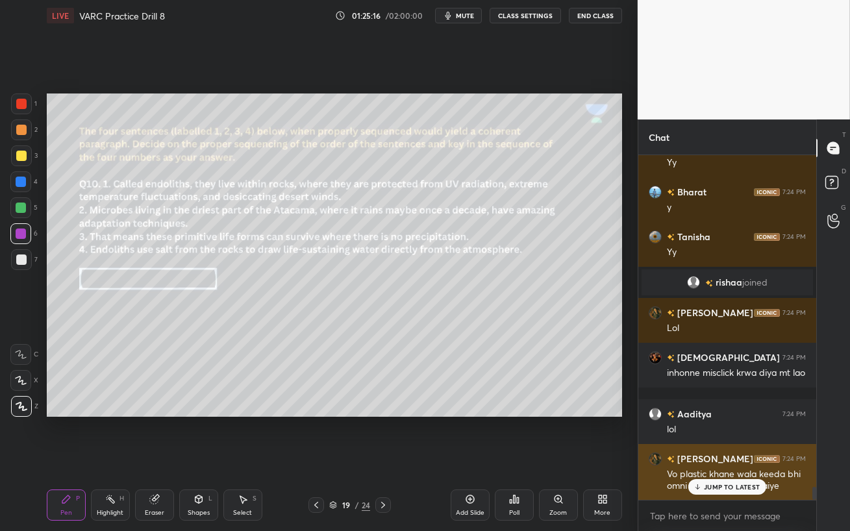
click at [713, 458] on p "JUMP TO LATEST" at bounding box center [732, 487] width 56 height 8
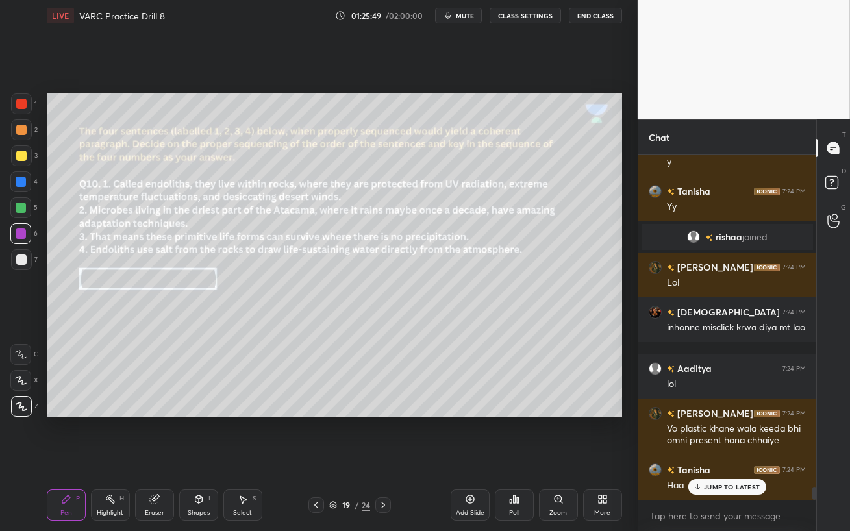
scroll to position [8746, 0]
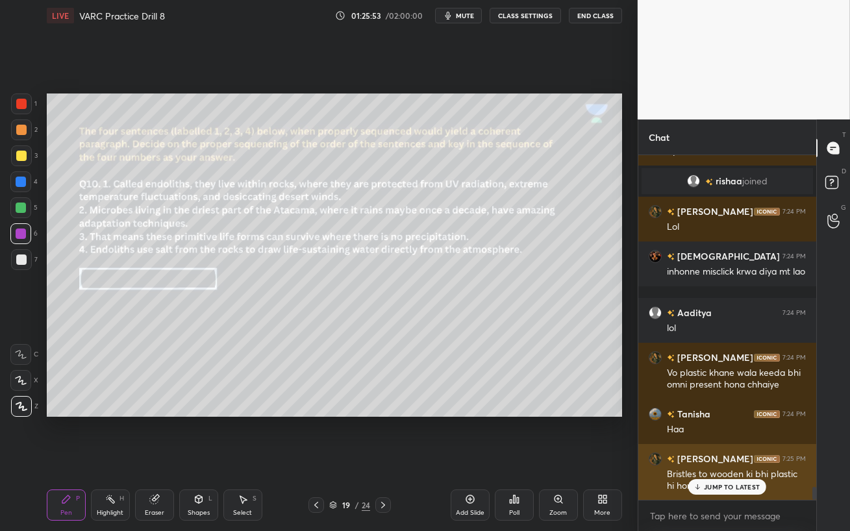
click at [736, 458] on p "JUMP TO LATEST" at bounding box center [732, 487] width 56 height 8
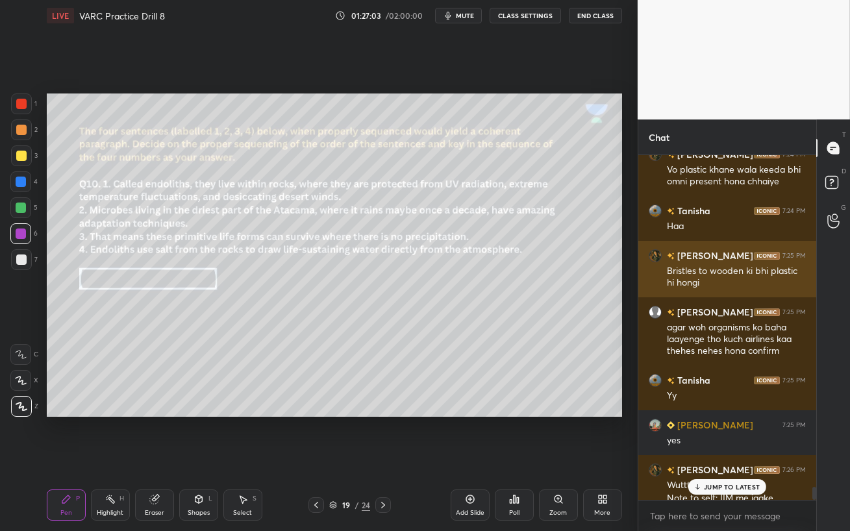
scroll to position [8973, 0]
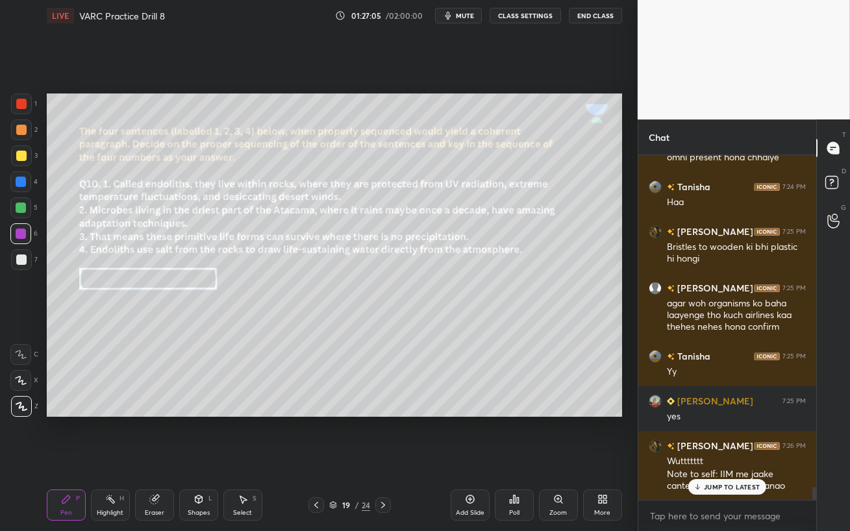
click at [736, 458] on p "JUMP TO LATEST" at bounding box center [732, 487] width 56 height 8
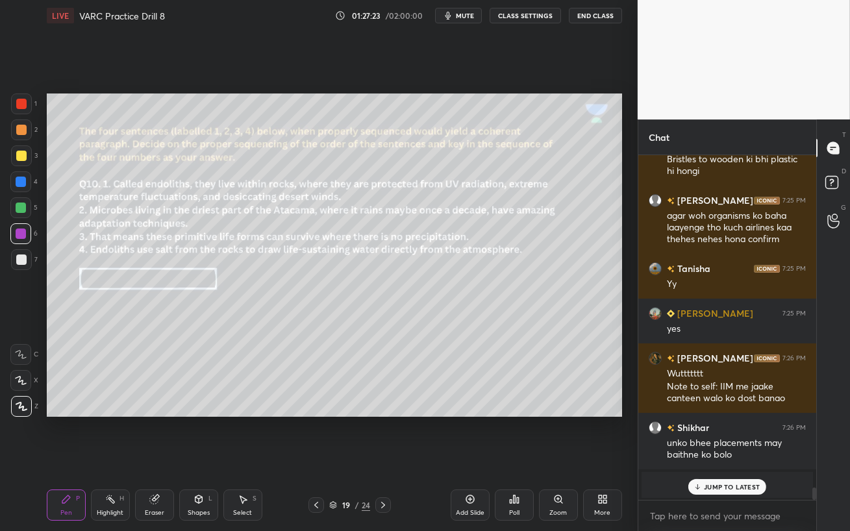
scroll to position [8415, 0]
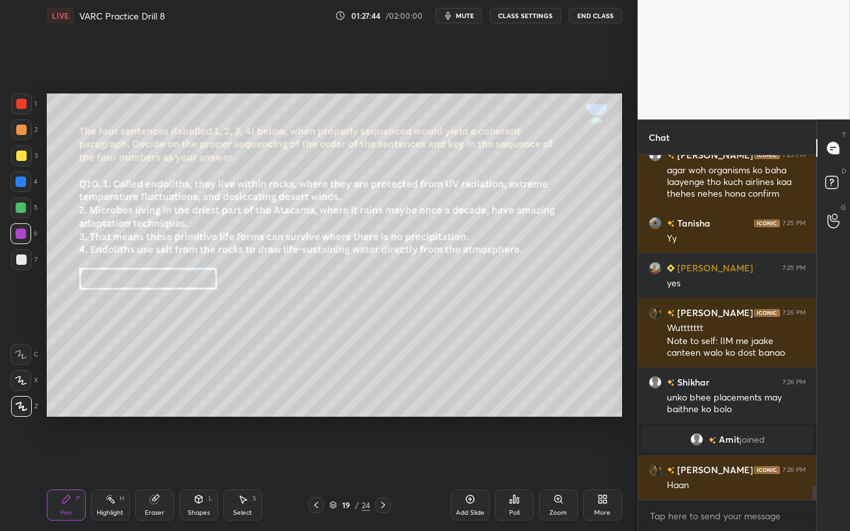
click at [20, 207] on div at bounding box center [21, 207] width 10 height 10
click at [23, 269] on div at bounding box center [21, 259] width 21 height 21
click at [382, 458] on icon at bounding box center [383, 505] width 10 height 10
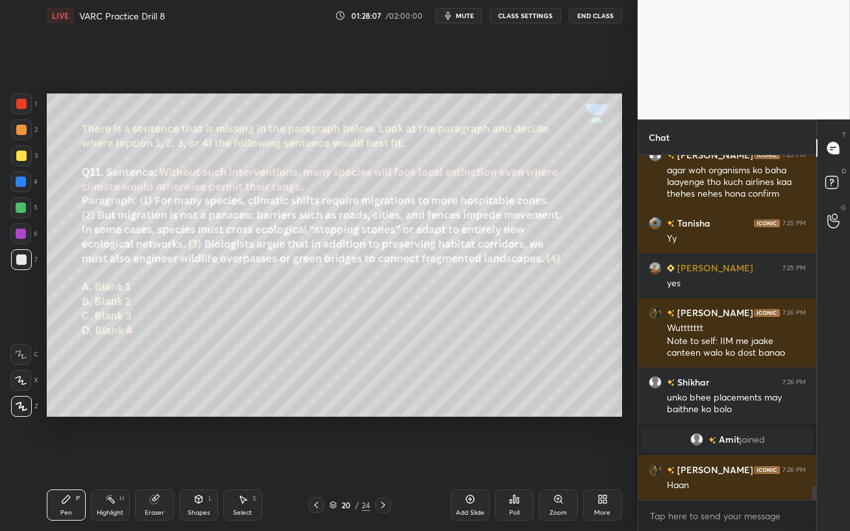
click at [22, 202] on div at bounding box center [21, 207] width 10 height 10
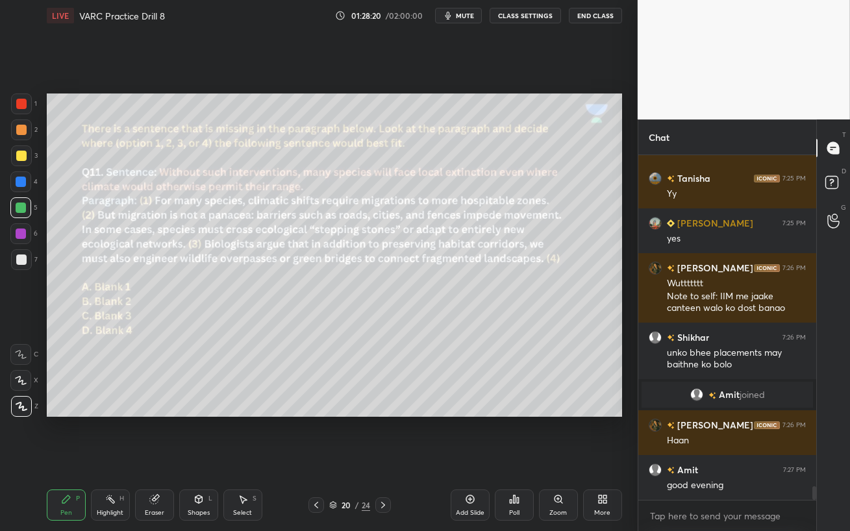
click at [458, 17] on span "mute" at bounding box center [465, 15] width 18 height 9
click at [720, 394] on span "Amit" at bounding box center [728, 394] width 21 height 10
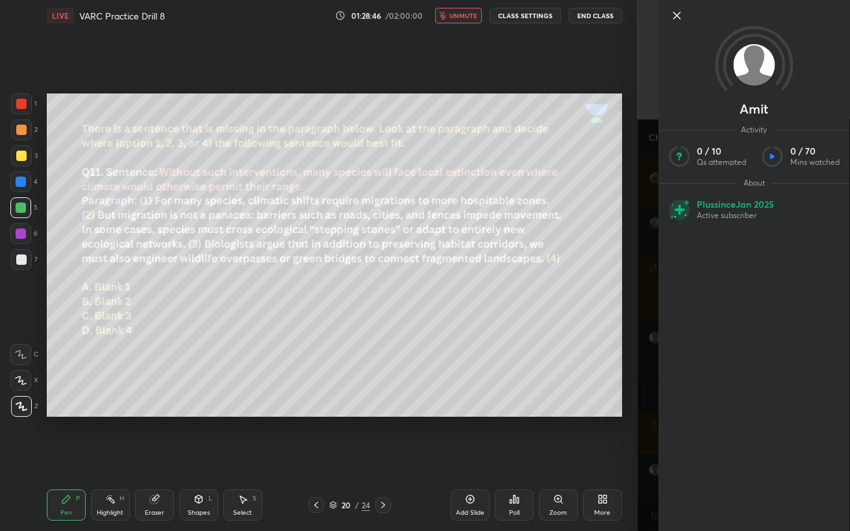
scroll to position [8504, 0]
click at [678, 16] on icon at bounding box center [676, 16] width 16 height 16
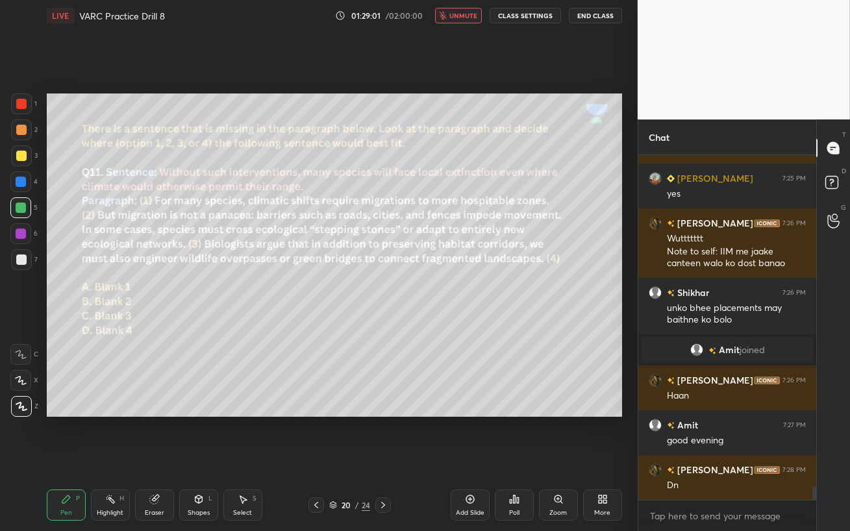
click at [456, 15] on span "unmute" at bounding box center [463, 15] width 28 height 9
click at [458, 16] on span "mute" at bounding box center [465, 15] width 18 height 9
click at [465, 12] on span "unmute" at bounding box center [463, 15] width 28 height 9
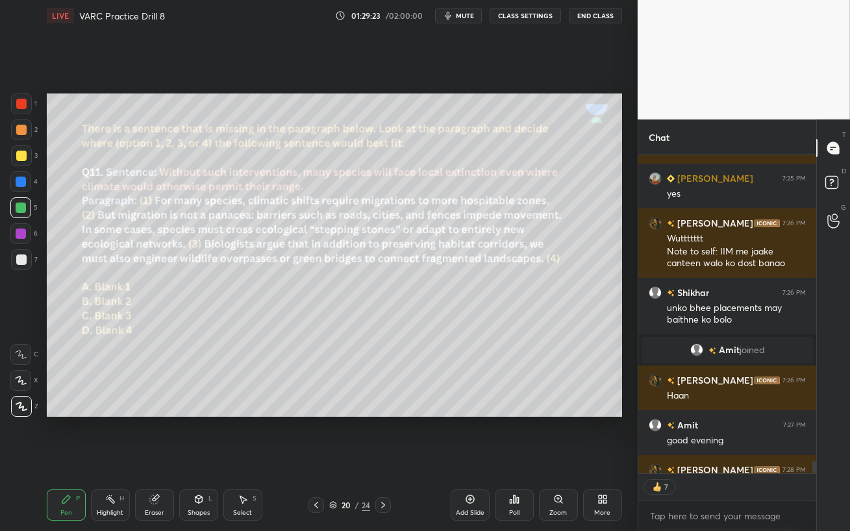
click at [517, 458] on div "Poll" at bounding box center [514, 504] width 39 height 31
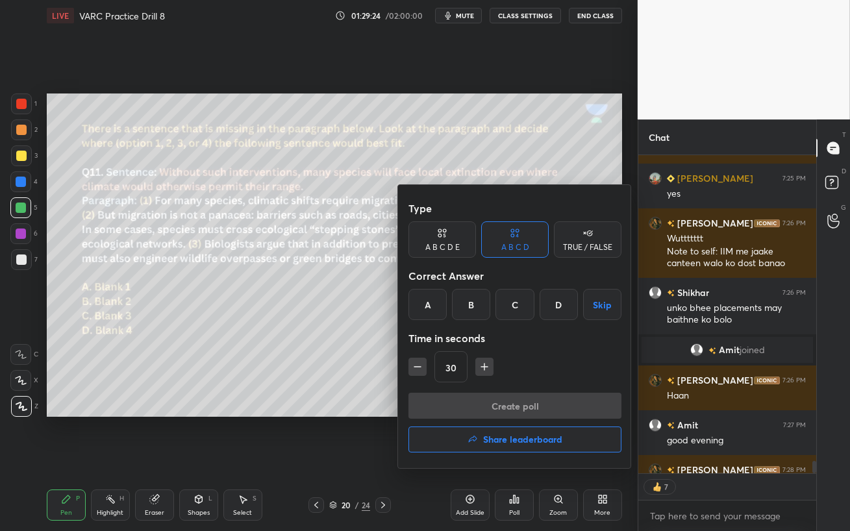
click at [551, 312] on div "D" at bounding box center [558, 304] width 38 height 31
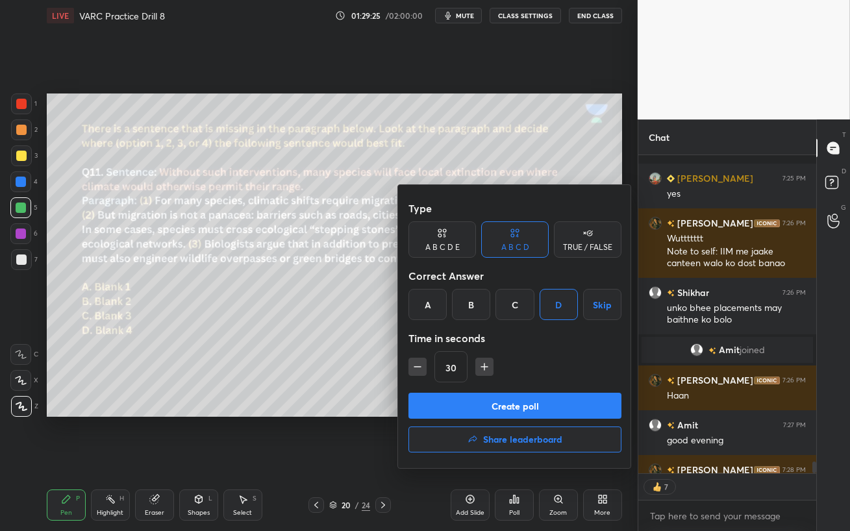
scroll to position [8576, 0]
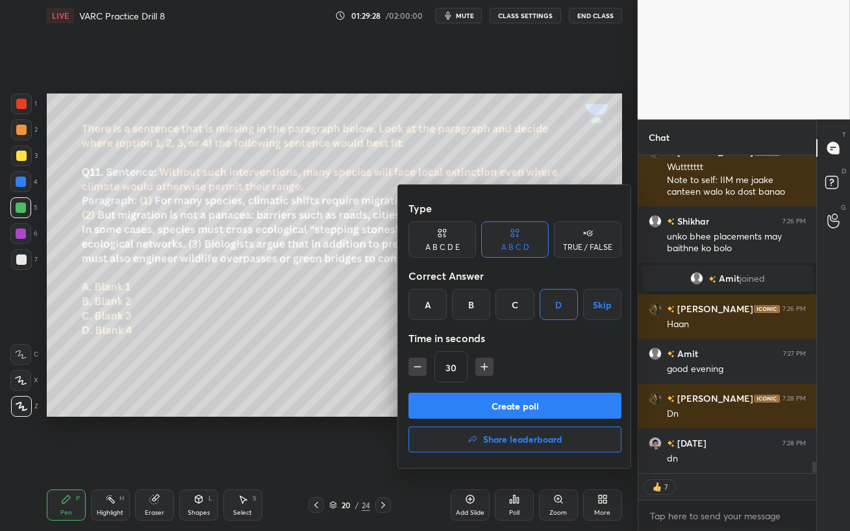
click at [551, 411] on button "Create poll" at bounding box center [514, 406] width 213 height 26
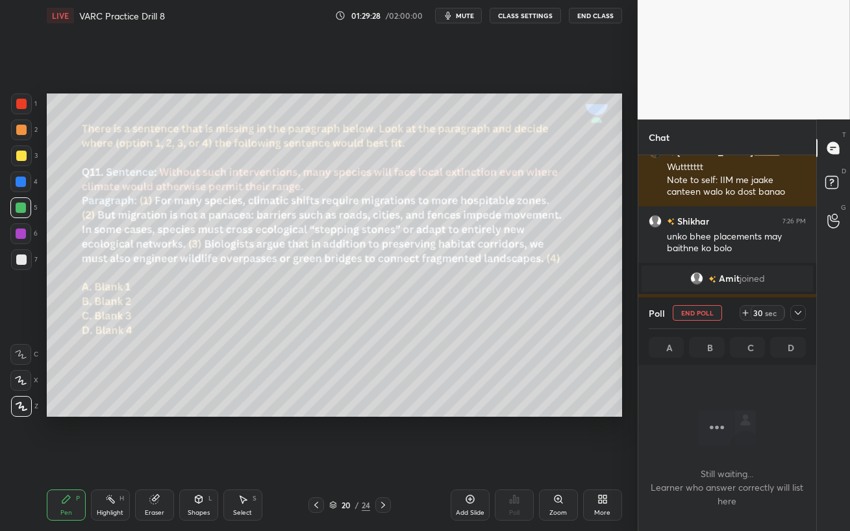
scroll to position [4, 4]
click at [465, 13] on span "mute" at bounding box center [465, 15] width 18 height 9
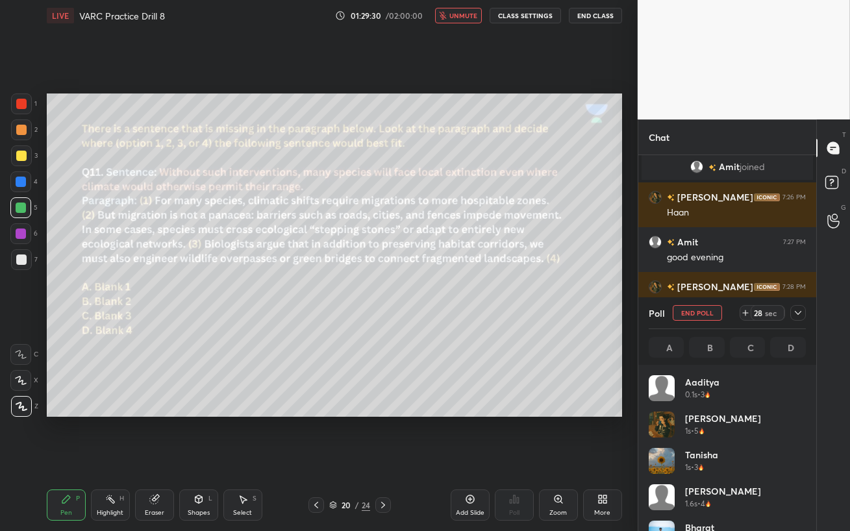
scroll to position [152, 153]
click at [461, 16] on span "unmute" at bounding box center [463, 15] width 28 height 9
click at [23, 136] on div at bounding box center [21, 129] width 21 height 21
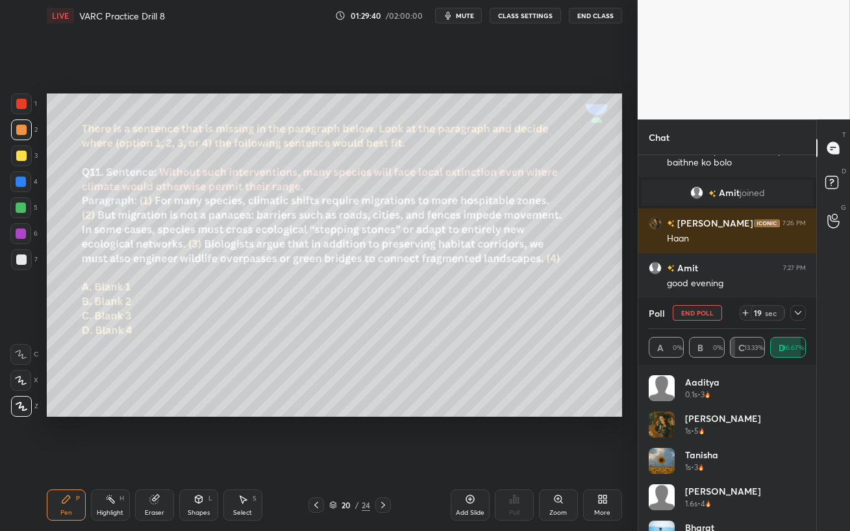
click at [17, 182] on div at bounding box center [21, 182] width 10 height 10
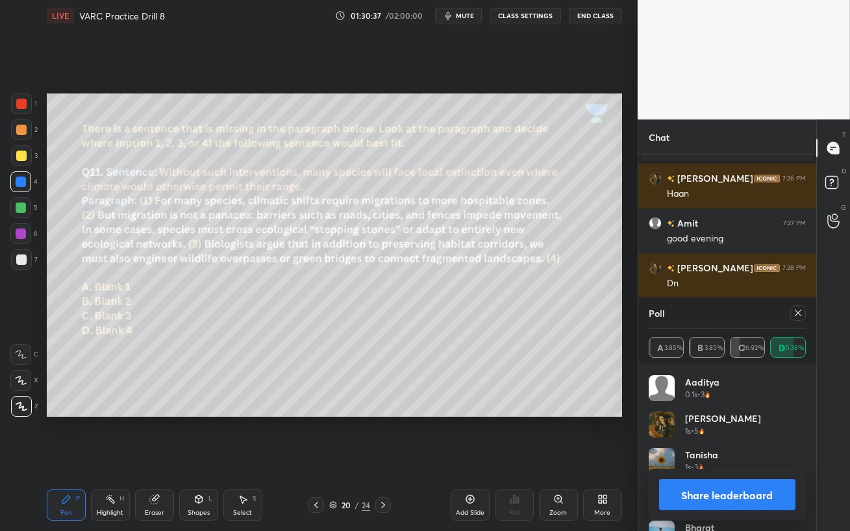
click at [792, 319] on div at bounding box center [798, 313] width 16 height 16
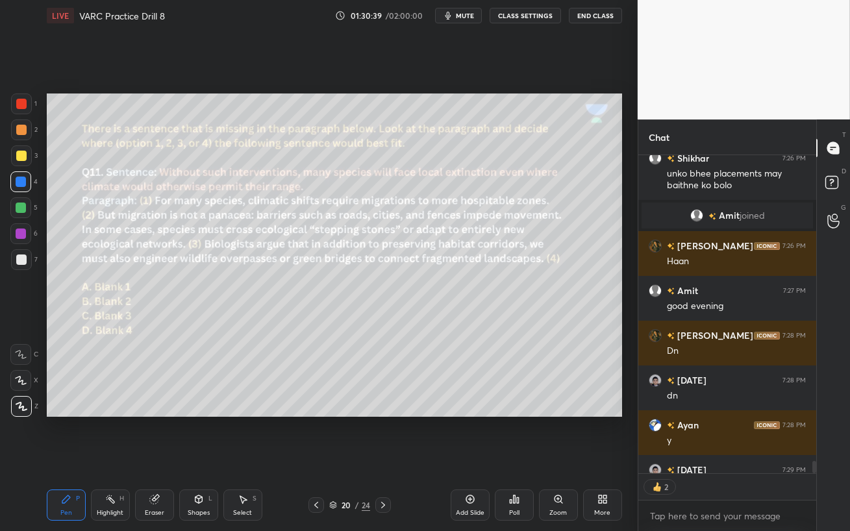
scroll to position [8733, 0]
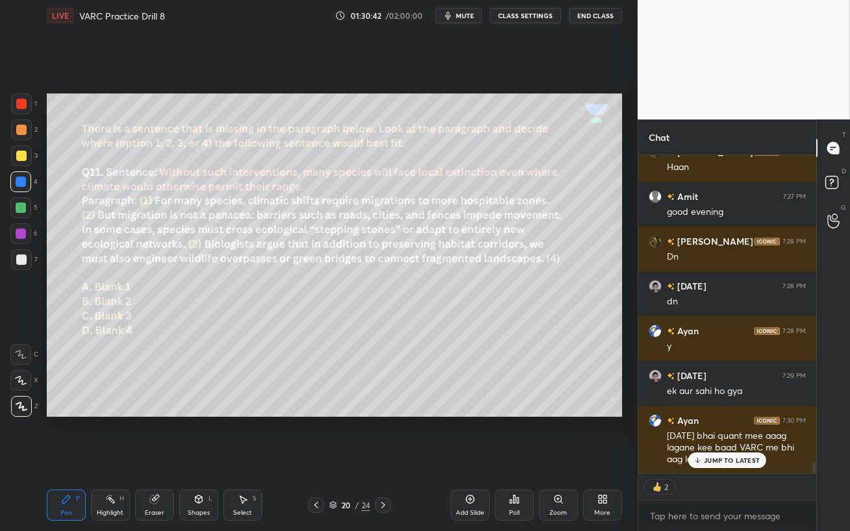
click at [739, 458] on p "JUMP TO LATEST" at bounding box center [732, 460] width 56 height 8
click at [383, 458] on icon at bounding box center [383, 505] width 10 height 10
click at [22, 134] on div at bounding box center [21, 130] width 10 height 10
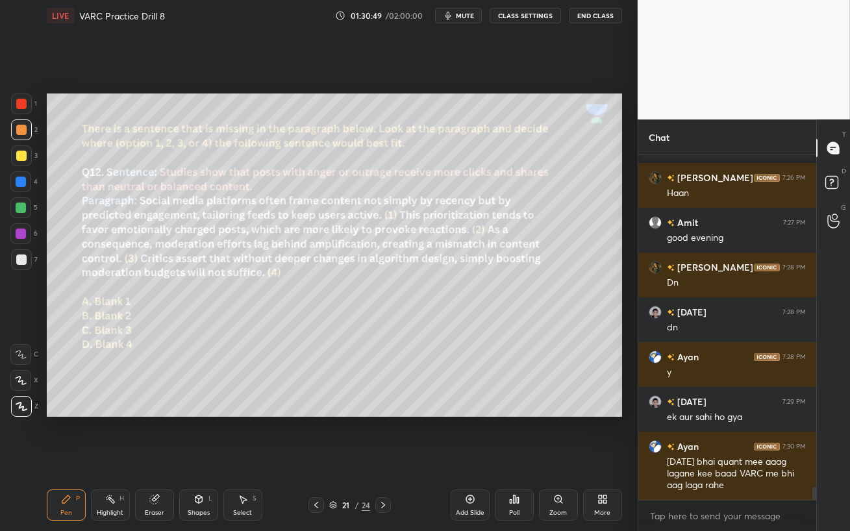
scroll to position [8707, 0]
click at [467, 16] on span "mute" at bounding box center [465, 15] width 18 height 9
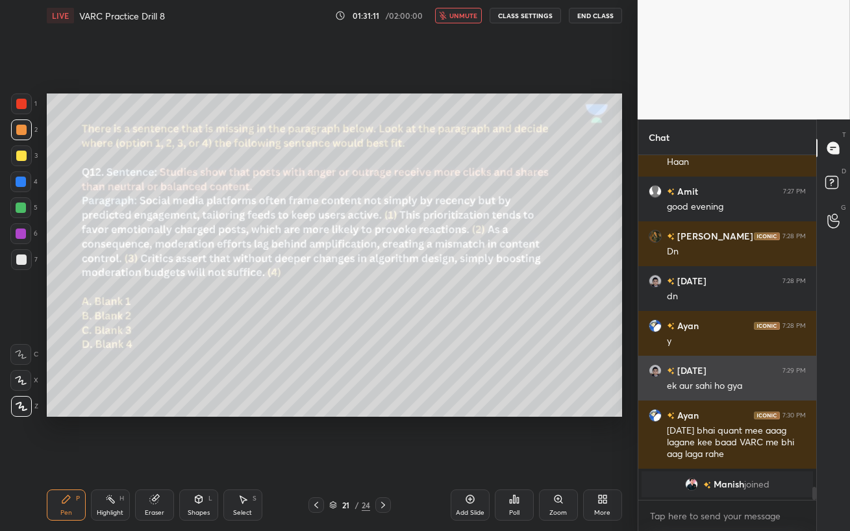
click at [689, 370] on h6 "[DATE]" at bounding box center [690, 370] width 32 height 14
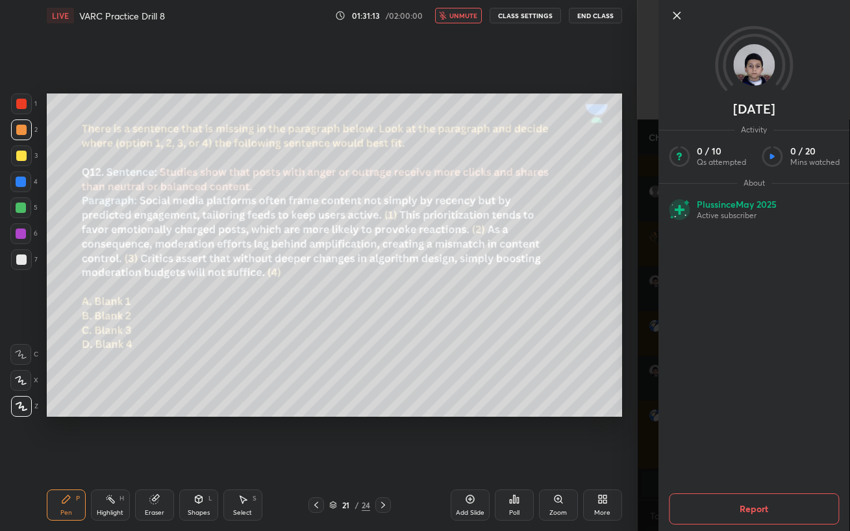
scroll to position [8722, 0]
click at [459, 10] on button "unmute" at bounding box center [458, 16] width 47 height 16
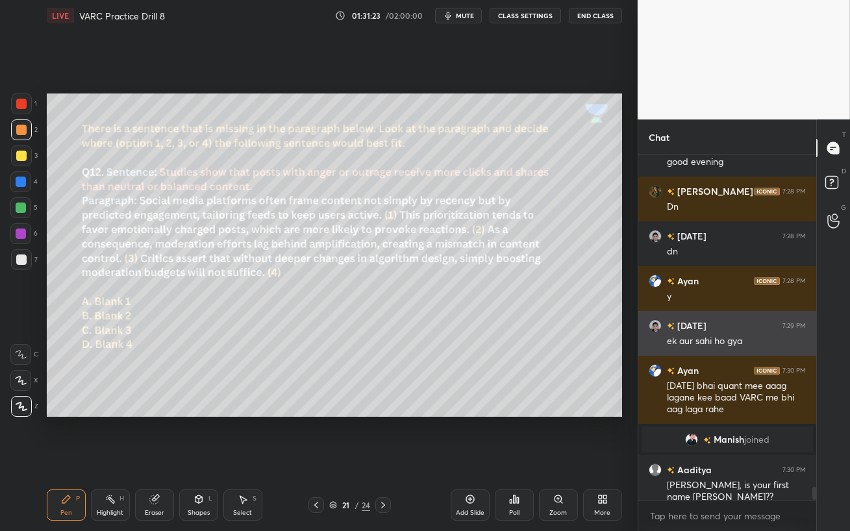
click at [689, 326] on h6 "[DATE]" at bounding box center [690, 326] width 32 height 14
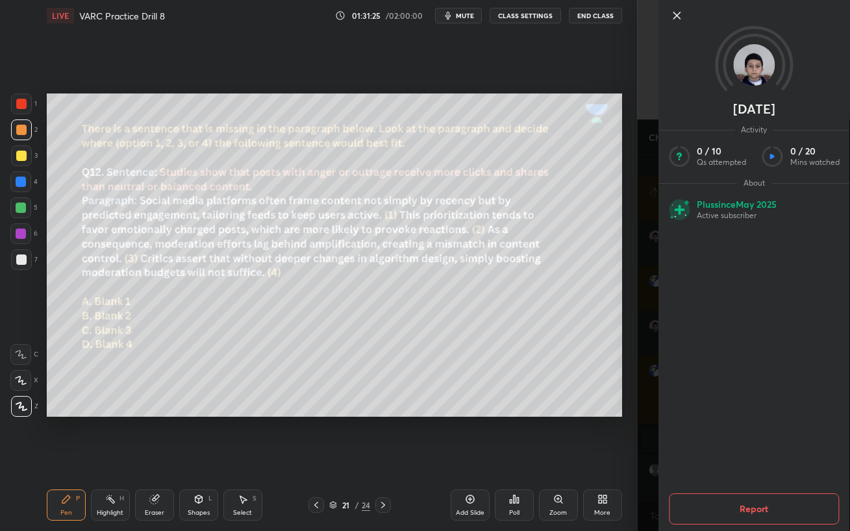
click at [680, 13] on icon at bounding box center [676, 16] width 16 height 16
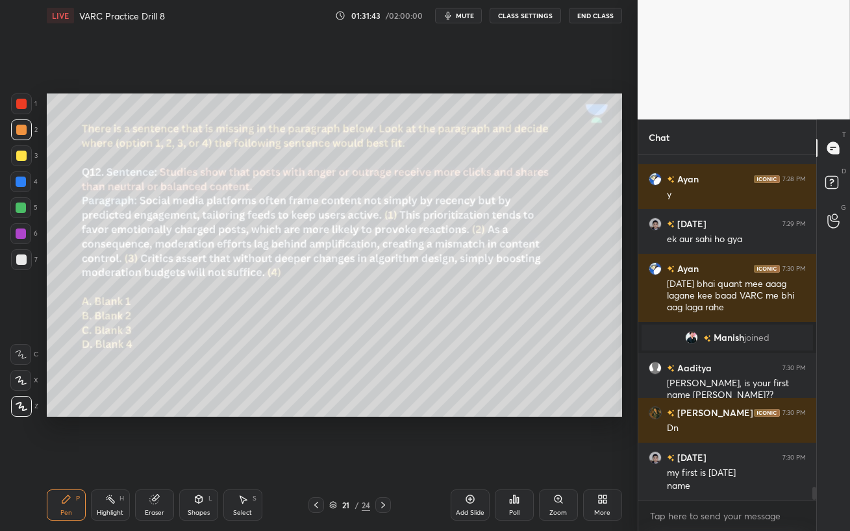
scroll to position [8869, 0]
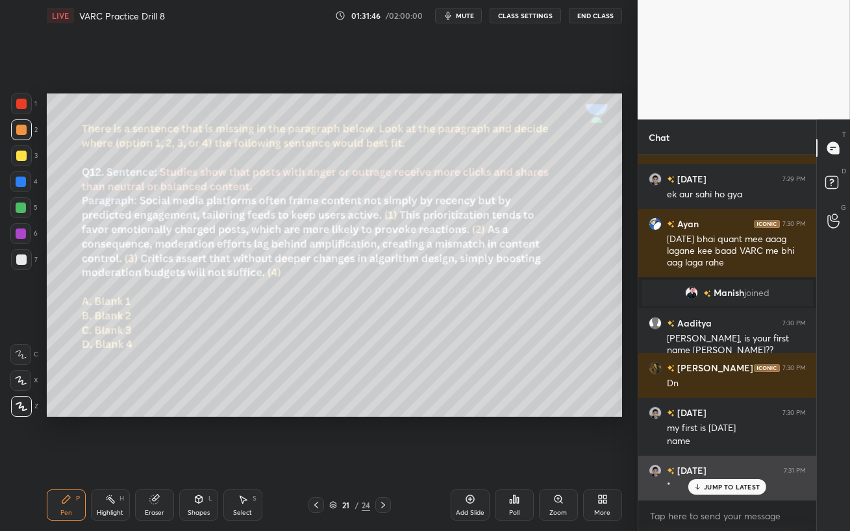
click at [713, 458] on div "JUMP TO LATEST" at bounding box center [727, 487] width 78 height 16
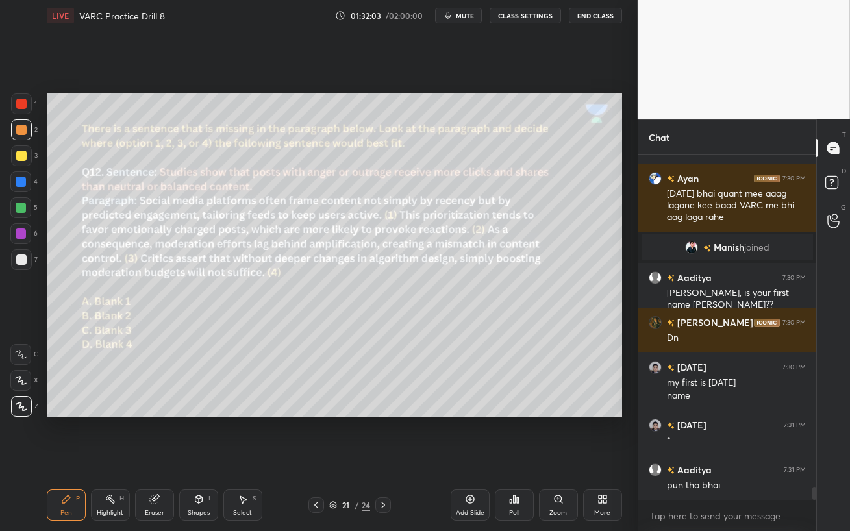
scroll to position [314, 174]
click at [518, 458] on div "Poll" at bounding box center [514, 504] width 39 height 31
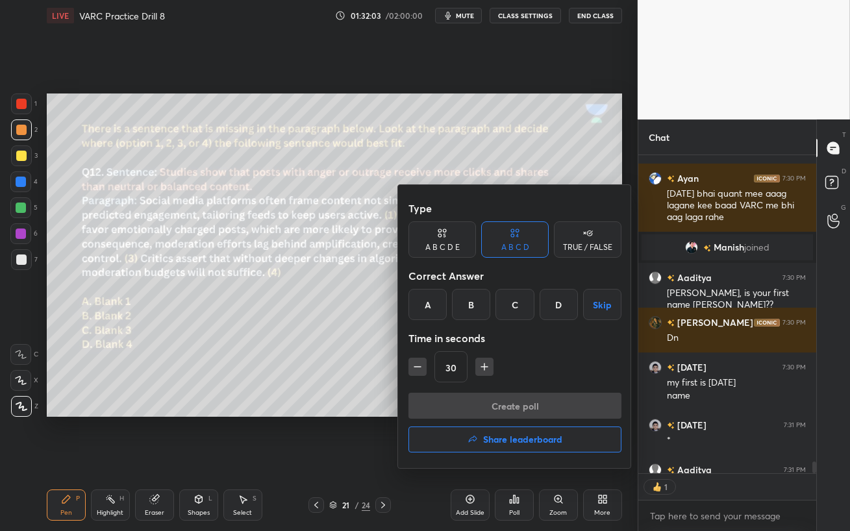
scroll to position [4, 4]
click at [474, 302] on div "B" at bounding box center [471, 304] width 38 height 31
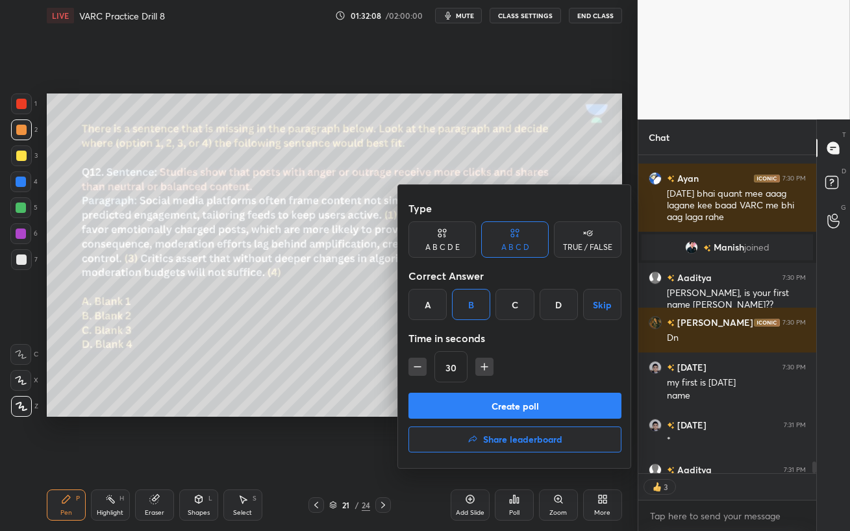
click at [549, 406] on button "Create poll" at bounding box center [514, 406] width 213 height 26
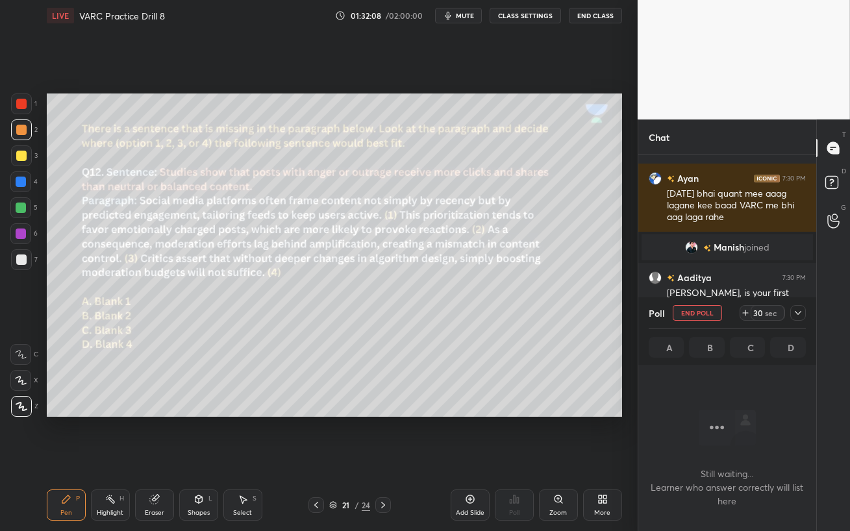
scroll to position [5, 4]
click at [460, 15] on span "mute" at bounding box center [465, 15] width 18 height 9
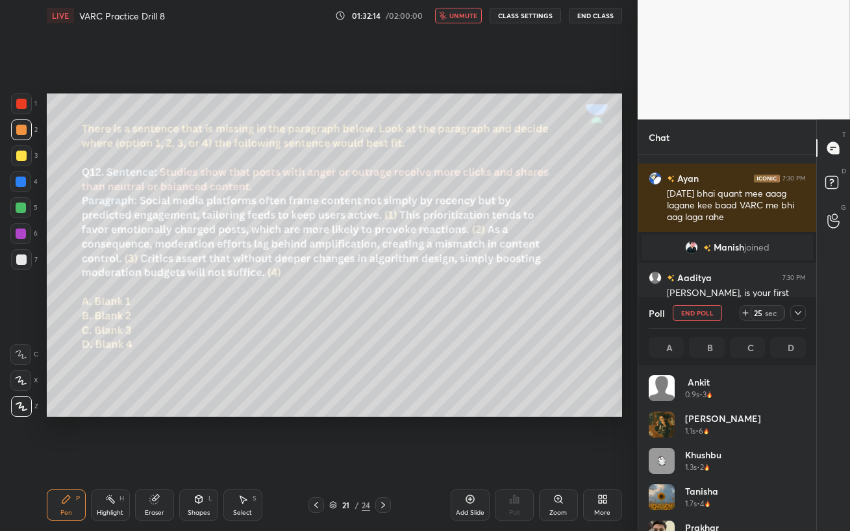
scroll to position [8982, 0]
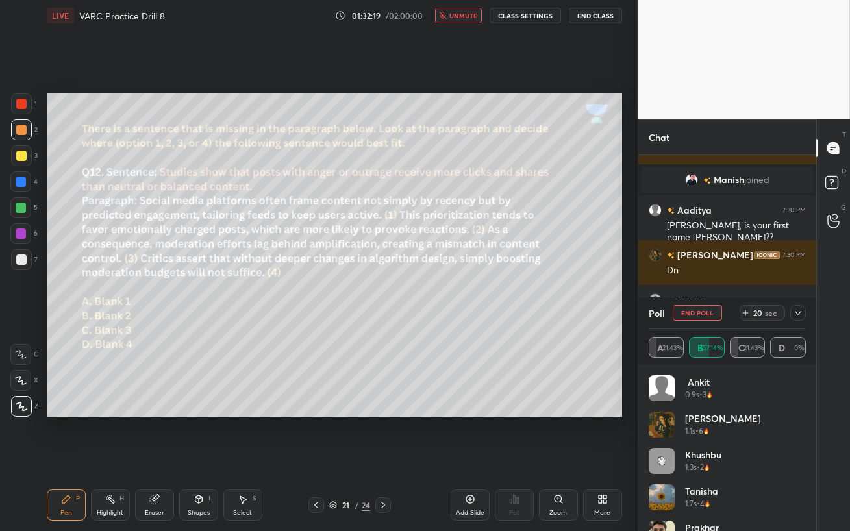
click at [467, 16] on span "unmute" at bounding box center [463, 15] width 28 height 9
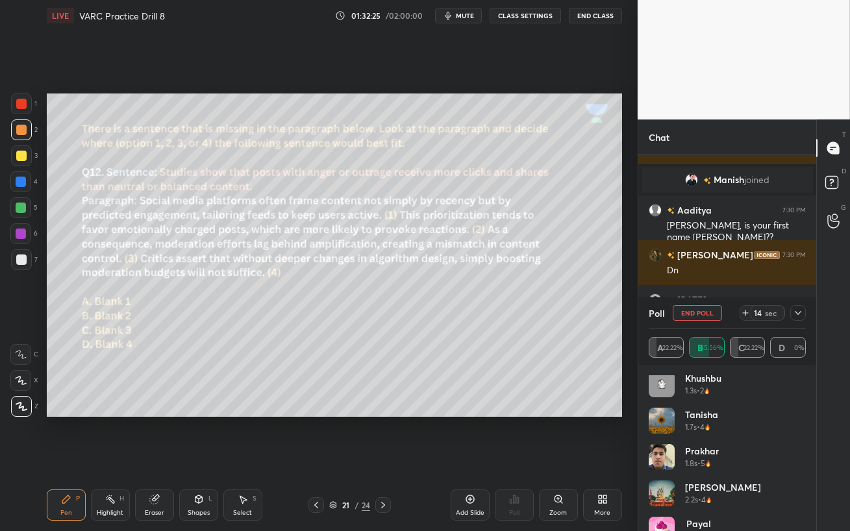
scroll to position [0, 0]
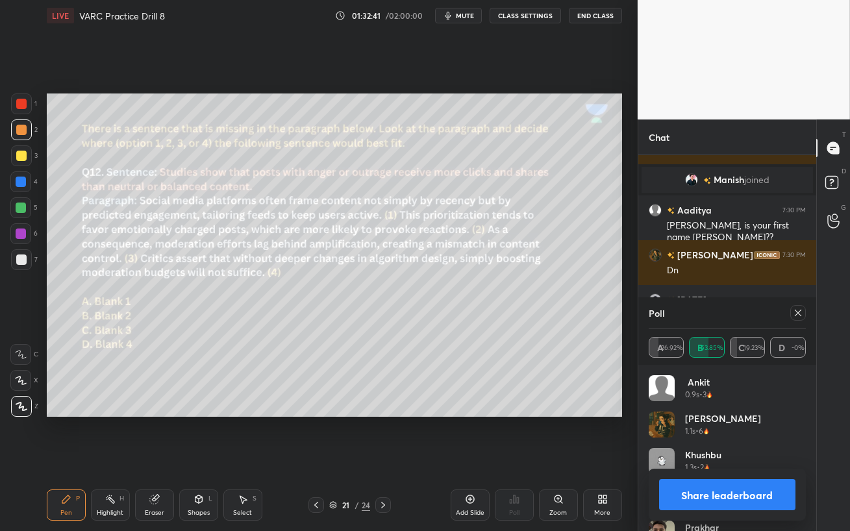
click at [800, 313] on icon at bounding box center [797, 313] width 10 height 10
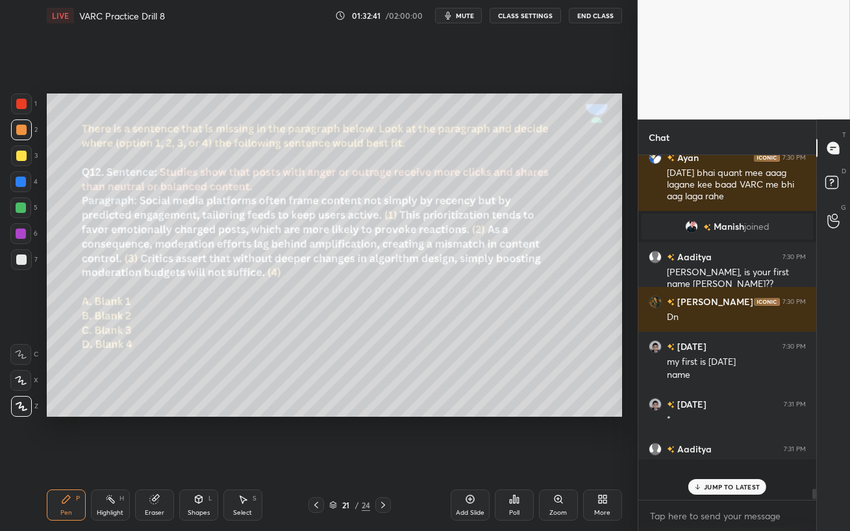
scroll to position [341, 174]
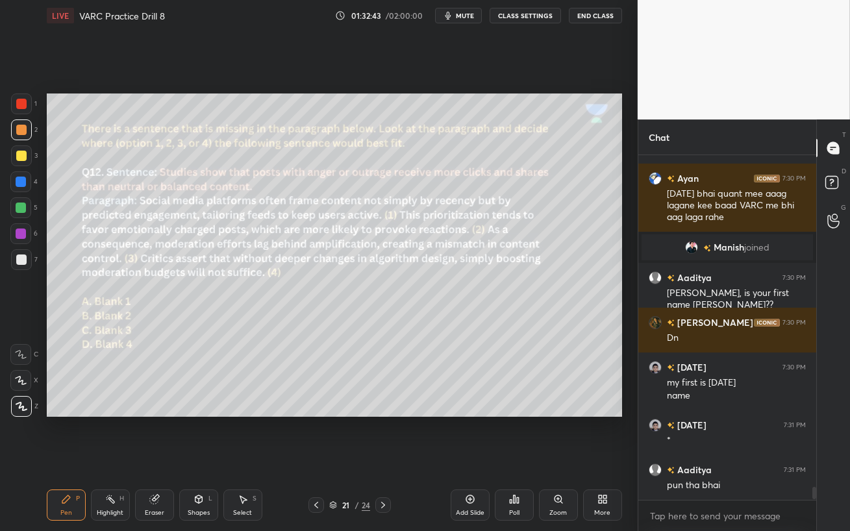
click at [25, 177] on div at bounding box center [21, 182] width 10 height 10
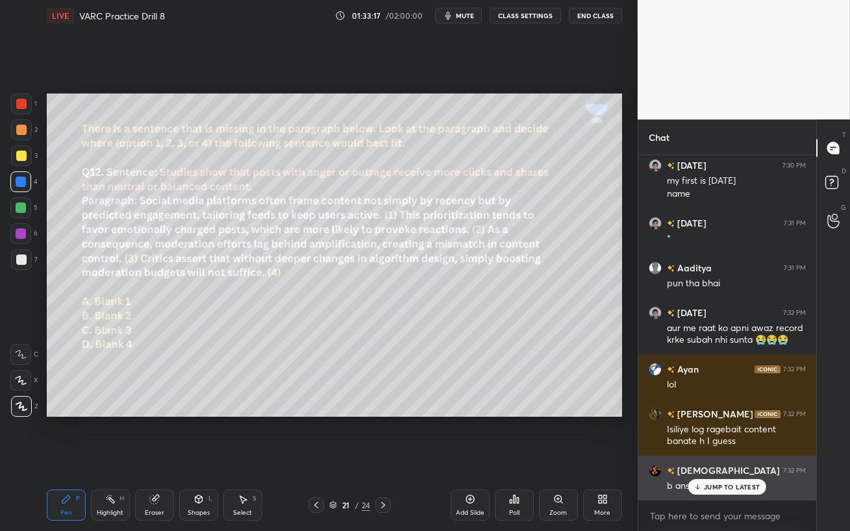
click at [702, 458] on div "JUMP TO LATEST" at bounding box center [727, 487] width 78 height 16
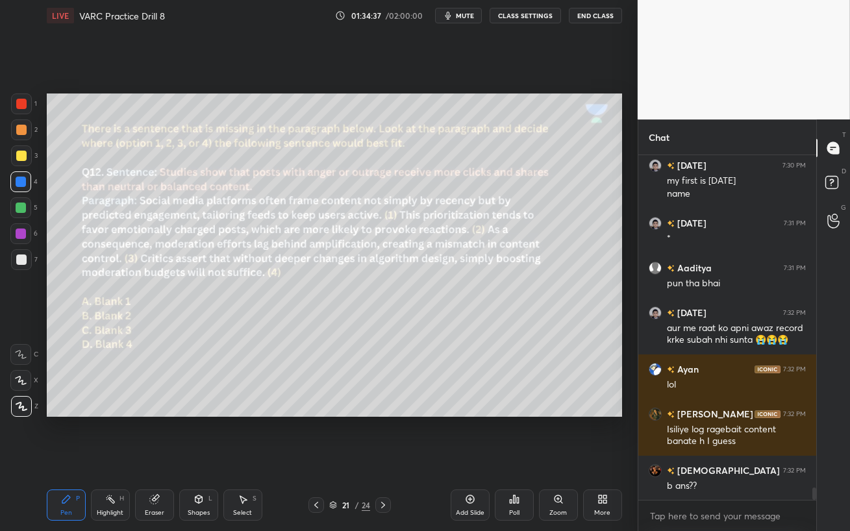
click at [19, 233] on div at bounding box center [21, 233] width 10 height 10
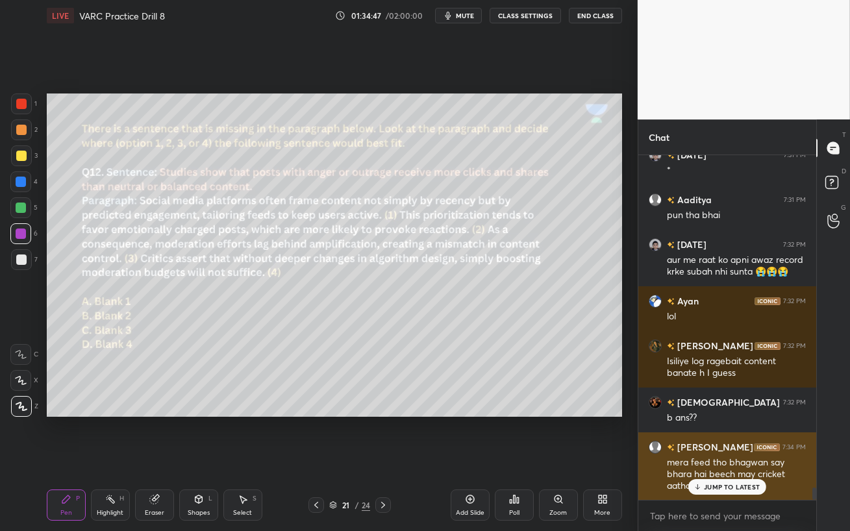
drag, startPoint x: 738, startPoint y: 487, endPoint x: 730, endPoint y: 488, distance: 7.9
click at [737, 458] on p "JUMP TO LATEST" at bounding box center [732, 487] width 56 height 8
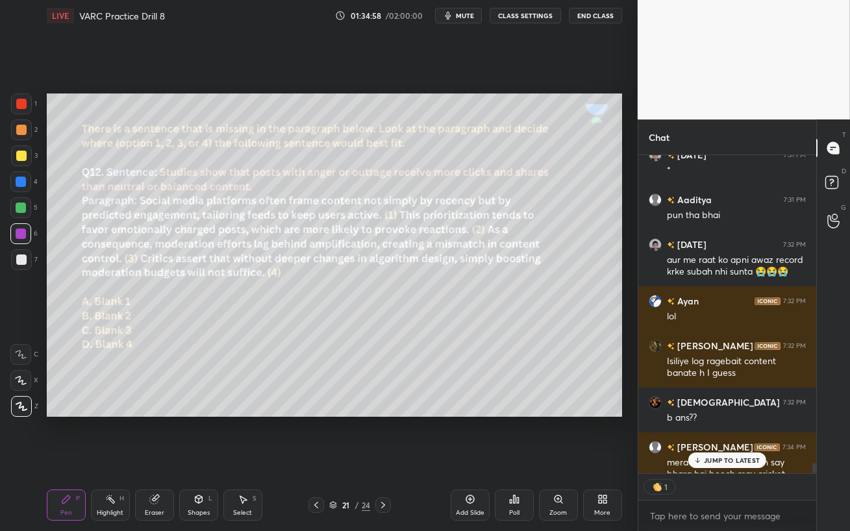
scroll to position [9256, 0]
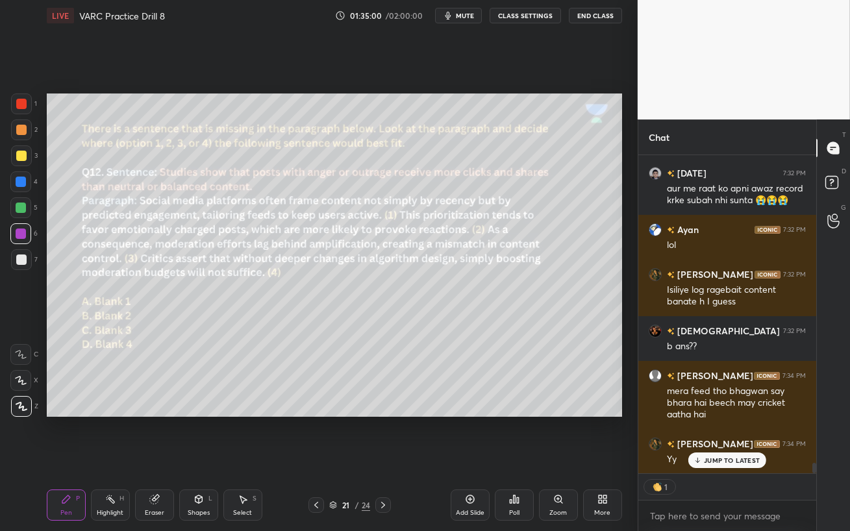
click at [711, 458] on p "JUMP TO LATEST" at bounding box center [732, 460] width 56 height 8
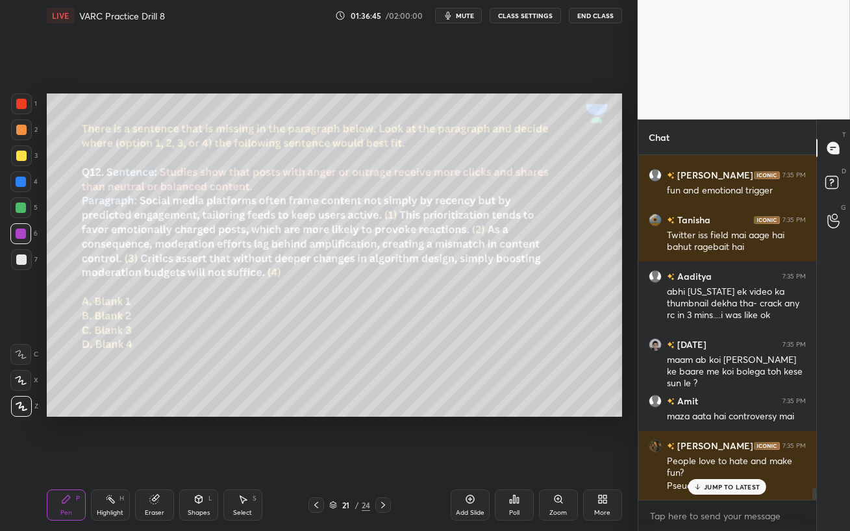
scroll to position [9683, 0]
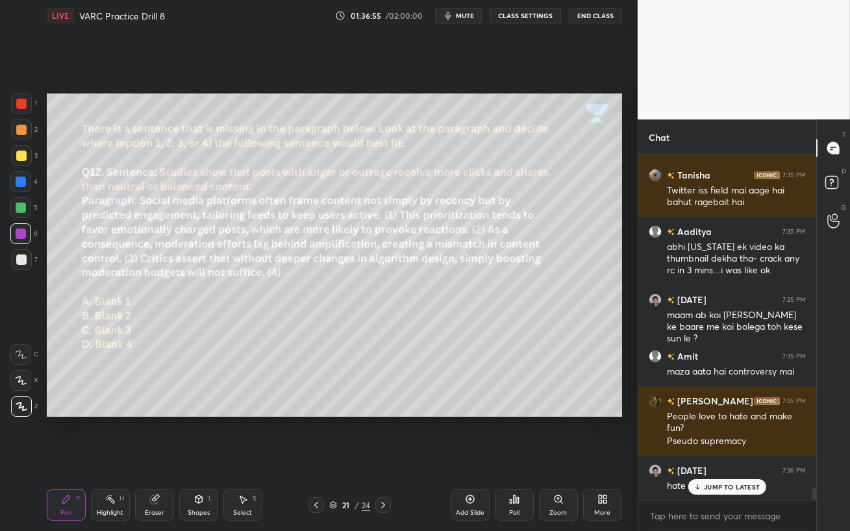
click at [709, 458] on div "[DATE] 7:36 PM hate is easy to sell" at bounding box center [727, 478] width 178 height 45
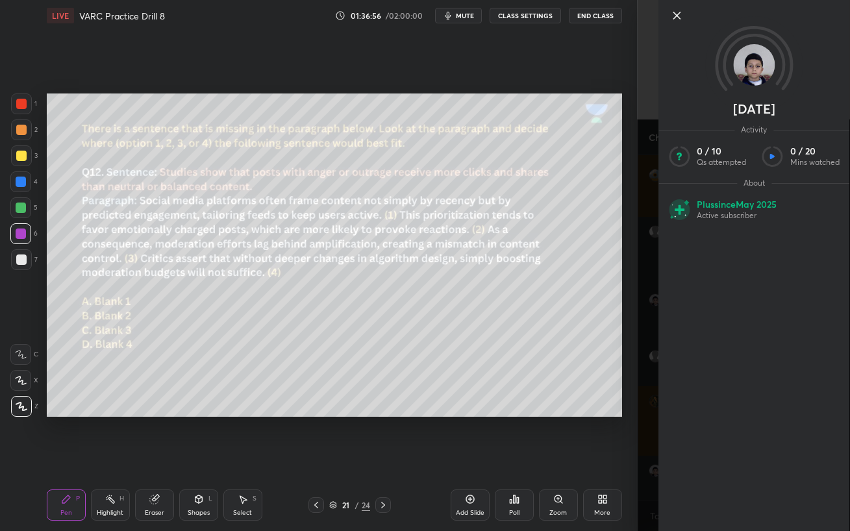
click at [580, 458] on div "Setting up your live class Poll for secs No correct answer Start poll" at bounding box center [334, 255] width 585 height 448
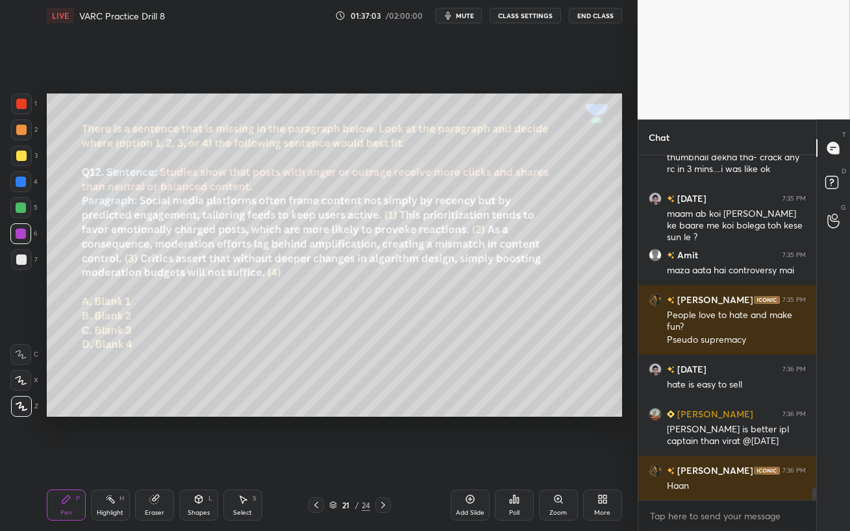
scroll to position [9842, 0]
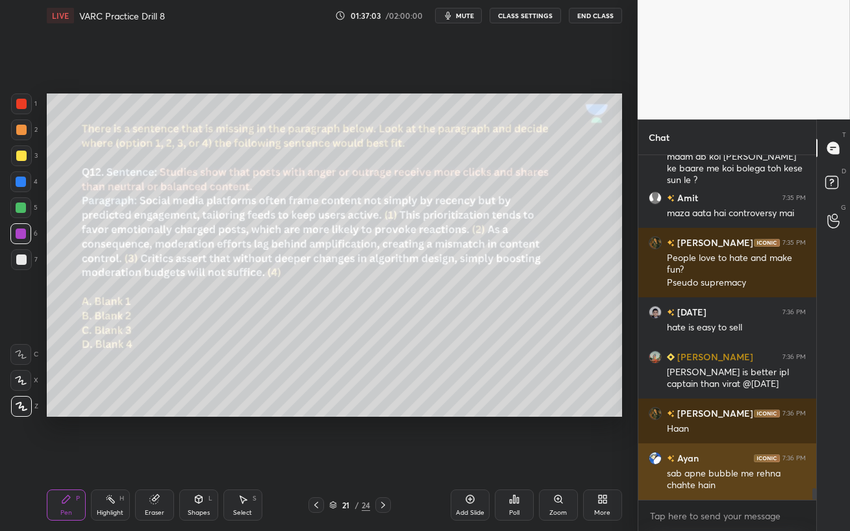
click at [732, 458] on div "[PERSON_NAME] 7:35 PM abhi [US_STATE] ek video ka thumbnail dekha tha- crack an…" at bounding box center [727, 327] width 178 height 345
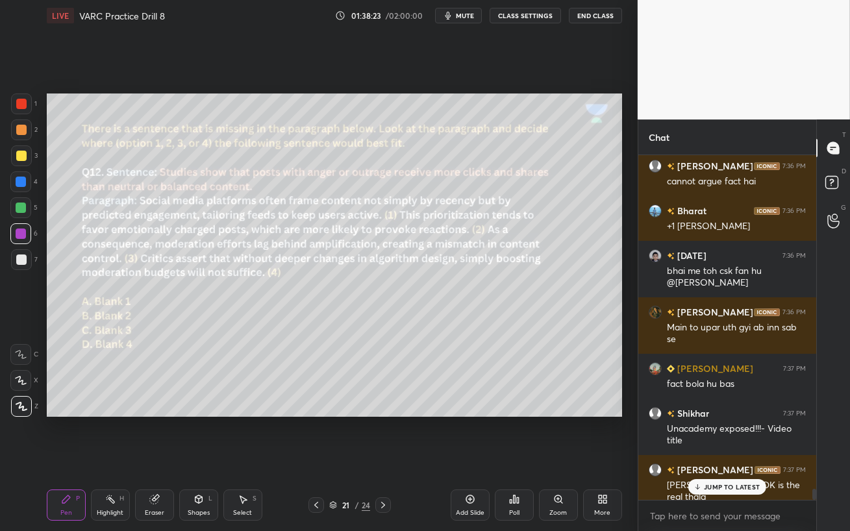
scroll to position [10359, 0]
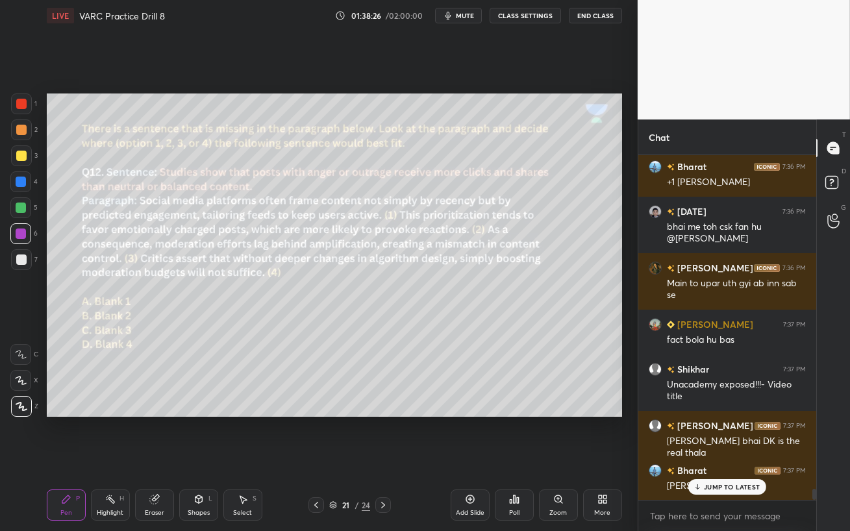
click at [722, 458] on p "JUMP TO LATEST" at bounding box center [732, 487] width 56 height 8
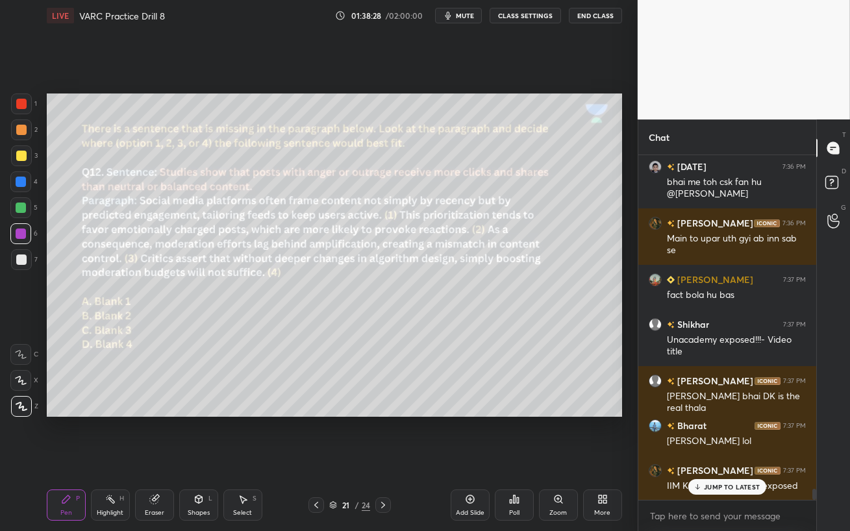
click at [717, 458] on p "JUMP TO LATEST" at bounding box center [732, 487] width 56 height 8
click at [160, 458] on div "Eraser" at bounding box center [154, 504] width 39 height 31
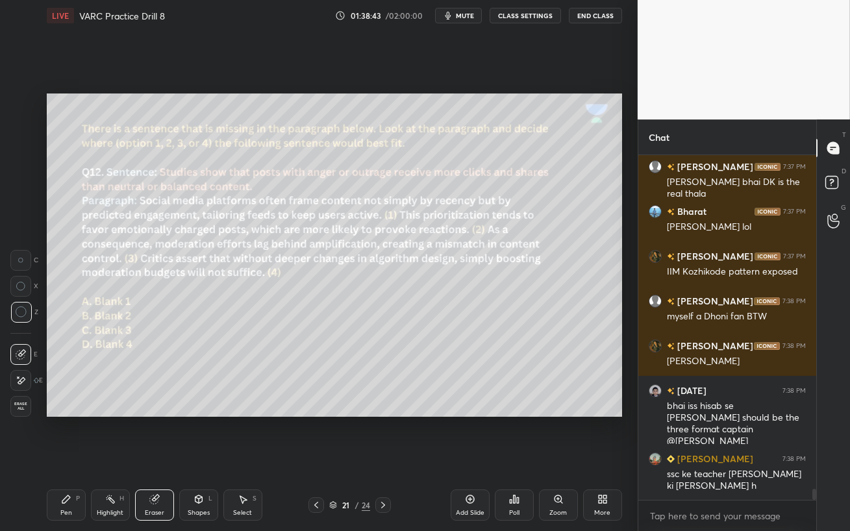
scroll to position [10699, 0]
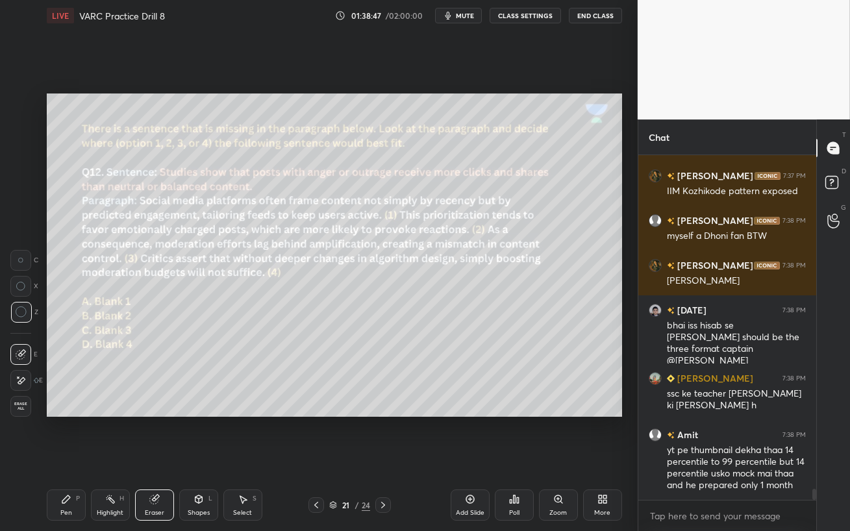
click at [74, 458] on div "Pen P" at bounding box center [66, 504] width 39 height 31
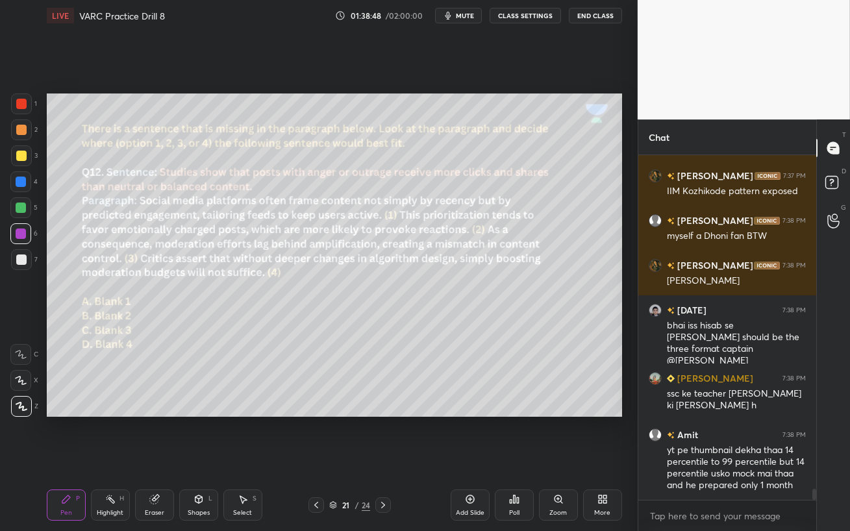
click at [21, 209] on div at bounding box center [21, 207] width 10 height 10
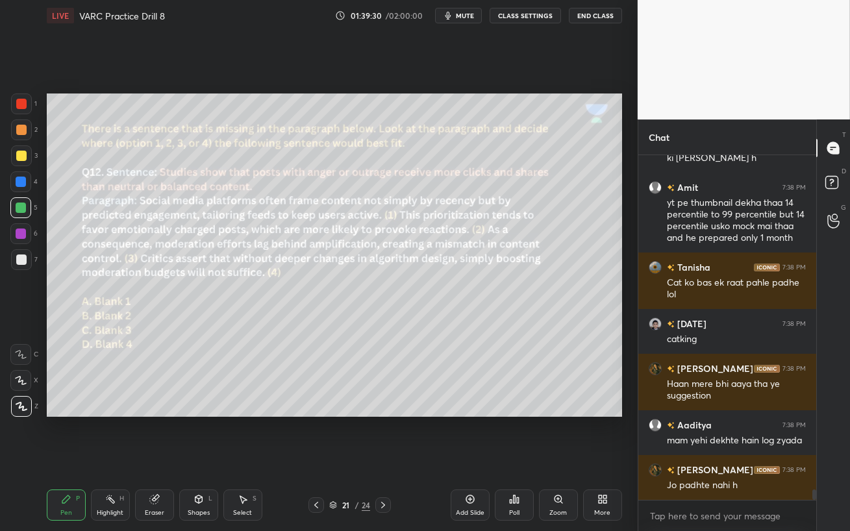
scroll to position [10991, 0]
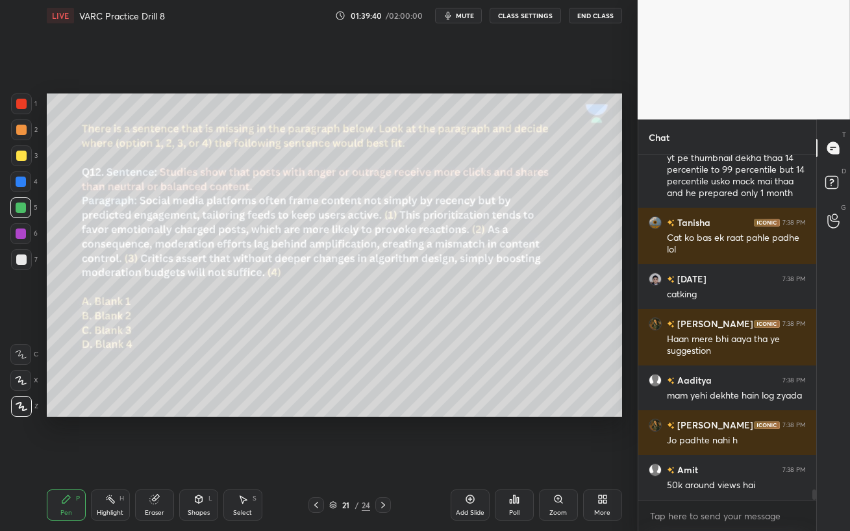
click at [19, 184] on div at bounding box center [21, 182] width 10 height 10
click at [19, 212] on div at bounding box center [20, 207] width 21 height 21
click at [14, 160] on div at bounding box center [21, 155] width 21 height 21
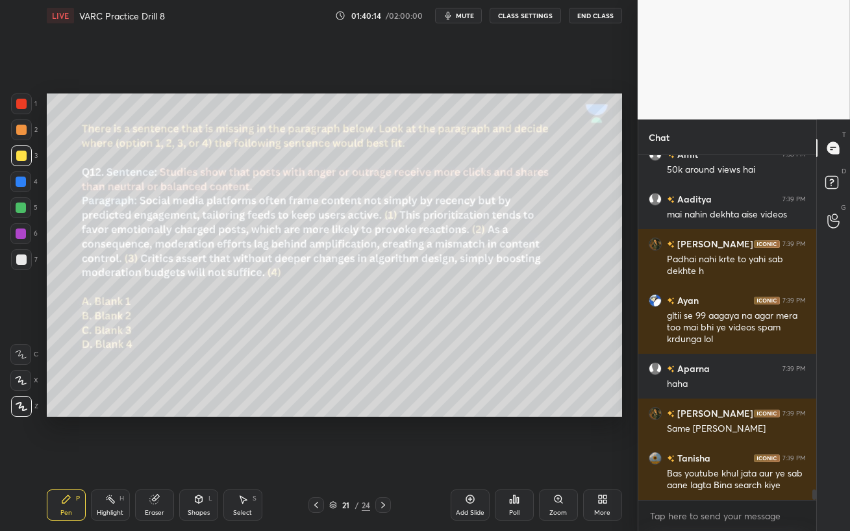
scroll to position [11351, 0]
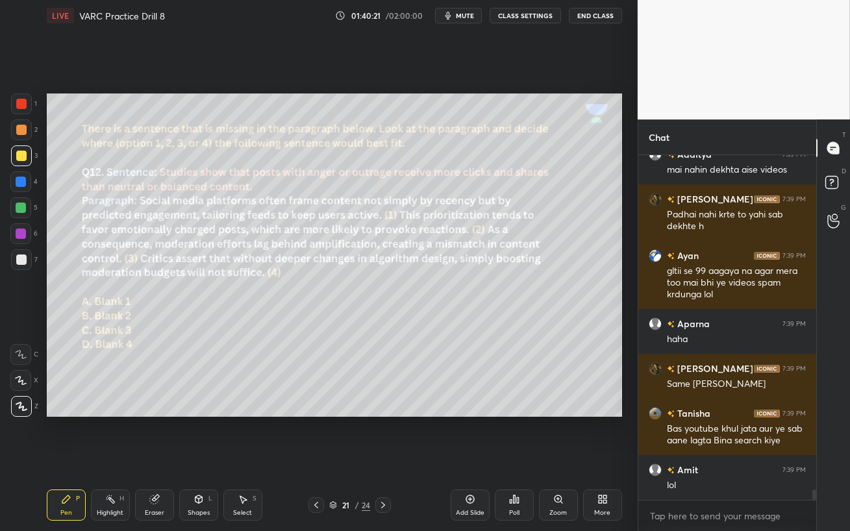
click at [314, 458] on icon at bounding box center [316, 505] width 10 height 10
click at [315, 458] on icon at bounding box center [316, 505] width 4 height 6
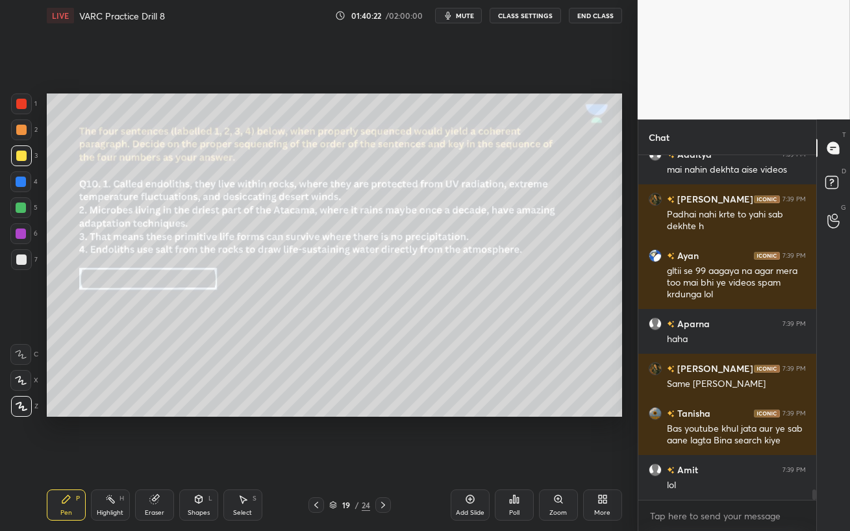
click at [316, 458] on icon at bounding box center [316, 505] width 10 height 10
click at [317, 458] on icon at bounding box center [316, 505] width 10 height 10
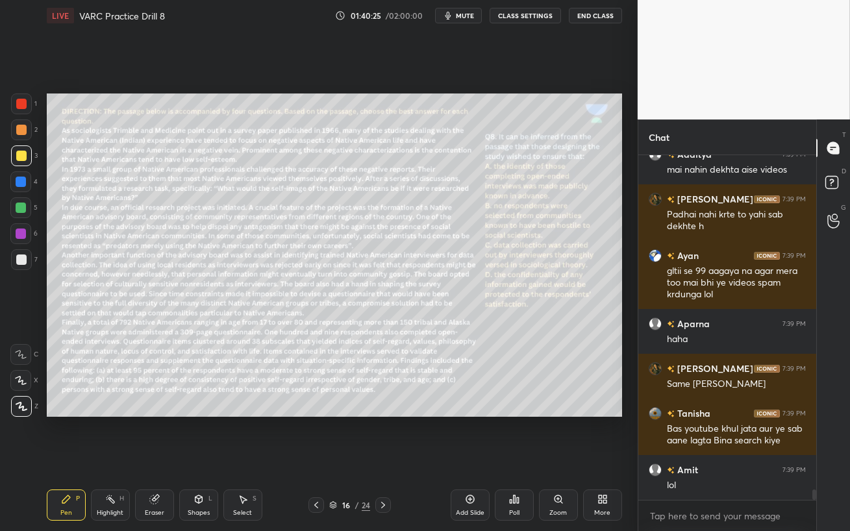
click at [316, 458] on icon at bounding box center [316, 505] width 10 height 10
click at [20, 125] on div at bounding box center [21, 130] width 10 height 10
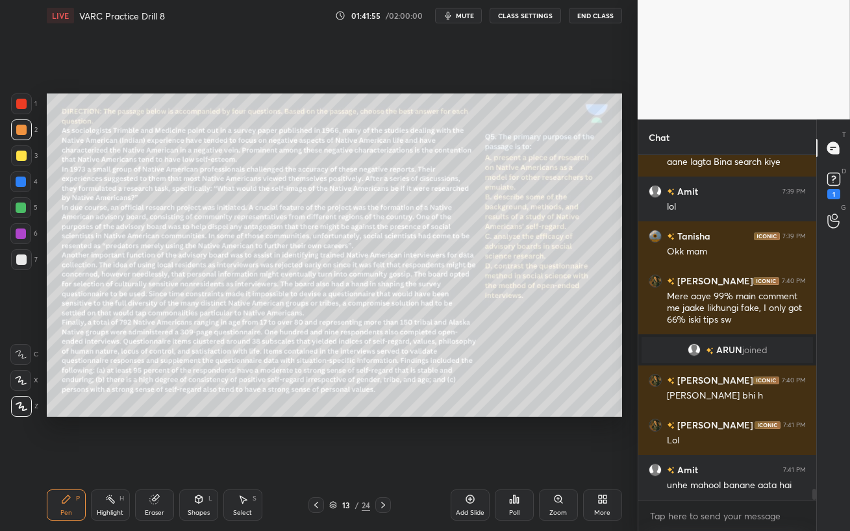
scroll to position [10643, 0]
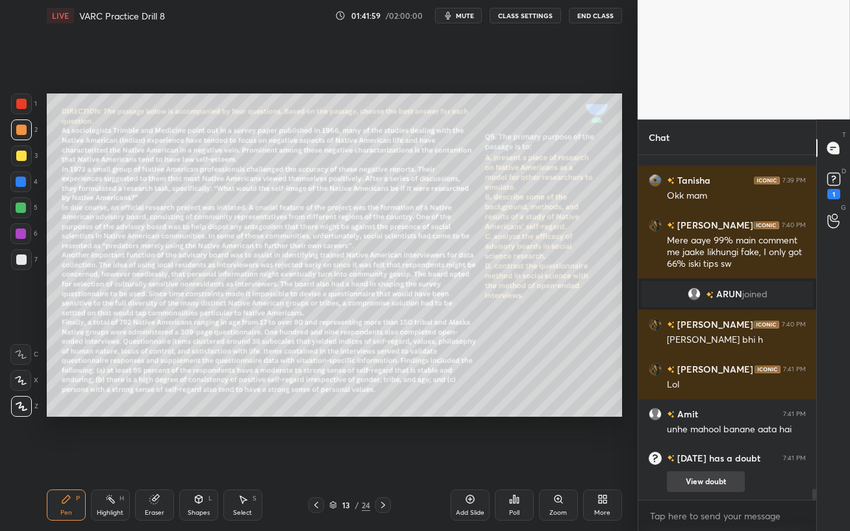
click at [704, 458] on button "View doubt" at bounding box center [706, 481] width 78 height 21
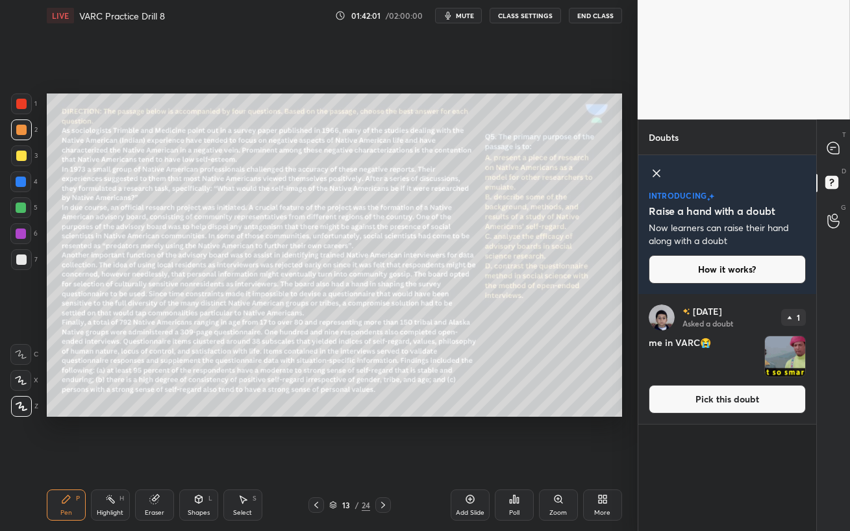
click at [738, 407] on button "Pick this doubt" at bounding box center [726, 399] width 157 height 29
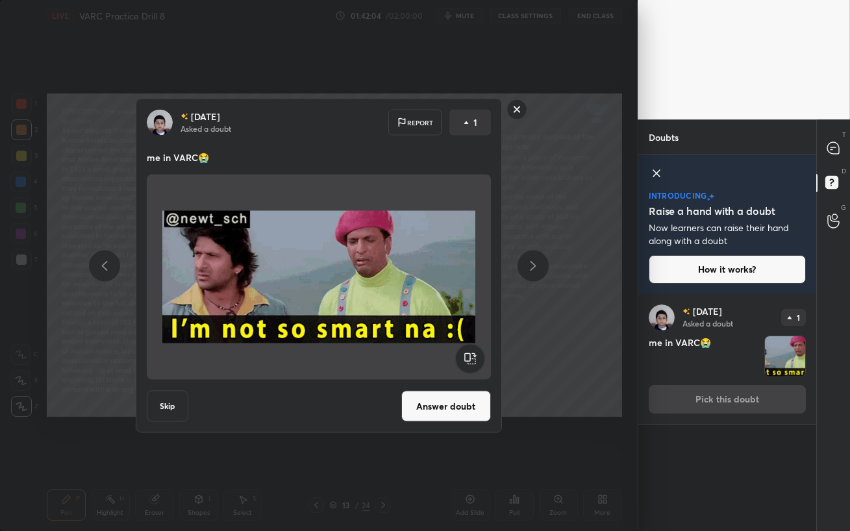
click at [428, 408] on button "Answer doubt" at bounding box center [446, 406] width 90 height 31
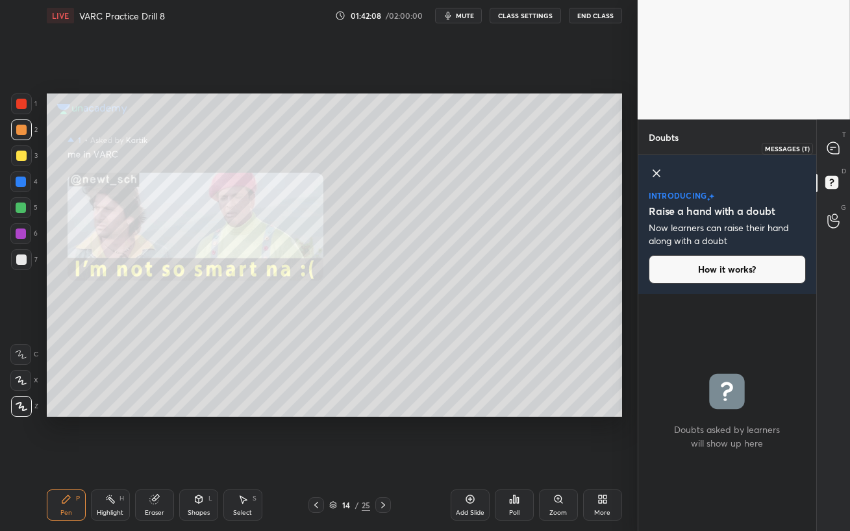
click at [835, 154] on icon at bounding box center [833, 148] width 14 height 14
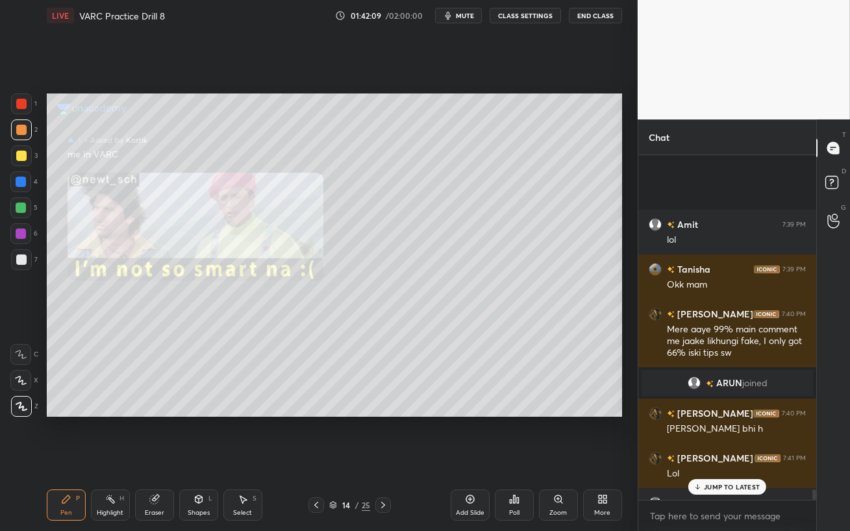
scroll to position [10956, 0]
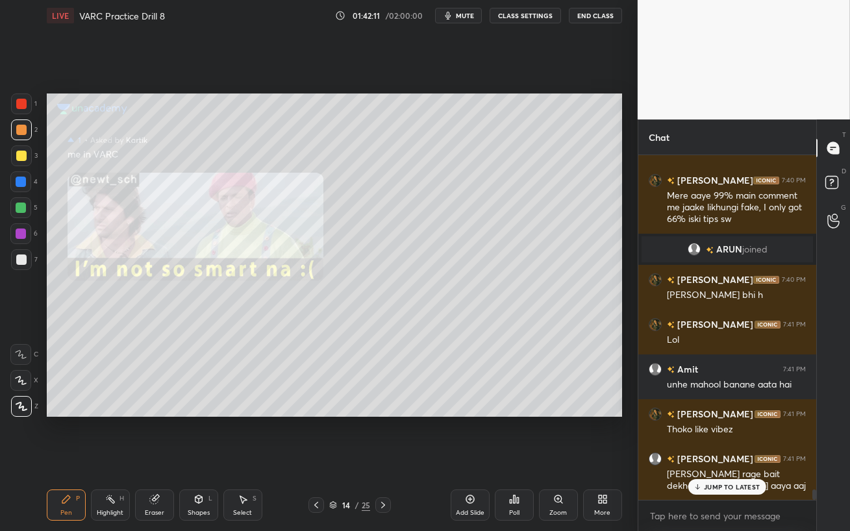
click at [726, 458] on p "JUMP TO LATEST" at bounding box center [732, 487] width 56 height 8
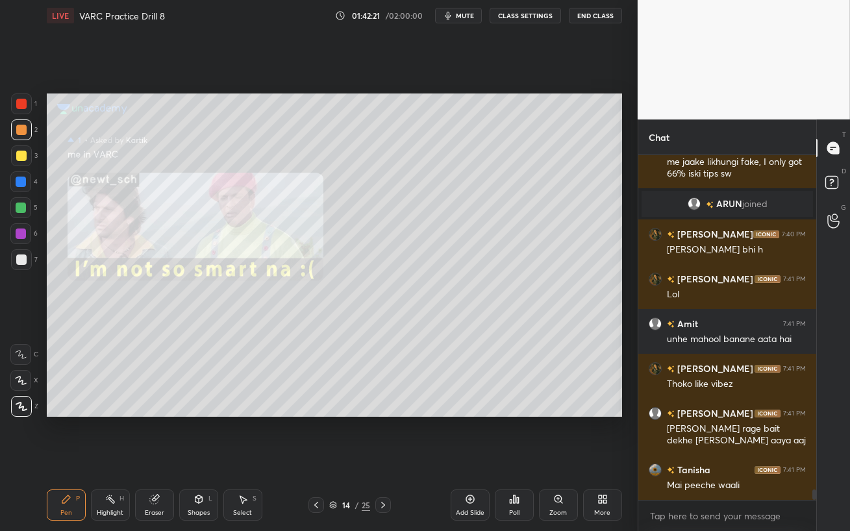
click at [25, 210] on div at bounding box center [21, 207] width 10 height 10
click at [16, 187] on div at bounding box center [20, 181] width 21 height 21
drag, startPoint x: 13, startPoint y: 205, endPoint x: 18, endPoint y: 216, distance: 12.2
click at [12, 205] on div at bounding box center [20, 207] width 21 height 21
click at [19, 239] on div at bounding box center [20, 233] width 21 height 21
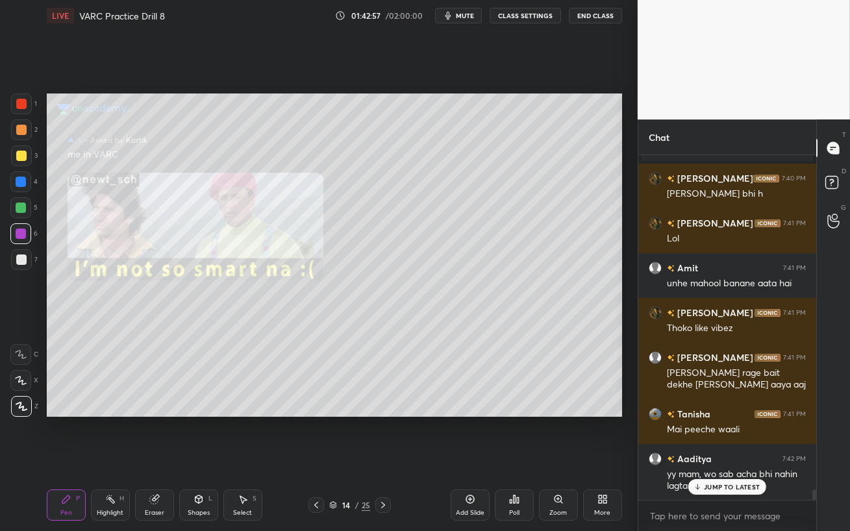
scroll to position [11102, 0]
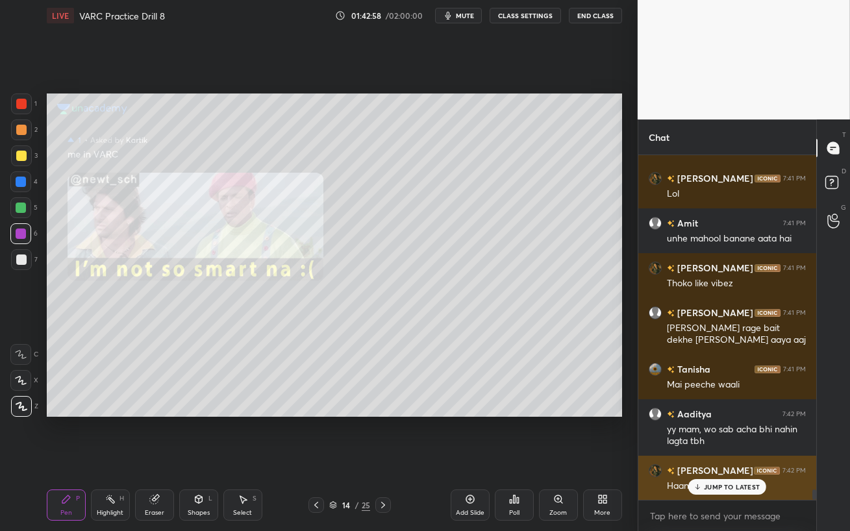
click at [715, 458] on p "JUMP TO LATEST" at bounding box center [732, 487] width 56 height 8
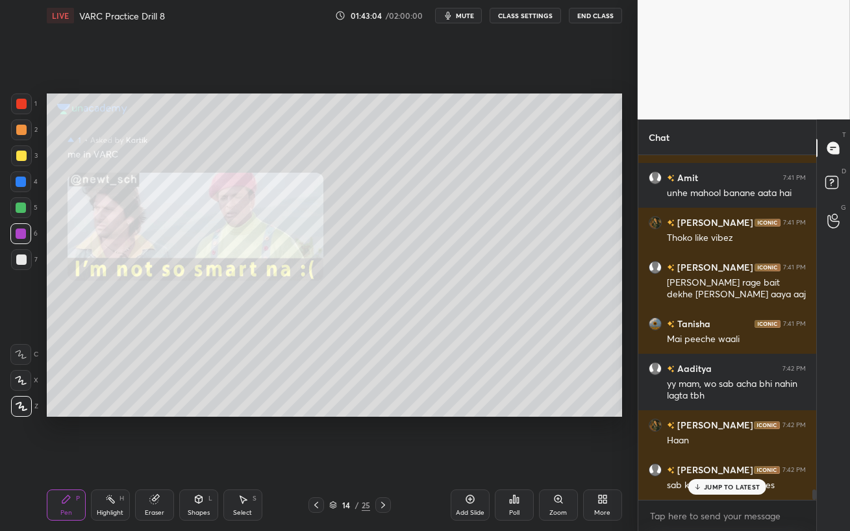
scroll to position [11203, 0]
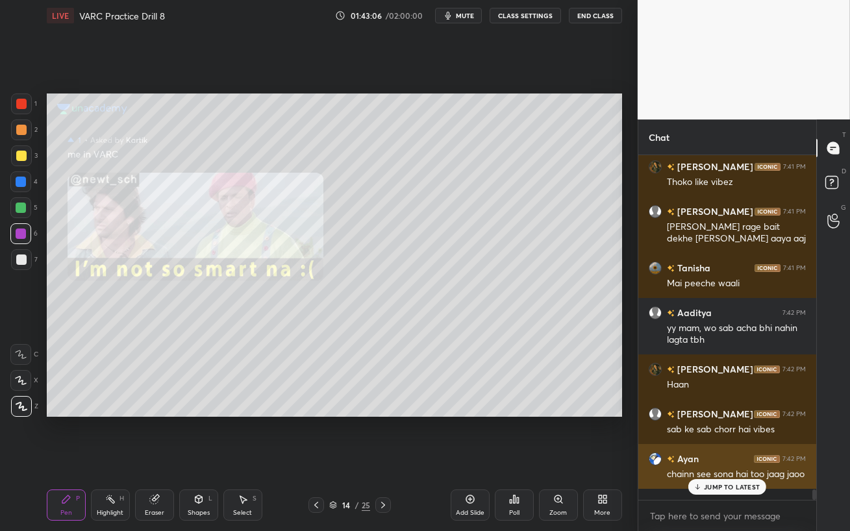
click at [700, 458] on icon at bounding box center [697, 487] width 8 height 8
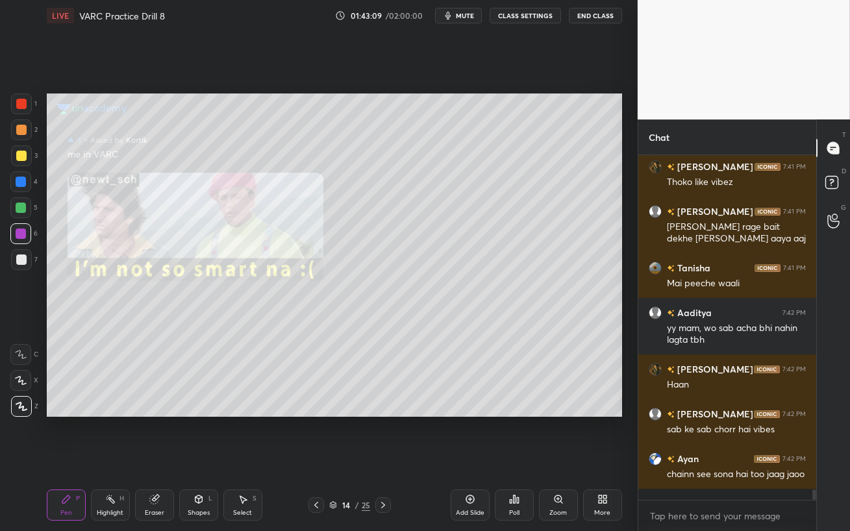
click at [23, 129] on div at bounding box center [21, 130] width 10 height 10
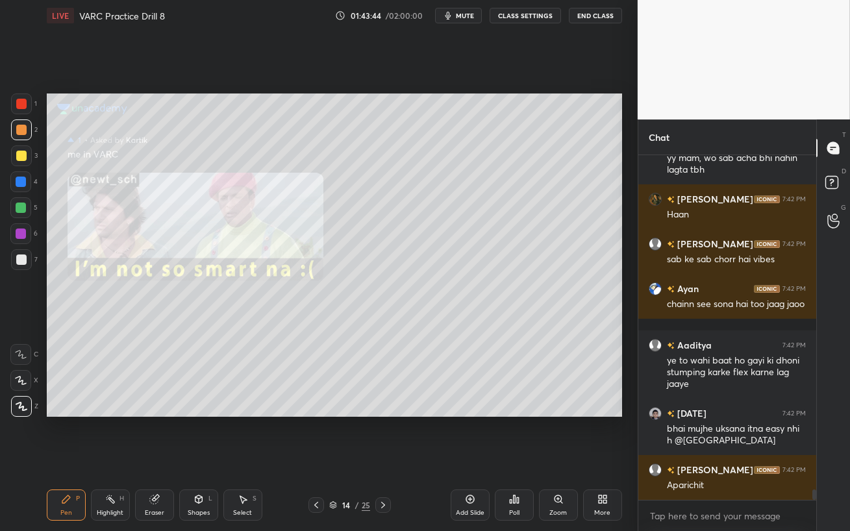
scroll to position [11417, 0]
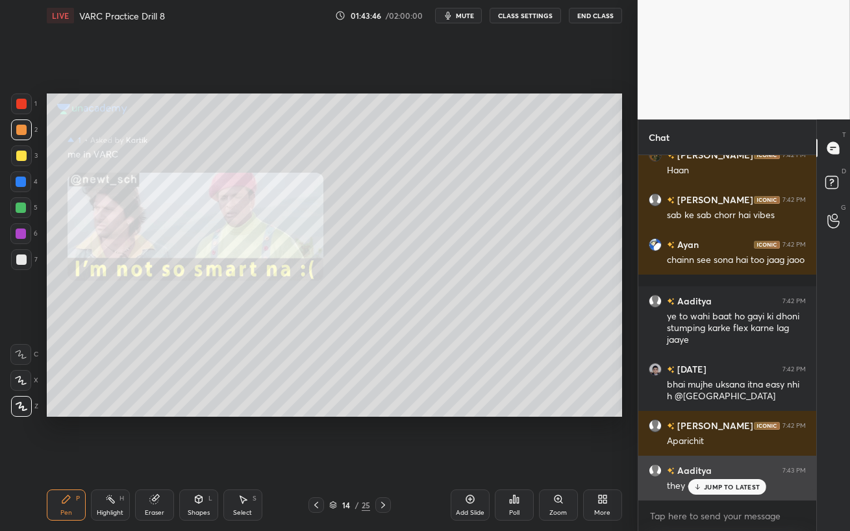
click at [698, 458] on div "JUMP TO LATEST" at bounding box center [727, 487] width 78 height 16
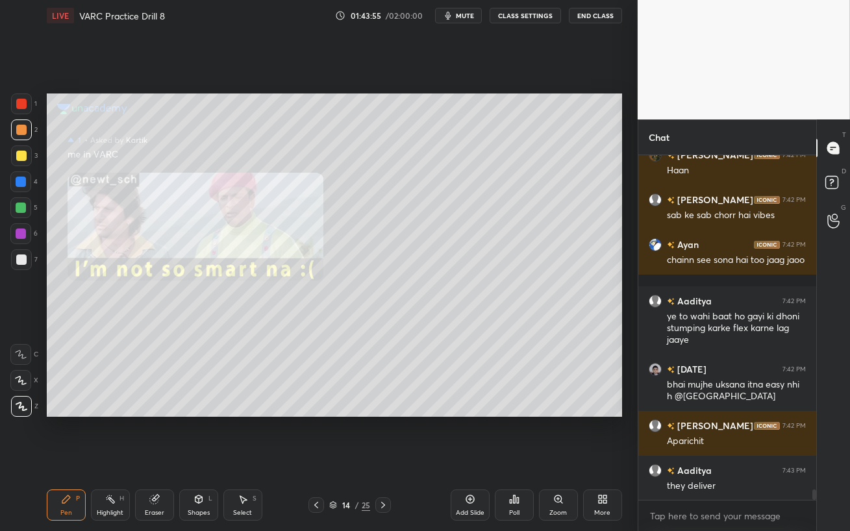
click at [23, 201] on div at bounding box center [20, 207] width 21 height 21
click at [23, 386] on div at bounding box center [20, 380] width 21 height 21
click at [22, 400] on div at bounding box center [21, 406] width 21 height 21
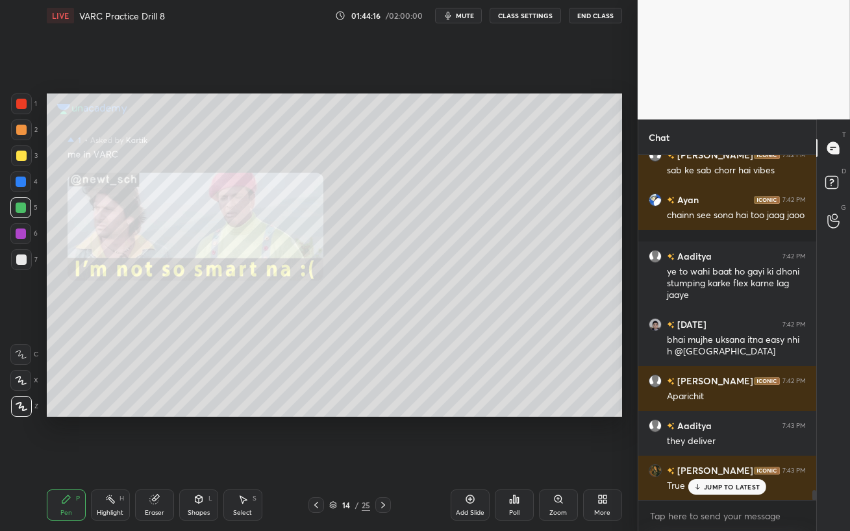
click at [705, 458] on p "JUMP TO LATEST" at bounding box center [732, 487] width 56 height 8
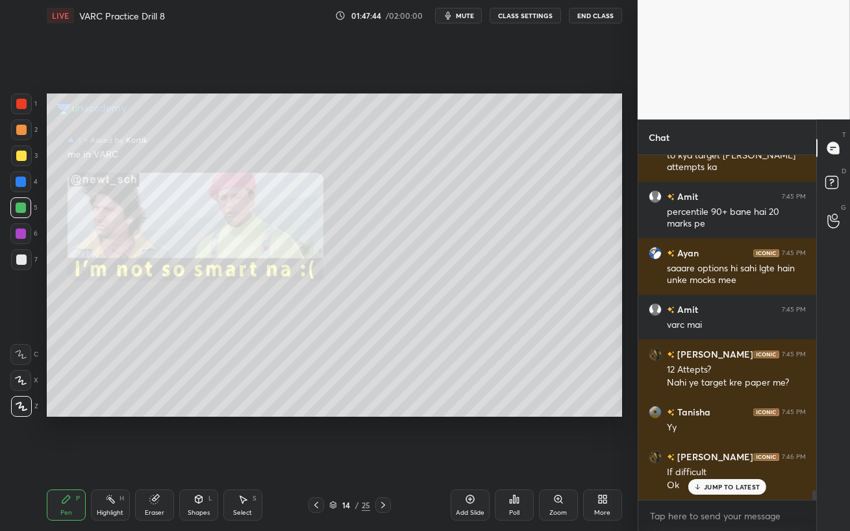
scroll to position [12183, 0]
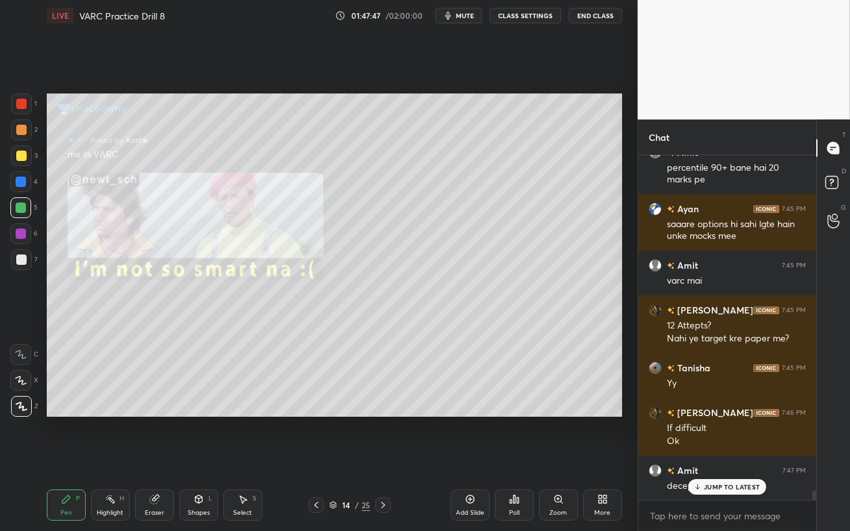
click at [729, 458] on div "JUMP TO LATEST" at bounding box center [727, 487] width 78 height 16
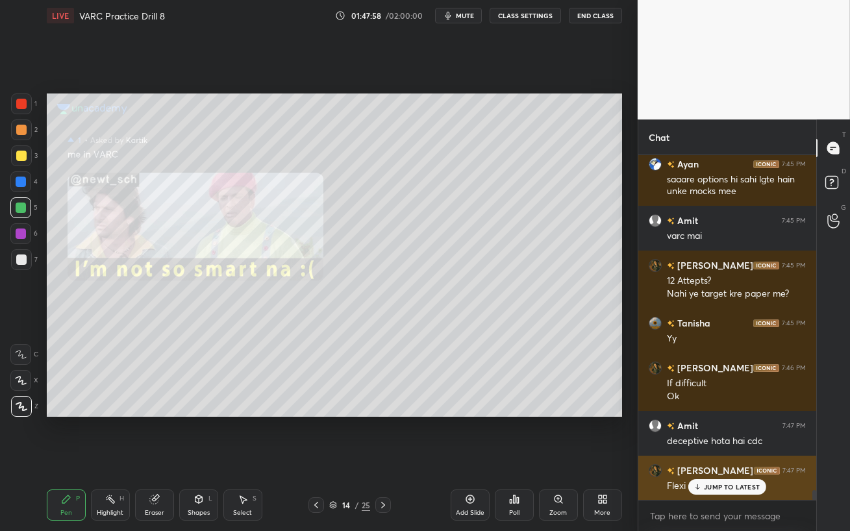
click at [709, 458] on p "JUMP TO LATEST" at bounding box center [732, 487] width 56 height 8
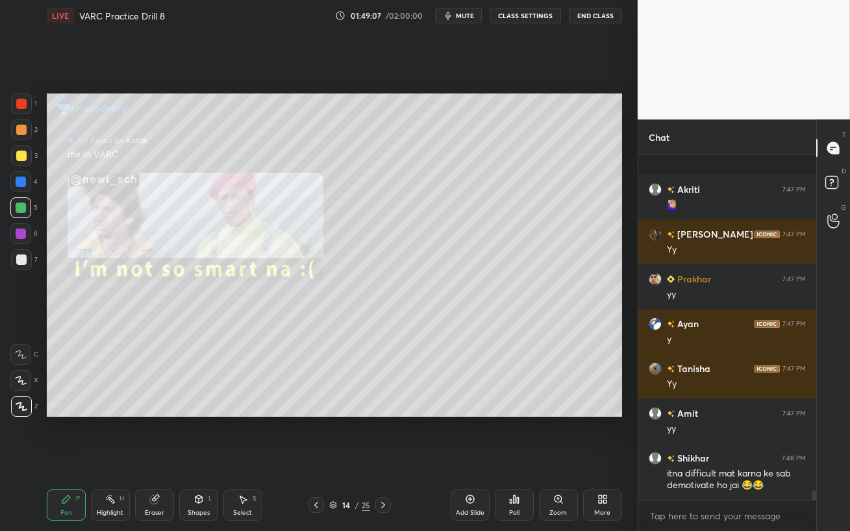
scroll to position [12801, 0]
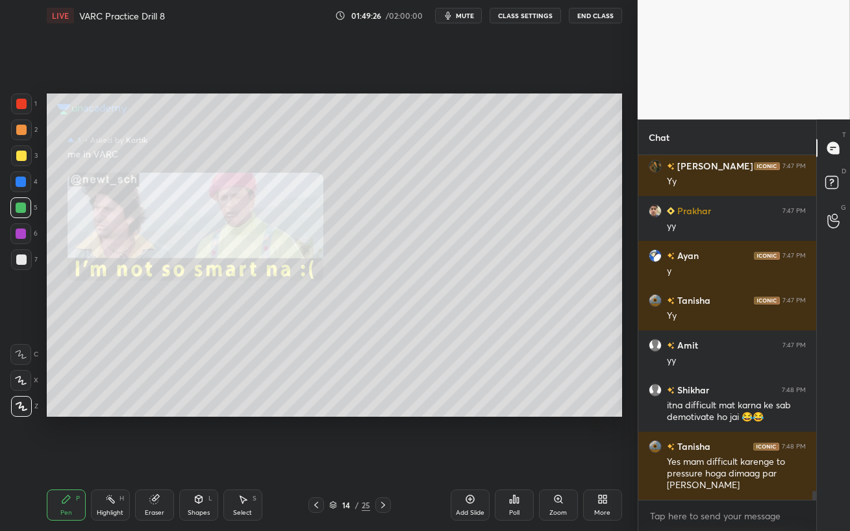
click at [16, 236] on div at bounding box center [21, 233] width 10 height 10
click at [465, 458] on icon at bounding box center [469, 499] width 8 height 8
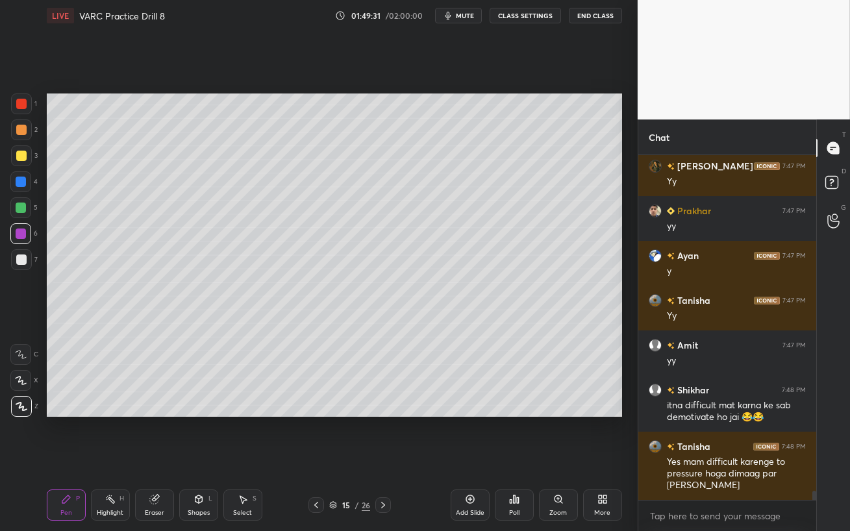
drag, startPoint x: 19, startPoint y: 151, endPoint x: 35, endPoint y: 153, distance: 16.4
click at [21, 151] on div at bounding box center [21, 156] width 10 height 10
click at [18, 183] on div at bounding box center [21, 182] width 10 height 10
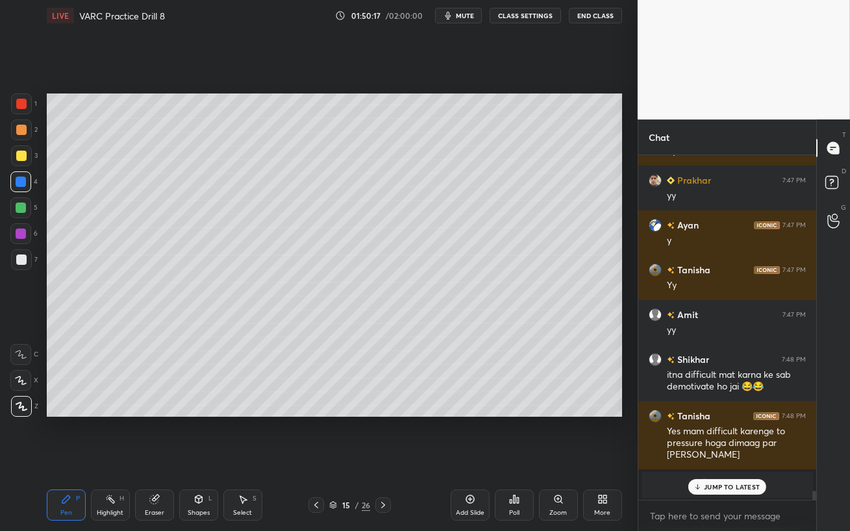
click at [709, 458] on p "JUMP TO LATEST" at bounding box center [732, 487] width 56 height 8
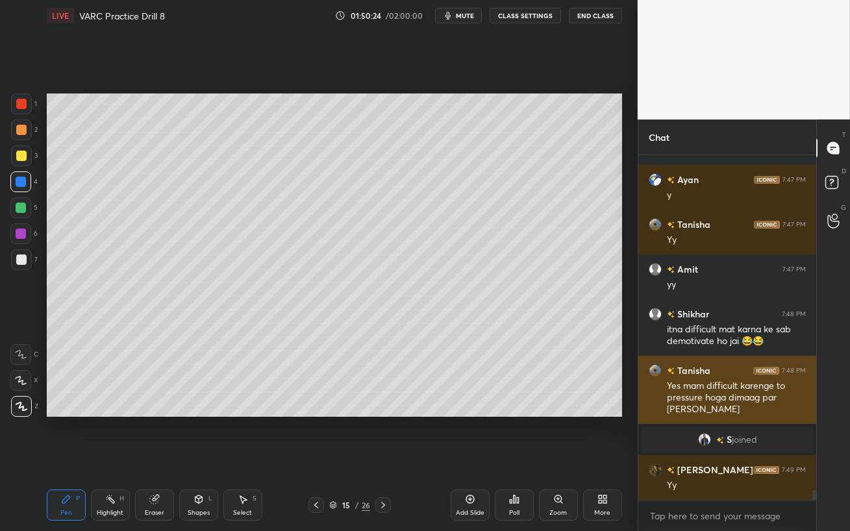
scroll to position [11858, 0]
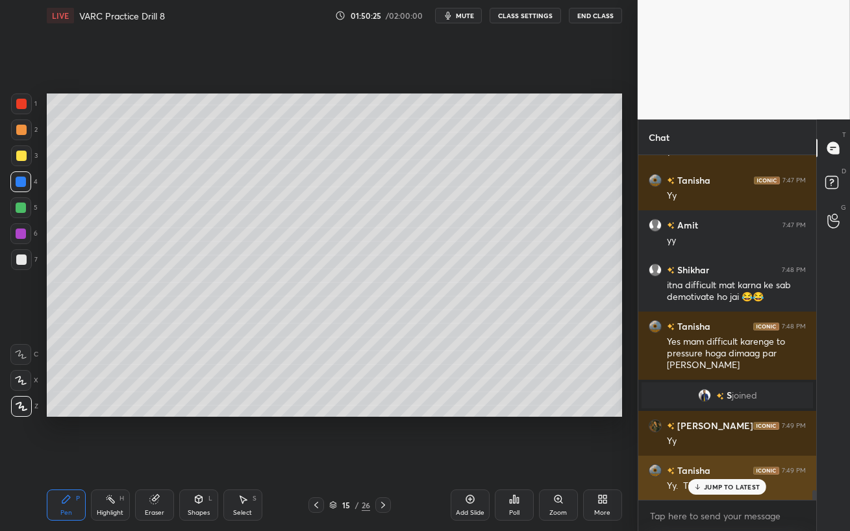
click at [711, 458] on p "JUMP TO LATEST" at bounding box center [732, 487] width 56 height 8
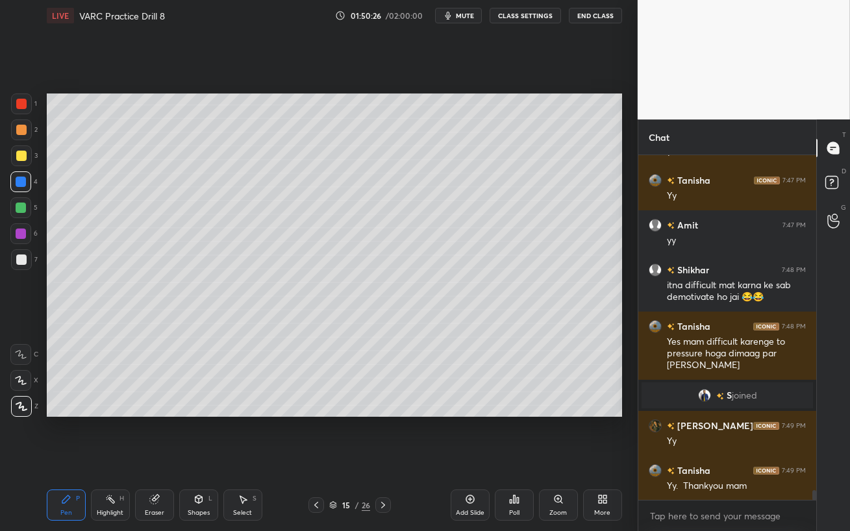
scroll to position [11903, 0]
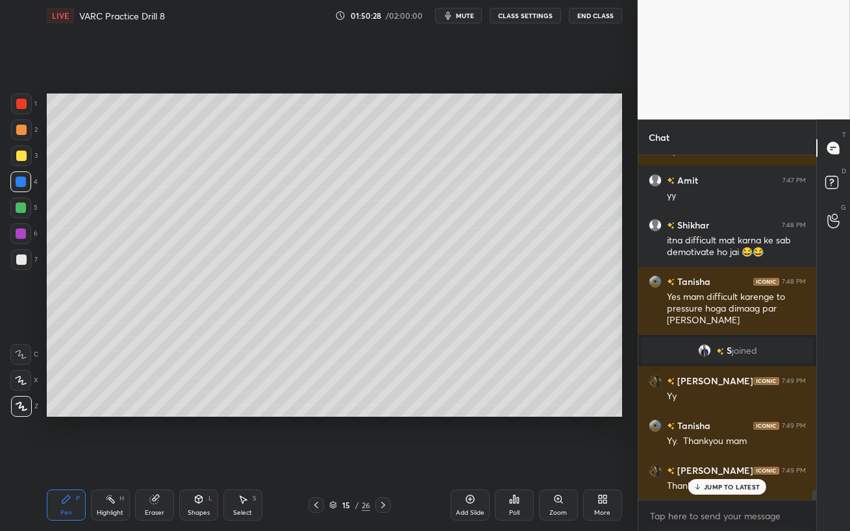
click at [598, 16] on button "End Class" at bounding box center [595, 16] width 53 height 16
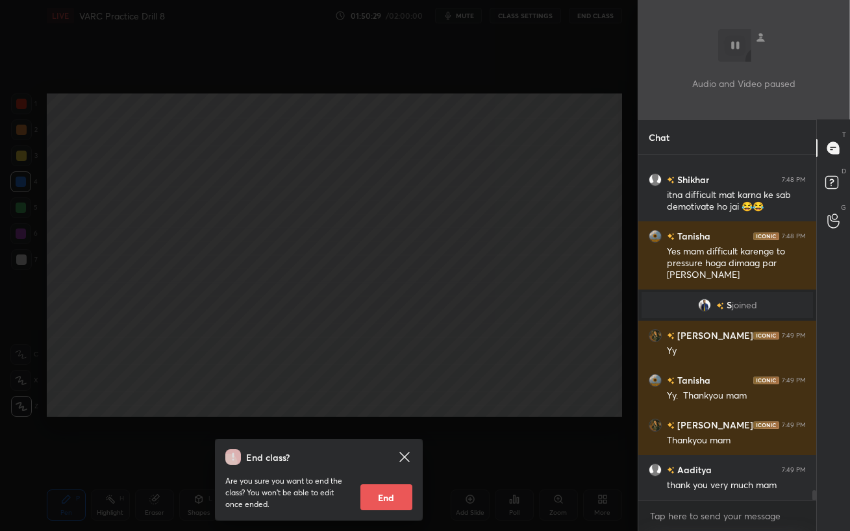
scroll to position [11993, 0]
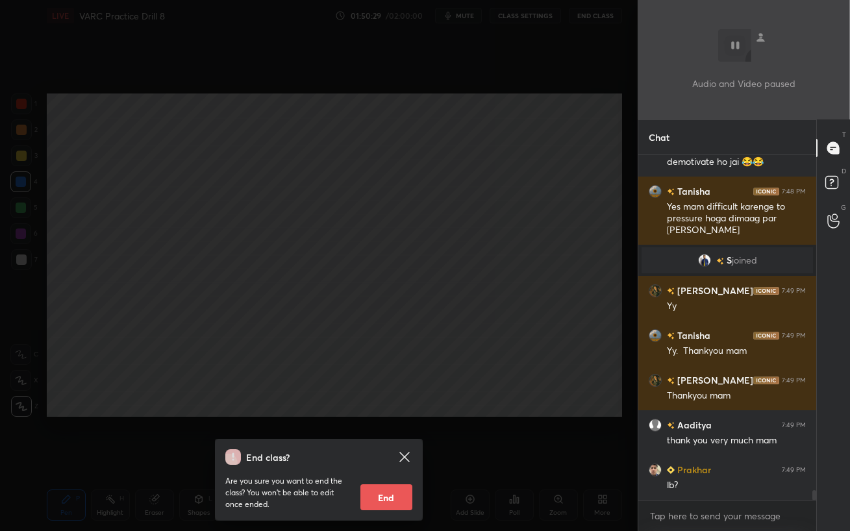
click at [387, 458] on button "End" at bounding box center [386, 497] width 52 height 26
type textarea "x"
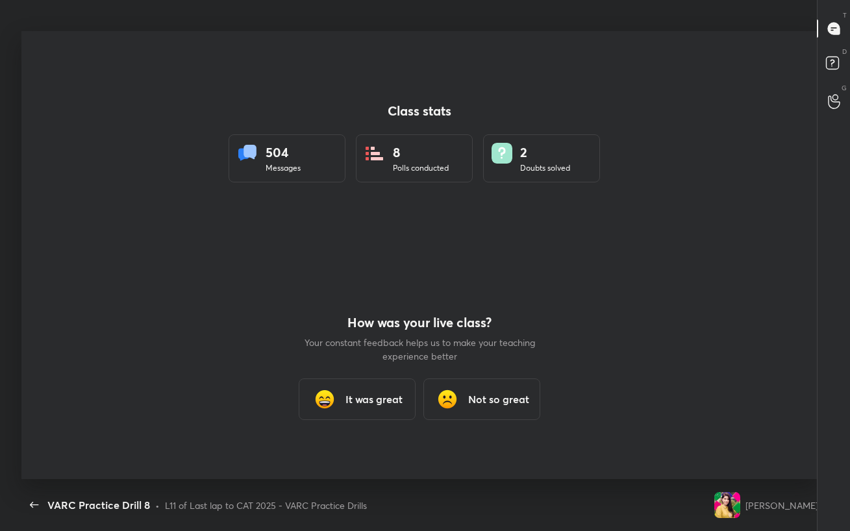
scroll to position [64455, 64063]
